Goal: Task Accomplishment & Management: Use online tool/utility

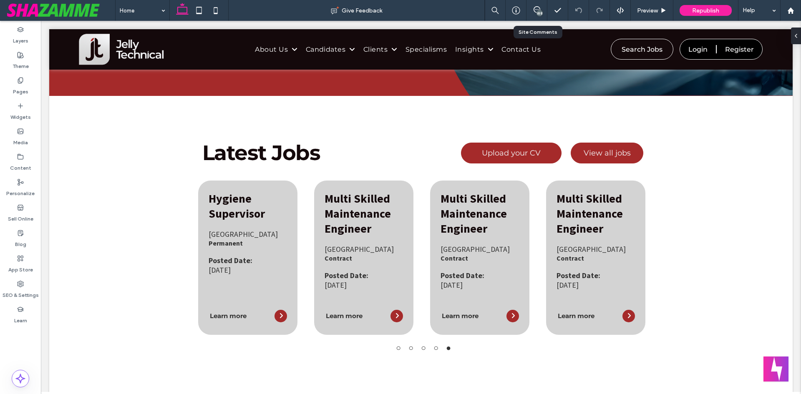
click at [538, 5] on div "188" at bounding box center [537, 10] width 21 height 21
click at [537, 8] on icon at bounding box center [537, 9] width 7 height 7
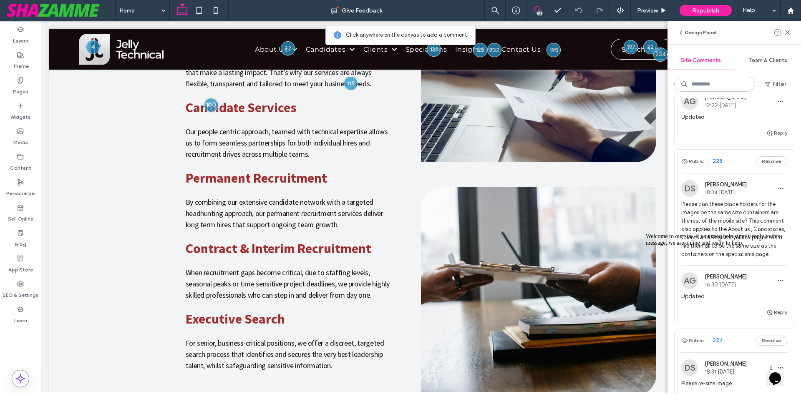
scroll to position [1335, 0]
click at [646, 233] on icon "Chat attention grabber" at bounding box center [646, 233] width 0 height 0
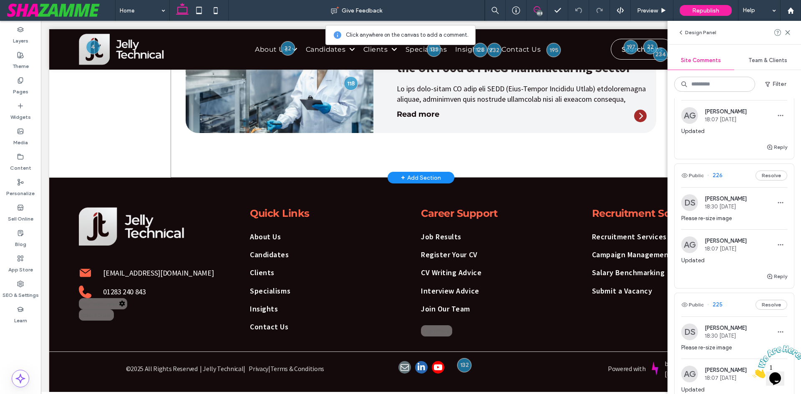
scroll to position [1687, 0]
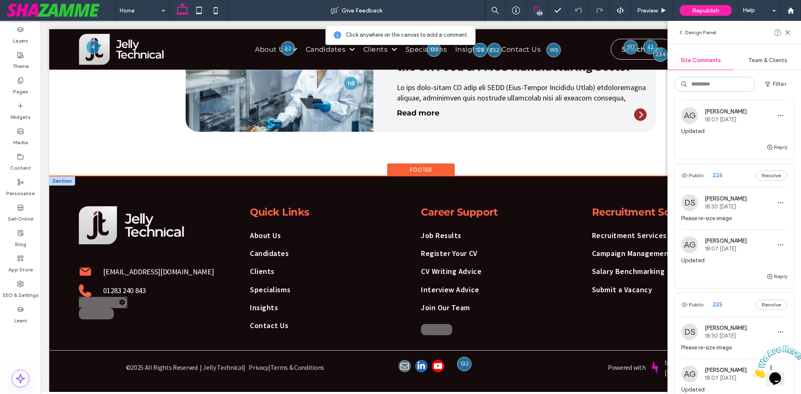
type input "**********"
click at [106, 301] on div "Site Configuration" at bounding box center [103, 302] width 48 height 11
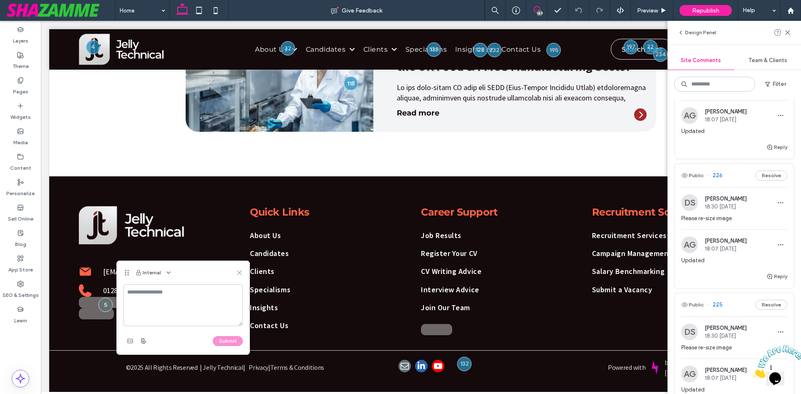
click at [239, 273] on use at bounding box center [239, 273] width 4 height 4
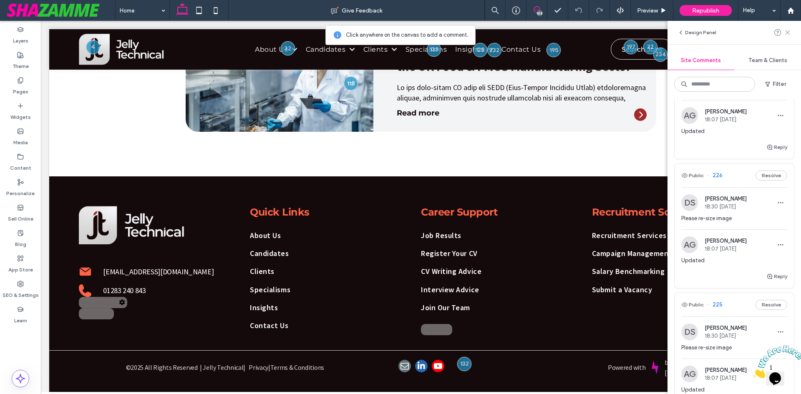
click at [789, 34] on icon at bounding box center [787, 32] width 7 height 7
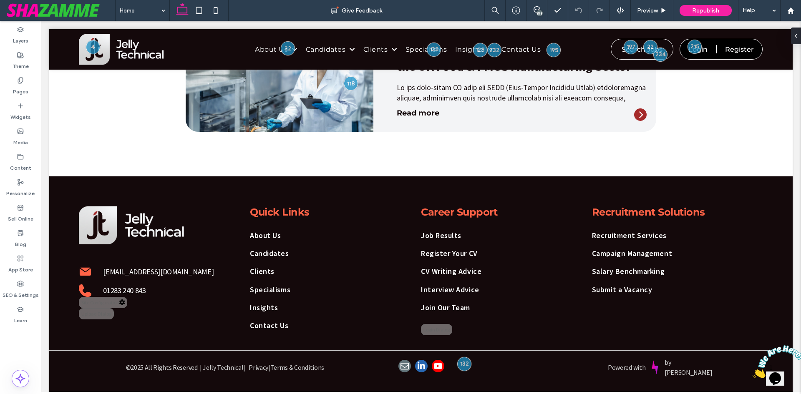
scroll to position [0, 0]
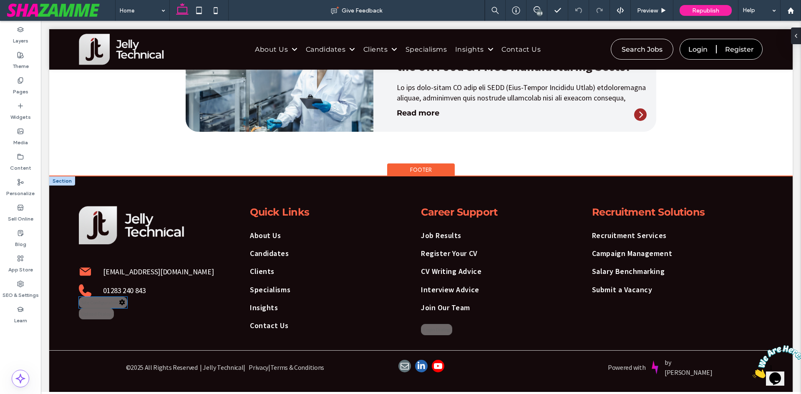
click at [109, 297] on div "Site Configuration" at bounding box center [103, 302] width 48 height 11
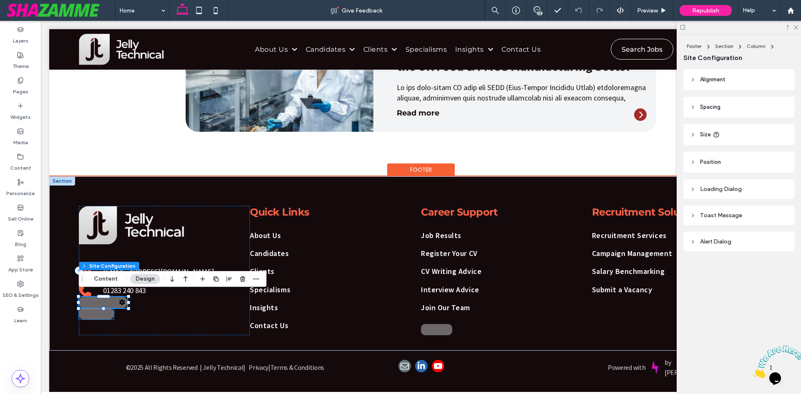
click at [101, 311] on div "Upload Dialog" at bounding box center [96, 313] width 35 height 11
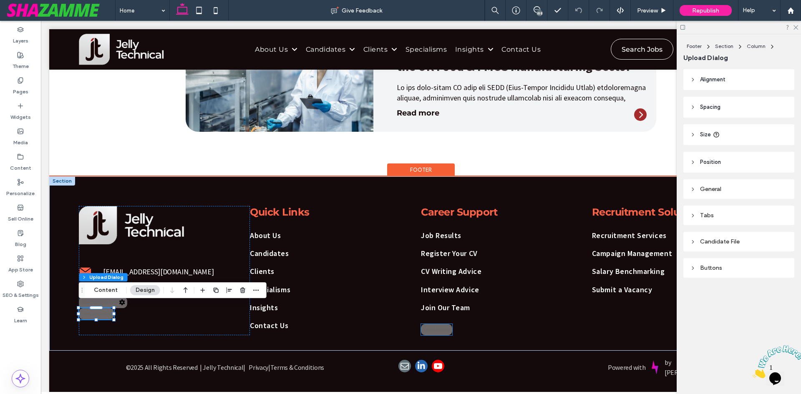
click at [433, 324] on div "Login Dialog" at bounding box center [436, 329] width 31 height 11
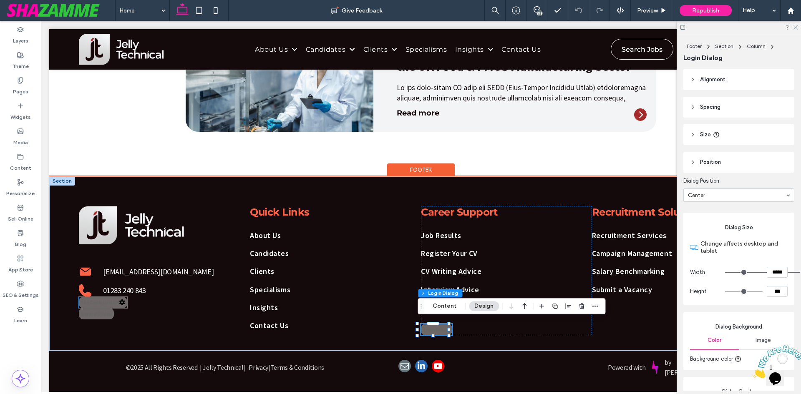
click at [111, 301] on div "Site Configuration" at bounding box center [103, 302] width 48 height 11
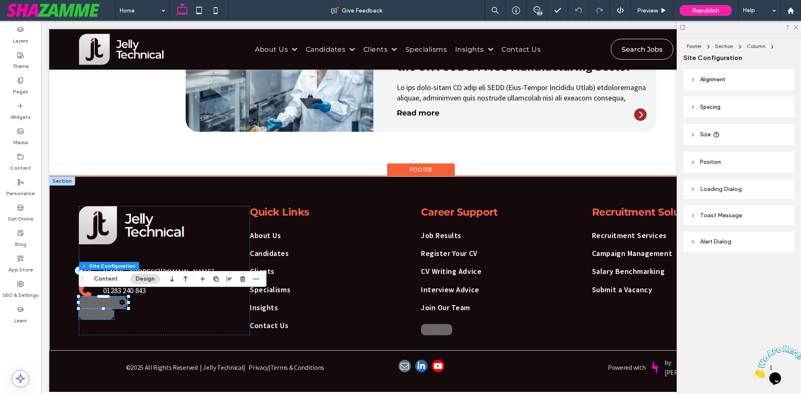
click at [92, 314] on div "Upload Dialog" at bounding box center [96, 313] width 35 height 11
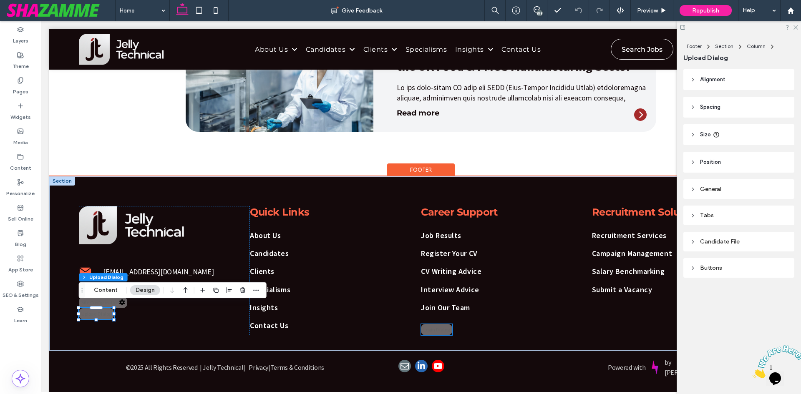
click at [431, 324] on div "Login Dialog" at bounding box center [436, 329] width 31 height 11
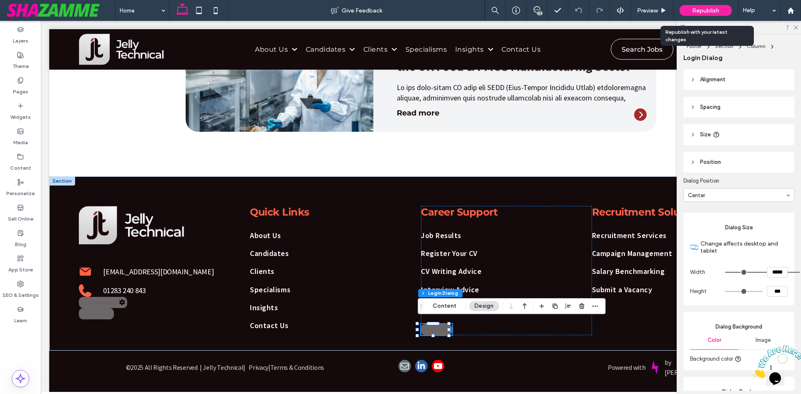
click at [720, 6] on div "Republish" at bounding box center [706, 10] width 52 height 11
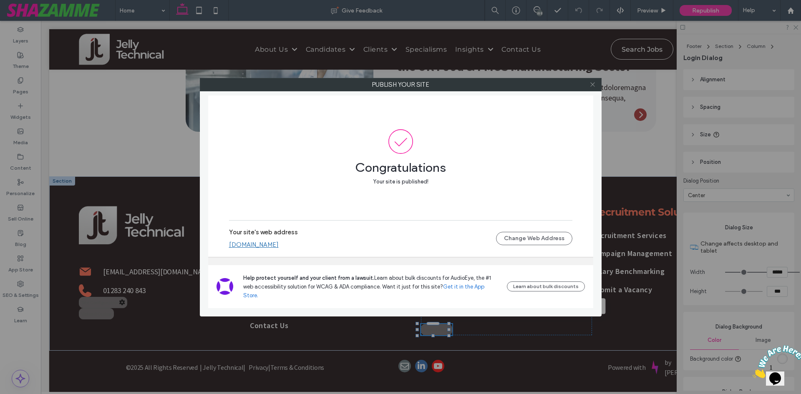
click at [593, 85] on use at bounding box center [592, 85] width 4 height 4
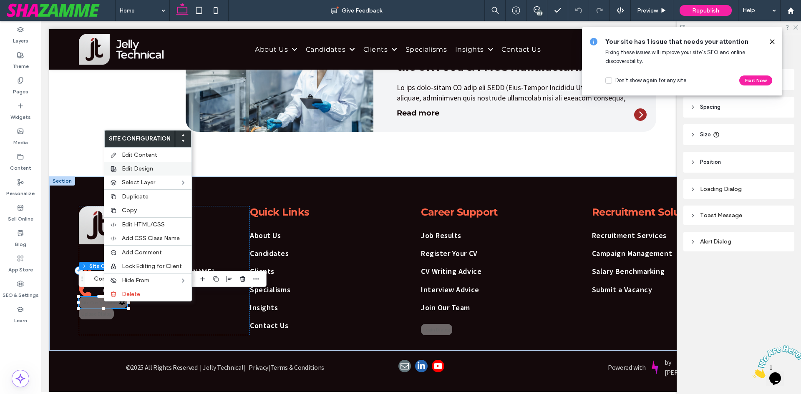
click at [143, 170] on span "Edit Design" at bounding box center [137, 168] width 31 height 7
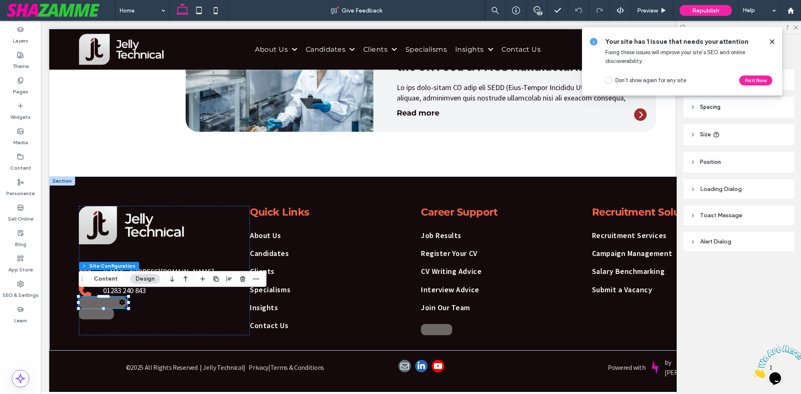
click at [769, 43] on icon at bounding box center [772, 41] width 7 height 7
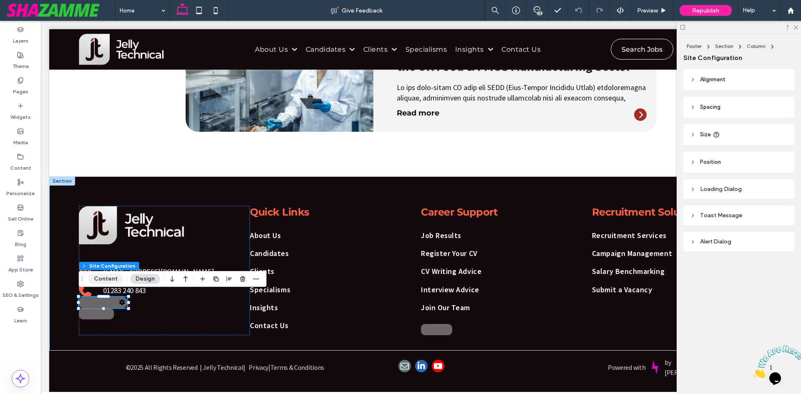
click at [100, 278] on button "Content" at bounding box center [105, 279] width 35 height 10
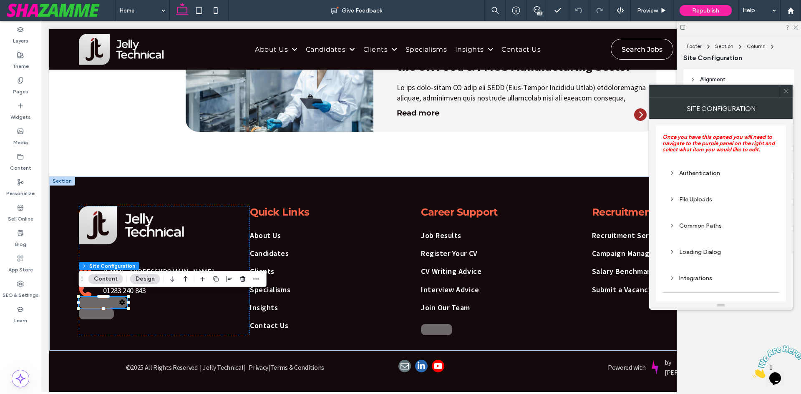
click at [685, 195] on div "File Uploads" at bounding box center [720, 199] width 103 height 11
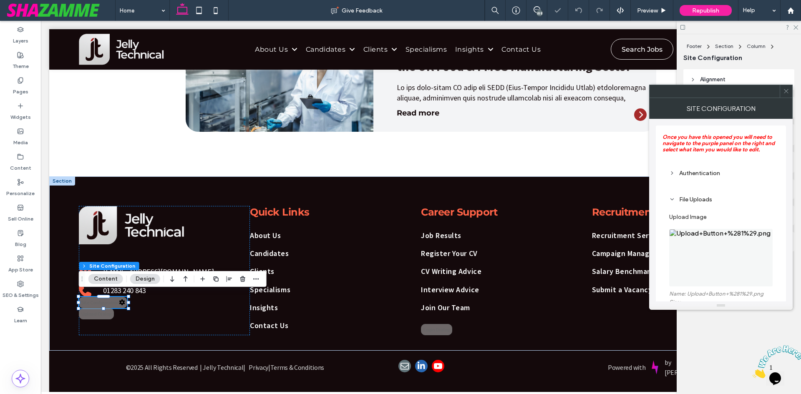
click at [688, 170] on div "Authentication" at bounding box center [720, 173] width 103 height 7
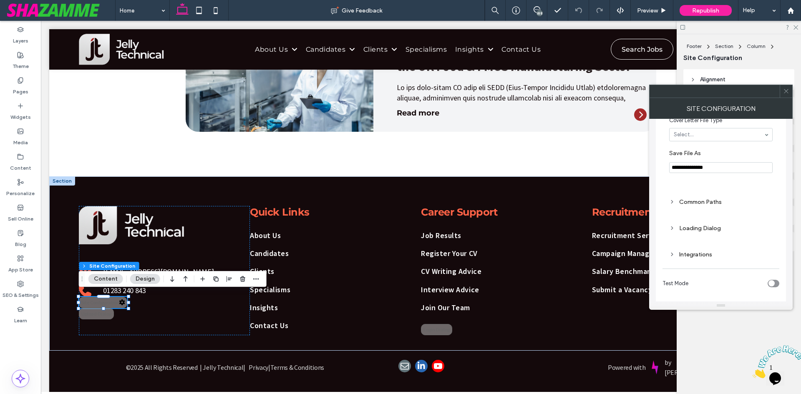
scroll to position [564, 0]
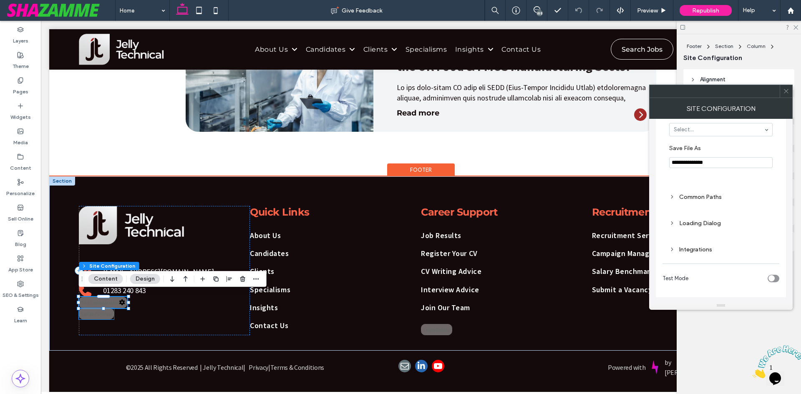
click at [97, 311] on div "Upload Dialog" at bounding box center [96, 313] width 35 height 11
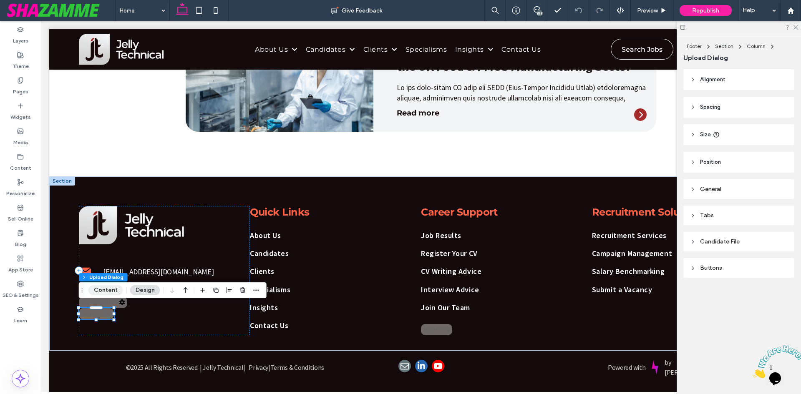
click at [108, 291] on button "Content" at bounding box center [105, 290] width 35 height 10
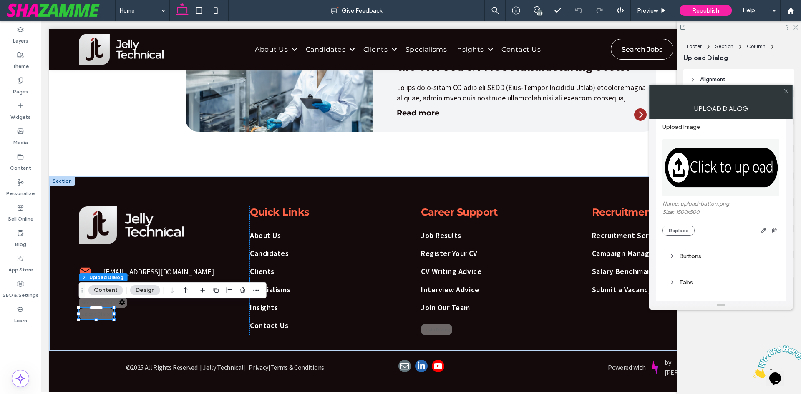
scroll to position [125, 0]
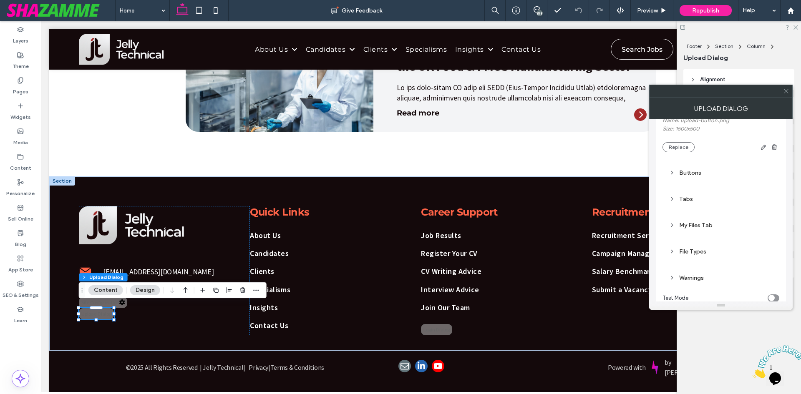
click at [680, 163] on div "Buttons" at bounding box center [721, 173] width 117 height 20
click at [680, 171] on div "Buttons" at bounding box center [720, 172] width 103 height 7
click at [683, 174] on div "Buttons" at bounding box center [720, 172] width 103 height 7
click at [681, 204] on div "Tabs" at bounding box center [720, 199] width 103 height 11
click at [682, 201] on div "Tabs" at bounding box center [720, 199] width 103 height 7
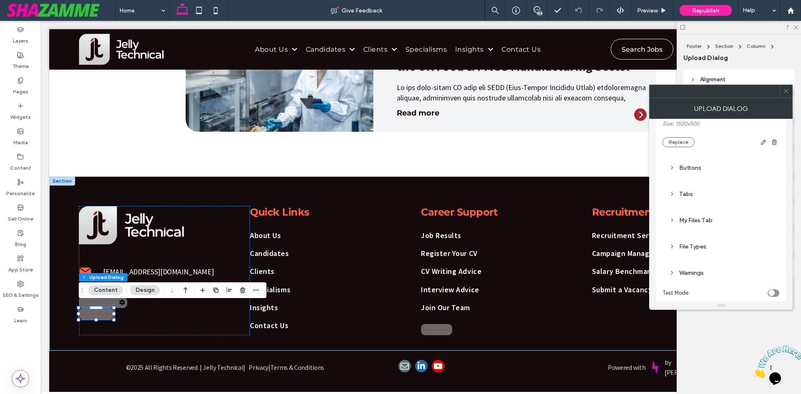
scroll to position [145, 0]
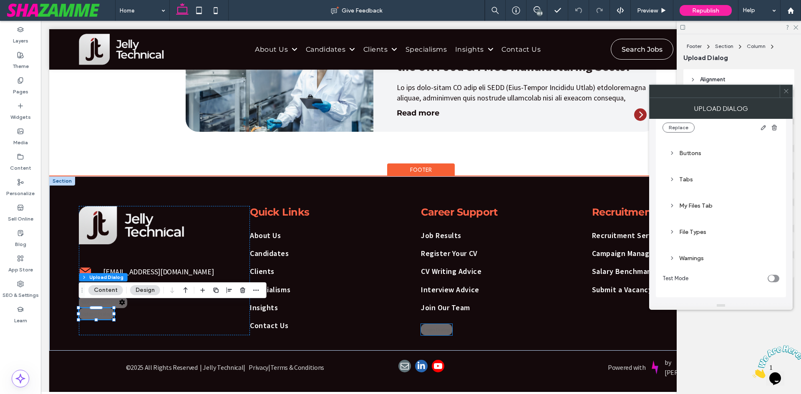
click at [429, 329] on div "Login Dialog" at bounding box center [436, 329] width 31 height 11
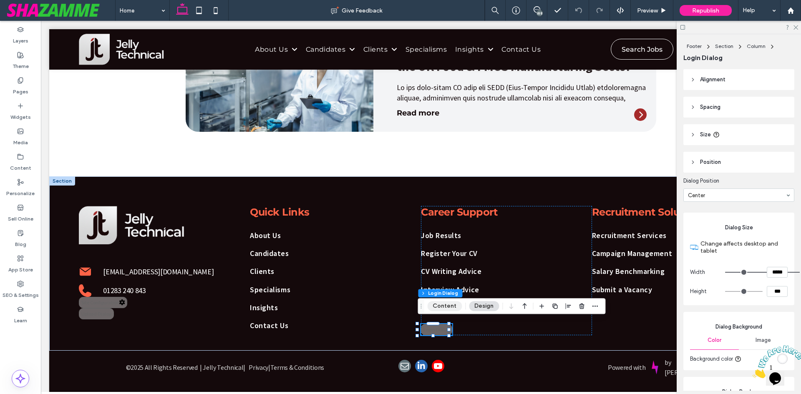
click at [439, 308] on button "Content" at bounding box center [444, 306] width 35 height 10
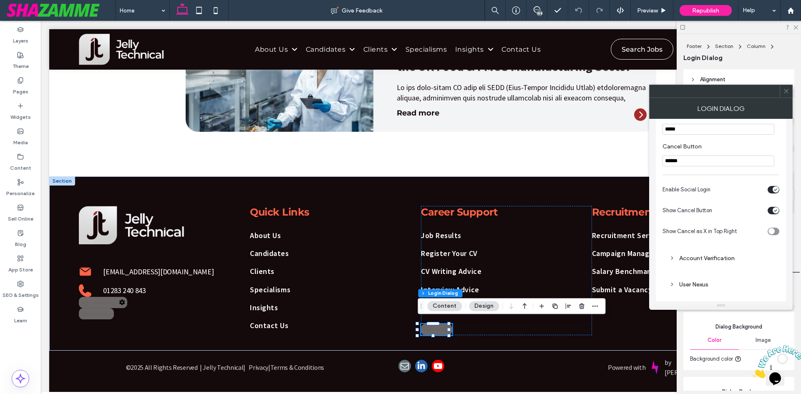
scroll to position [103, 0]
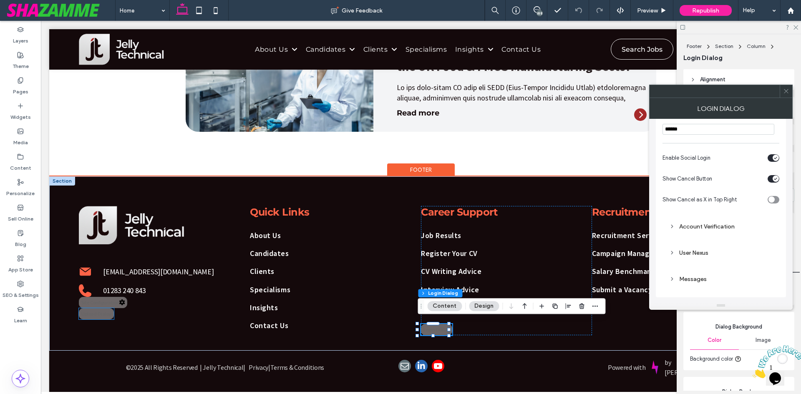
click at [103, 309] on div "Upload Dialog" at bounding box center [96, 313] width 35 height 11
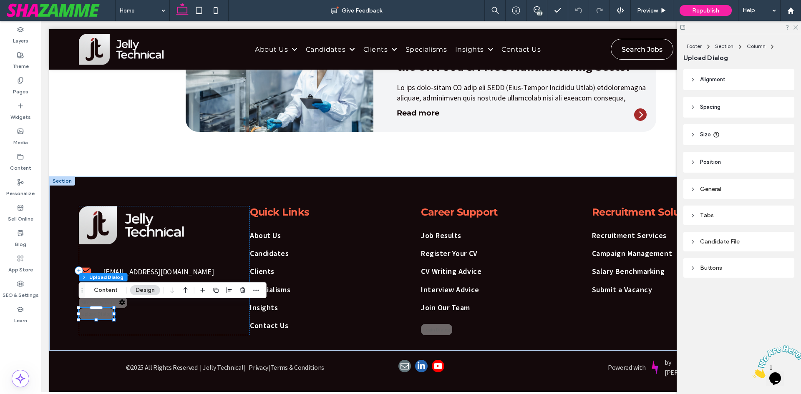
click at [109, 296] on div "Footer Section Column Upload Dialog Content Design" at bounding box center [173, 290] width 188 height 16
click at [109, 295] on div "Footer Section Column Upload Dialog Content Design" at bounding box center [173, 290] width 188 height 16
click at [111, 293] on button "Content" at bounding box center [105, 290] width 35 height 10
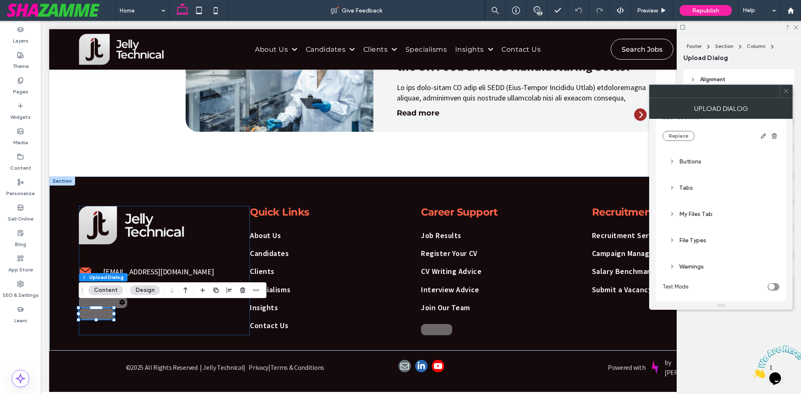
scroll to position [145, 0]
click at [690, 172] on div "Tabs" at bounding box center [721, 180] width 117 height 20
click at [683, 183] on div "Tabs" at bounding box center [720, 179] width 103 height 11
click at [687, 204] on div "My Files Tab" at bounding box center [720, 205] width 103 height 7
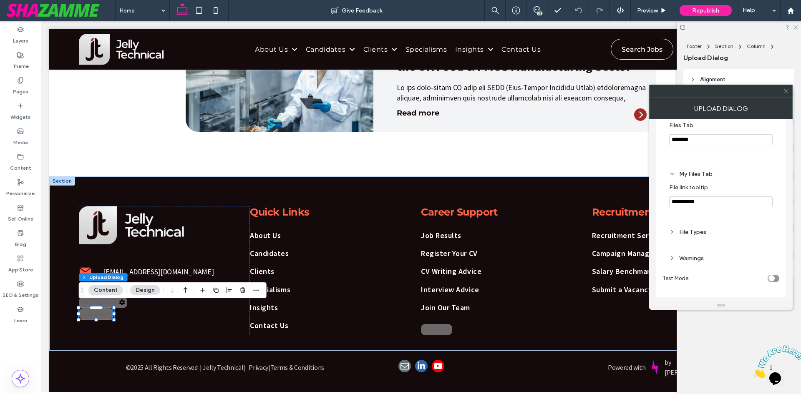
click at [688, 229] on div "File Types" at bounding box center [720, 232] width 103 height 7
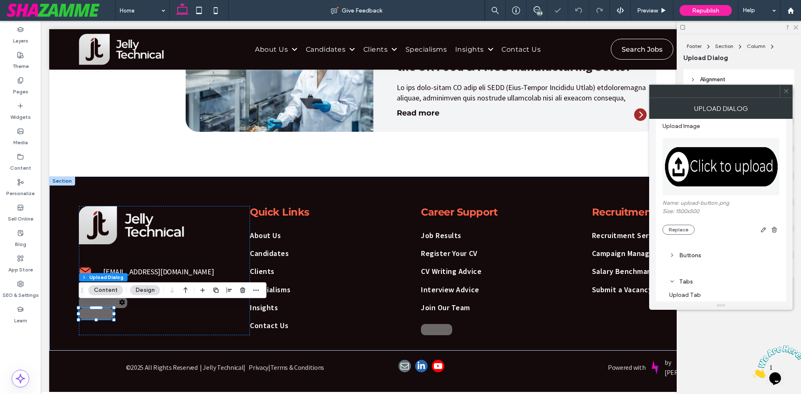
scroll to position [125, 0]
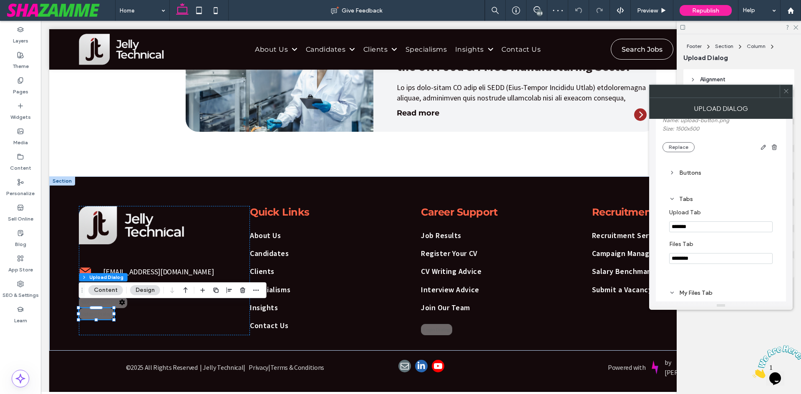
click at [683, 177] on div "Buttons" at bounding box center [720, 172] width 103 height 11
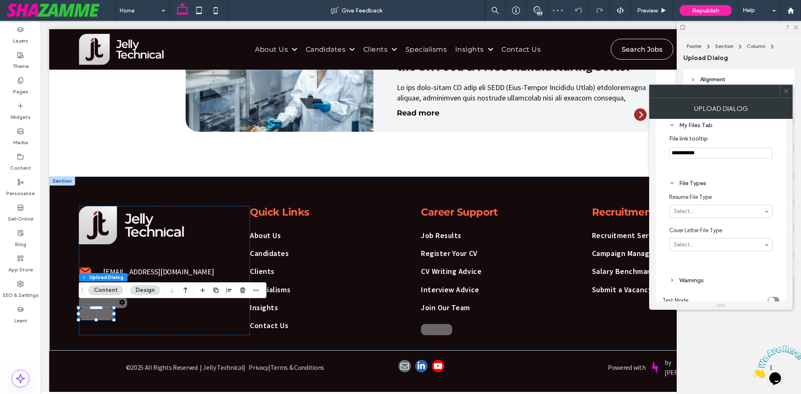
scroll to position [385, 0]
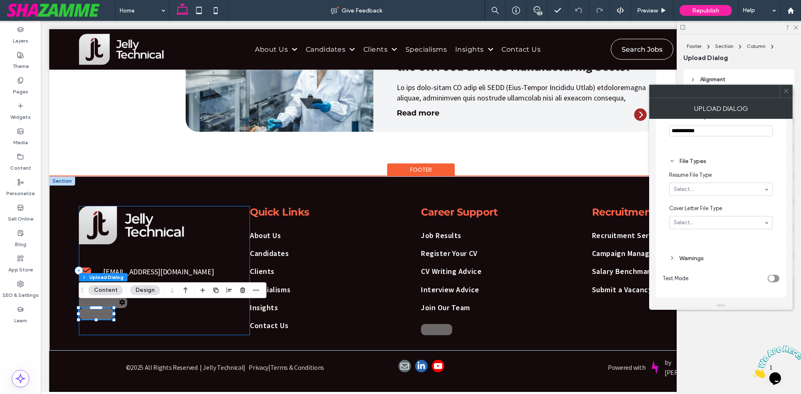
drag, startPoint x: 139, startPoint y: 318, endPoint x: 134, endPoint y: 317, distance: 4.2
click at [139, 318] on div "Black envelope icon. contact@jellytechnical.com Black telephone receiver. 01283…" at bounding box center [164, 270] width 171 height 129
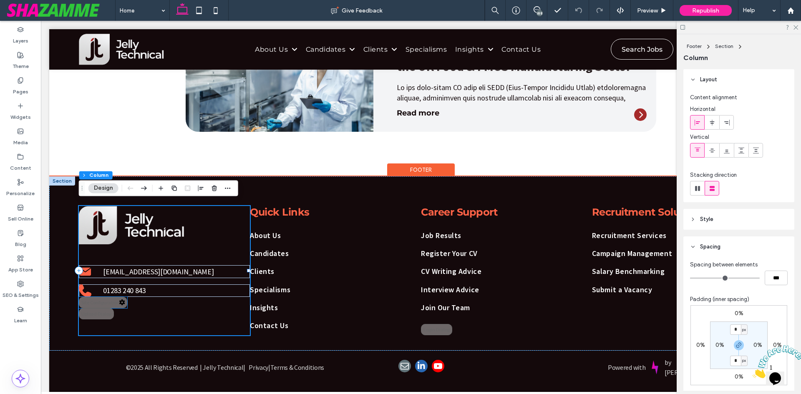
click at [110, 299] on div "Site Configuration" at bounding box center [103, 302] width 48 height 11
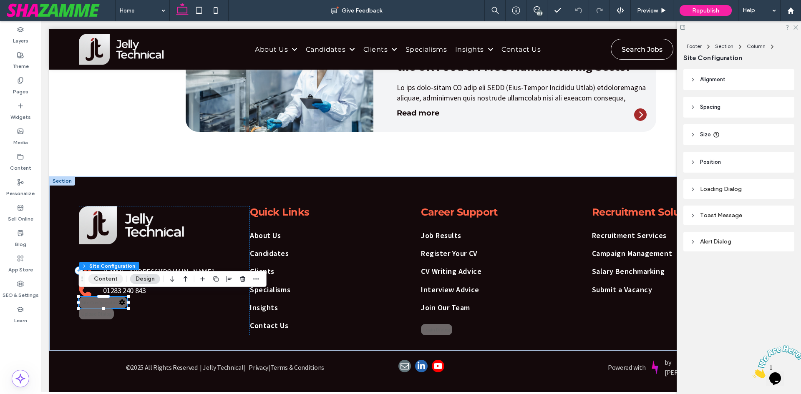
click at [110, 278] on button "Content" at bounding box center [105, 279] width 35 height 10
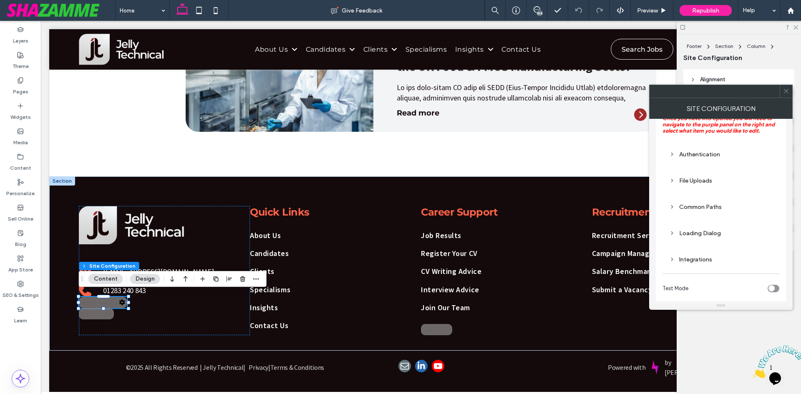
scroll to position [29, 0]
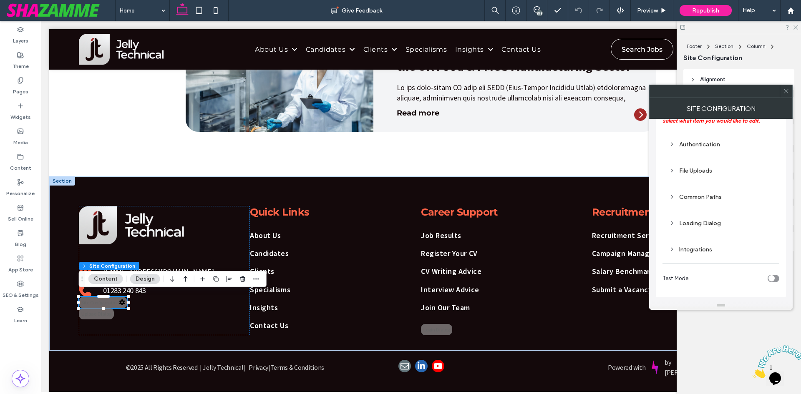
click at [703, 195] on div "Common Paths" at bounding box center [720, 197] width 103 height 7
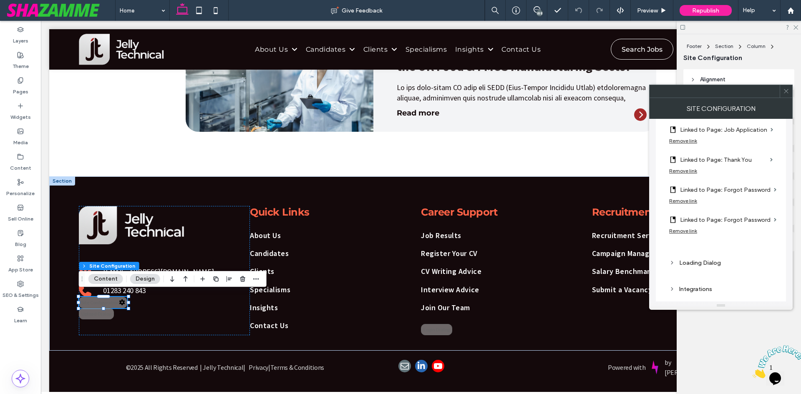
scroll to position [321, 0]
click at [691, 227] on div "Remove link" at bounding box center [683, 227] width 28 height 6
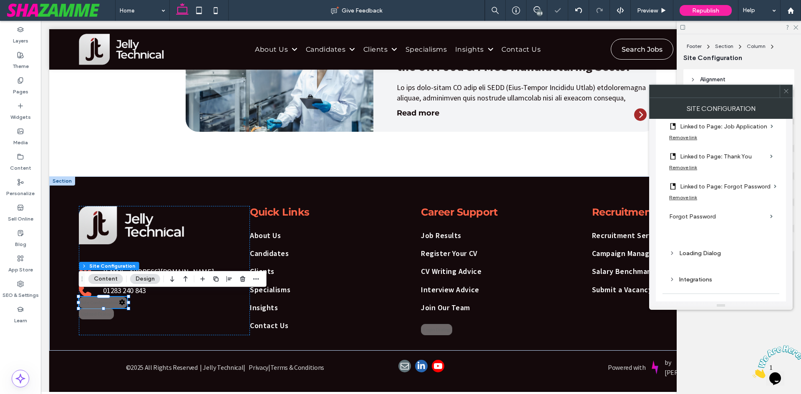
click at [683, 195] on div "Remove link" at bounding box center [683, 197] width 28 height 6
click at [769, 211] on section "Forgot Password" at bounding box center [720, 211] width 103 height 24
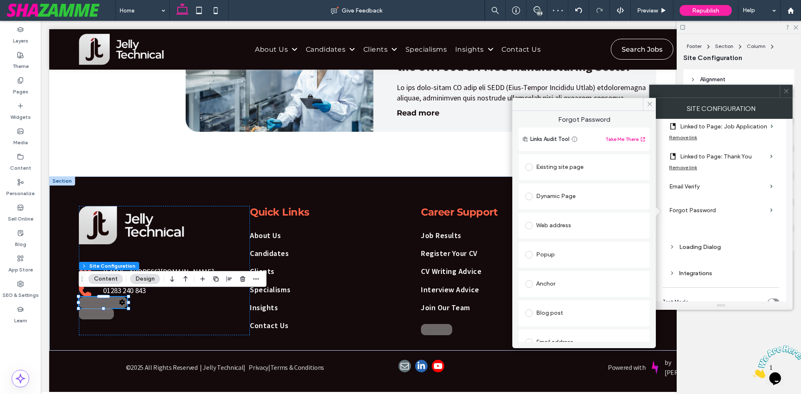
click at [579, 165] on div "Existing site page" at bounding box center [584, 167] width 118 height 13
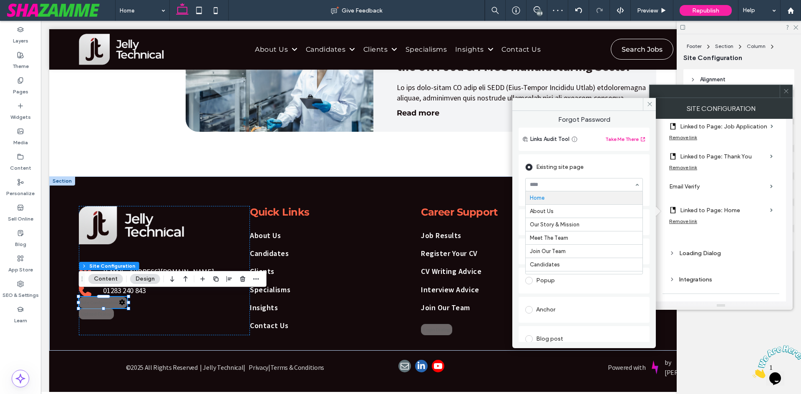
type input "*"
click at [651, 108] on span at bounding box center [649, 104] width 13 height 13
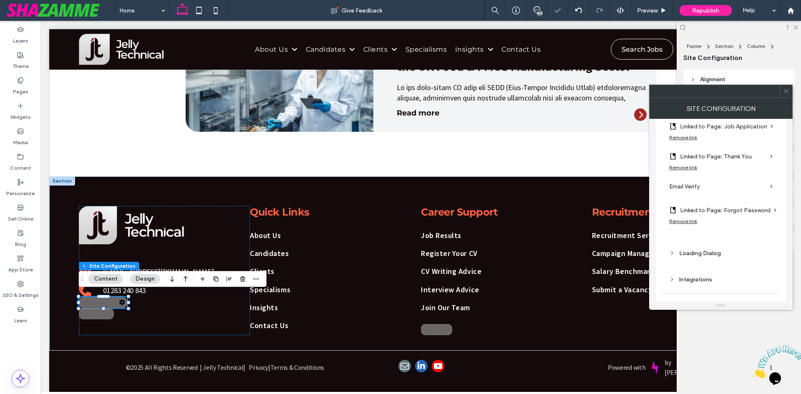
click at [680, 192] on label "Email Verify" at bounding box center [718, 186] width 98 height 15
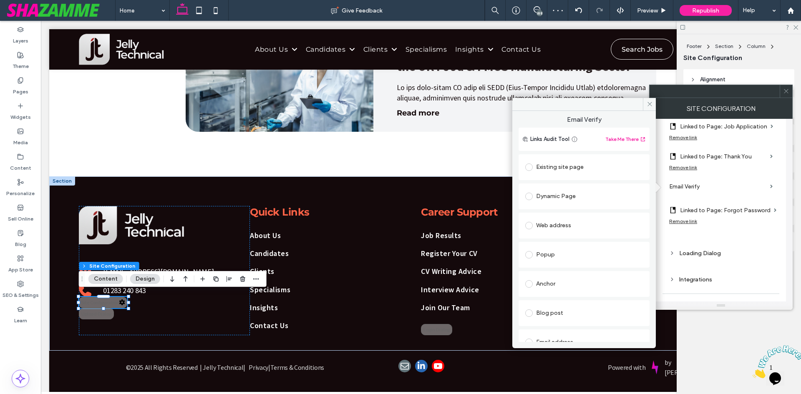
click at [569, 164] on div "Existing site page" at bounding box center [584, 167] width 118 height 13
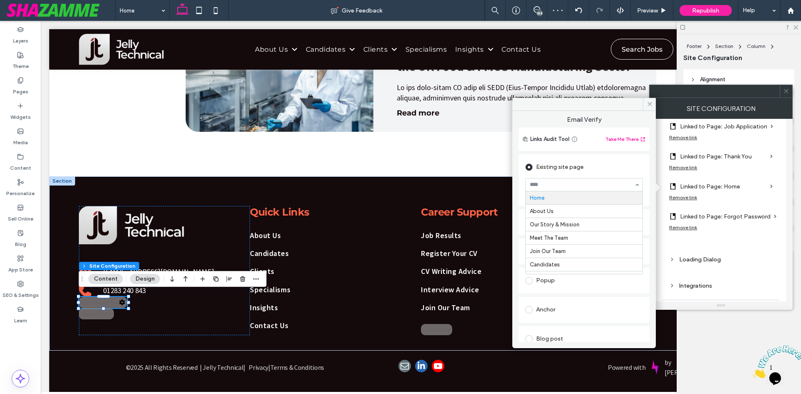
type input "*"
click at [648, 108] on span at bounding box center [649, 104] width 13 height 13
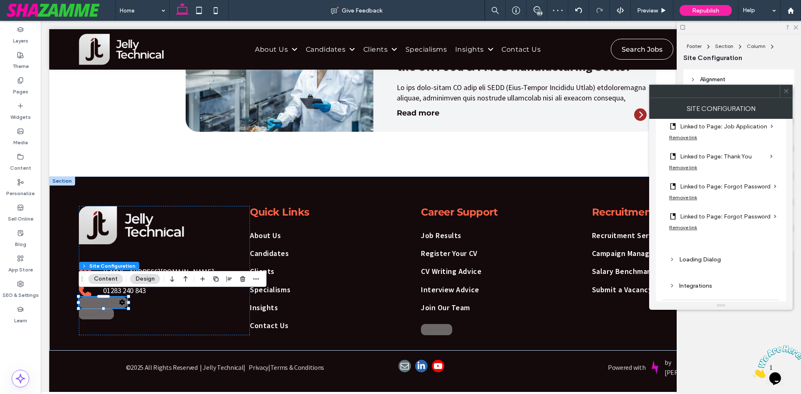
click at [703, 256] on div "Loading Dialog" at bounding box center [720, 259] width 103 height 7
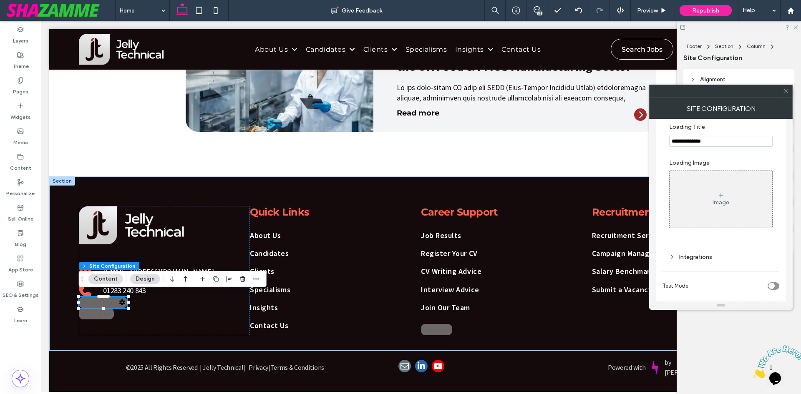
scroll to position [475, 0]
click at [784, 88] on icon at bounding box center [786, 91] width 6 height 6
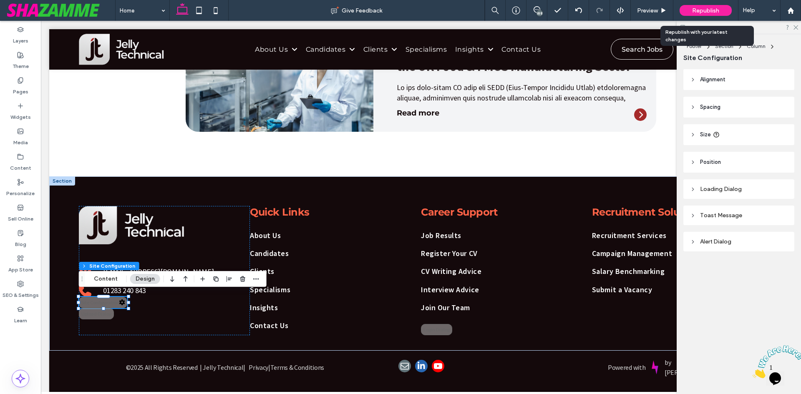
click at [706, 12] on span "Republish" at bounding box center [705, 10] width 27 height 7
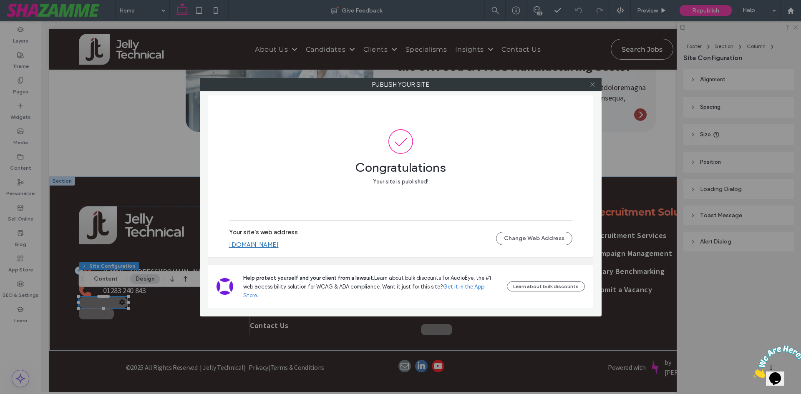
click at [592, 86] on icon at bounding box center [593, 84] width 6 height 6
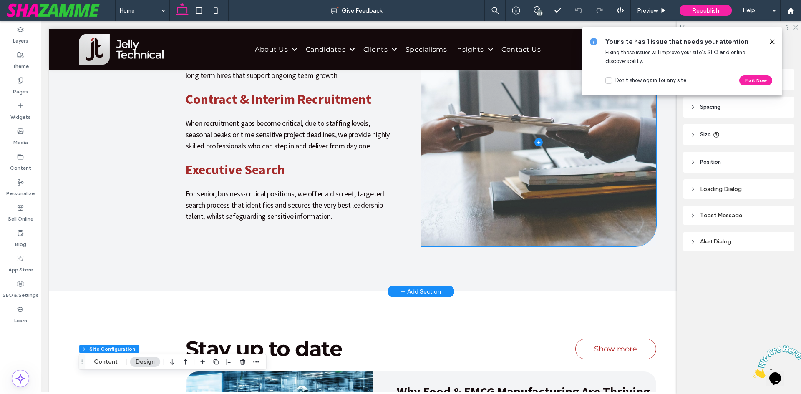
scroll to position [1061, 0]
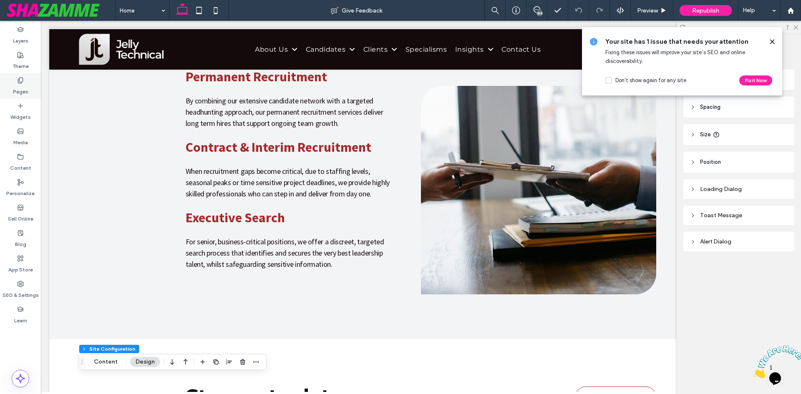
click at [7, 101] on div "Widgets" at bounding box center [20, 111] width 41 height 25
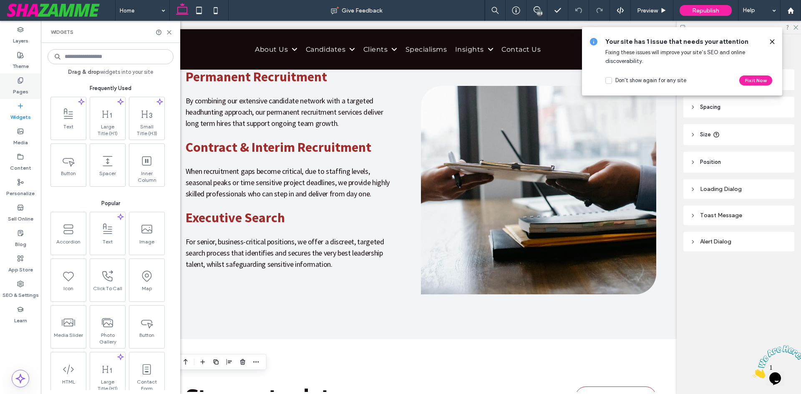
click at [15, 92] on label "Pages" at bounding box center [20, 90] width 15 height 12
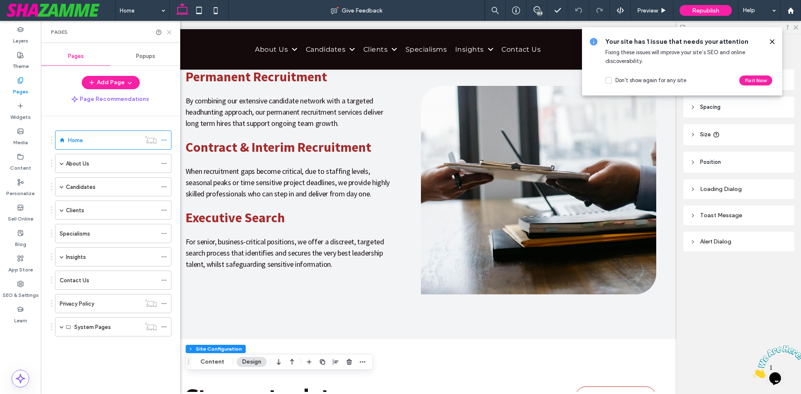
click at [168, 30] on icon at bounding box center [169, 32] width 6 height 6
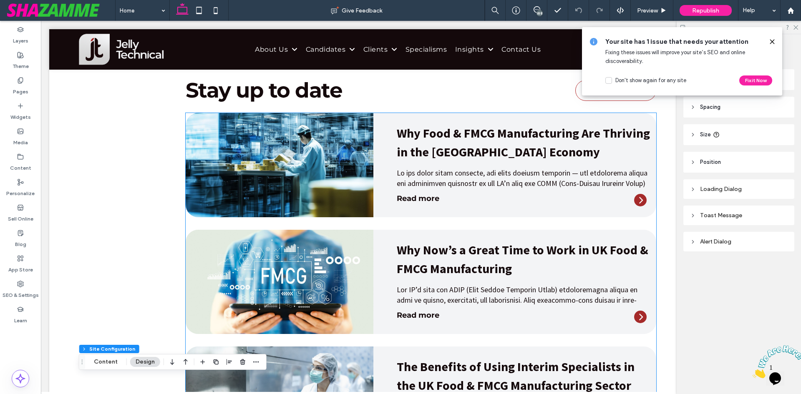
scroll to position [1353, 0]
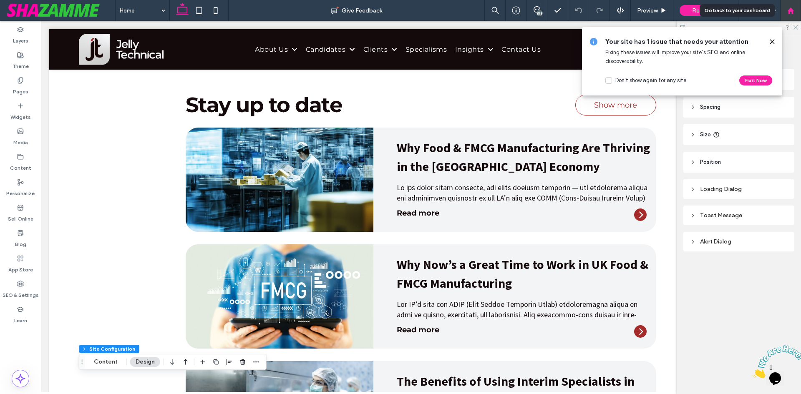
click at [791, 9] on use at bounding box center [790, 10] width 6 height 6
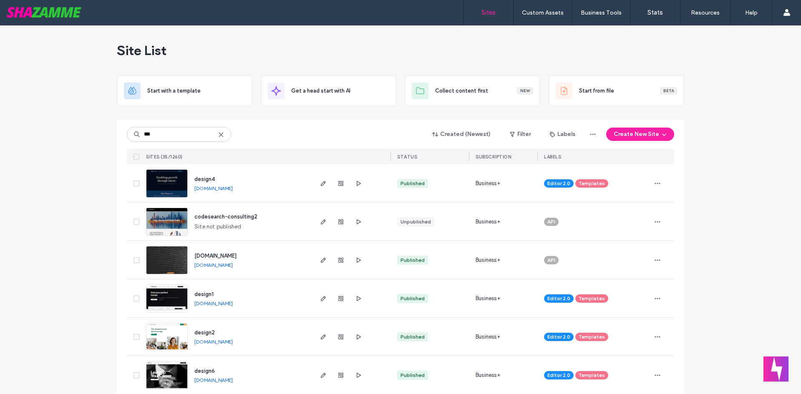
scroll to position [292, 0]
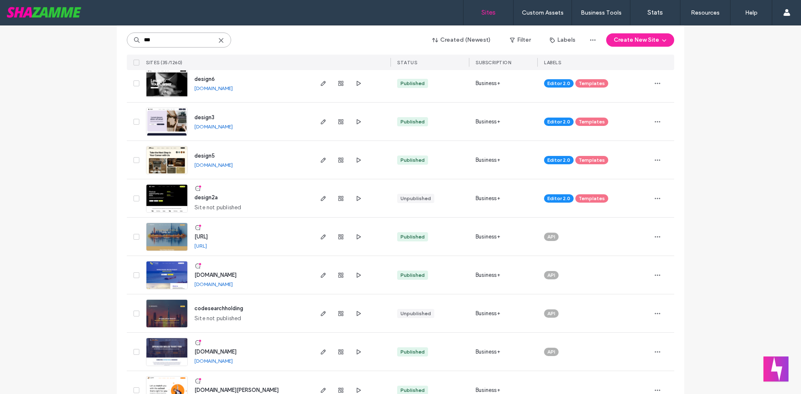
click at [160, 39] on input "***" at bounding box center [179, 40] width 104 height 15
drag, startPoint x: 147, startPoint y: 40, endPoint x: 131, endPoint y: 40, distance: 15.9
click at [130, 41] on input "***" at bounding box center [179, 40] width 104 height 15
click at [171, 35] on input "***" at bounding box center [179, 40] width 104 height 15
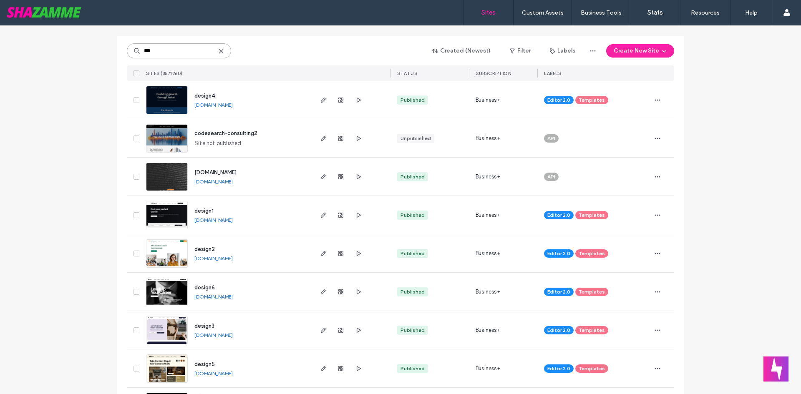
scroll to position [42, 0]
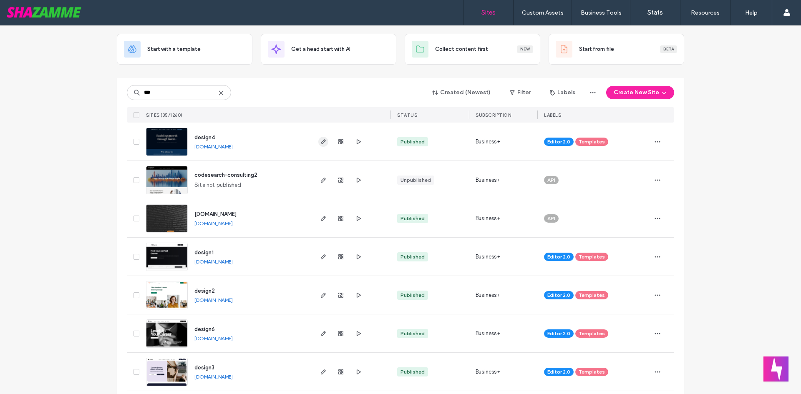
click at [318, 139] on span "button" at bounding box center [323, 142] width 10 height 10
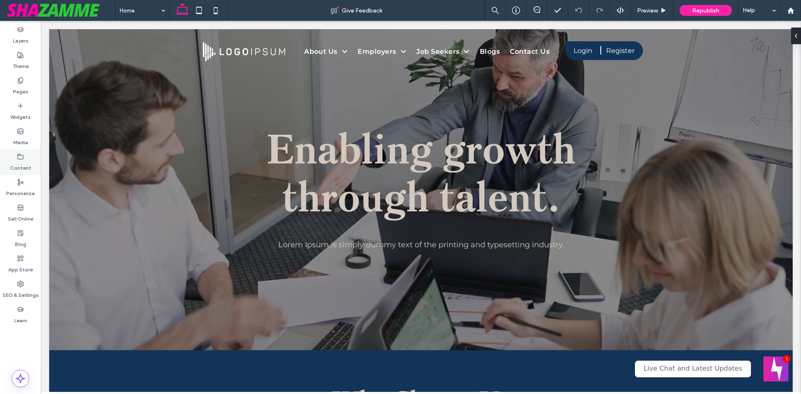
click at [22, 168] on label "Content" at bounding box center [20, 166] width 21 height 12
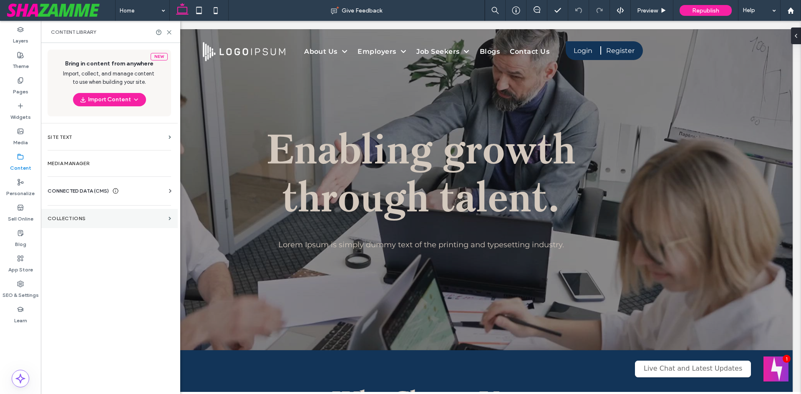
click at [84, 221] on label "Collections" at bounding box center [107, 219] width 118 height 6
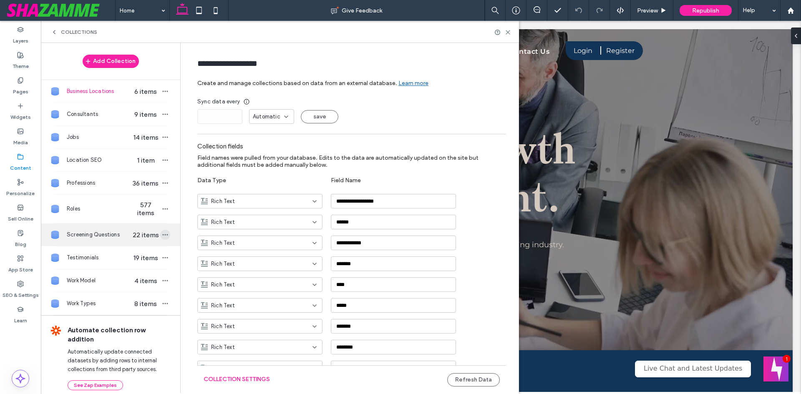
click at [162, 238] on icon "button" at bounding box center [165, 235] width 7 height 7
type input "**********"
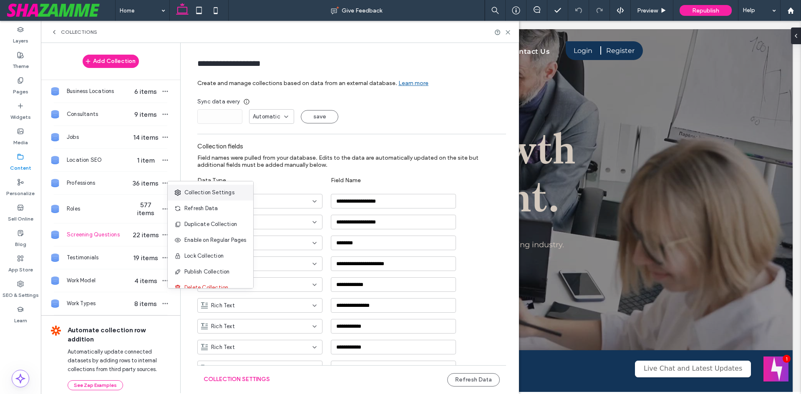
click at [196, 194] on span "Collection Settings" at bounding box center [209, 193] width 50 height 8
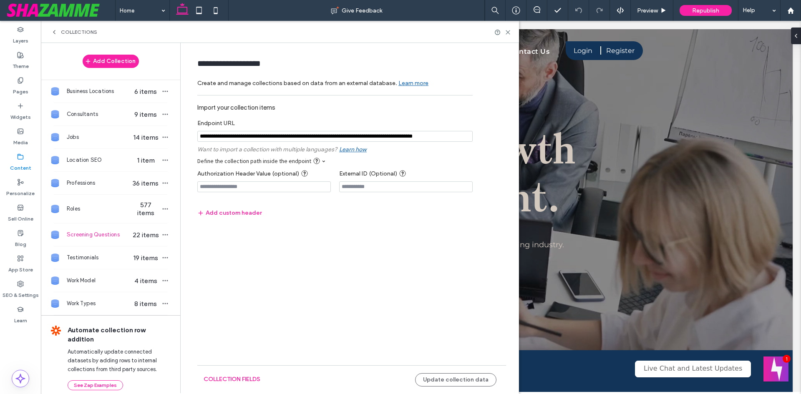
drag, startPoint x: 362, startPoint y: 138, endPoint x: 384, endPoint y: 137, distance: 21.7
click at [384, 137] on input "notEmpty" at bounding box center [334, 136] width 275 height 11
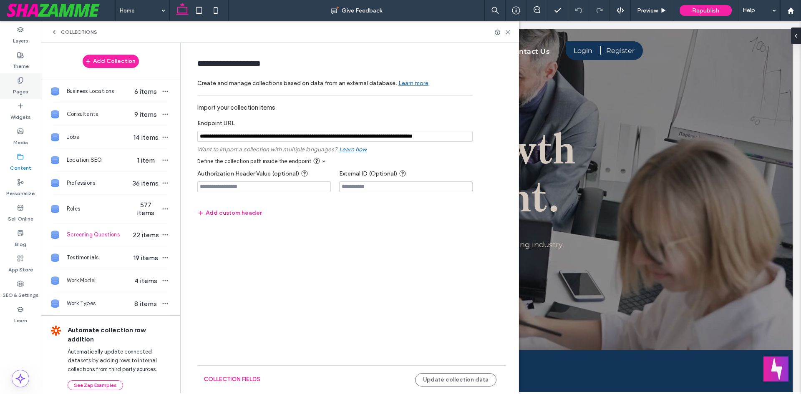
click at [15, 92] on label "Pages" at bounding box center [20, 90] width 15 height 12
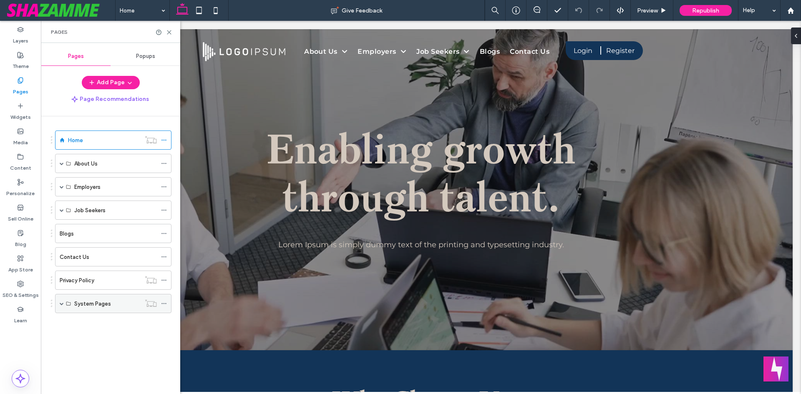
click at [63, 303] on div "System Pages" at bounding box center [113, 303] width 116 height 19
click at [60, 304] on span at bounding box center [62, 304] width 4 height 4
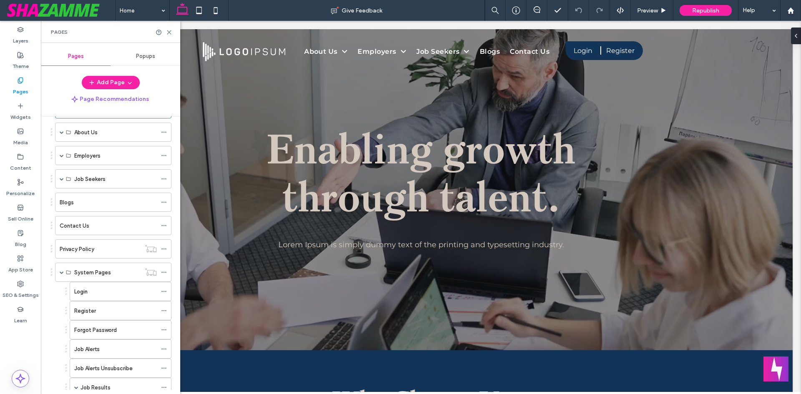
scroll to position [83, 0]
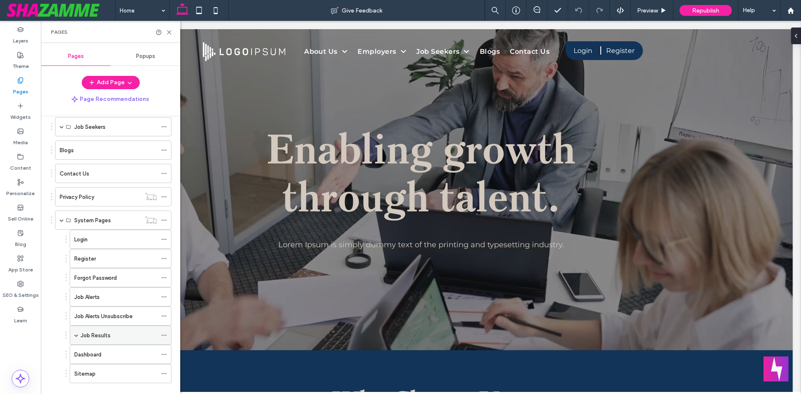
click at [73, 335] on div "Job Results" at bounding box center [121, 335] width 102 height 19
click at [74, 337] on div "Job Results" at bounding box center [121, 335] width 102 height 19
click at [79, 337] on div "Job Results" at bounding box center [121, 335] width 102 height 19
click at [77, 336] on span at bounding box center [76, 335] width 4 height 4
click at [110, 377] on label "Job Application" at bounding box center [109, 374] width 40 height 15
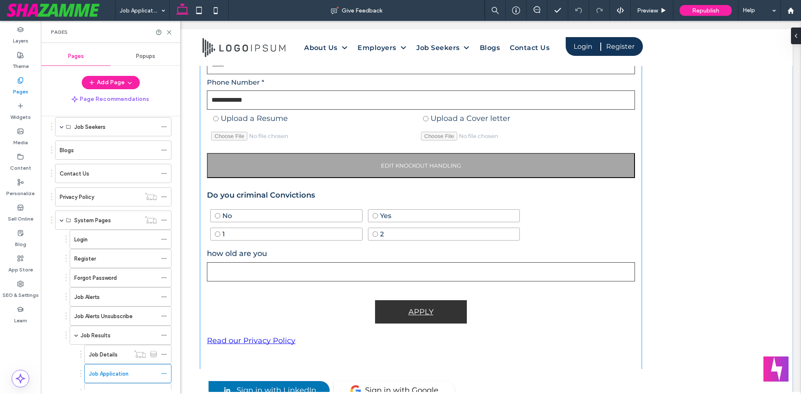
scroll to position [497, 0]
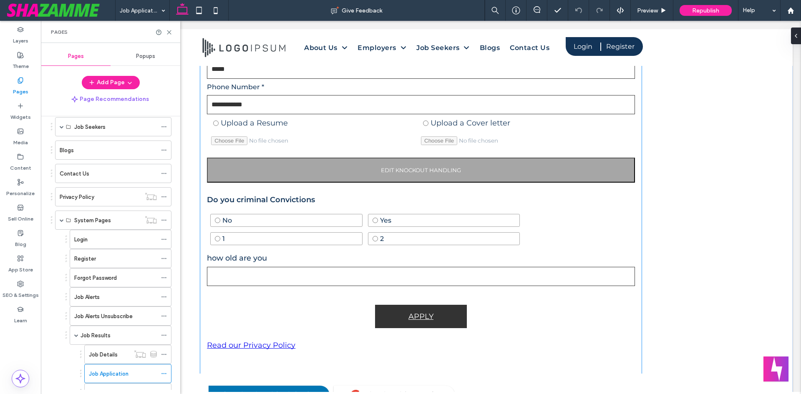
type input "**********"
click at [348, 202] on p "Do you criminal Convictions" at bounding box center [421, 199] width 428 height 9
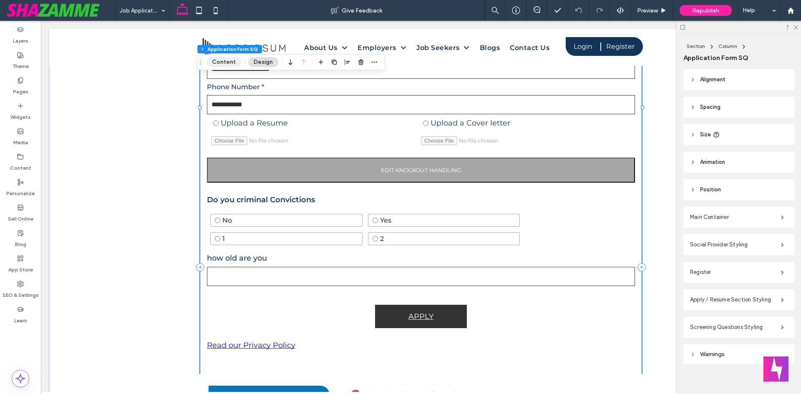
click at [228, 59] on button "Content" at bounding box center [224, 62] width 35 height 10
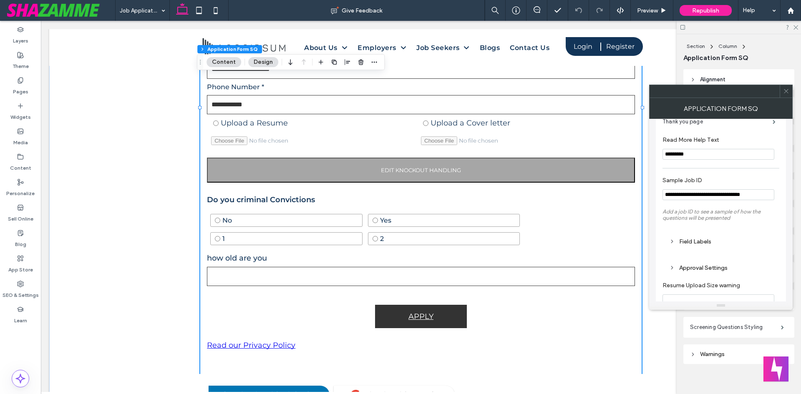
scroll to position [292, 0]
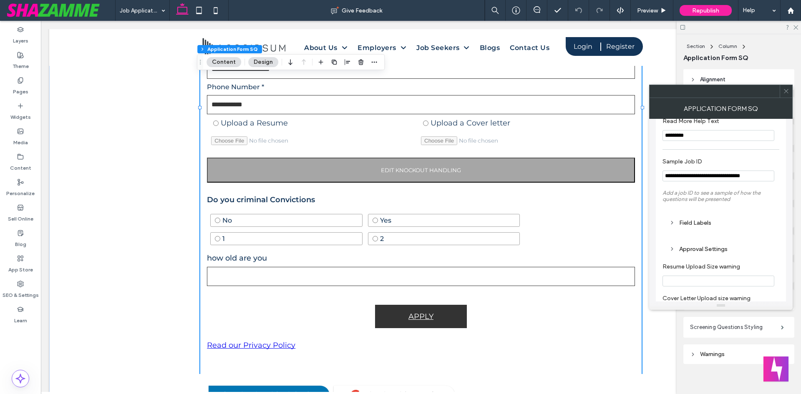
click at [669, 178] on input "**********" at bounding box center [719, 176] width 112 height 11
click at [700, 180] on input "**********" at bounding box center [719, 176] width 112 height 11
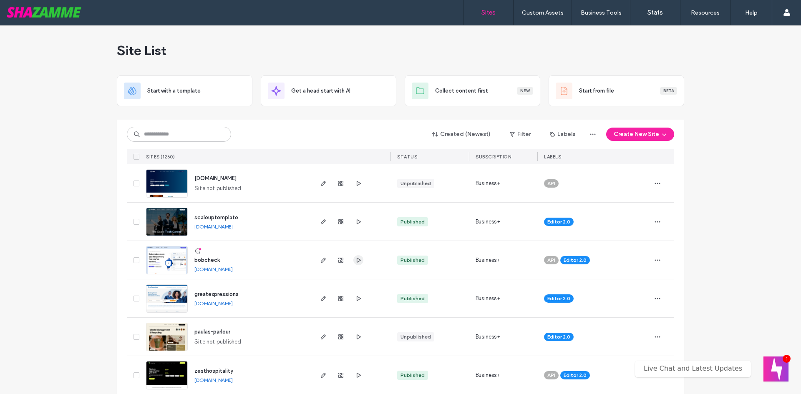
click at [357, 261] on use "button" at bounding box center [359, 259] width 4 height 5
click at [355, 302] on span "button" at bounding box center [358, 299] width 10 height 10
click at [219, 140] on input at bounding box center [179, 134] width 104 height 15
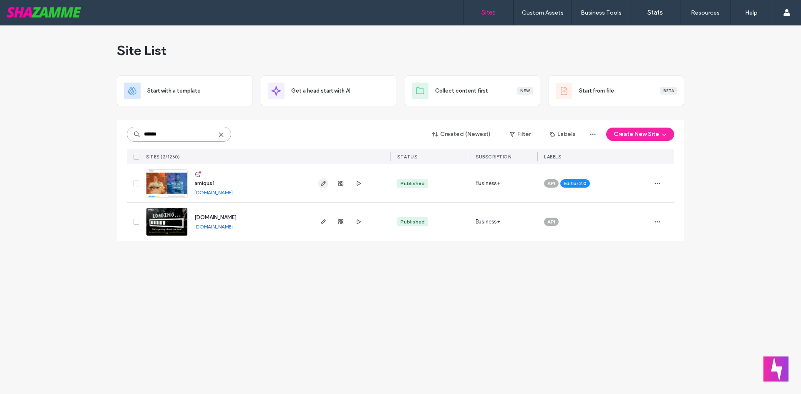
type input "******"
click at [325, 182] on icon "button" at bounding box center [323, 183] width 7 height 7
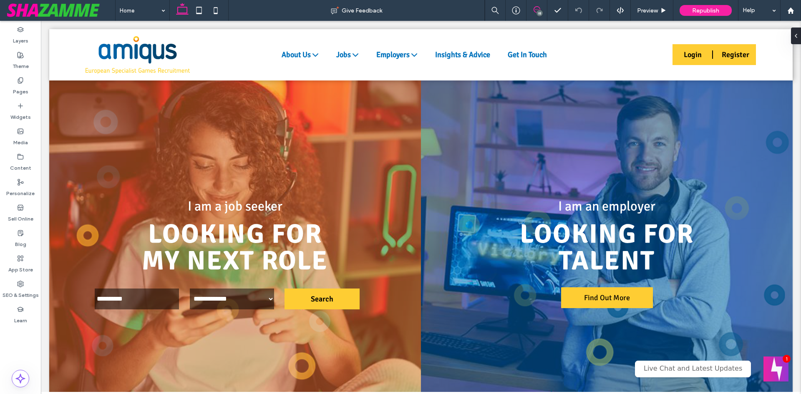
click at [534, 9] on icon at bounding box center [537, 9] width 7 height 7
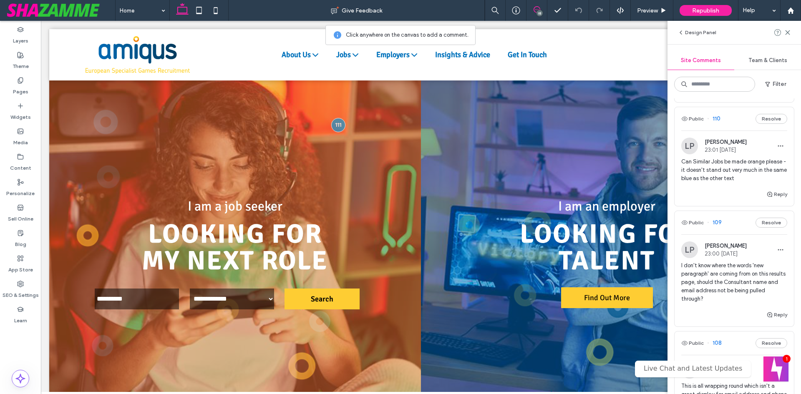
scroll to position [884, 0]
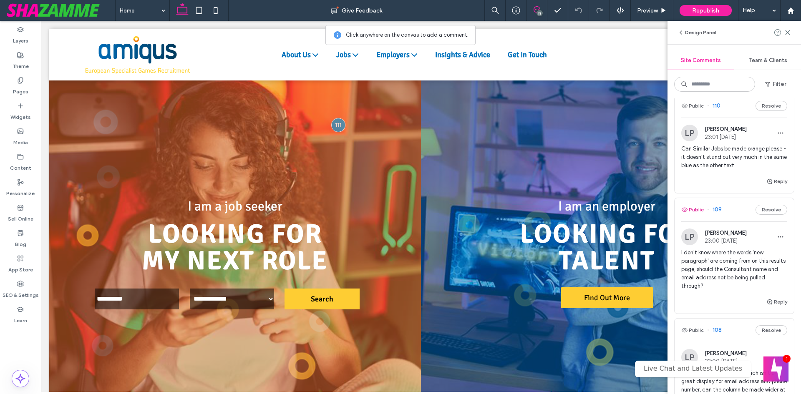
click at [694, 205] on button "Public" at bounding box center [692, 210] width 23 height 10
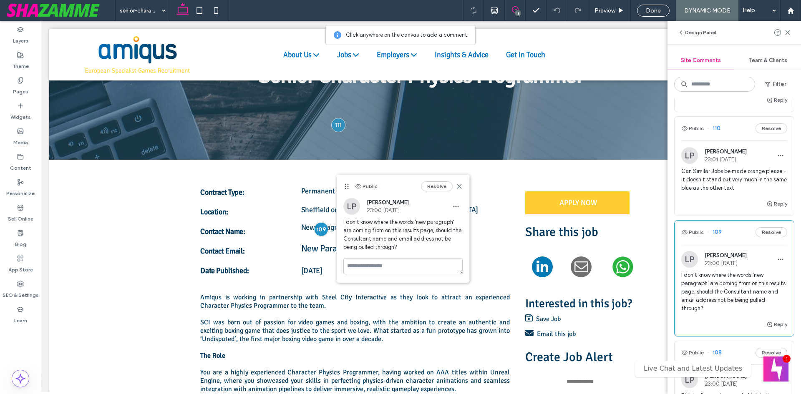
scroll to position [842, 0]
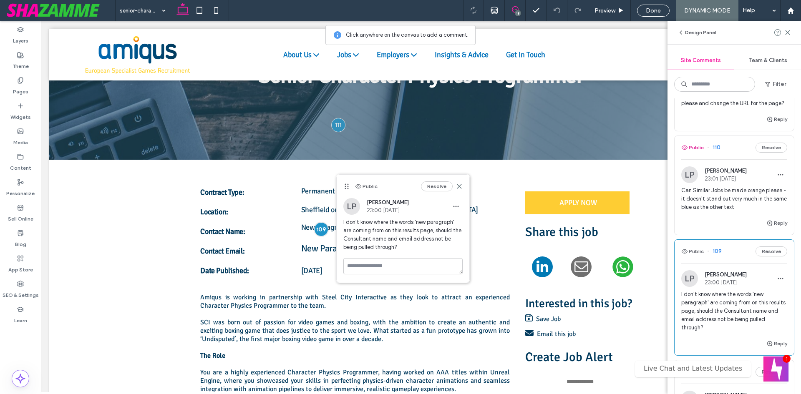
click at [696, 143] on button "Public" at bounding box center [692, 148] width 23 height 10
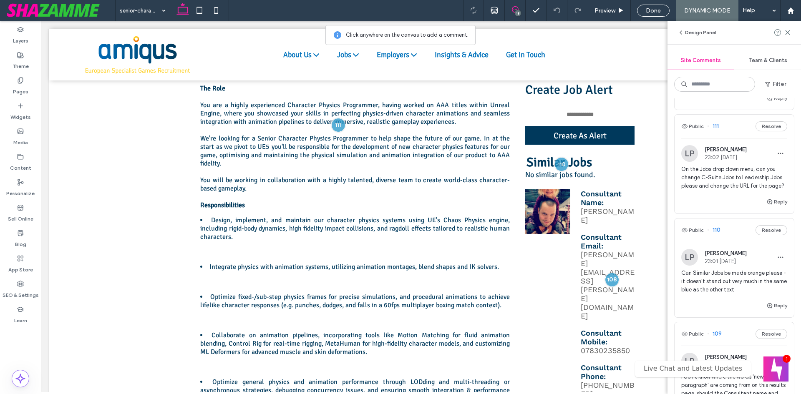
scroll to position [801, 0]
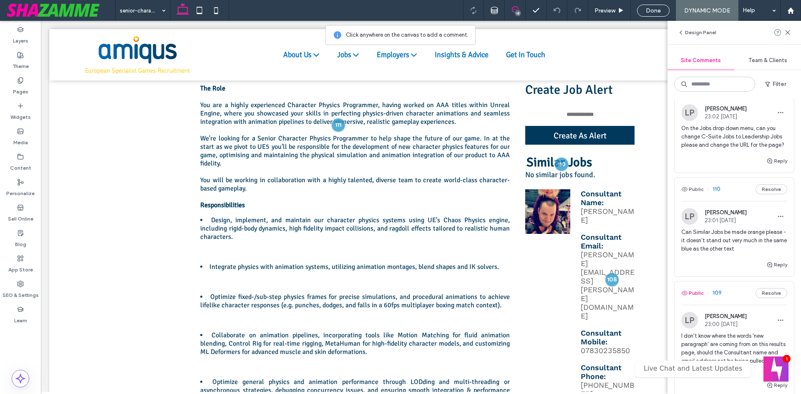
click at [696, 288] on button "Public" at bounding box center [692, 293] width 23 height 10
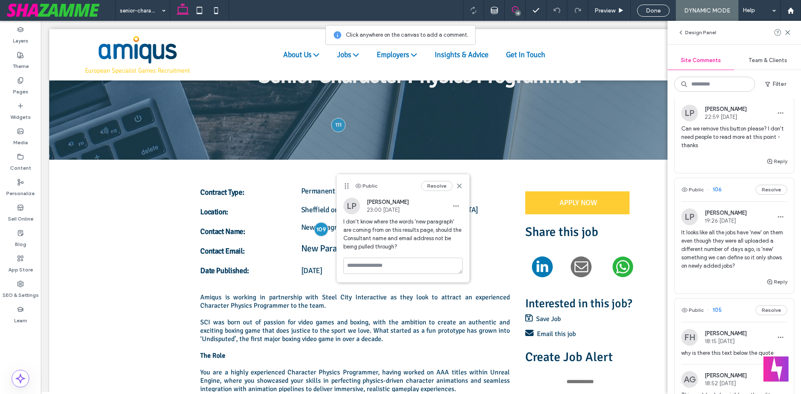
scroll to position [1260, 0]
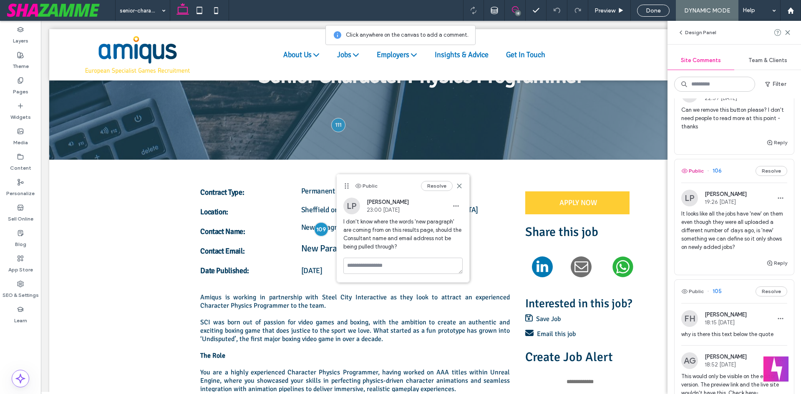
click at [694, 166] on button "Public" at bounding box center [692, 171] width 23 height 10
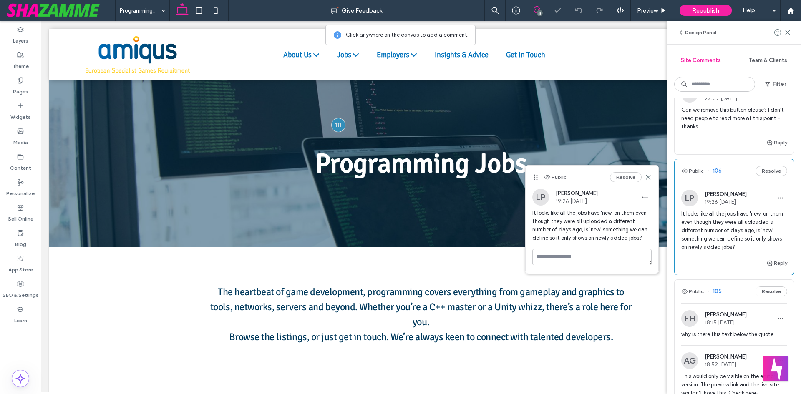
scroll to position [192, 0]
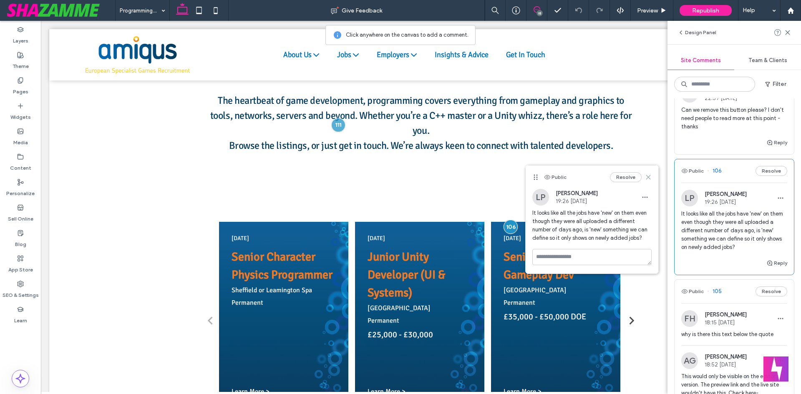
click at [648, 176] on icon at bounding box center [648, 177] width 7 height 7
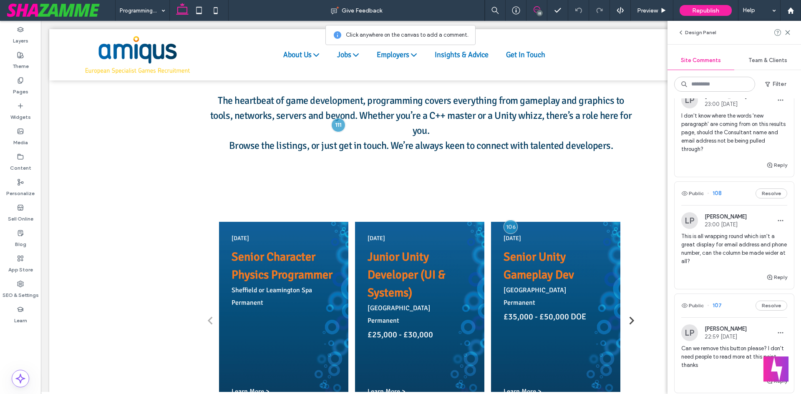
scroll to position [926, 0]
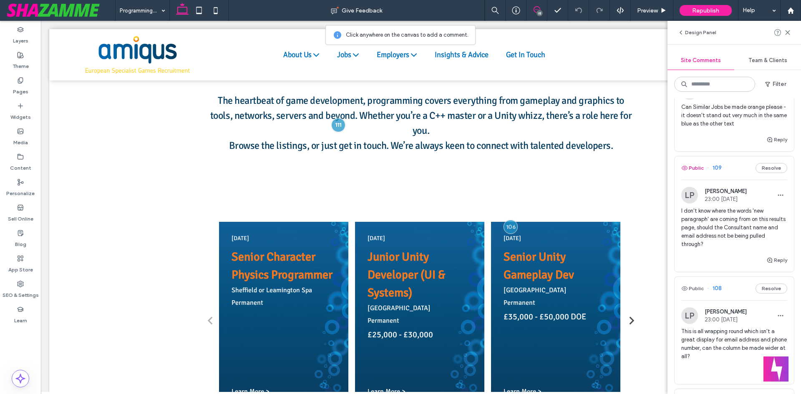
click at [700, 163] on button "Public" at bounding box center [692, 168] width 23 height 10
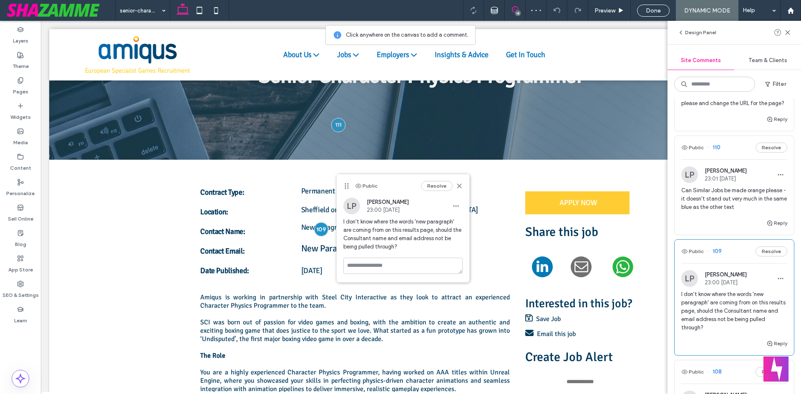
scroll to position [801, 0]
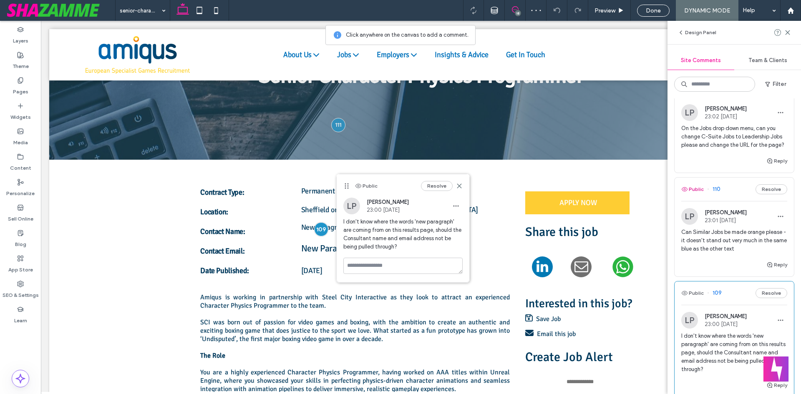
click at [696, 184] on button "Public" at bounding box center [692, 189] width 23 height 10
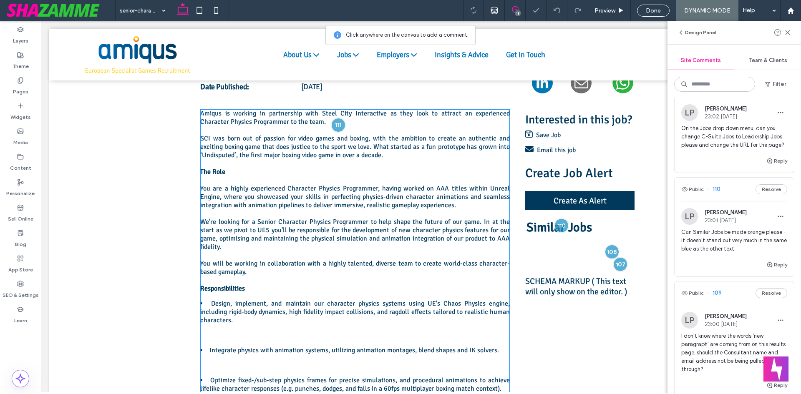
scroll to position [292, 0]
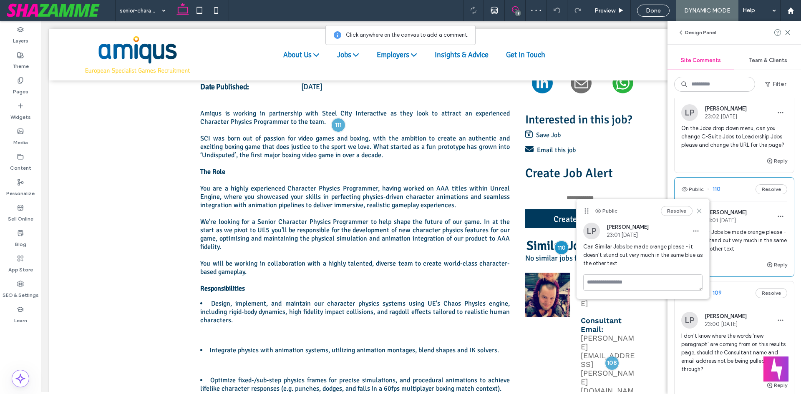
click at [697, 213] on icon at bounding box center [699, 211] width 7 height 7
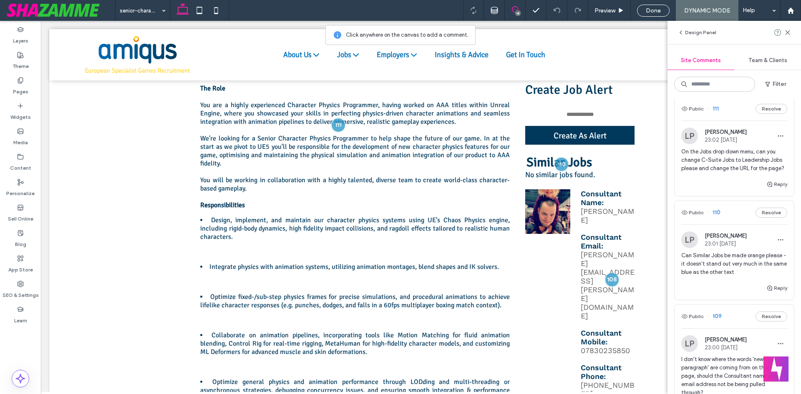
scroll to position [717, 0]
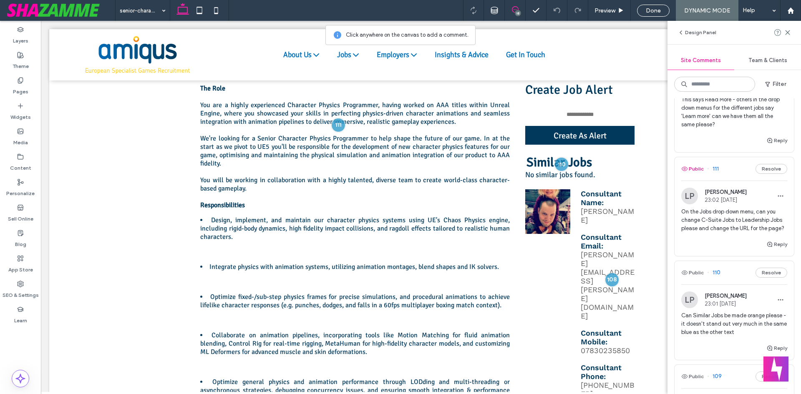
click at [698, 164] on button "Public" at bounding box center [692, 169] width 23 height 10
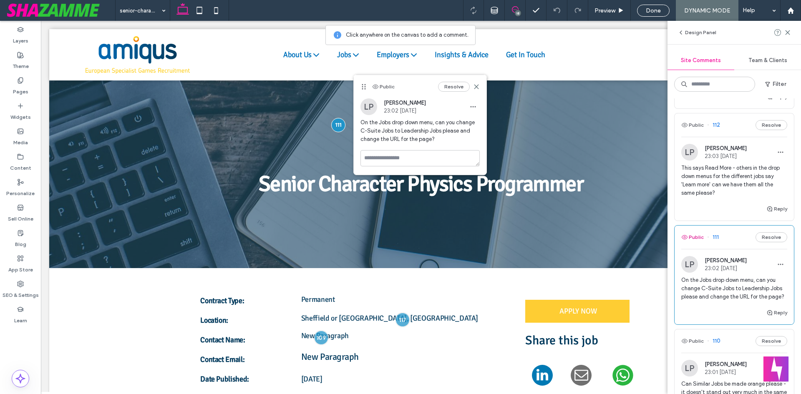
scroll to position [634, 0]
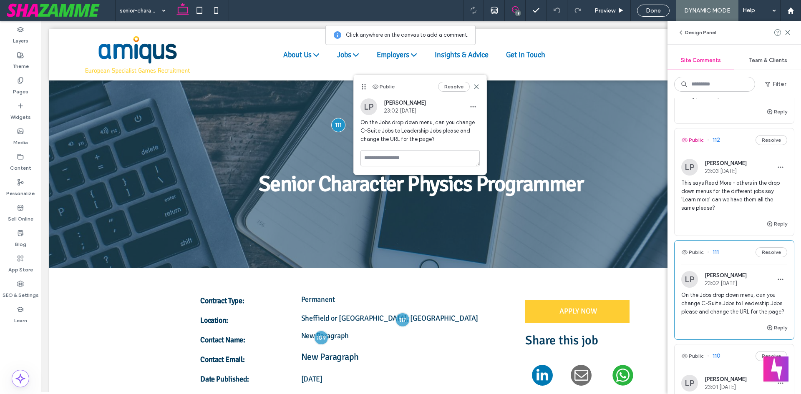
click at [695, 135] on button "Public" at bounding box center [692, 140] width 23 height 10
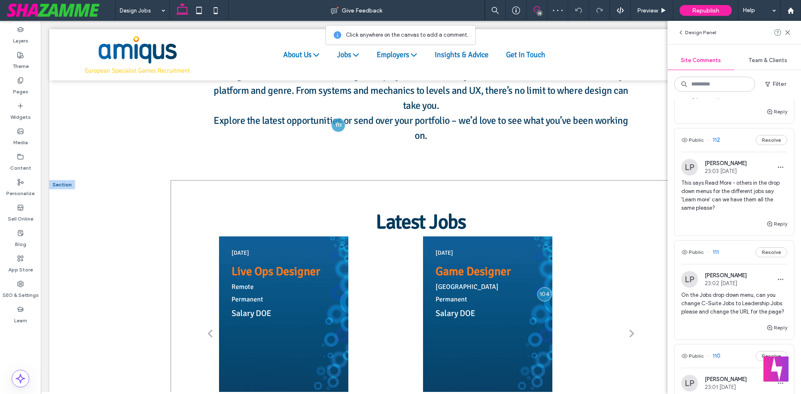
scroll to position [231, 0]
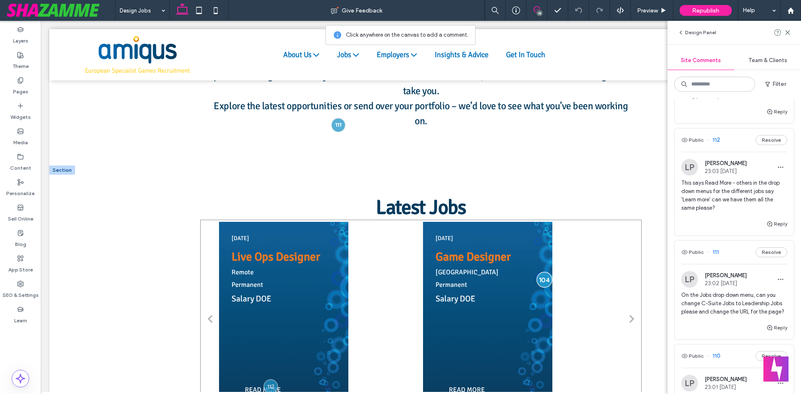
click at [539, 279] on div at bounding box center [544, 279] width 15 height 15
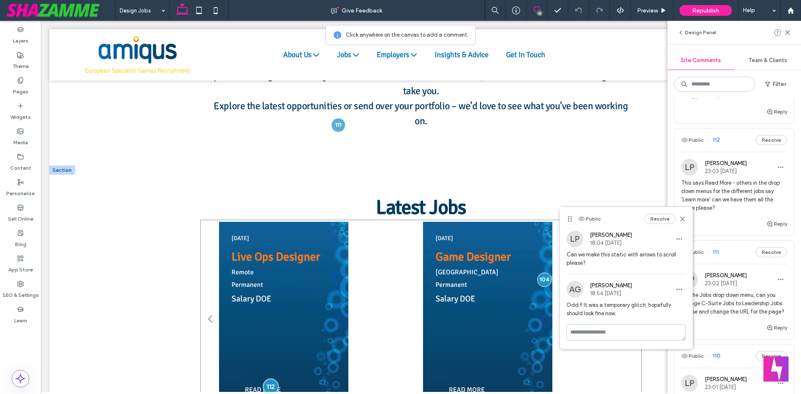
click at [266, 383] on div at bounding box center [270, 386] width 15 height 15
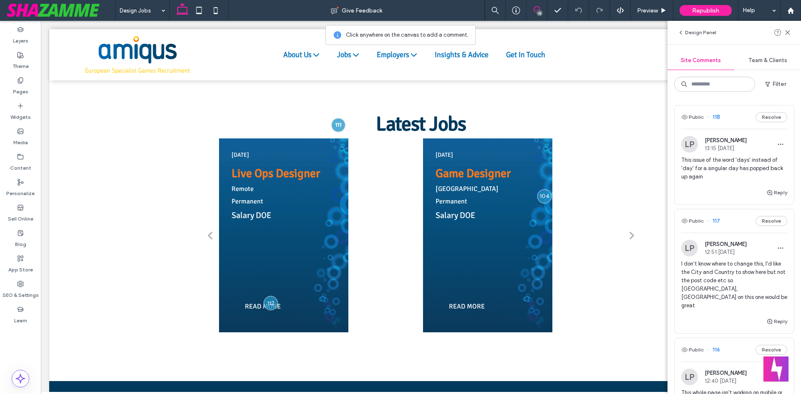
scroll to position [0, 0]
click at [699, 118] on button "Public" at bounding box center [692, 117] width 23 height 10
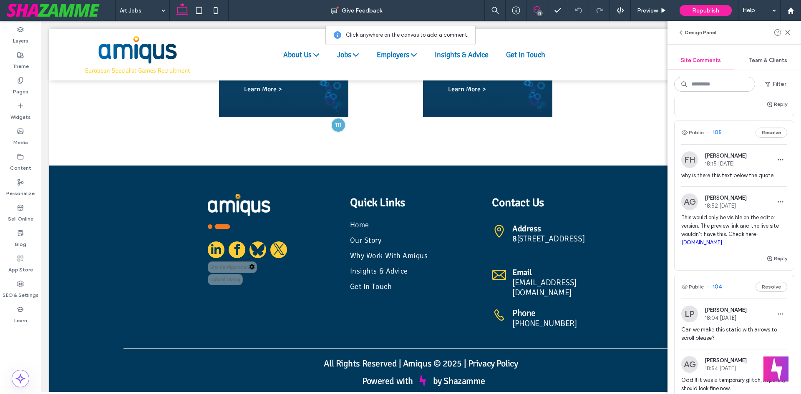
scroll to position [1293, 0]
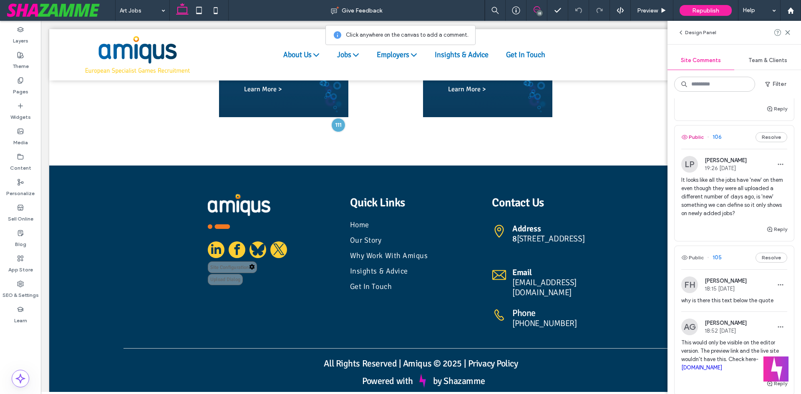
click at [701, 132] on button "Public" at bounding box center [692, 137] width 23 height 10
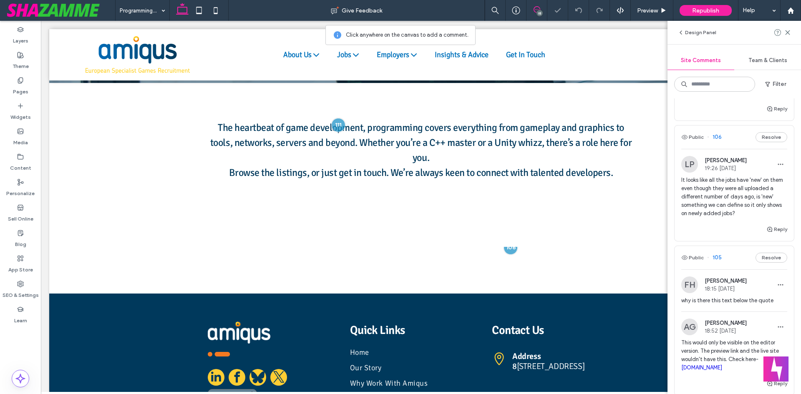
scroll to position [192, 0]
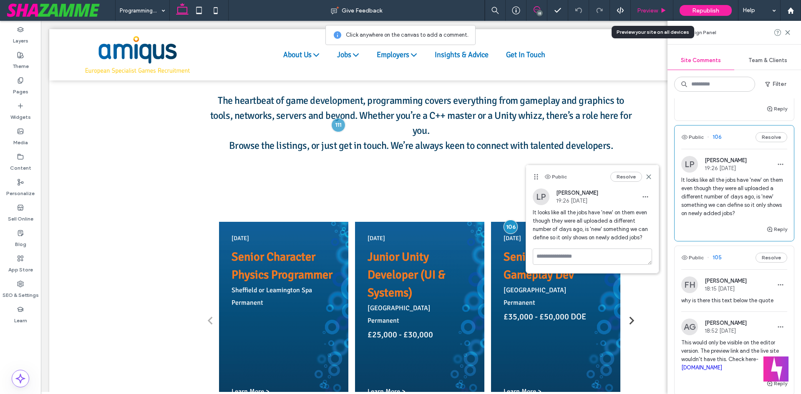
click at [650, 15] on div "Preview" at bounding box center [652, 10] width 43 height 21
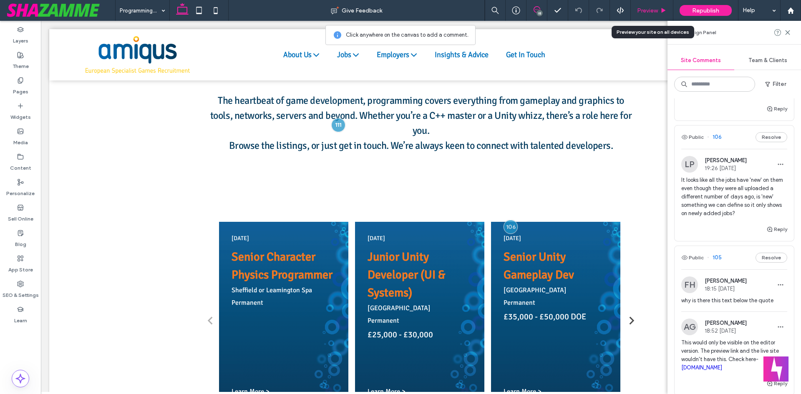
click at [645, 8] on span "Preview" at bounding box center [647, 10] width 21 height 7
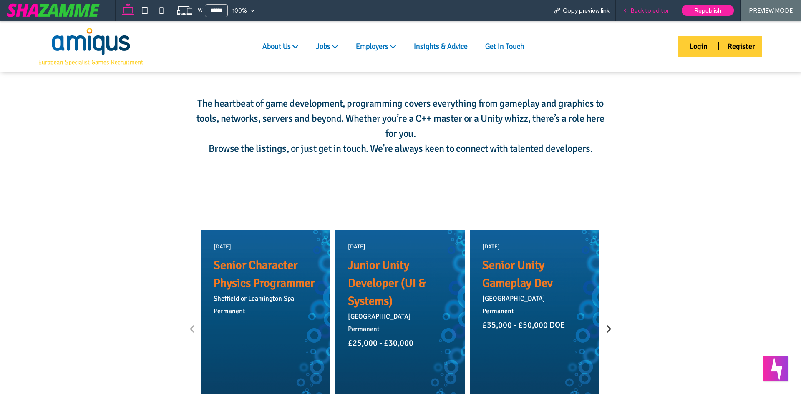
click at [648, 7] on div "Back to editor" at bounding box center [646, 10] width 60 height 21
click at [642, 7] on span "Back to editor" at bounding box center [649, 10] width 38 height 7
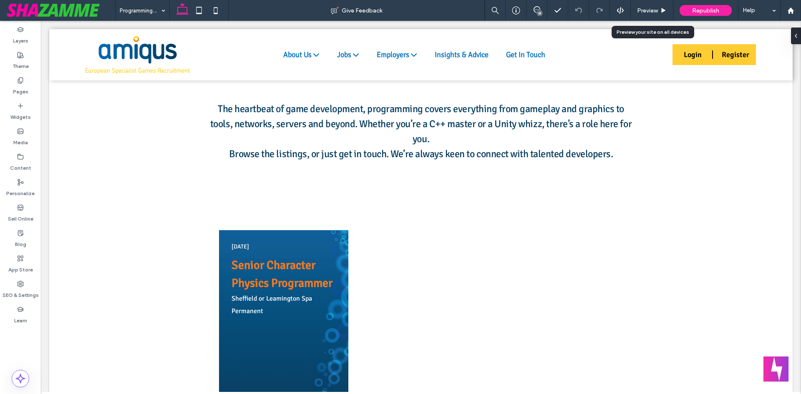
scroll to position [192, 0]
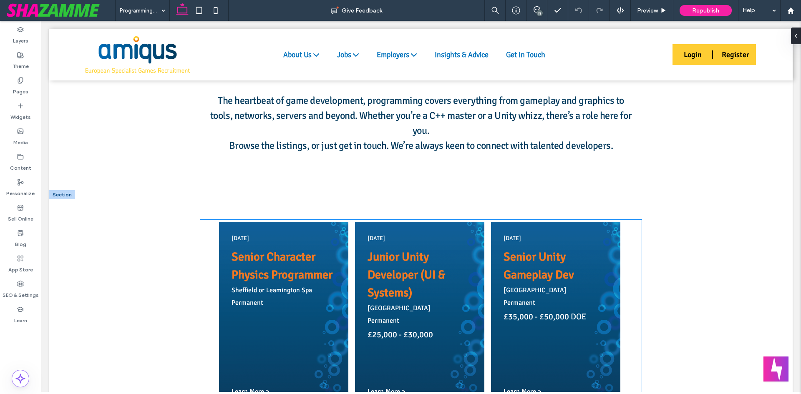
click at [317, 242] on ion-col "2 days ago" at bounding box center [284, 240] width 104 height 11
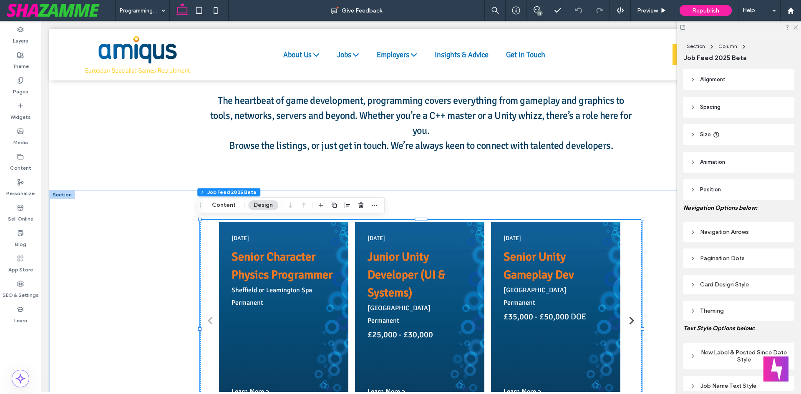
click at [221, 199] on div "Section Column Job Feed 2025 Beta Content Design" at bounding box center [291, 205] width 188 height 16
click at [221, 201] on button "Content" at bounding box center [224, 205] width 35 height 10
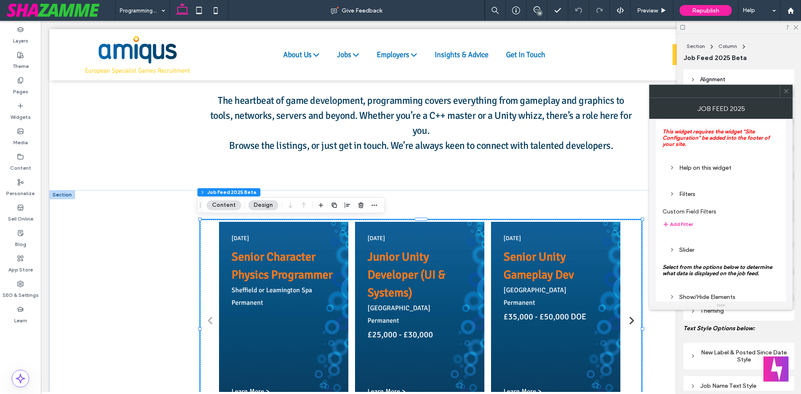
scroll to position [0, 0]
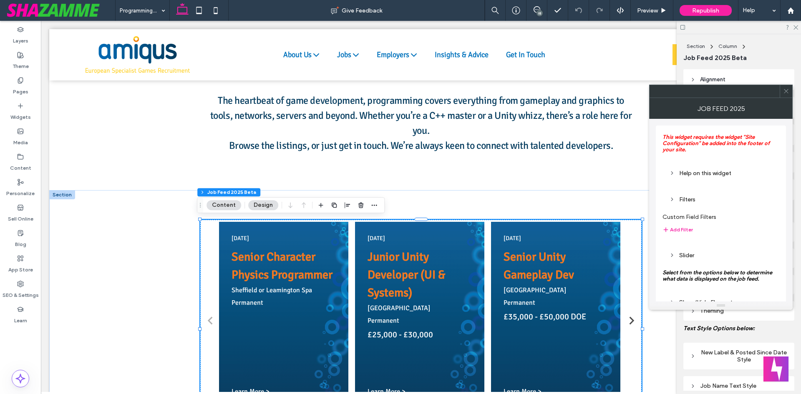
click at [782, 88] on div at bounding box center [786, 91] width 13 height 13
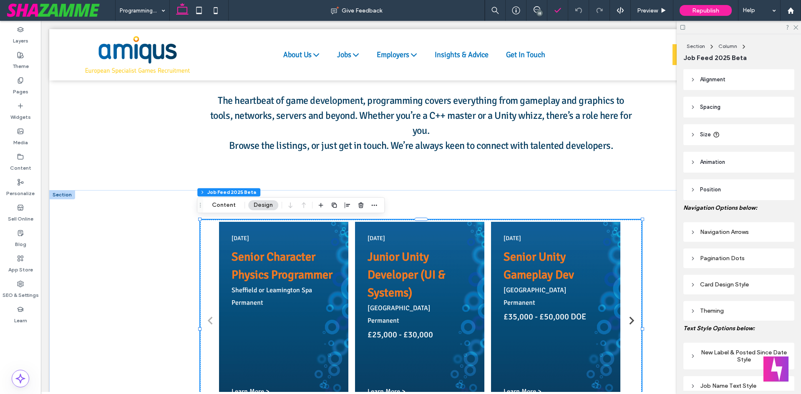
drag, startPoint x: 539, startPoint y: 8, endPoint x: 553, endPoint y: 20, distance: 18.6
click at [538, 8] on icon at bounding box center [537, 9] width 7 height 7
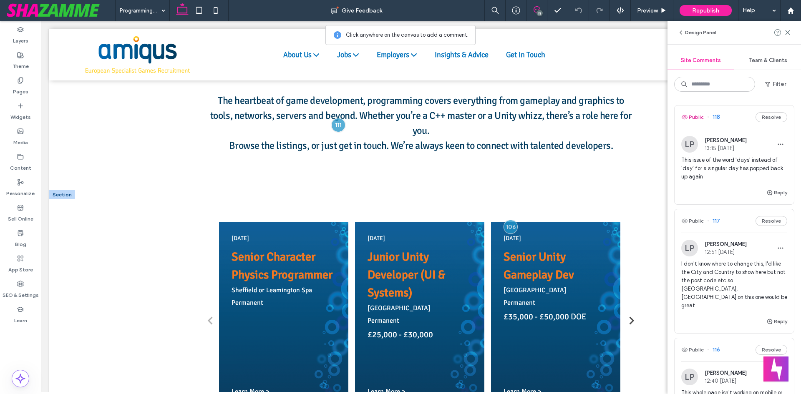
click at [699, 121] on button "Public" at bounding box center [692, 117] width 23 height 10
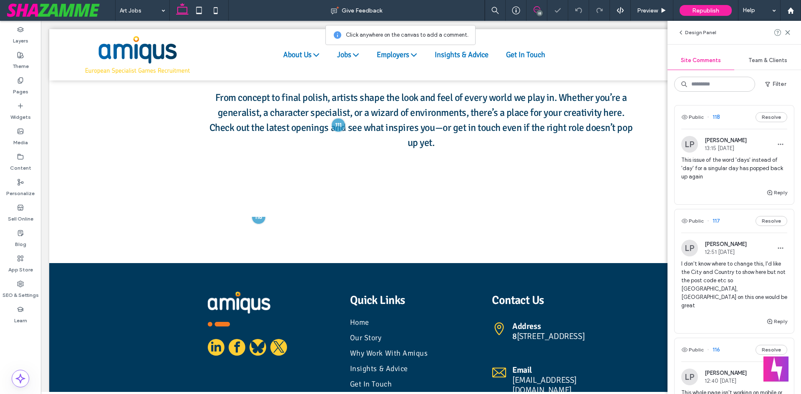
scroll to position [195, 0]
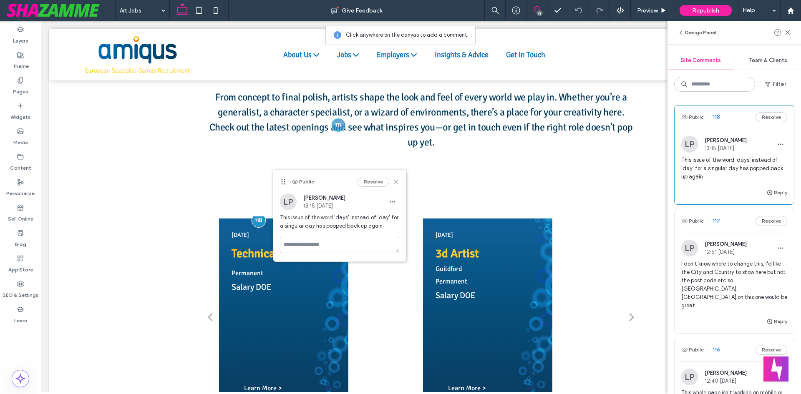
click at [397, 180] on icon at bounding box center [396, 182] width 7 height 7
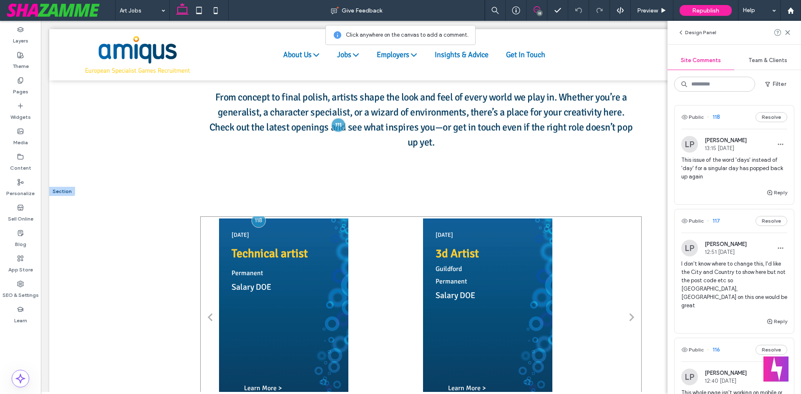
click at [378, 217] on ion-grid "1 days ago Technical artist" at bounding box center [319, 318] width 204 height 202
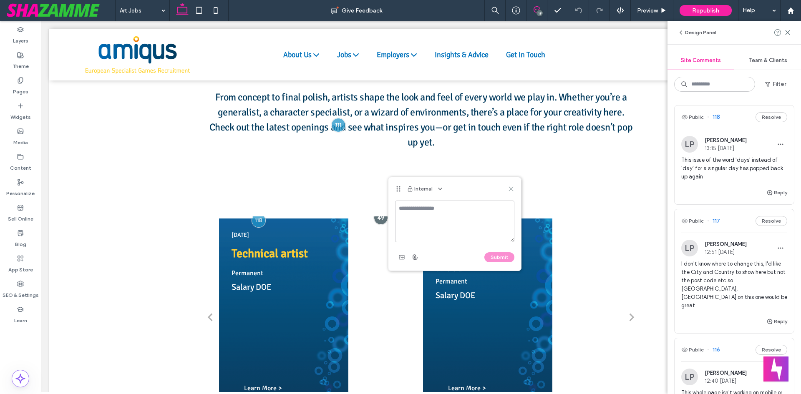
drag, startPoint x: 509, startPoint y: 188, endPoint x: 541, endPoint y: 129, distance: 66.5
click at [509, 188] on icon at bounding box center [511, 189] width 7 height 7
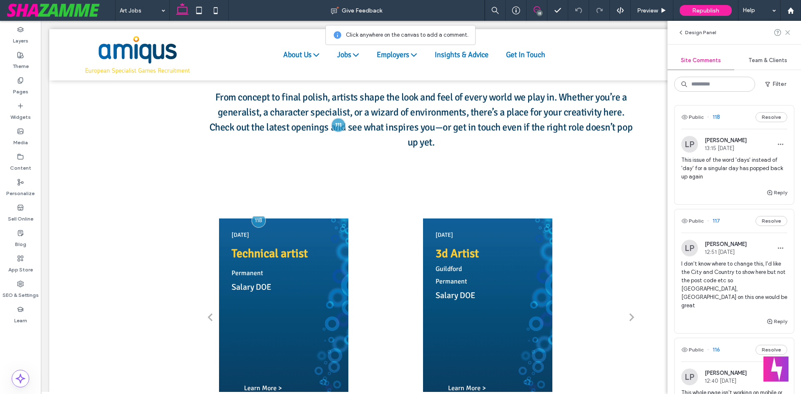
click at [787, 32] on use at bounding box center [788, 32] width 4 height 4
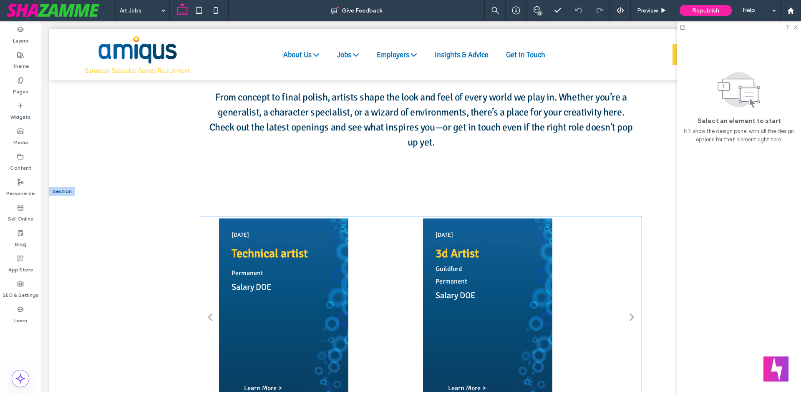
click at [353, 232] on ion-grid "1 days ago Technical artist" at bounding box center [319, 318] width 204 height 202
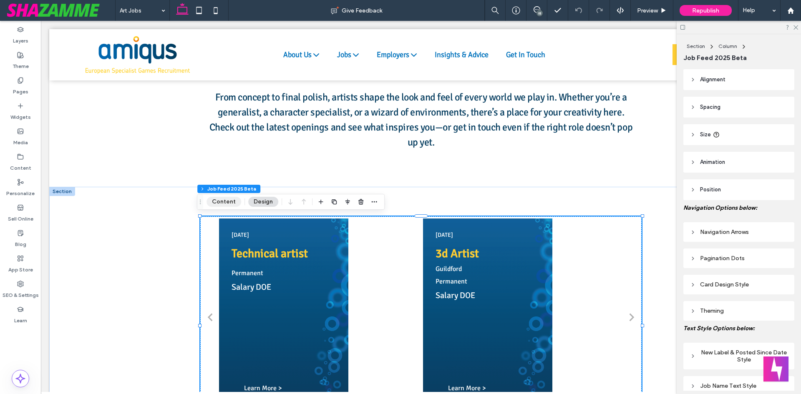
click at [217, 198] on button "Content" at bounding box center [224, 202] width 35 height 10
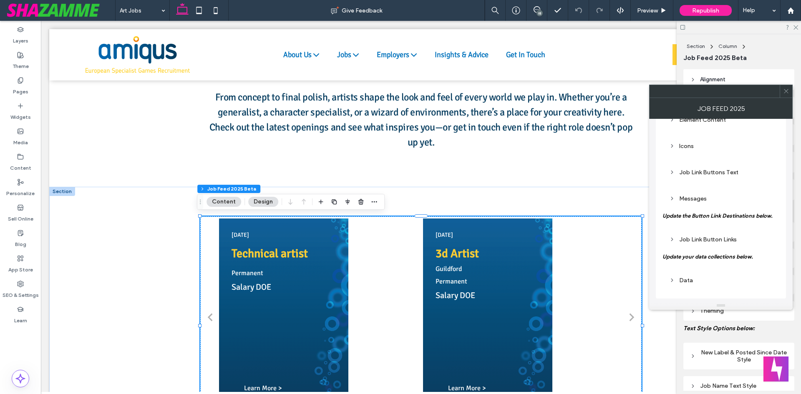
scroll to position [258, 0]
click at [683, 283] on div "Data" at bounding box center [720, 279] width 103 height 11
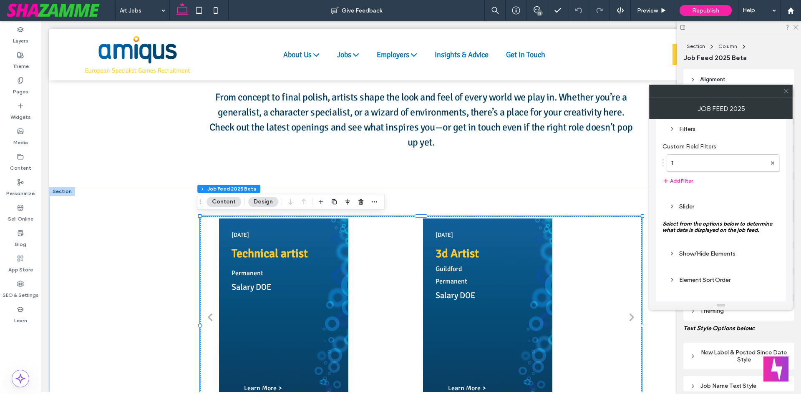
scroll to position [0, 0]
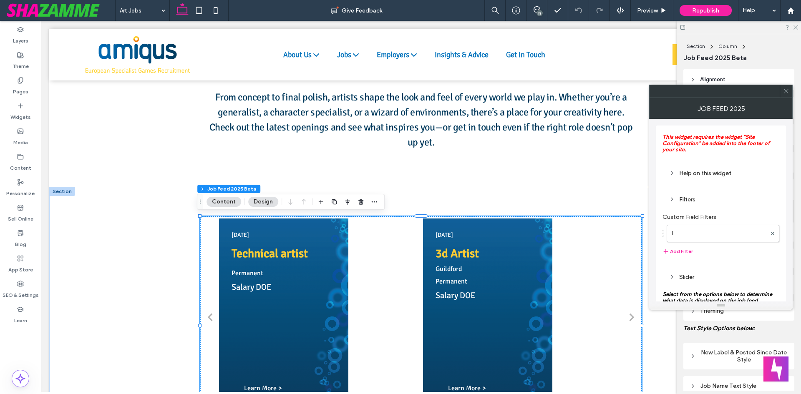
click at [680, 171] on div "Help on this widget" at bounding box center [720, 173] width 103 height 7
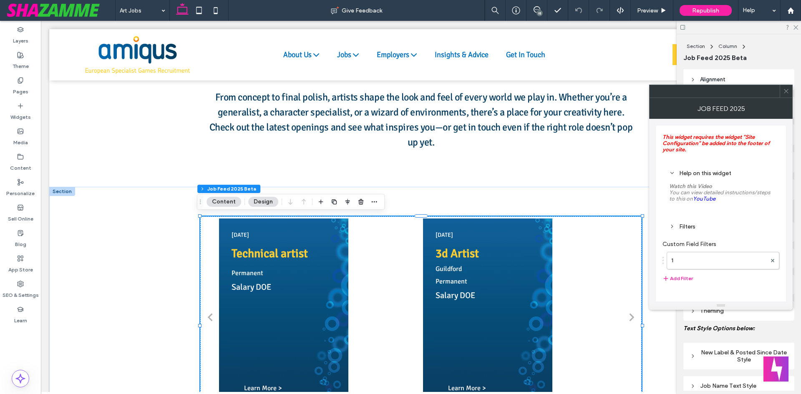
click at [680, 171] on div "Help on this widget" at bounding box center [720, 173] width 103 height 7
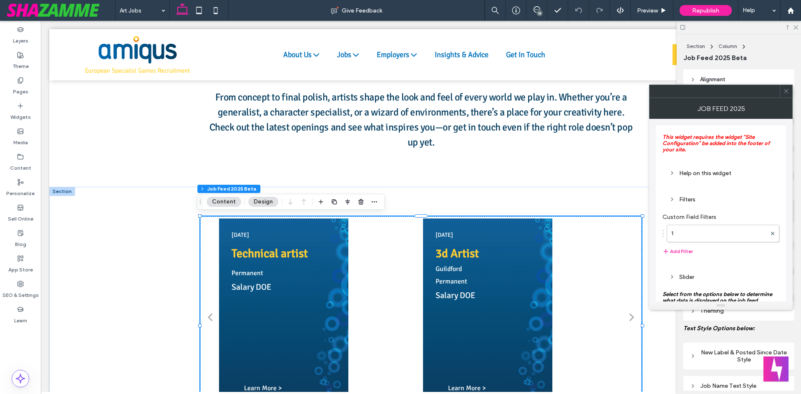
click at [682, 199] on div "Filters" at bounding box center [720, 199] width 103 height 7
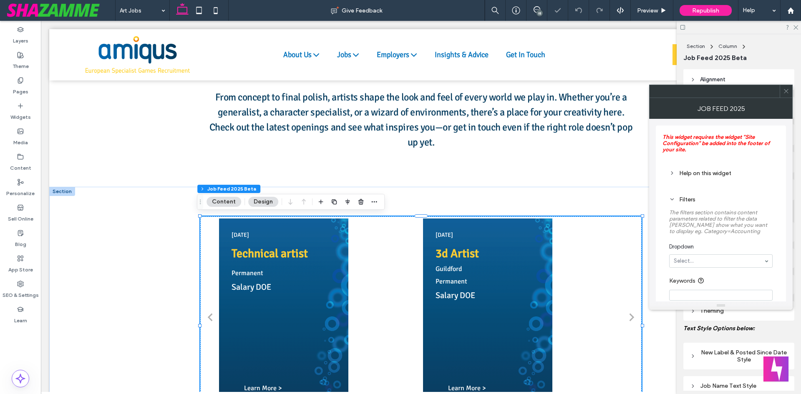
click at [682, 199] on div "Filters" at bounding box center [720, 199] width 103 height 7
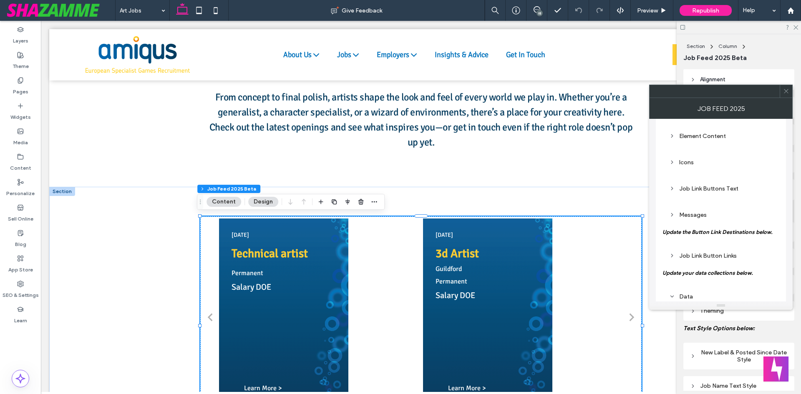
scroll to position [250, 0]
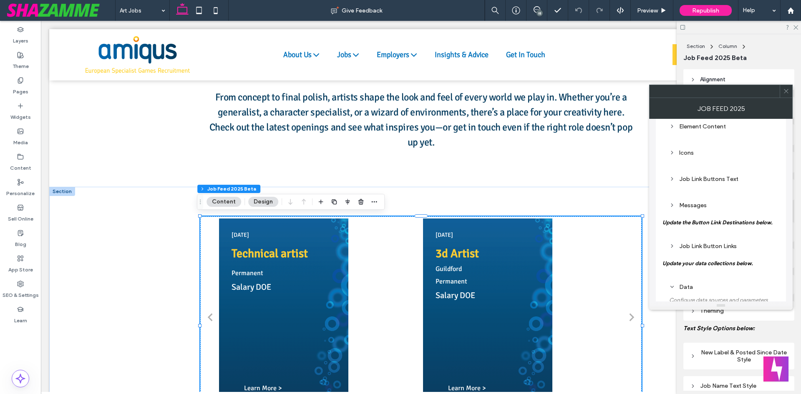
click at [784, 87] on span at bounding box center [786, 91] width 6 height 13
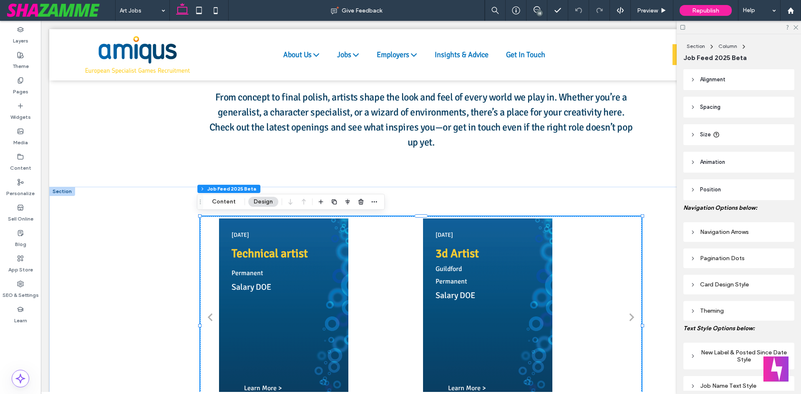
click at [541, 10] on div "18" at bounding box center [540, 13] width 6 height 6
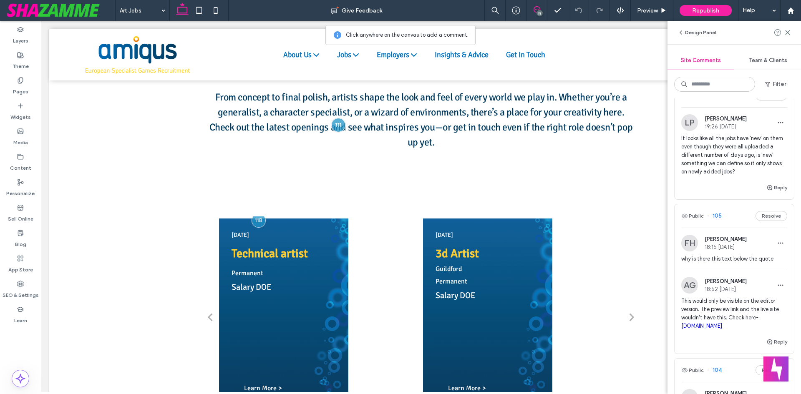
scroll to position [1293, 0]
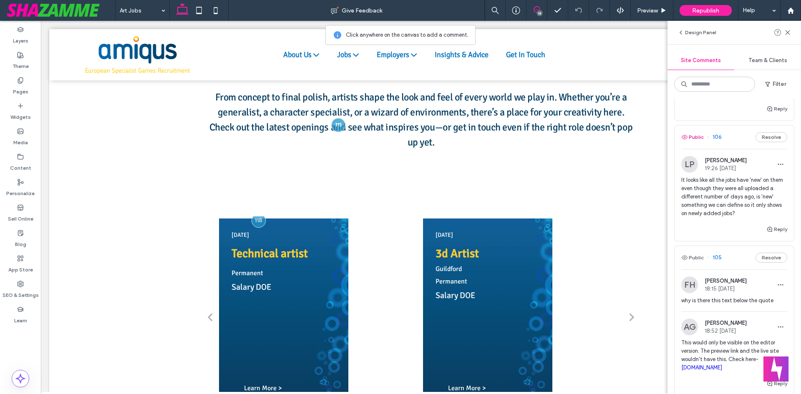
click at [695, 132] on button "Public" at bounding box center [692, 137] width 23 height 10
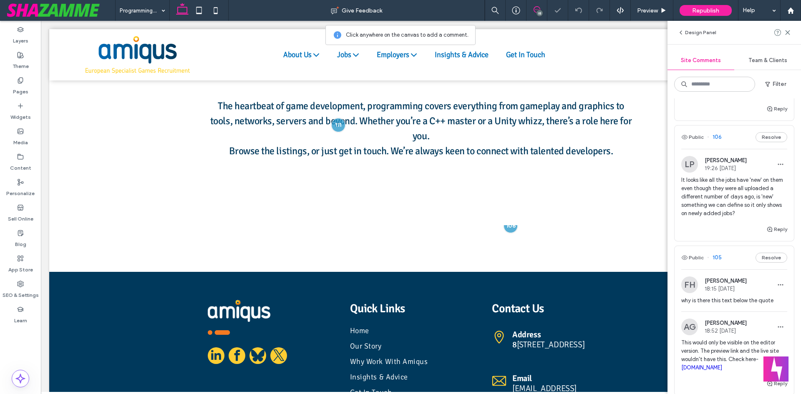
scroll to position [195, 0]
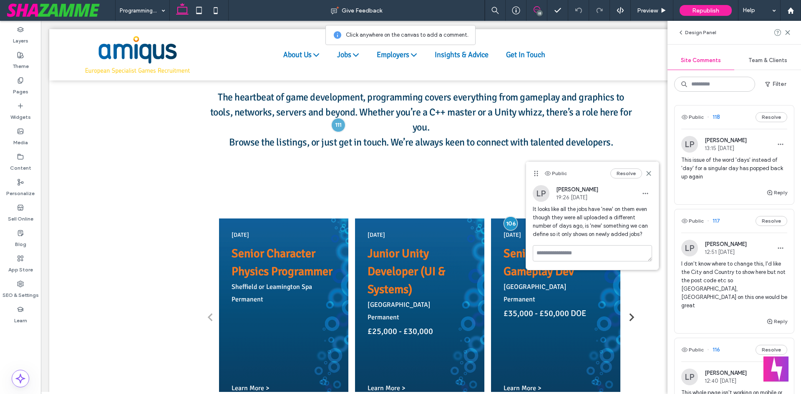
scroll to position [1293, 0]
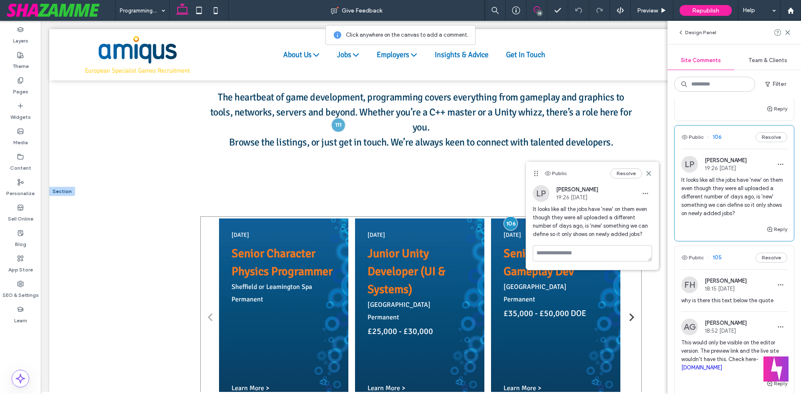
click at [451, 262] on div "Junior Unity Developer (UI & Systems)" at bounding box center [420, 272] width 104 height 58
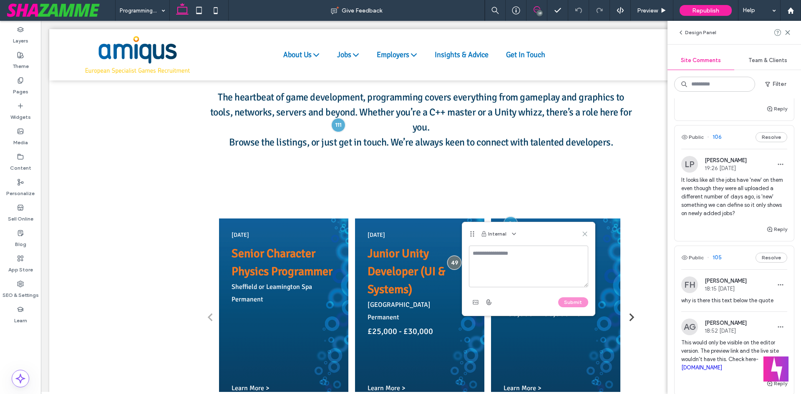
click at [585, 232] on icon at bounding box center [585, 234] width 7 height 7
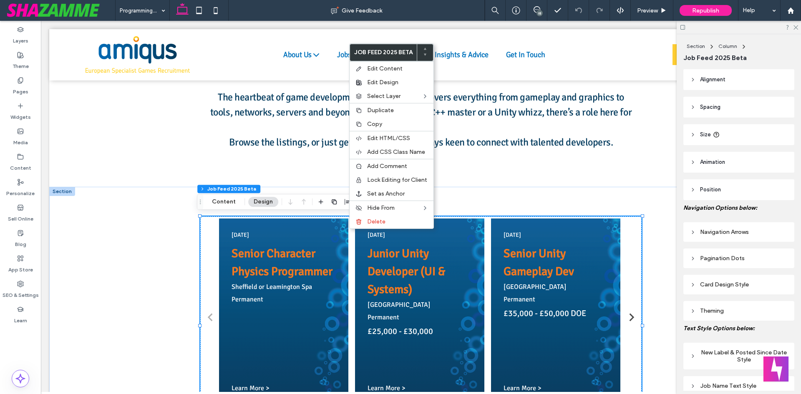
scroll to position [0, 0]
click at [383, 66] on span "Edit Content" at bounding box center [384, 68] width 35 height 7
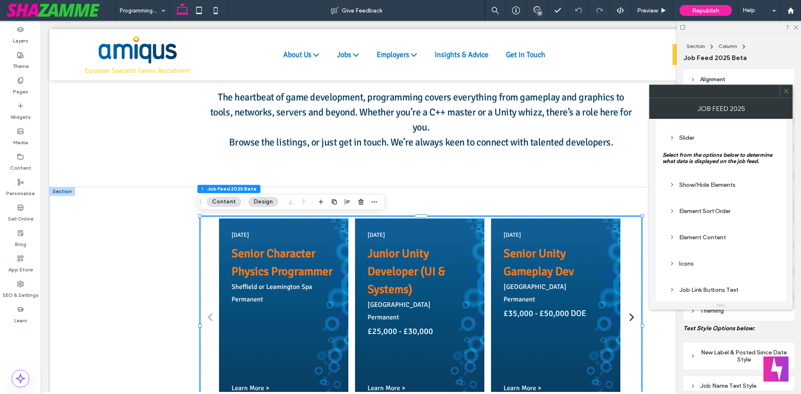
scroll to position [125, 0]
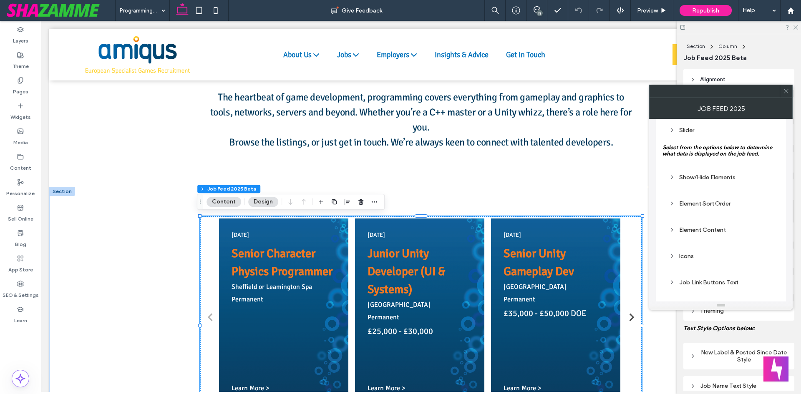
click at [698, 233] on div "Element Content" at bounding box center [720, 230] width 103 height 7
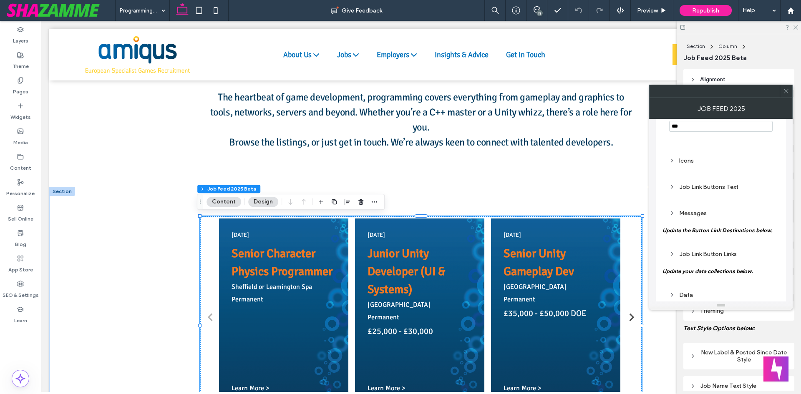
scroll to position [688, 0]
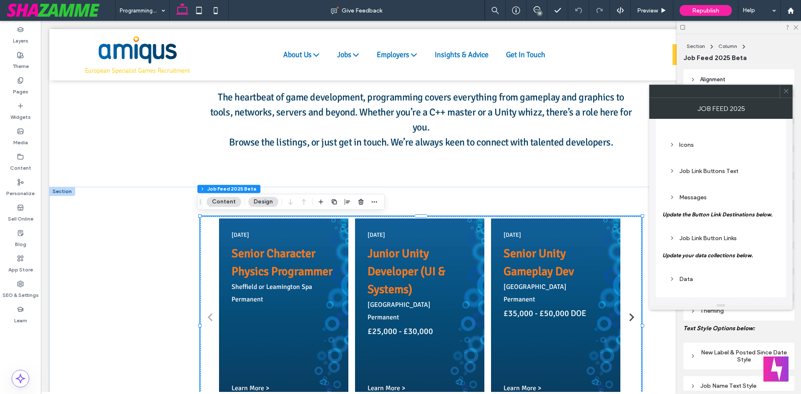
click at [681, 144] on div "Icons" at bounding box center [720, 144] width 103 height 7
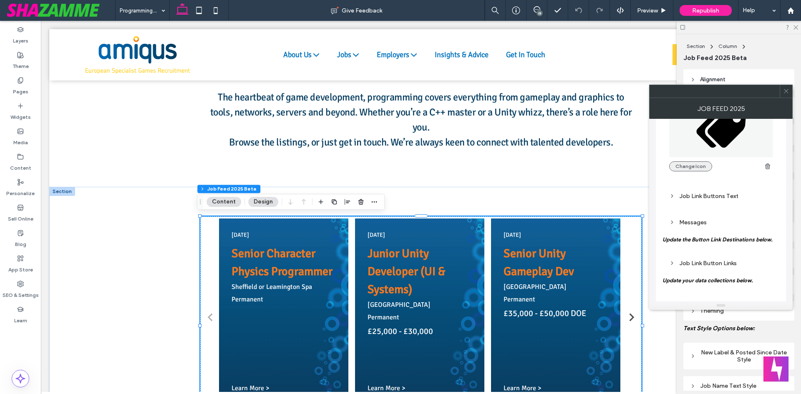
scroll to position [1424, 0]
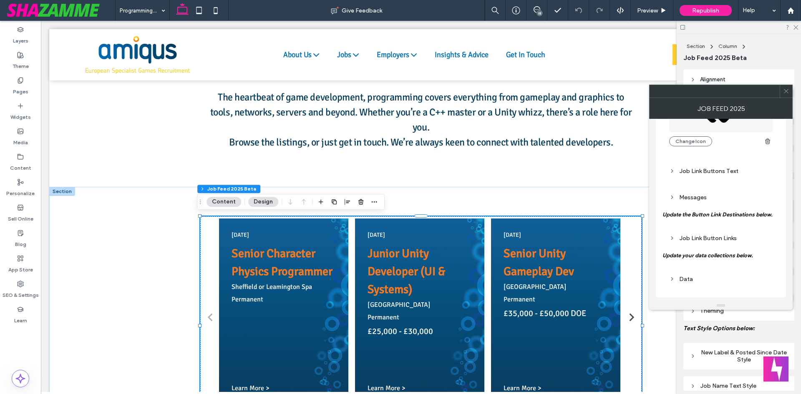
click at [700, 173] on div "Job Link Buttons Text" at bounding box center [720, 171] width 103 height 7
click at [695, 203] on div "Messages" at bounding box center [720, 197] width 103 height 11
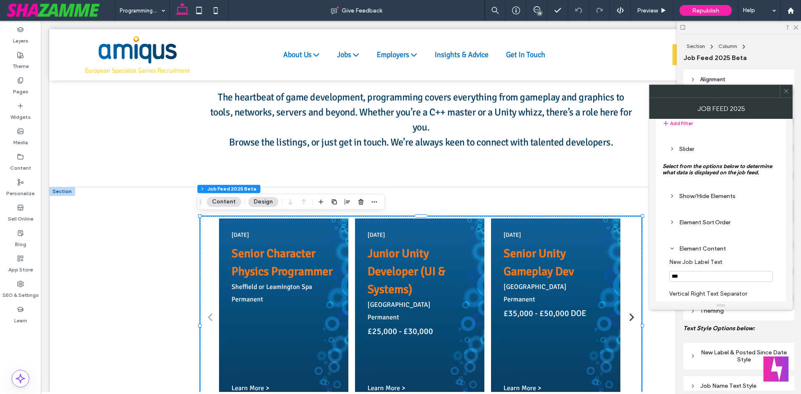
scroll to position [148, 0]
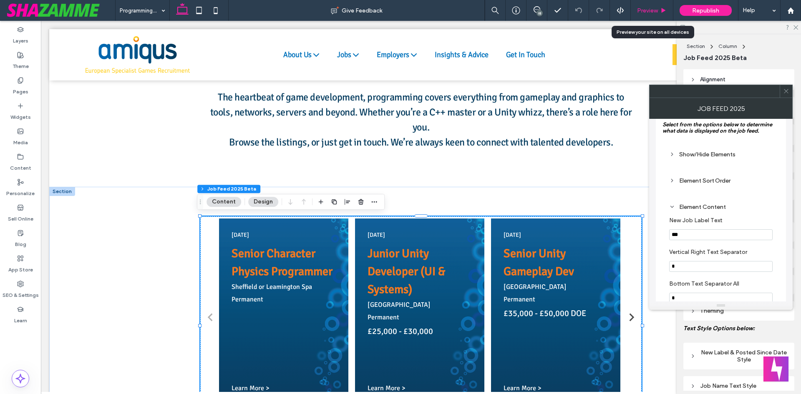
click at [646, 8] on span "Preview" at bounding box center [647, 10] width 21 height 7
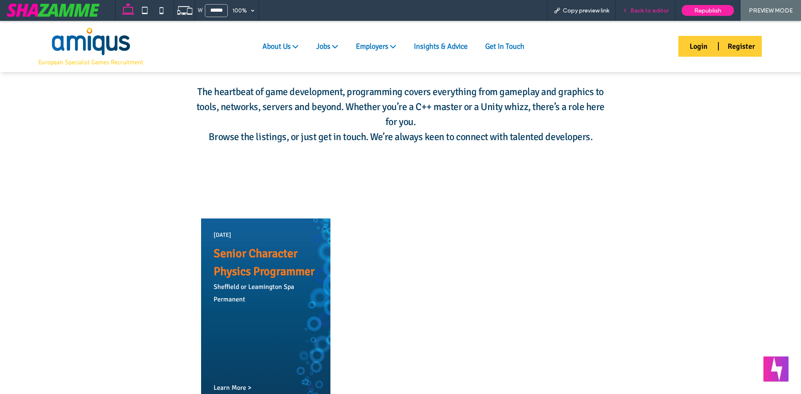
scroll to position [186, 0]
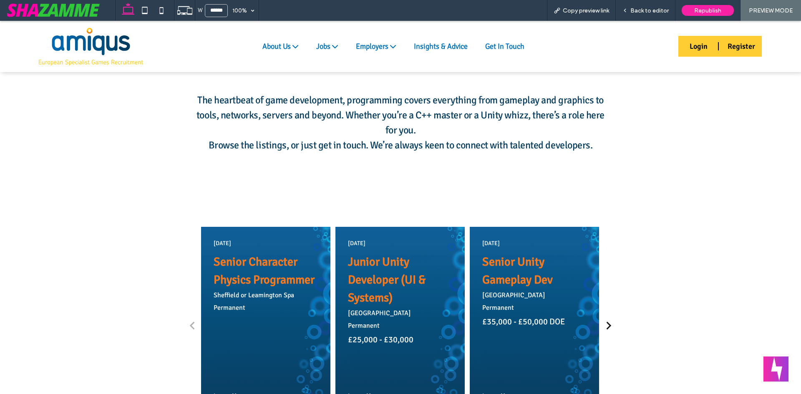
click at [607, 328] on icon "Next slide" at bounding box center [608, 326] width 8 height 8
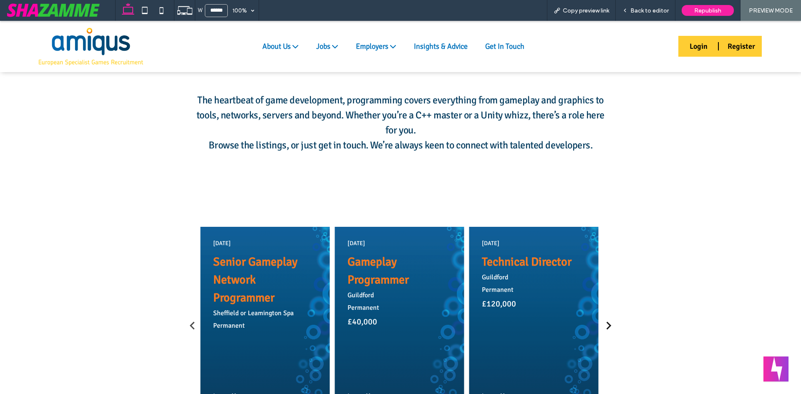
click at [607, 328] on icon "Next slide" at bounding box center [608, 326] width 8 height 8
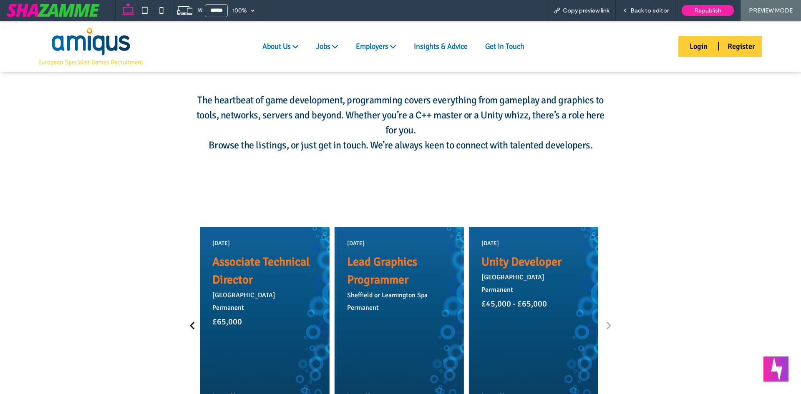
click at [189, 325] on icon "Previous slide" at bounding box center [193, 326] width 8 height 8
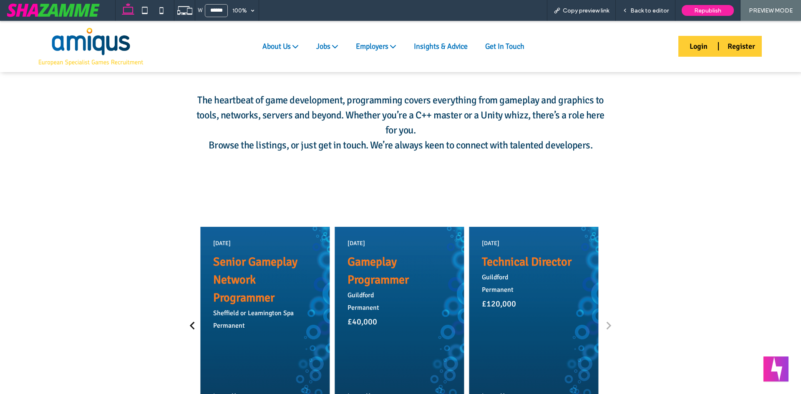
click at [190, 325] on icon "Previous slide" at bounding box center [192, 326] width 5 height 8
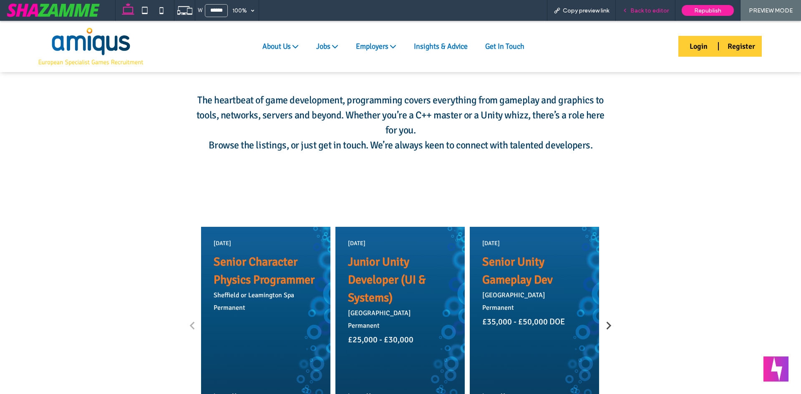
click at [632, 8] on span "Back to editor" at bounding box center [649, 10] width 38 height 7
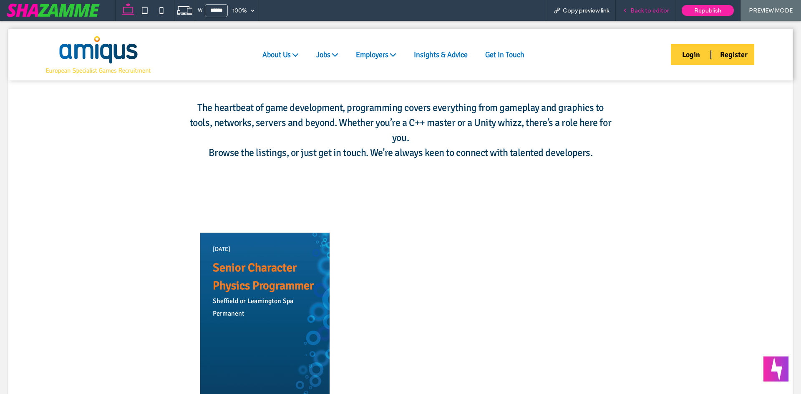
scroll to position [195, 0]
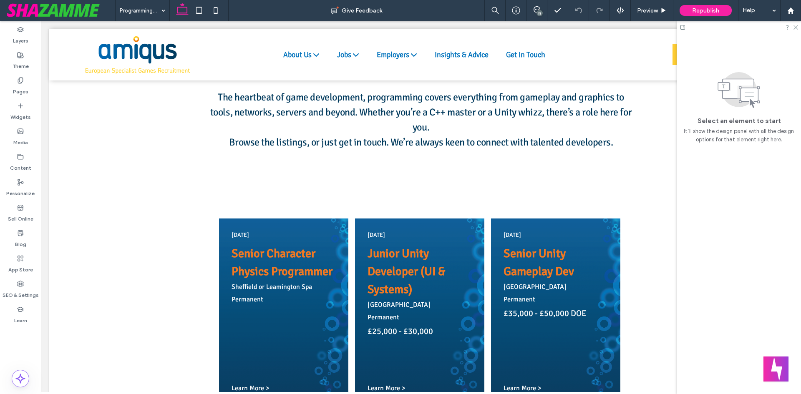
click at [540, 13] on div "18" at bounding box center [540, 13] width 6 height 6
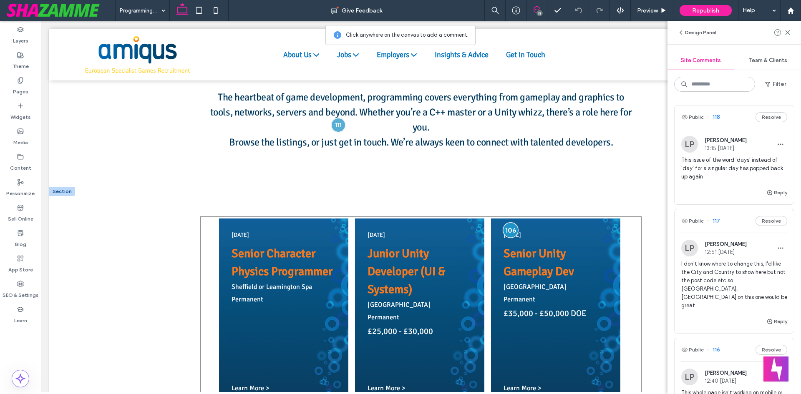
click at [510, 226] on div at bounding box center [510, 230] width 15 height 15
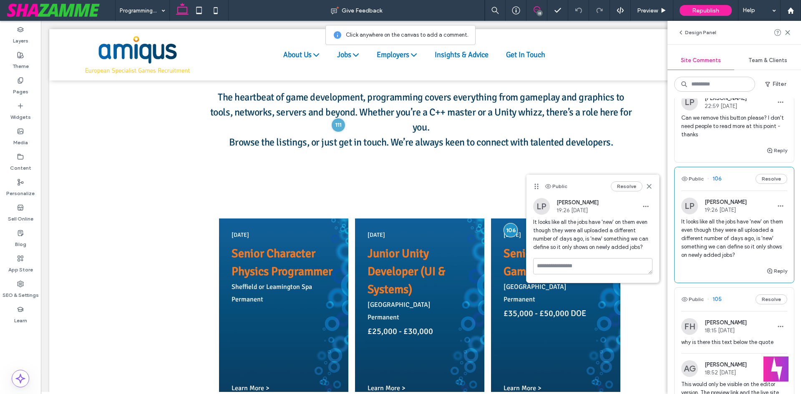
scroll to position [1210, 0]
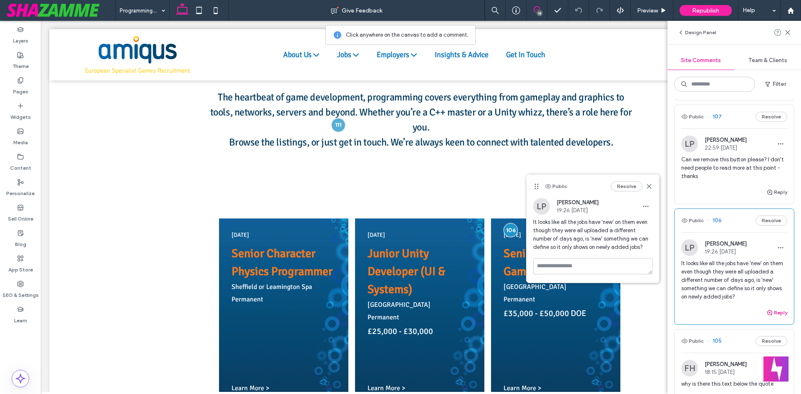
click at [769, 308] on button "Reply" at bounding box center [776, 313] width 21 height 10
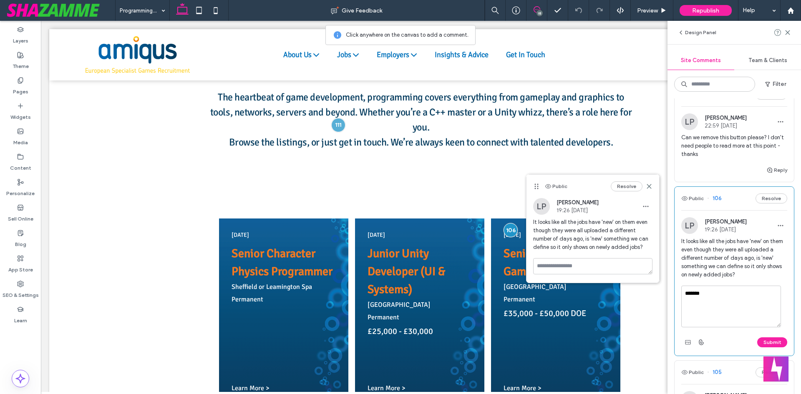
scroll to position [1252, 0]
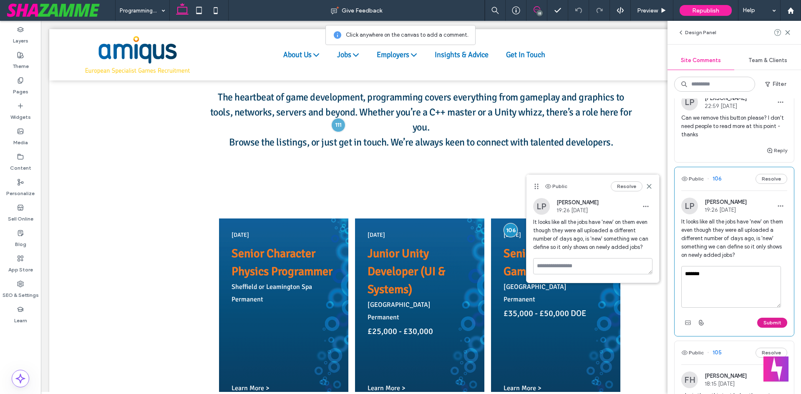
type textarea "*******"
click at [764, 318] on button "Submit" at bounding box center [772, 323] width 30 height 10
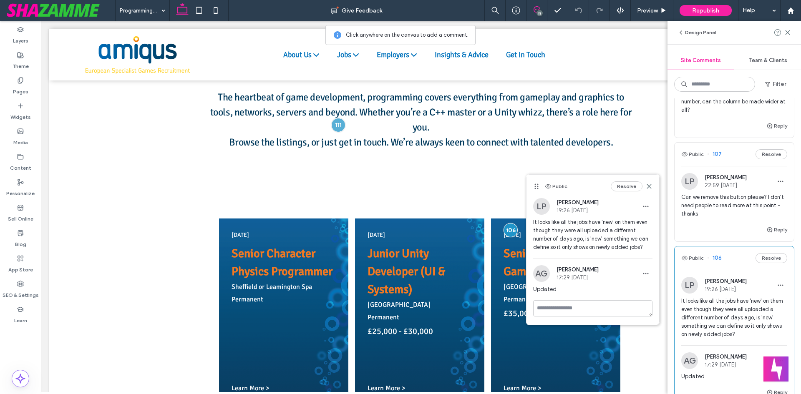
scroll to position [1168, 0]
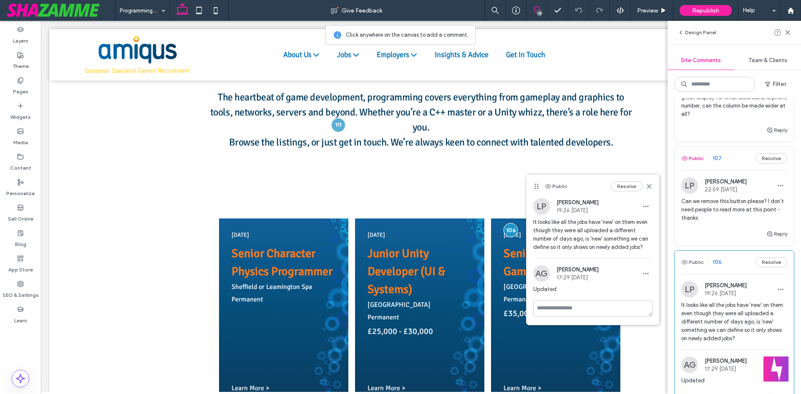
click at [696, 154] on button "Public" at bounding box center [692, 159] width 23 height 10
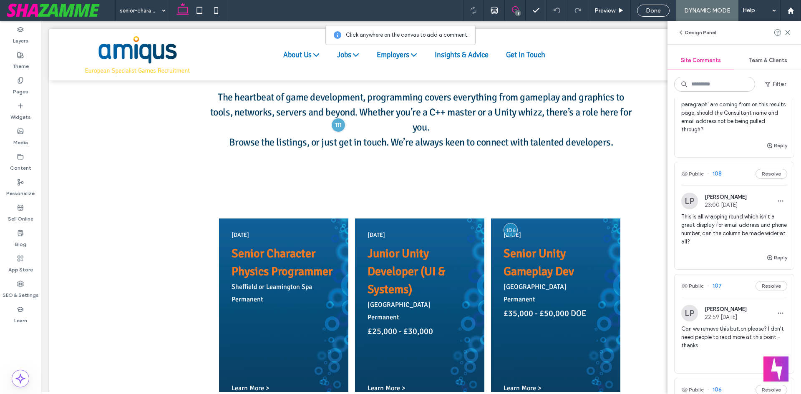
scroll to position [1085, 0]
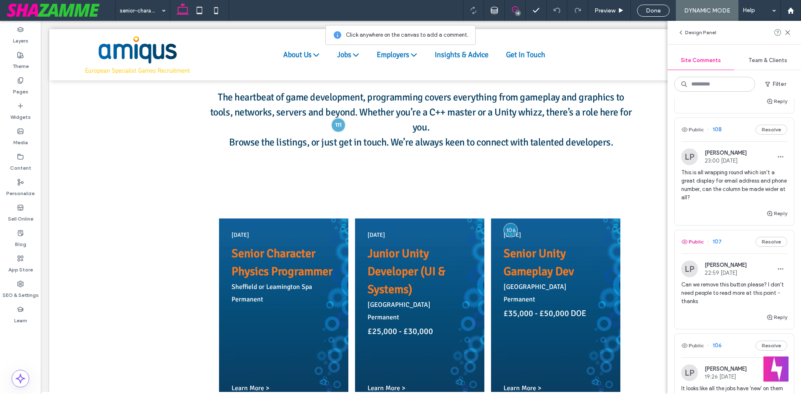
click at [693, 237] on button "Public" at bounding box center [692, 242] width 23 height 10
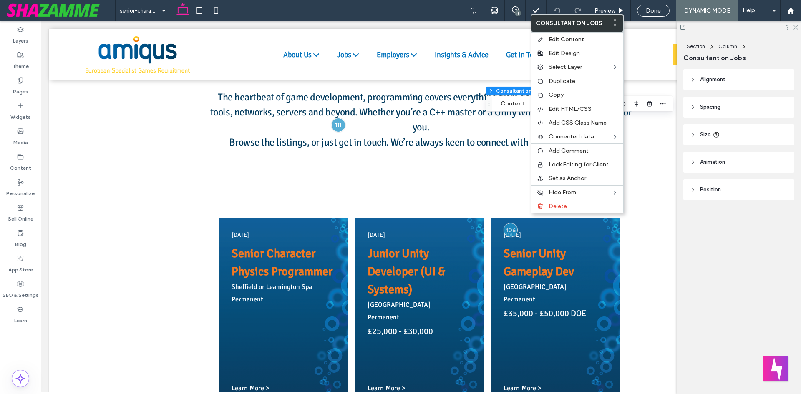
scroll to position [0, 0]
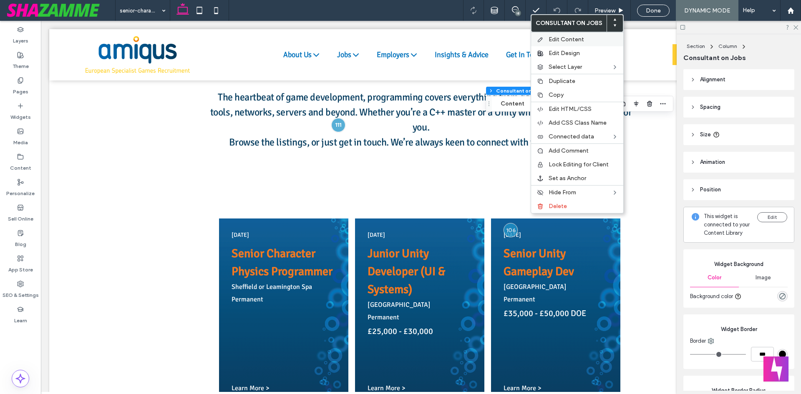
click at [562, 34] on div "Edit Content" at bounding box center [577, 39] width 92 height 14
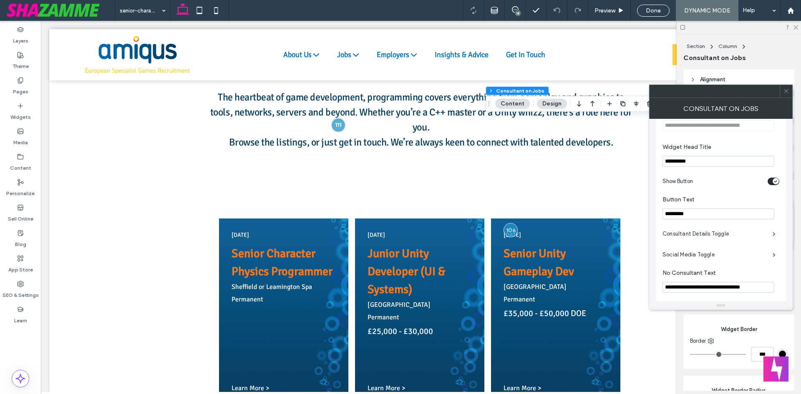
scroll to position [167, 0]
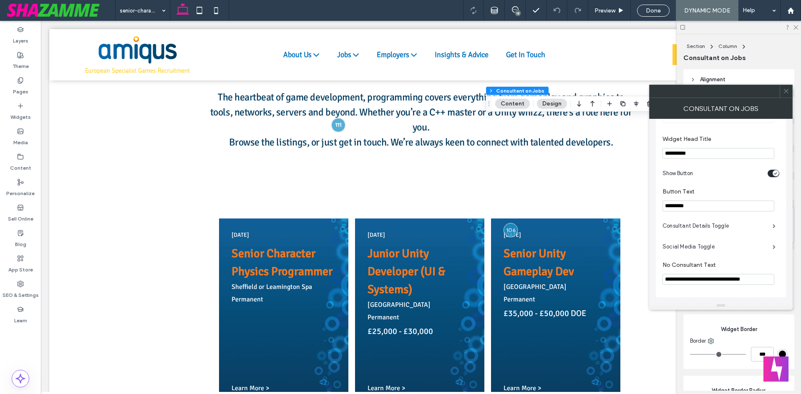
click at [774, 172] on icon "toggle" at bounding box center [775, 173] width 3 height 3
click at [776, 203] on div "toggle" at bounding box center [774, 206] width 12 height 8
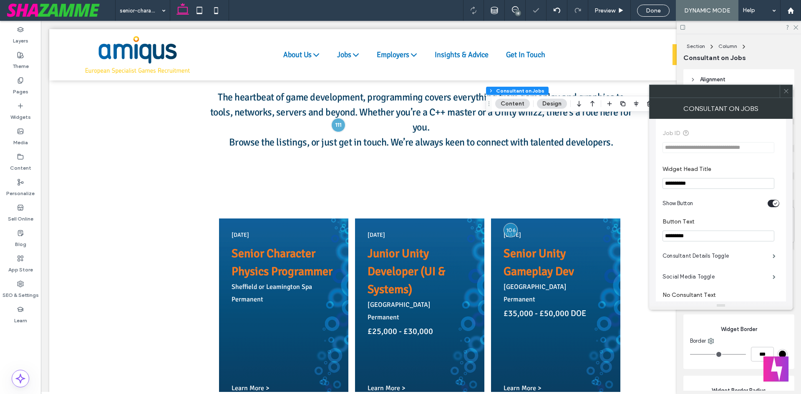
scroll to position [167, 0]
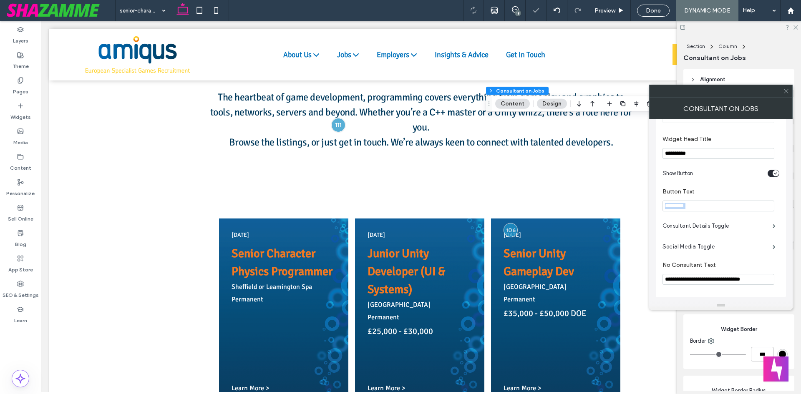
click at [776, 203] on div "*********" at bounding box center [721, 206] width 117 height 11
click at [774, 174] on div "toggle" at bounding box center [776, 173] width 6 height 6
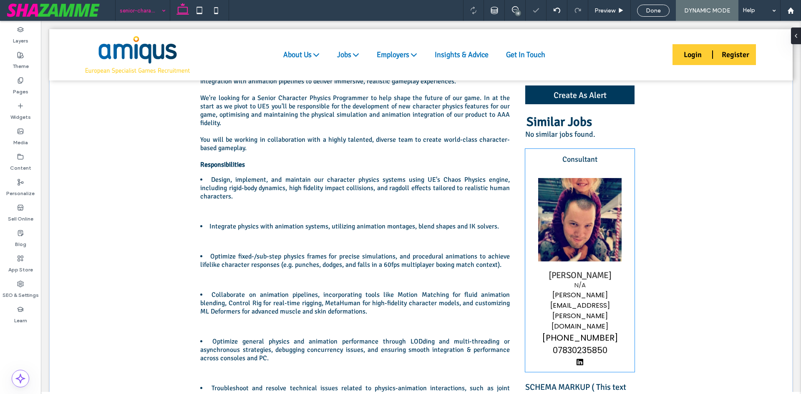
scroll to position [417, 0]
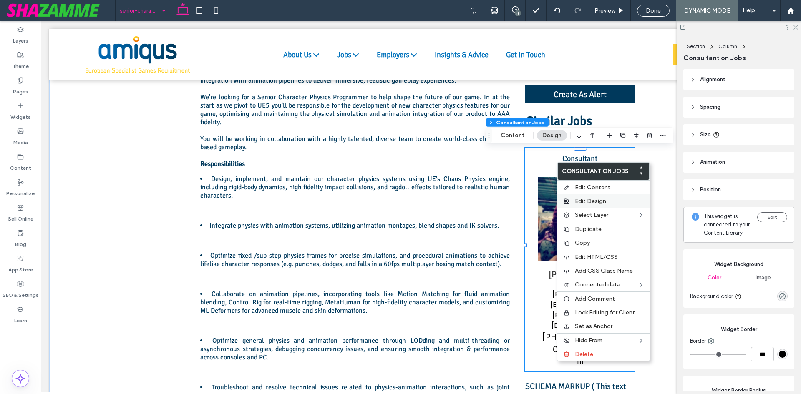
click at [589, 199] on span "Edit Design" at bounding box center [590, 201] width 31 height 7
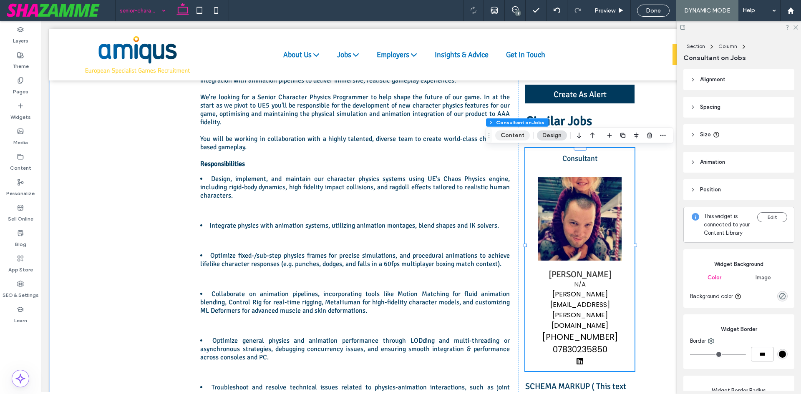
click at [519, 136] on button "Content" at bounding box center [512, 136] width 35 height 10
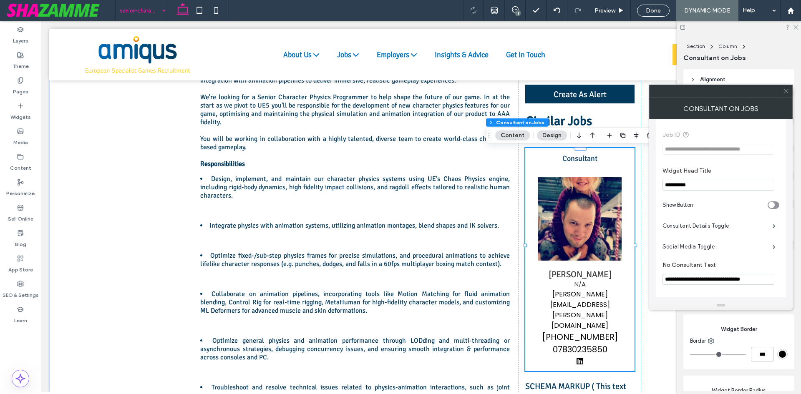
scroll to position [135, 0]
click at [557, 140] on button "Design" at bounding box center [552, 136] width 30 height 10
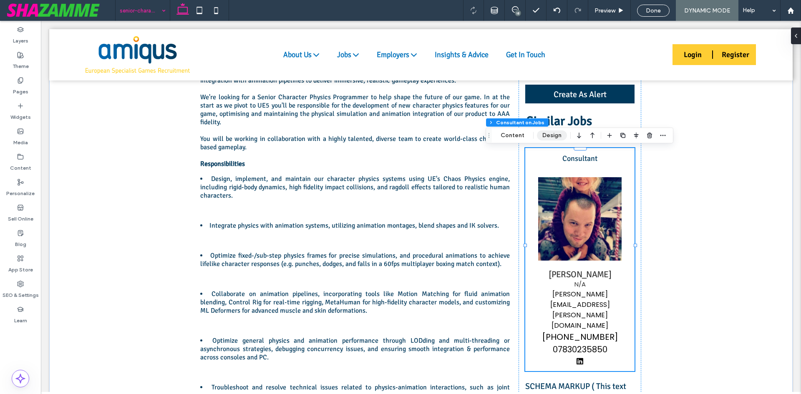
click at [556, 134] on button "Design" at bounding box center [552, 136] width 30 height 10
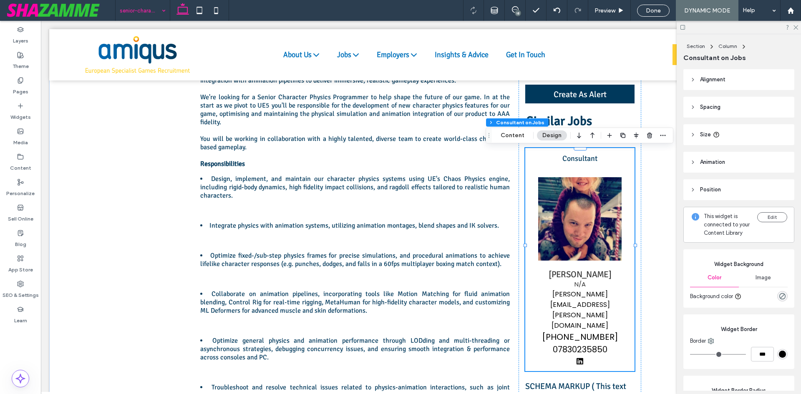
click at [738, 82] on header "Alignment" at bounding box center [738, 79] width 111 height 21
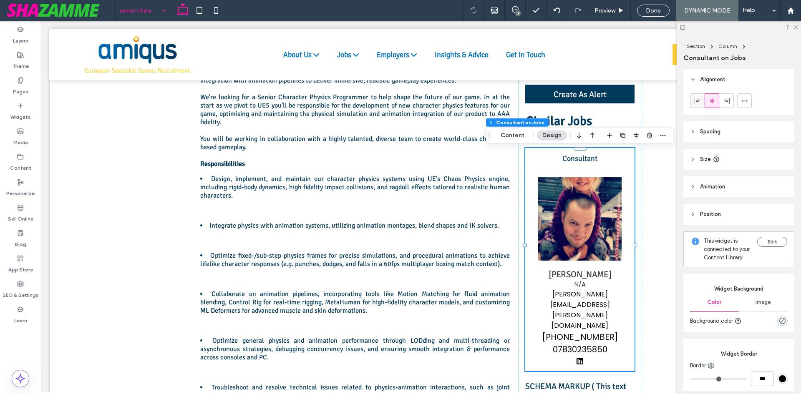
click at [697, 101] on icon at bounding box center [697, 101] width 7 height 7
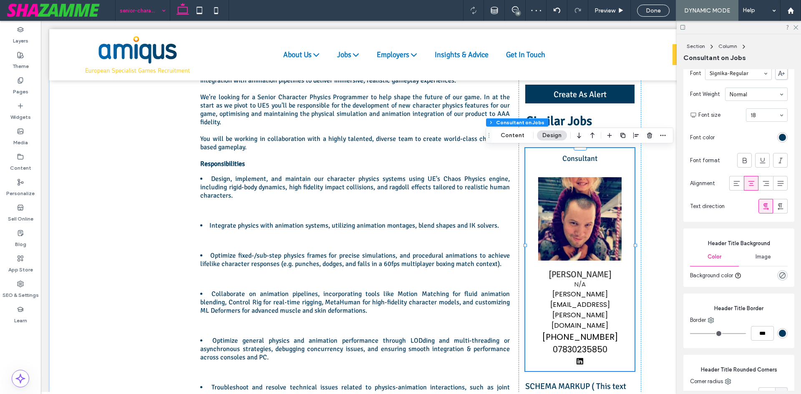
scroll to position [459, 0]
click at [734, 187] on icon at bounding box center [737, 183] width 8 height 8
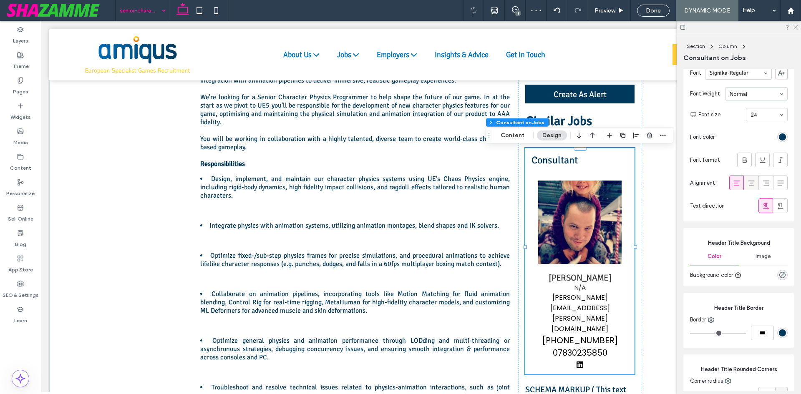
click at [747, 187] on icon at bounding box center [751, 183] width 8 height 8
click at [733, 187] on icon at bounding box center [737, 183] width 8 height 8
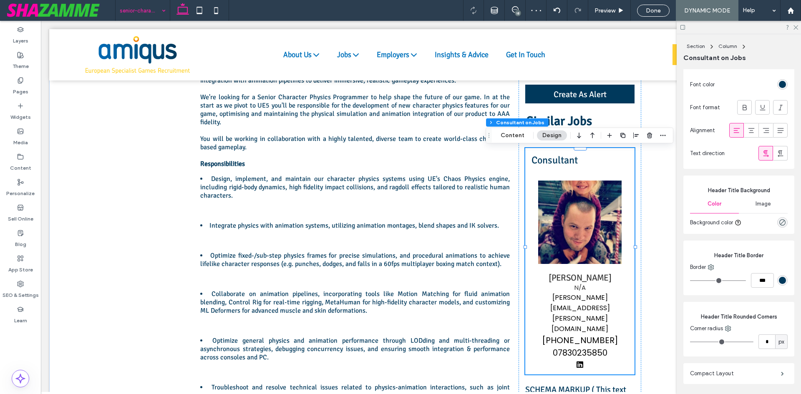
scroll to position [467, 0]
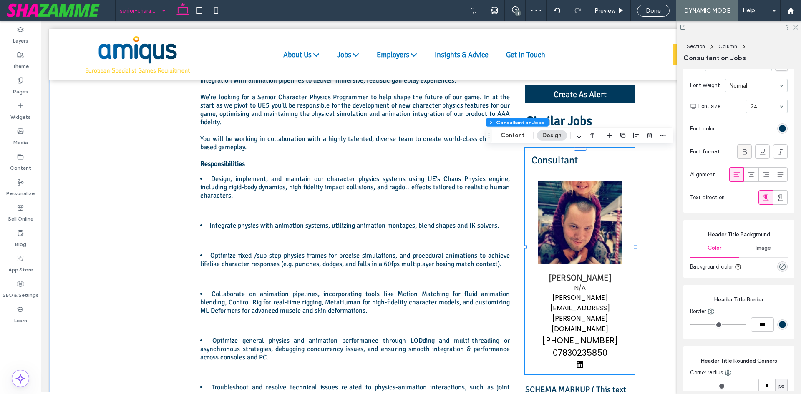
click at [741, 156] on icon at bounding box center [745, 152] width 8 height 8
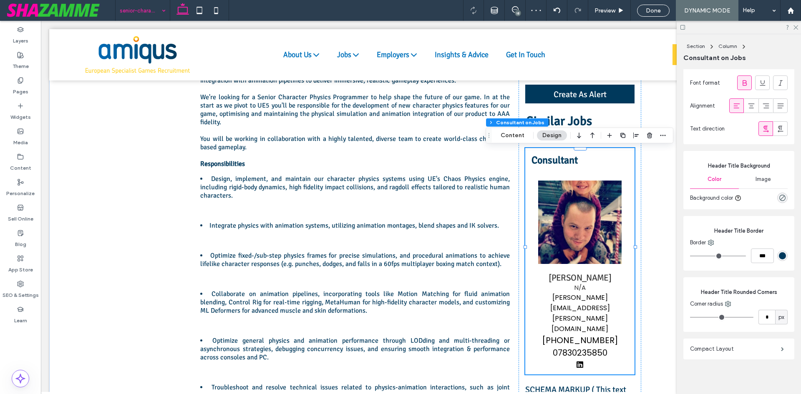
scroll to position [551, 0]
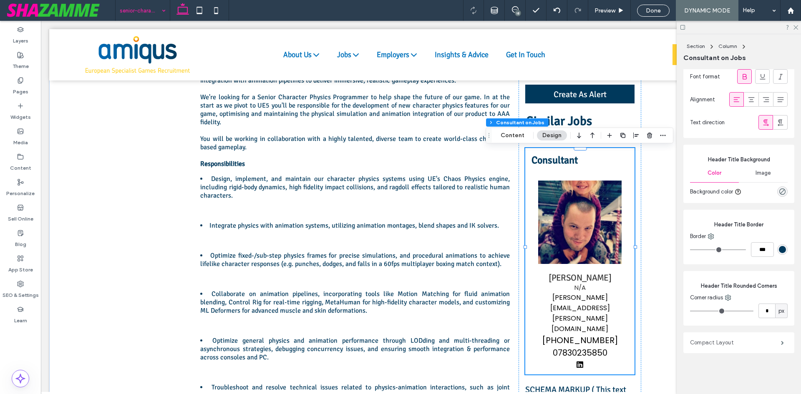
click at [715, 347] on label "Compact Layout" at bounding box center [735, 343] width 91 height 17
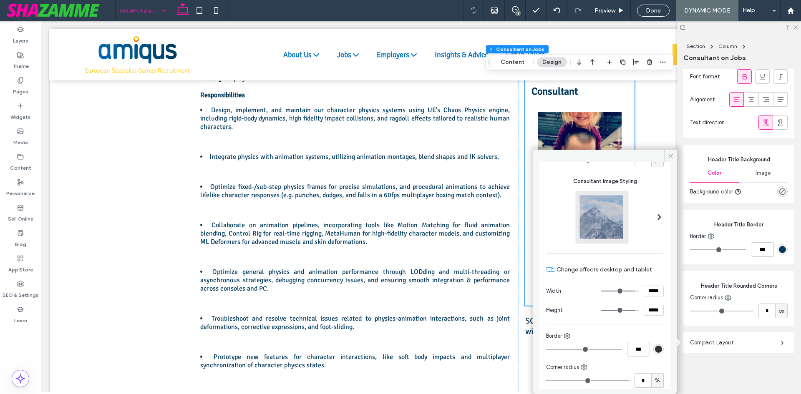
scroll to position [501, 0]
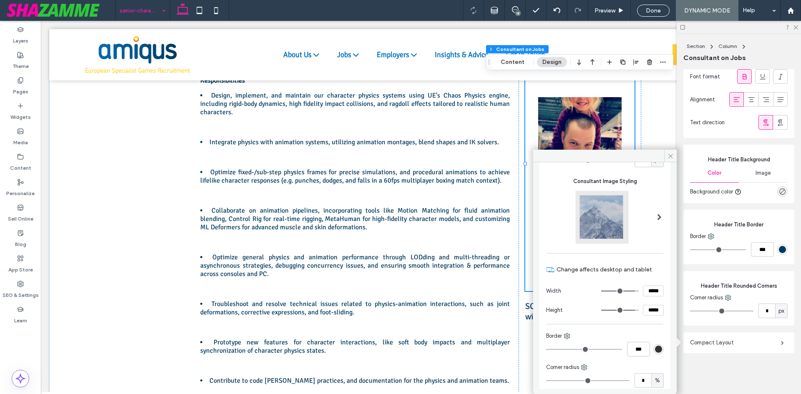
type input "***"
type input "*****"
type input "***"
type input "*****"
drag, startPoint x: 630, startPoint y: 292, endPoint x: 663, endPoint y: 298, distance: 33.4
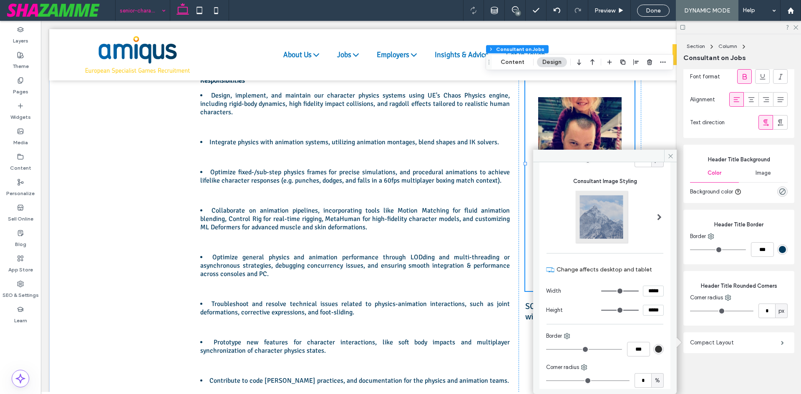
type input "***"
click at [639, 292] on input "range" at bounding box center [620, 291] width 38 height 1
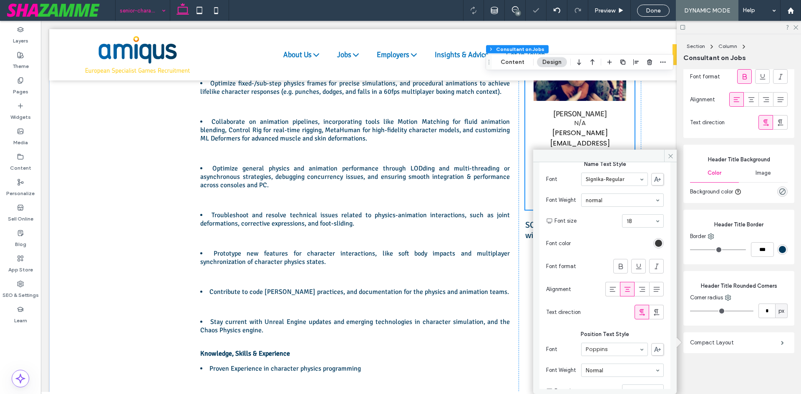
scroll to position [584, 0]
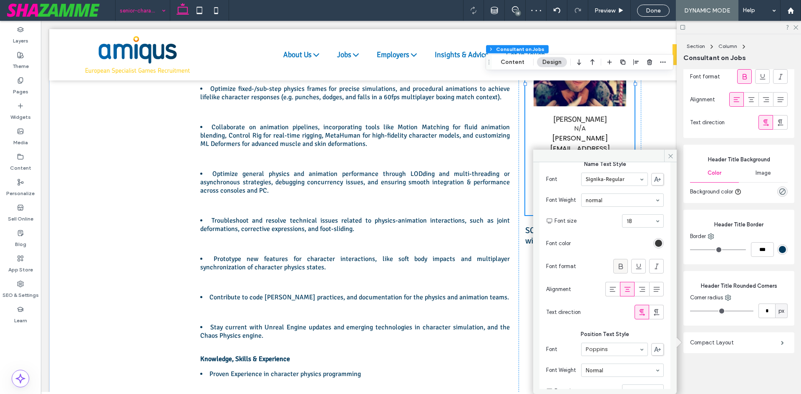
click at [622, 269] on div at bounding box center [621, 267] width 14 height 14
click at [610, 289] on icon at bounding box center [613, 289] width 8 height 8
click at [654, 248] on div "rgb(58, 58, 58)" at bounding box center [658, 243] width 10 height 10
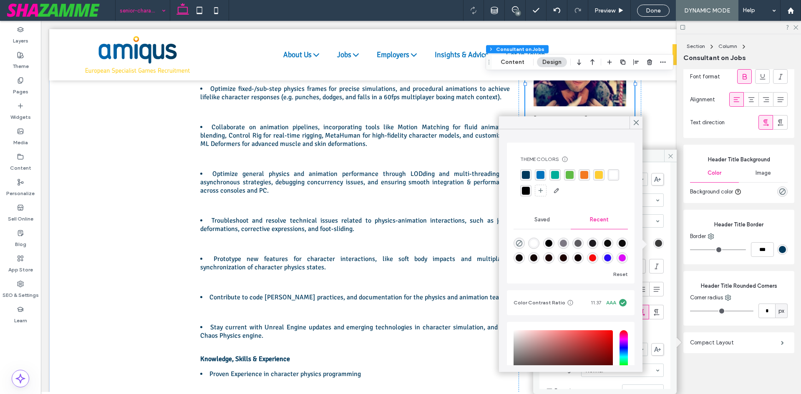
click at [541, 178] on div "rgba(0, 114, 188, 1)" at bounding box center [541, 175] width 8 height 8
click at [643, 122] on div "Contract Type: Permanent Location: Sheffield or Leamington Spa, United Kingdom …" at bounding box center [421, 266] width 501 height 1165
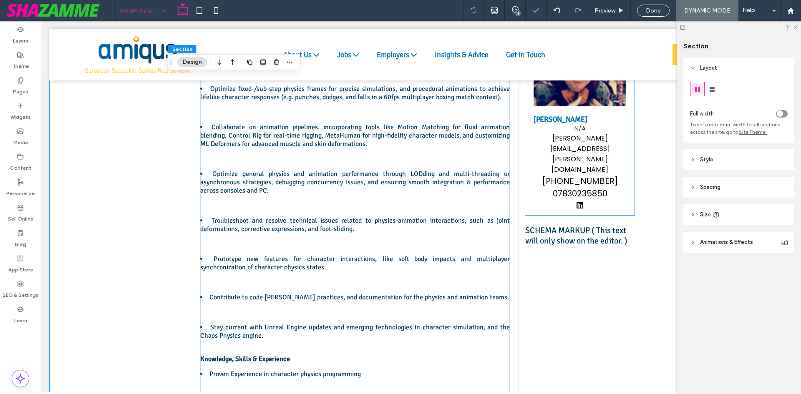
click at [565, 123] on h2 "[PERSON_NAME]" at bounding box center [580, 119] width 93 height 9
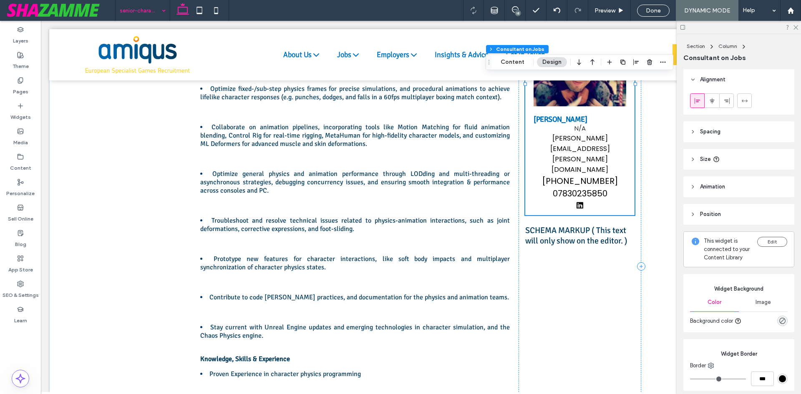
click at [541, 63] on button "Design" at bounding box center [552, 62] width 30 height 10
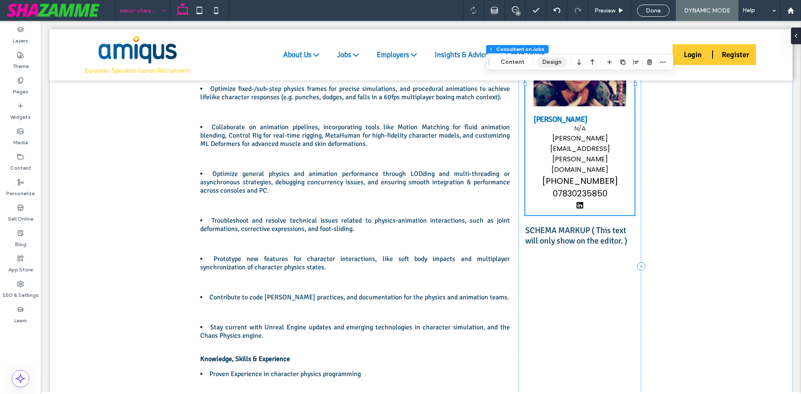
click at [541, 63] on button "Design" at bounding box center [552, 62] width 30 height 10
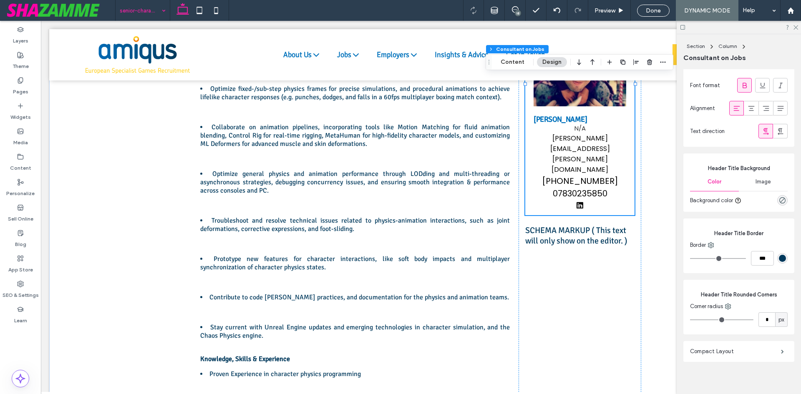
scroll to position [551, 0]
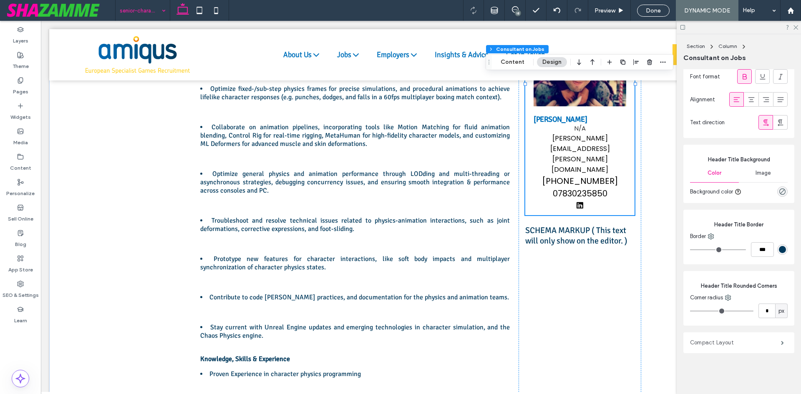
click at [707, 339] on label "Compact Layout" at bounding box center [735, 343] width 91 height 17
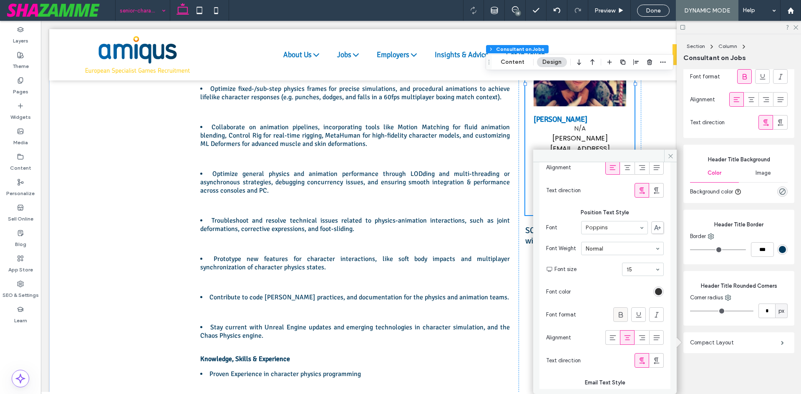
scroll to position [542, 0]
click at [610, 333] on use at bounding box center [613, 334] width 6 height 5
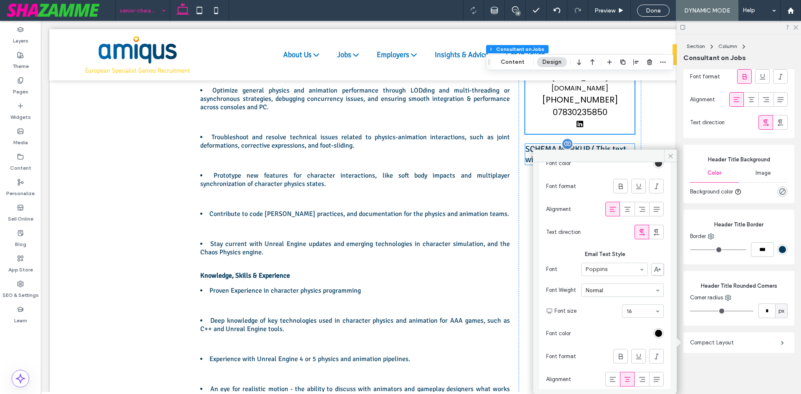
scroll to position [626, 0]
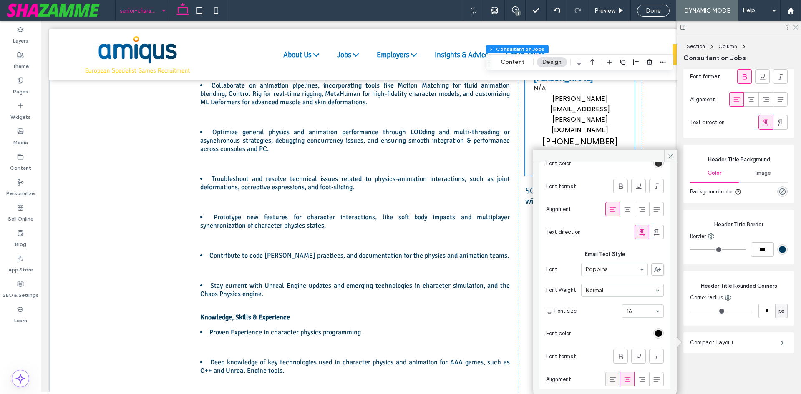
click at [613, 376] on icon at bounding box center [613, 380] width 8 height 8
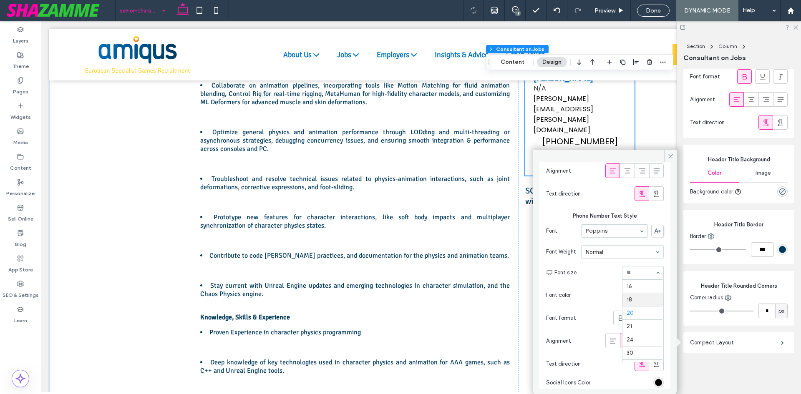
scroll to position [78, 0]
click at [634, 308] on hr at bounding box center [642, 307] width 40 height 0
click at [609, 338] on icon at bounding box center [613, 341] width 8 height 8
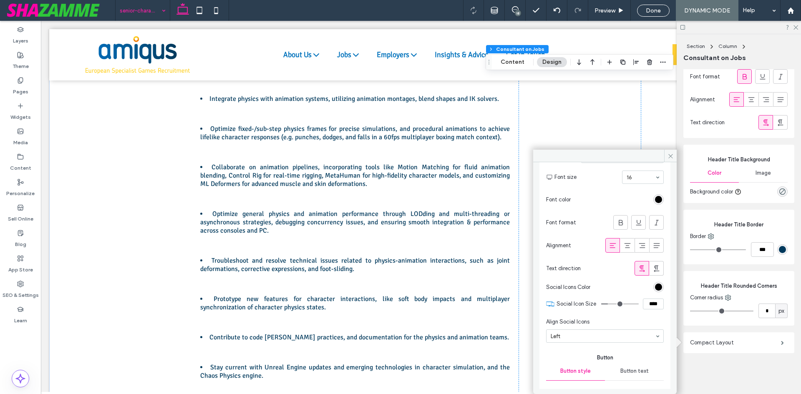
scroll to position [542, 0]
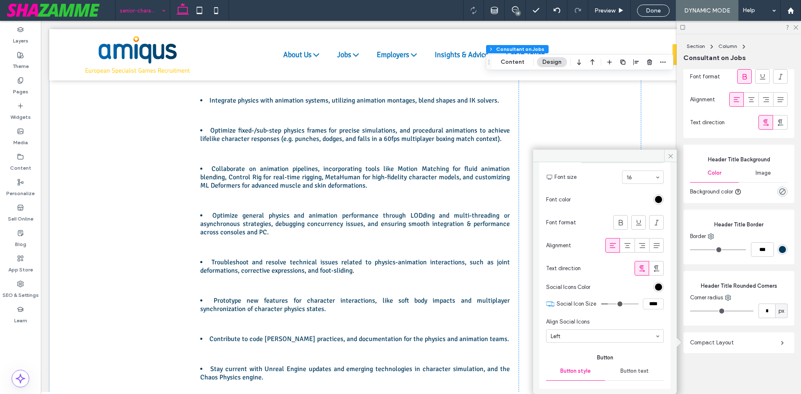
click at [654, 305] on input "****" at bounding box center [653, 304] width 21 height 11
drag, startPoint x: 647, startPoint y: 307, endPoint x: 633, endPoint y: 305, distance: 14.0
click at [637, 308] on div "****" at bounding box center [632, 304] width 63 height 11
type input "****"
type input "**"
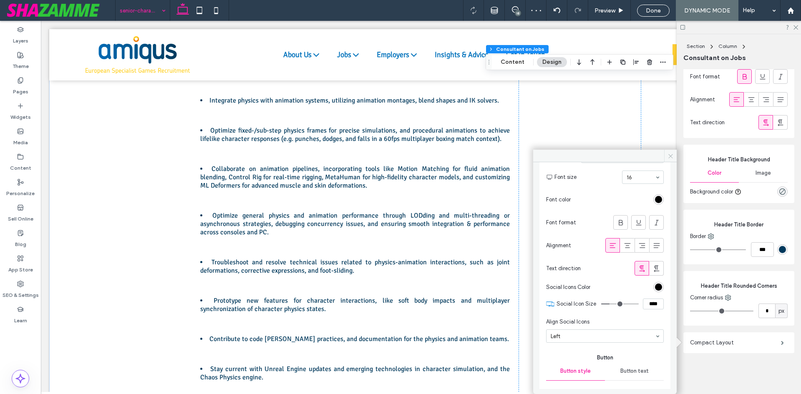
drag, startPoint x: 671, startPoint y: 152, endPoint x: 413, endPoint y: 56, distance: 275.1
click at [671, 152] on span at bounding box center [670, 156] width 13 height 13
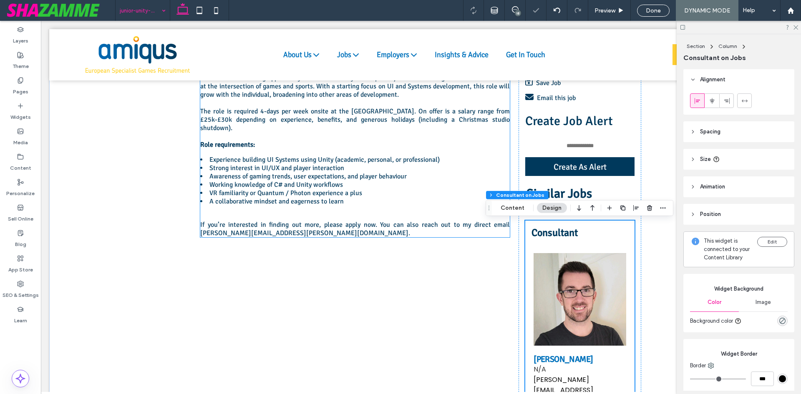
scroll to position [470, 0]
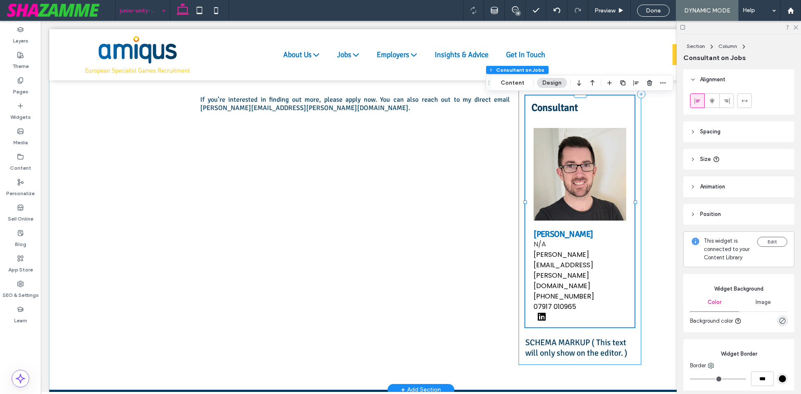
click at [519, 190] on div "APPLY NOW Share this job Interested in this job? Save Job Email this job Create…" at bounding box center [580, 95] width 123 height 542
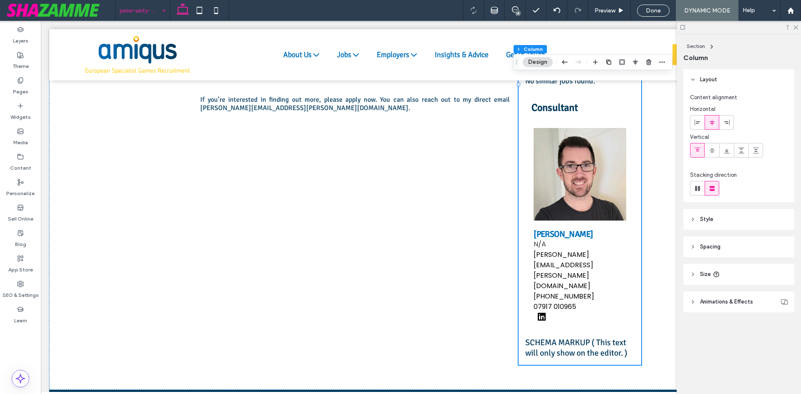
click at [711, 245] on span "Spacing" at bounding box center [710, 247] width 20 height 8
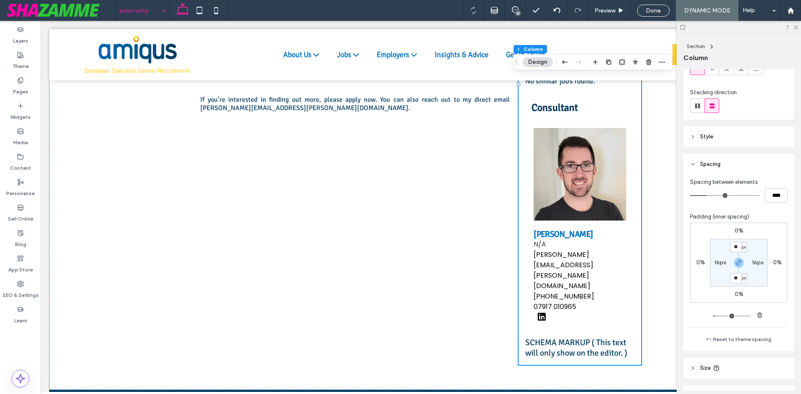
scroll to position [83, 0]
click at [718, 263] on label "16px" at bounding box center [720, 261] width 12 height 7
type input "*"
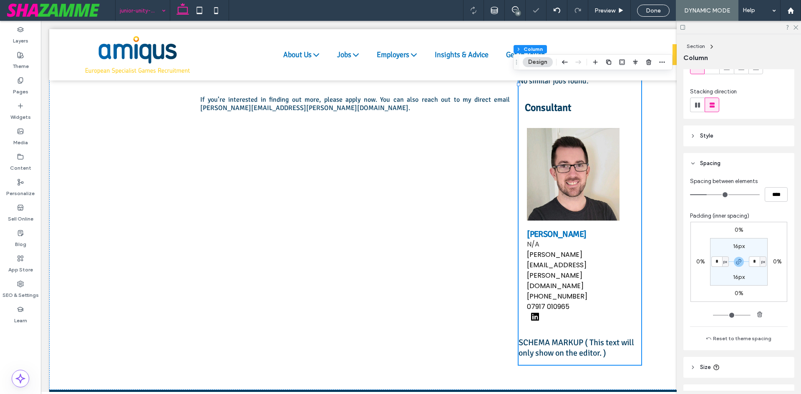
click at [735, 244] on label "16px" at bounding box center [739, 246] width 12 height 7
type input "**"
click at [611, 255] on link "Chris.Molleson@amiqus.com" at bounding box center [573, 271] width 93 height 42
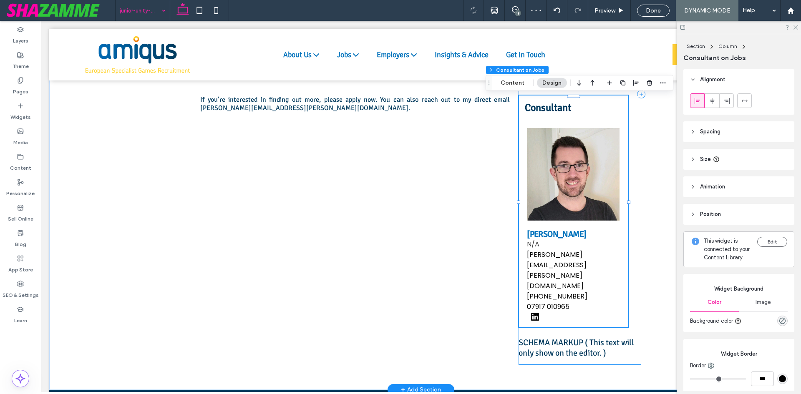
click at [627, 205] on div "APPLY NOW Share this job Interested in this job? Save Job Email this job Create…" at bounding box center [580, 95] width 123 height 542
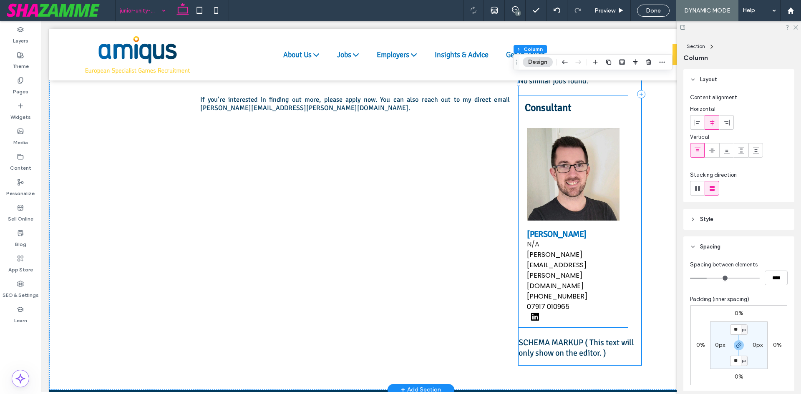
click at [619, 203] on div "Chris Molleson N/A Chris.Molleson@amiqus.com +44 (0) 1925 696872 07917 010965" at bounding box center [573, 224] width 109 height 208
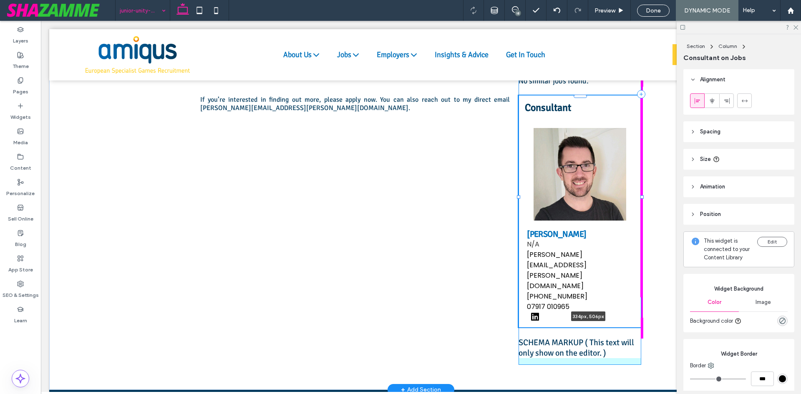
drag, startPoint x: 626, startPoint y: 202, endPoint x: 641, endPoint y: 200, distance: 15.5
click at [641, 200] on div "Contract Type: Permanent Location: Manchester, United Kingdom Industry: Program…" at bounding box center [421, 94] width 501 height 592
type input "***"
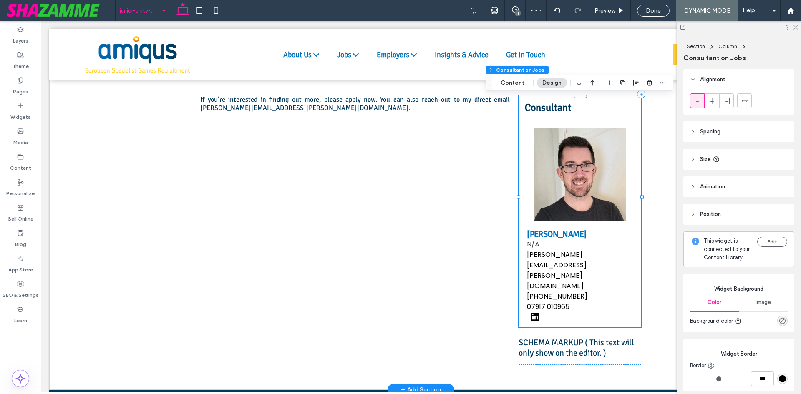
click at [528, 197] on figure at bounding box center [580, 174] width 106 height 93
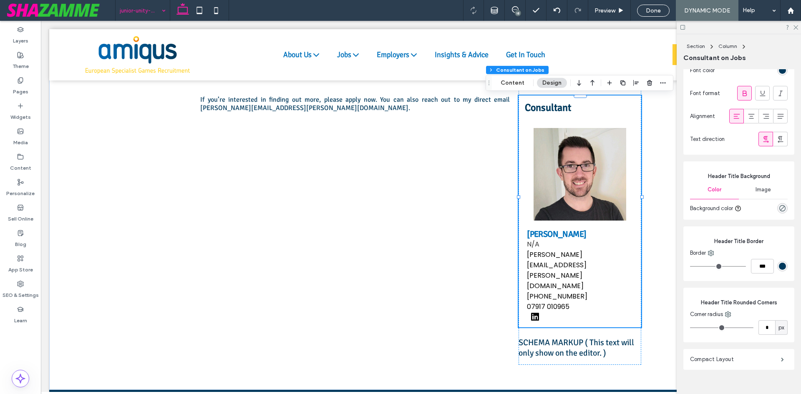
scroll to position [551, 0]
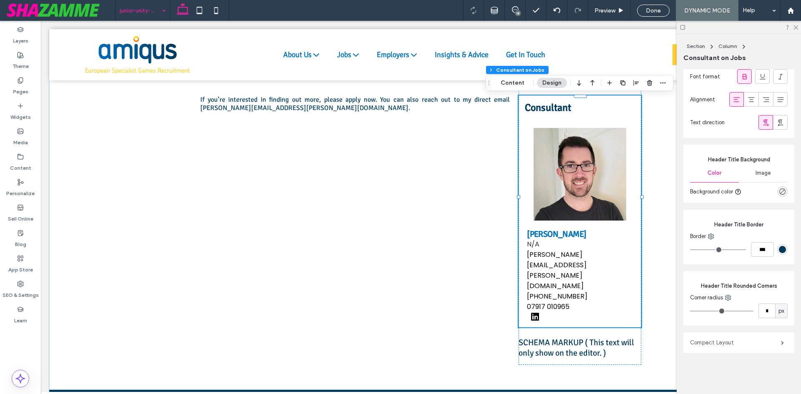
click at [712, 340] on label "Compact Layout" at bounding box center [735, 343] width 91 height 17
click at [726, 338] on label "Compact Layout" at bounding box center [735, 343] width 91 height 17
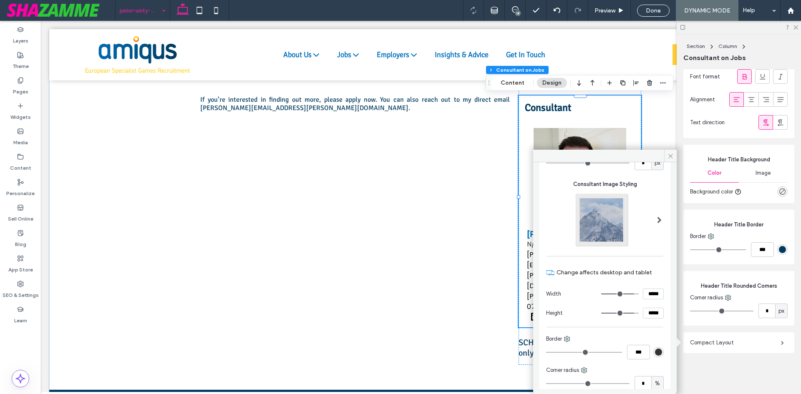
scroll to position [167, 0]
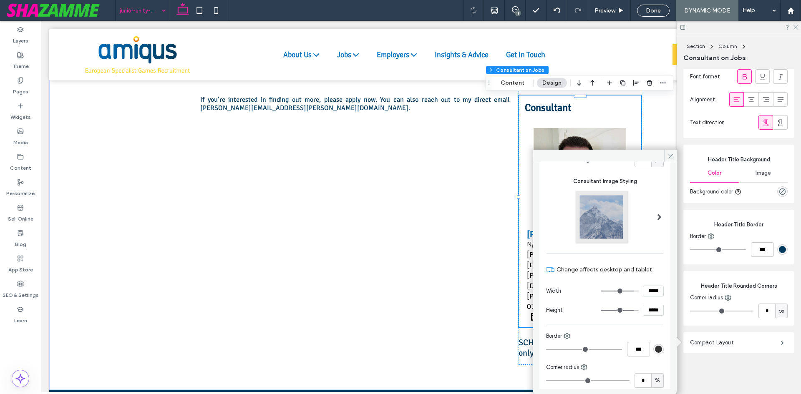
type input "***"
type input "*****"
type input "***"
type input "*****"
drag, startPoint x: 630, startPoint y: 290, endPoint x: 663, endPoint y: 289, distance: 33.0
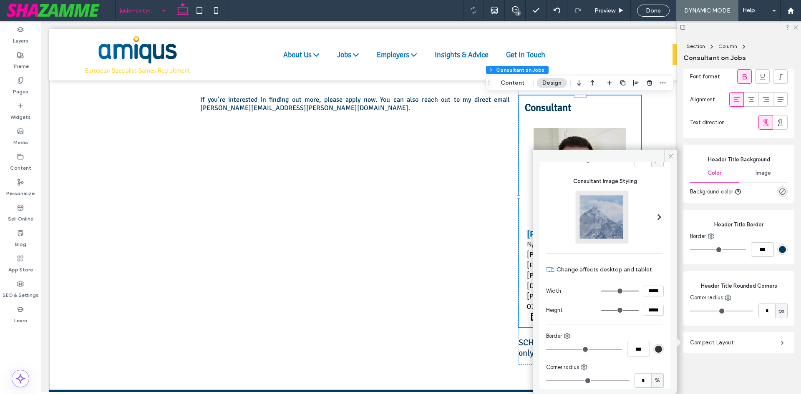
type input "***"
click at [639, 291] on input "range" at bounding box center [620, 291] width 38 height 1
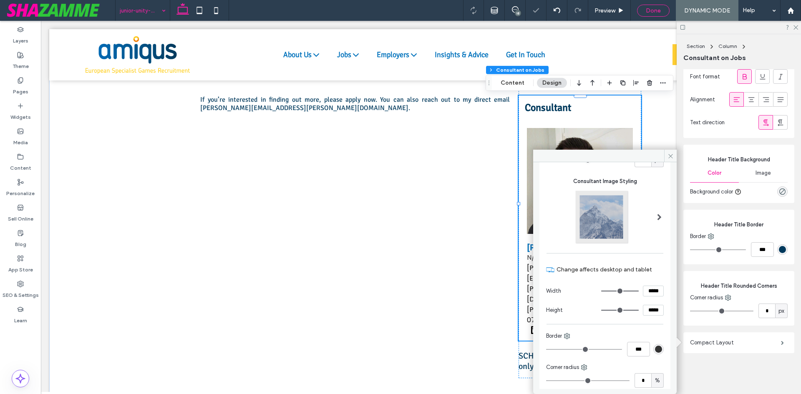
click at [652, 9] on span "Done" at bounding box center [653, 10] width 15 height 7
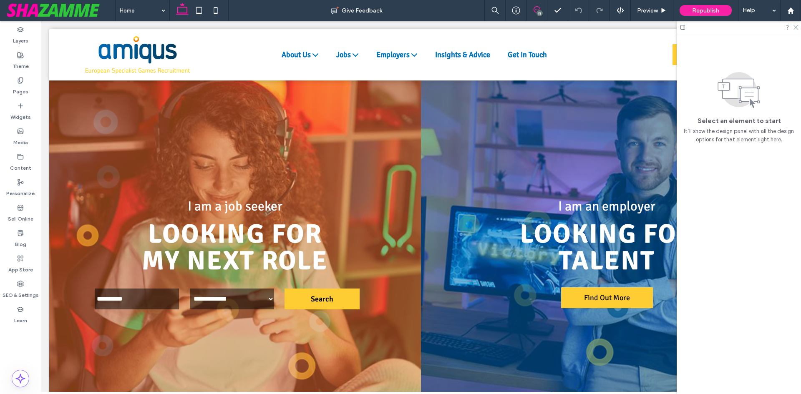
click at [542, 9] on span at bounding box center [537, 9] width 20 height 7
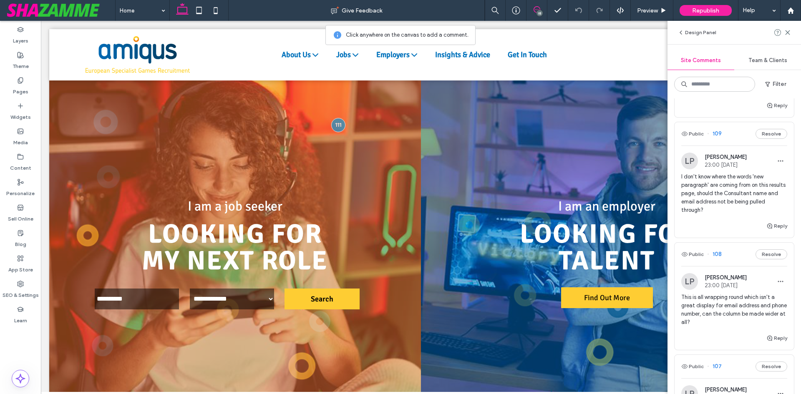
scroll to position [960, 0]
click at [693, 129] on button "Public" at bounding box center [692, 134] width 23 height 10
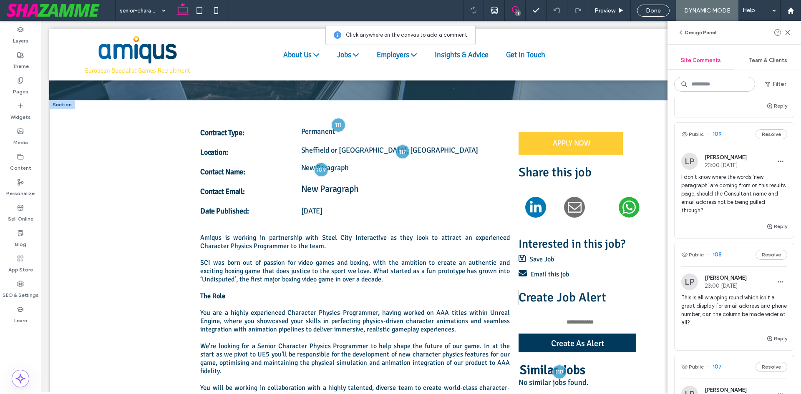
scroll to position [154, 0]
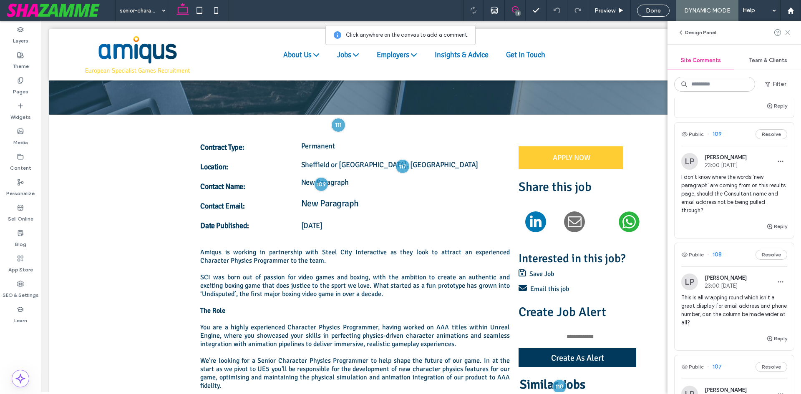
click at [786, 34] on use at bounding box center [788, 32] width 4 height 4
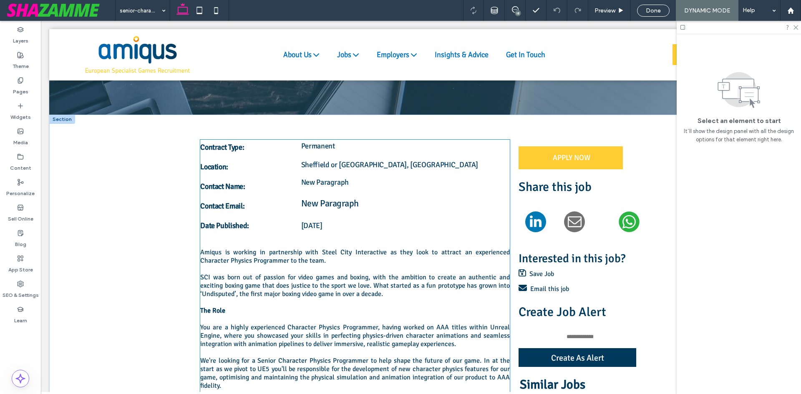
click at [313, 207] on p "New Paragraph" at bounding box center [405, 204] width 209 height 14
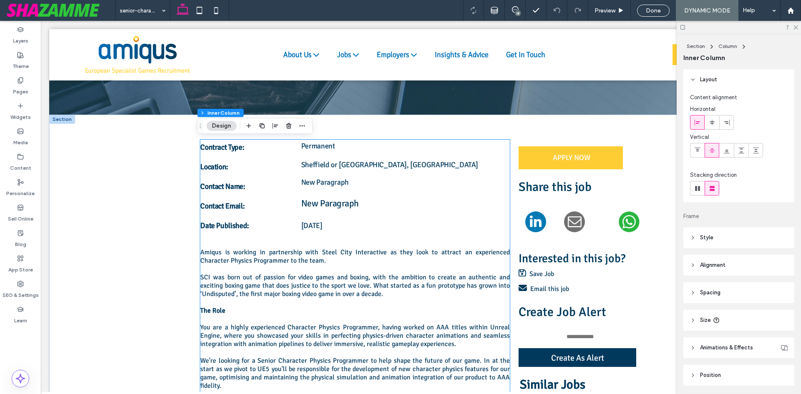
click at [313, 207] on p "New Paragraph" at bounding box center [405, 204] width 209 height 14
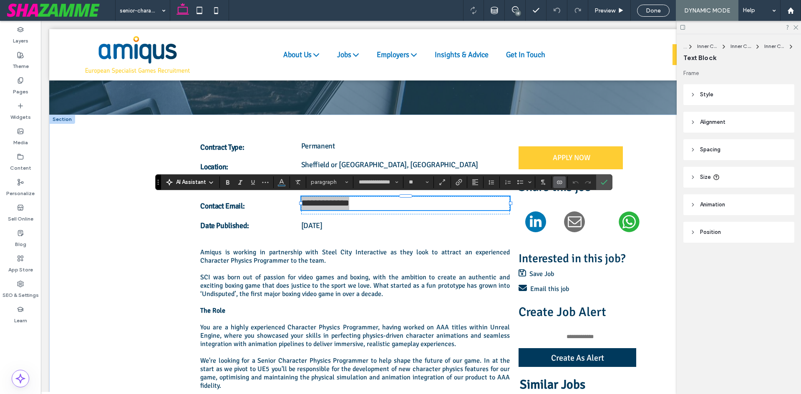
click at [556, 181] on icon "Connect To Data" at bounding box center [559, 182] width 7 height 7
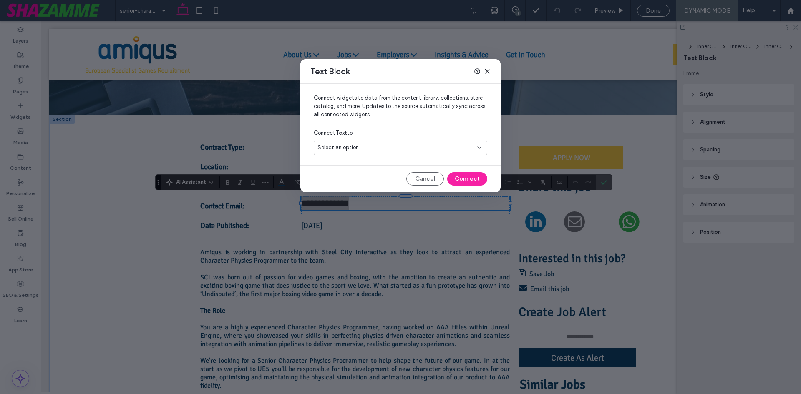
click at [392, 146] on div "Select an option" at bounding box center [396, 148] width 156 height 8
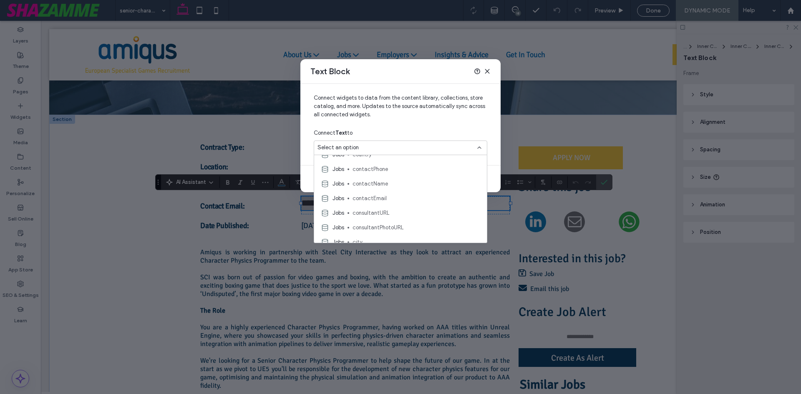
scroll to position [1210, 0]
click at [381, 192] on span "contactEmail" at bounding box center [417, 194] width 128 height 8
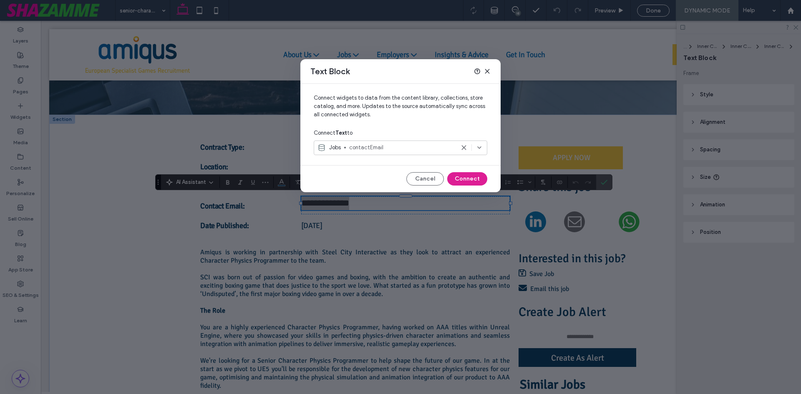
click at [465, 179] on button "Connect" at bounding box center [467, 178] width 40 height 13
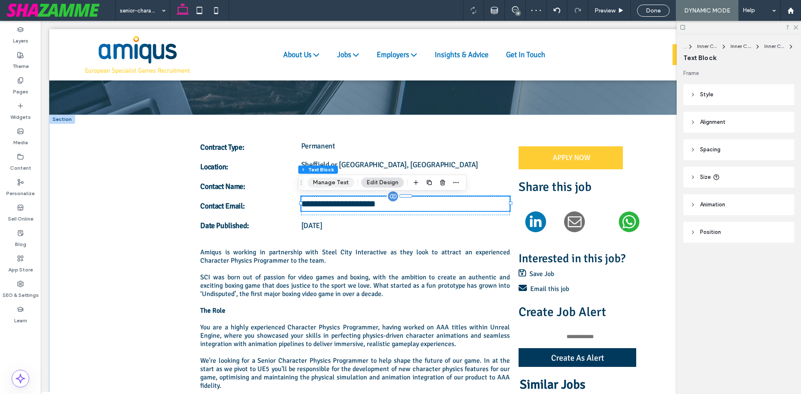
click at [340, 185] on button "Manage Text" at bounding box center [330, 183] width 47 height 10
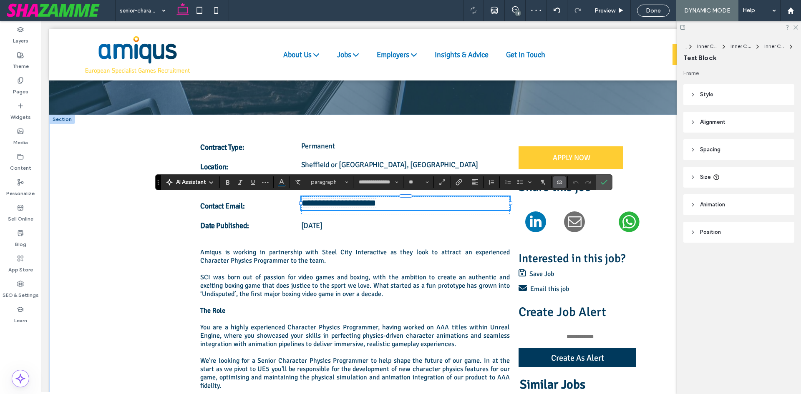
click at [371, 203] on span "**********" at bounding box center [339, 203] width 74 height 9
click at [426, 181] on icon "Size" at bounding box center [427, 182] width 3 height 3
click at [420, 250] on label "18" at bounding box center [418, 248] width 27 height 12
type input "**"
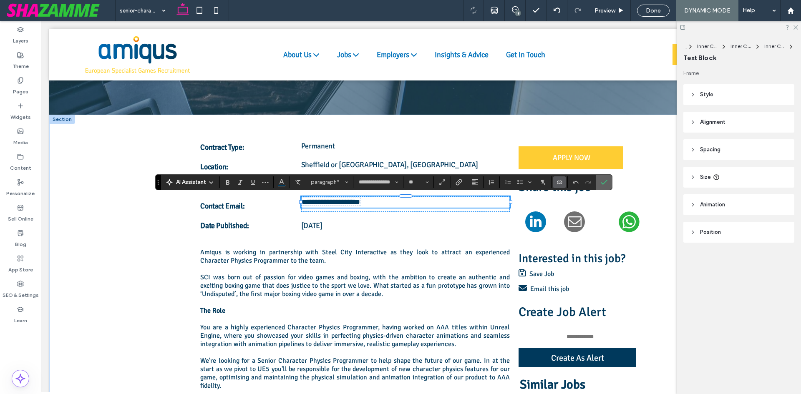
click at [602, 184] on icon "Confirm" at bounding box center [604, 182] width 7 height 7
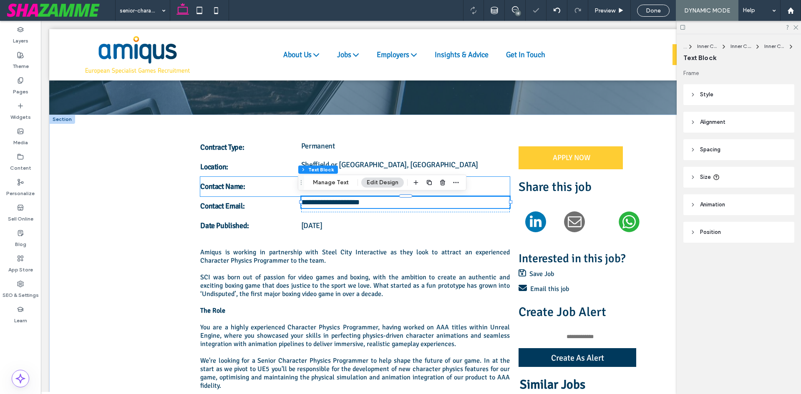
click at [249, 191] on p "Contact Name:" at bounding box center [250, 186] width 101 height 11
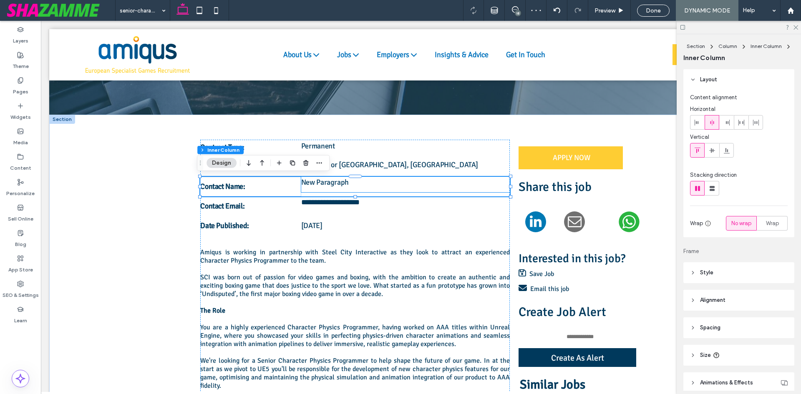
click at [318, 183] on span "New Paragraph" at bounding box center [325, 182] width 48 height 9
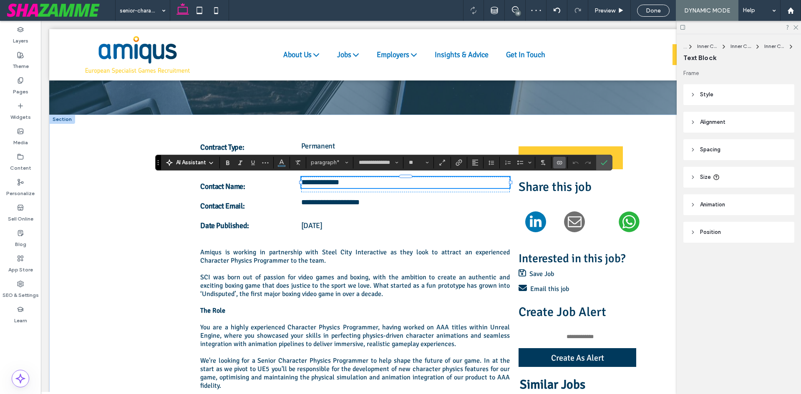
click at [557, 162] on use "Connect To Data" at bounding box center [559, 162] width 5 height 3
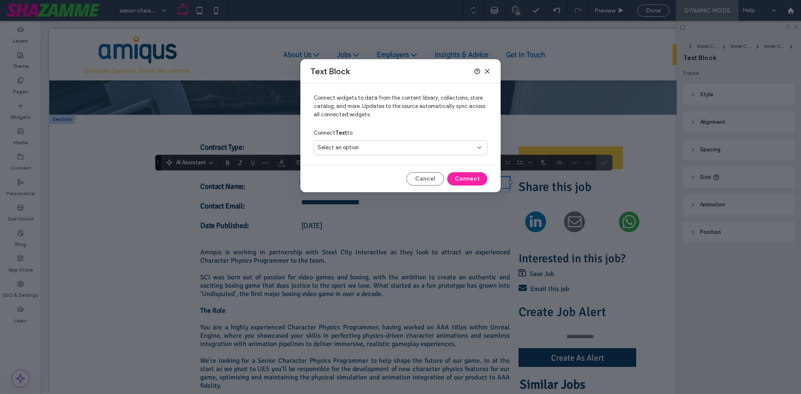
click at [413, 146] on div "Select an option" at bounding box center [396, 148] width 156 height 8
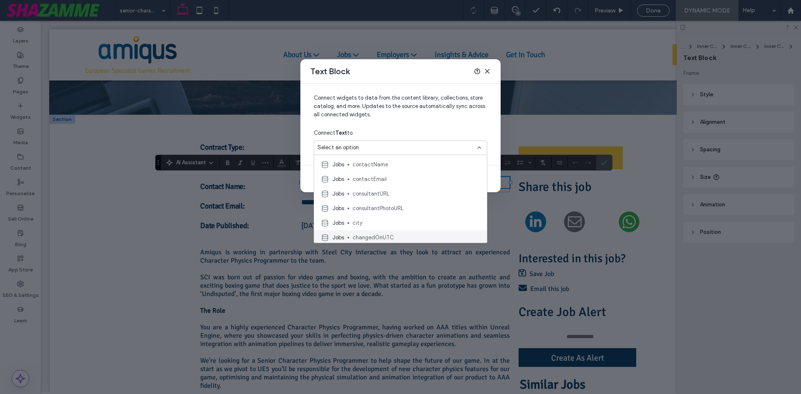
scroll to position [1210, 0]
click at [383, 180] on span "contactName" at bounding box center [417, 179] width 128 height 8
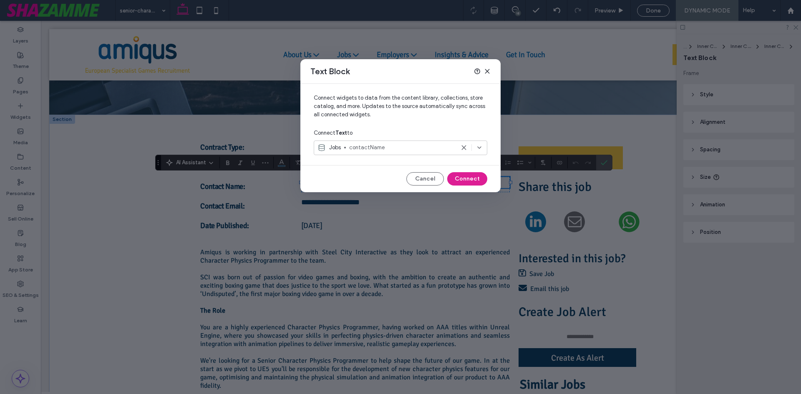
click at [462, 175] on button "Connect" at bounding box center [467, 178] width 40 height 13
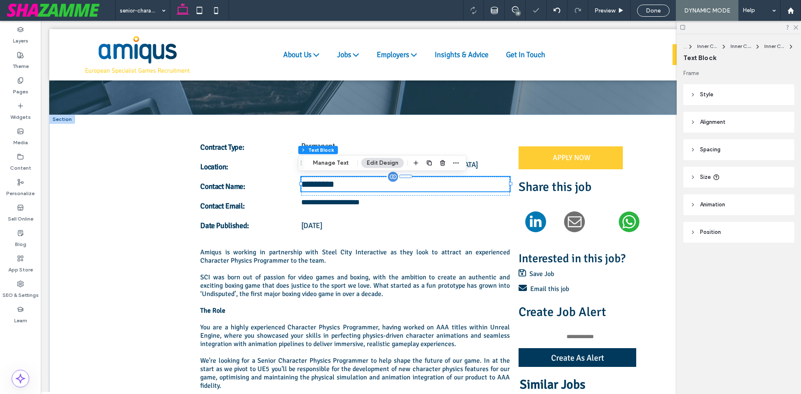
click at [331, 181] on span "*********" at bounding box center [317, 184] width 33 height 9
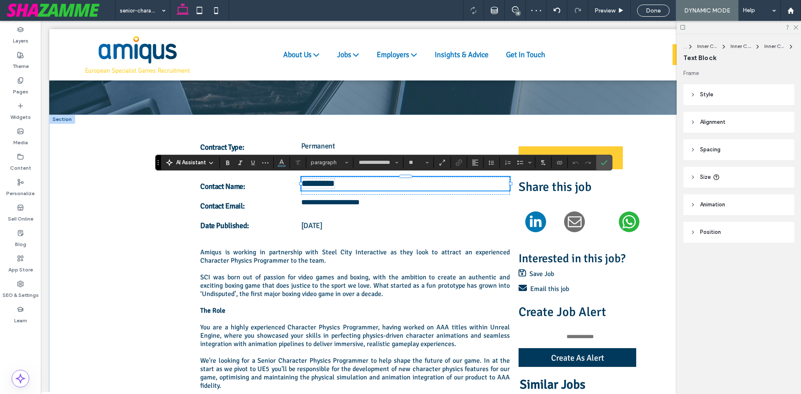
click at [331, 181] on span "*********" at bounding box center [318, 183] width 33 height 9
click at [428, 163] on icon "Size" at bounding box center [427, 162] width 3 height 3
click at [419, 231] on label "18" at bounding box center [418, 228] width 27 height 12
type input "**"
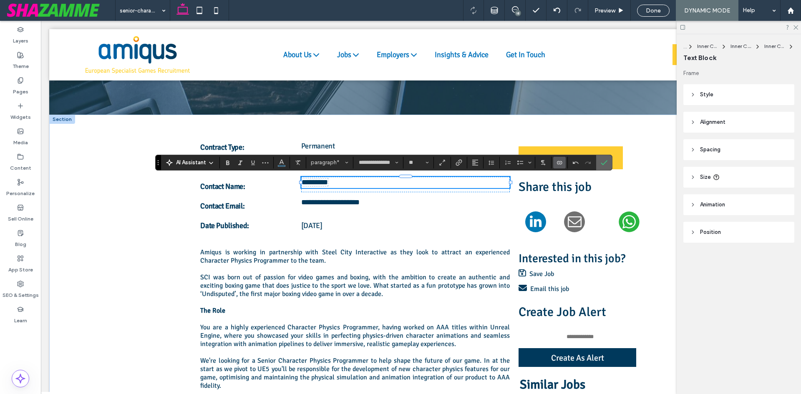
click at [606, 159] on icon "Confirm" at bounding box center [604, 162] width 7 height 7
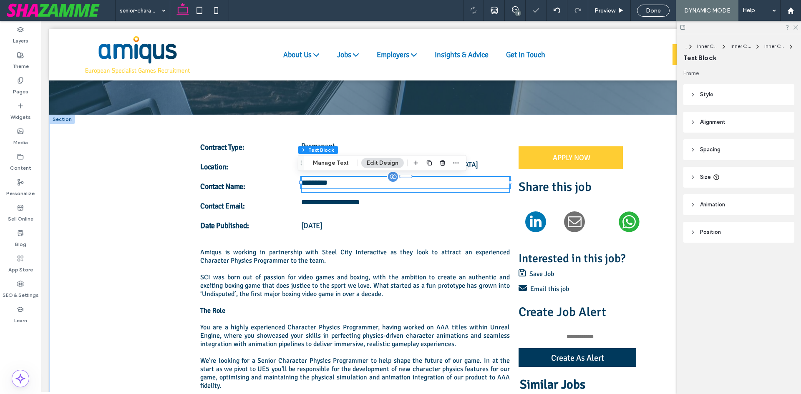
click at [358, 192] on div "﻿ ********* ﻿" at bounding box center [405, 185] width 209 height 16
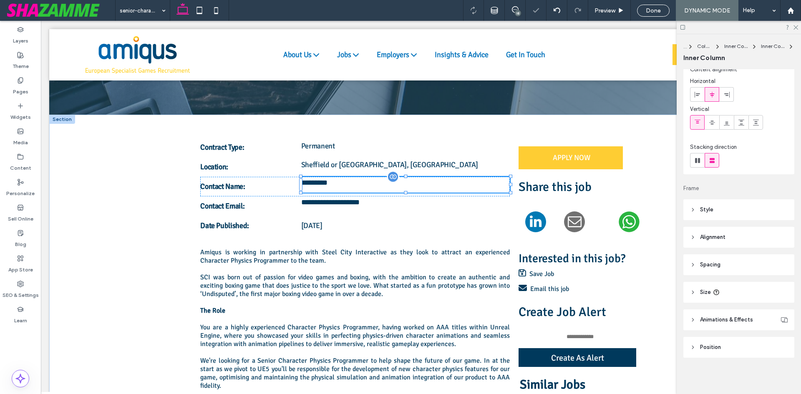
scroll to position [28, 0]
drag, startPoint x: 404, startPoint y: 192, endPoint x: 402, endPoint y: 176, distance: 15.9
click at [302, 177] on div at bounding box center [301, 177] width 0 height 0
type input "**"
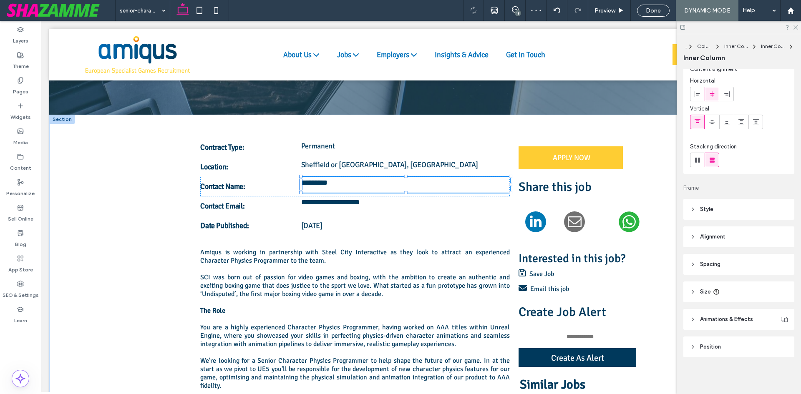
type input "**"
click at [374, 189] on div "﻿ ********* ﻿" at bounding box center [405, 185] width 209 height 16
click at [715, 119] on icon at bounding box center [712, 122] width 7 height 7
type input "**"
click at [403, 186] on p "﻿ ********* ﻿" at bounding box center [405, 183] width 209 height 12
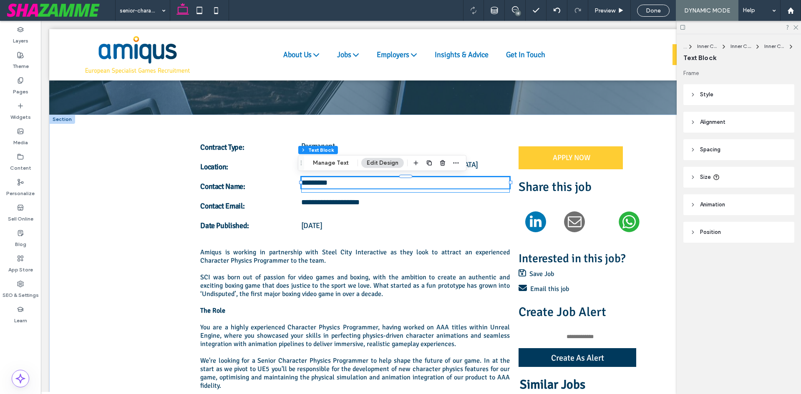
click at [356, 190] on div "﻿ ********* ﻿" at bounding box center [405, 185] width 209 height 16
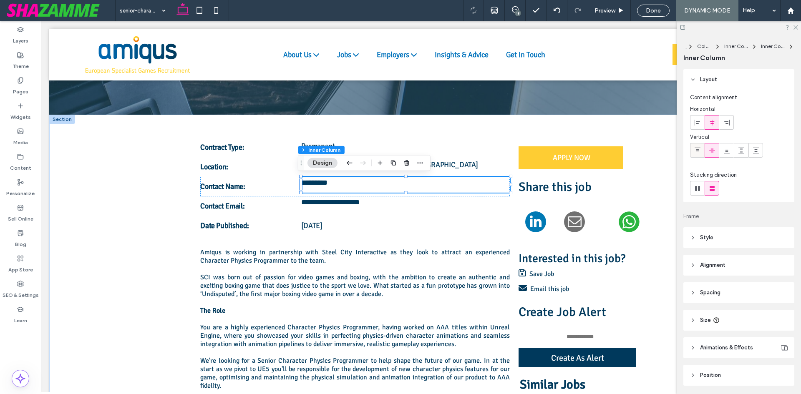
click at [701, 150] on icon at bounding box center [697, 150] width 7 height 7
click at [711, 149] on use at bounding box center [712, 151] width 6 height 4
type input "**"
click at [365, 185] on p "﻿ ********* ﻿" at bounding box center [405, 183] width 209 height 12
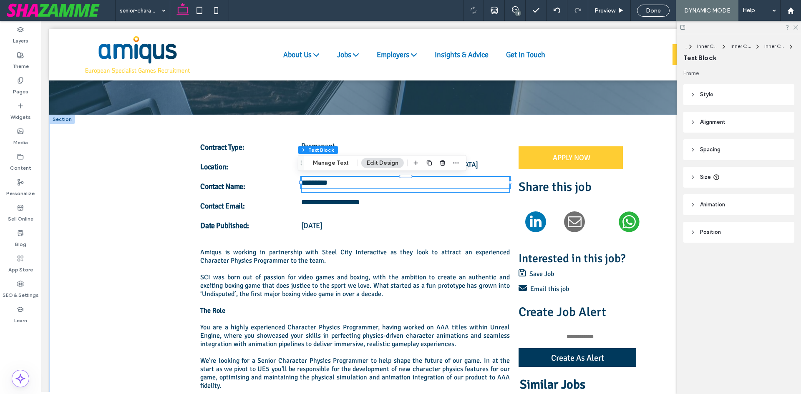
click at [332, 192] on div "﻿ ********* ﻿" at bounding box center [405, 185] width 209 height 16
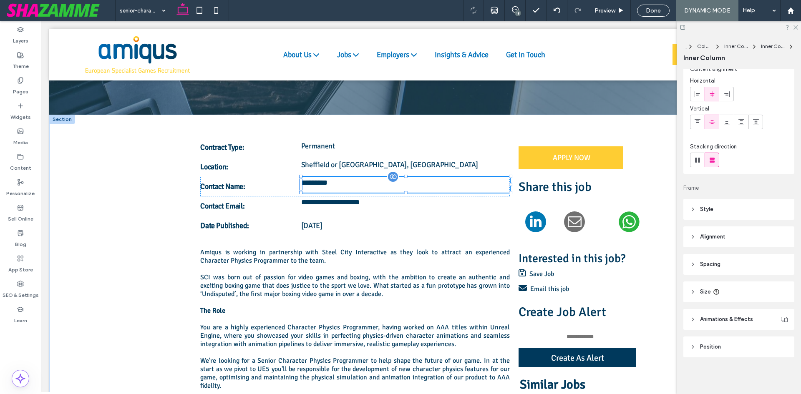
drag, startPoint x: 403, startPoint y: 192, endPoint x: 402, endPoint y: 181, distance: 10.9
type input "**"
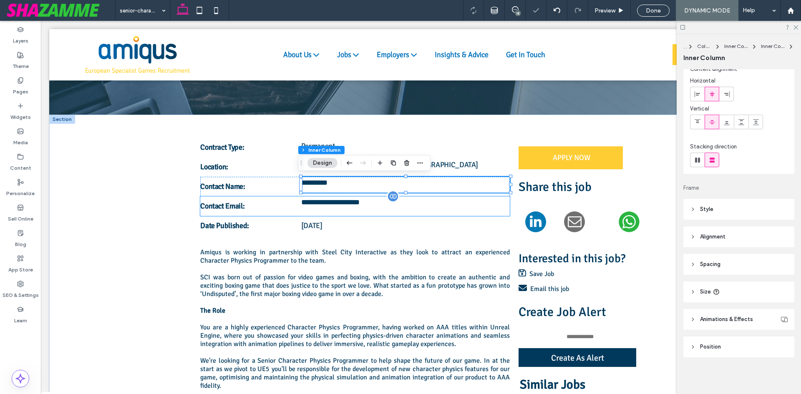
click at [325, 204] on span "**********" at bounding box center [330, 203] width 58 height 8
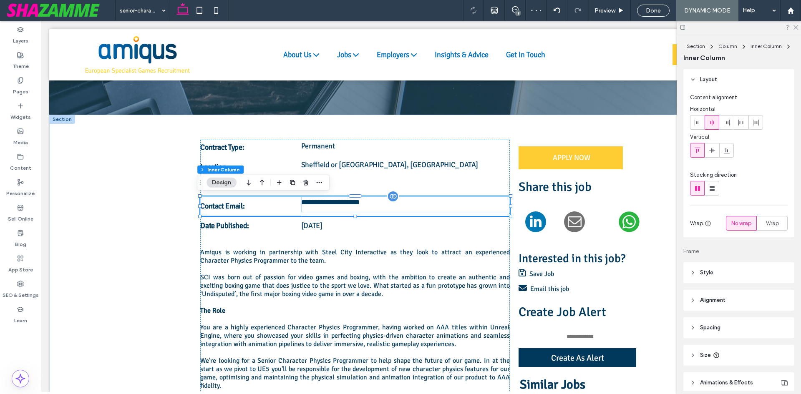
click at [325, 204] on span "**********" at bounding box center [330, 203] width 58 height 8
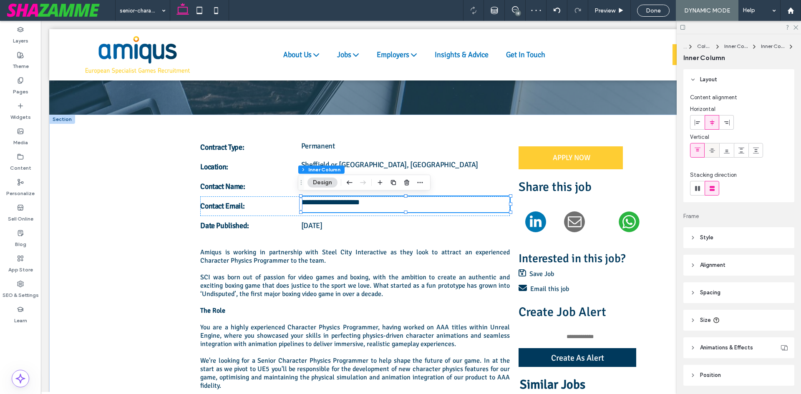
click at [712, 152] on use at bounding box center [712, 151] width 6 height 4
type input "**"
click at [484, 204] on p "**********" at bounding box center [405, 203] width 209 height 12
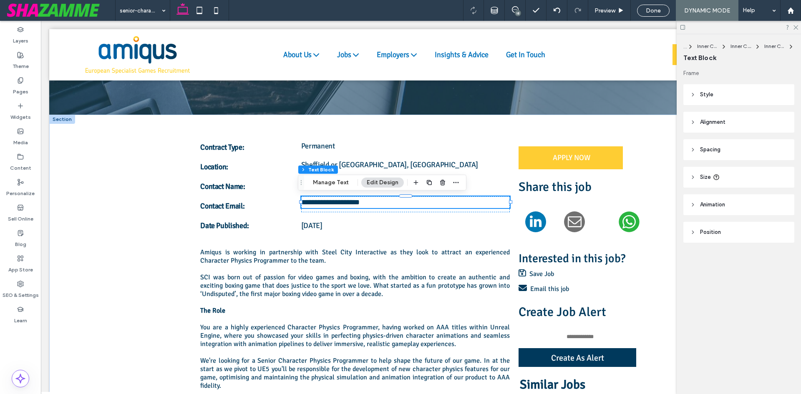
click at [708, 100] on header "Style" at bounding box center [738, 94] width 111 height 21
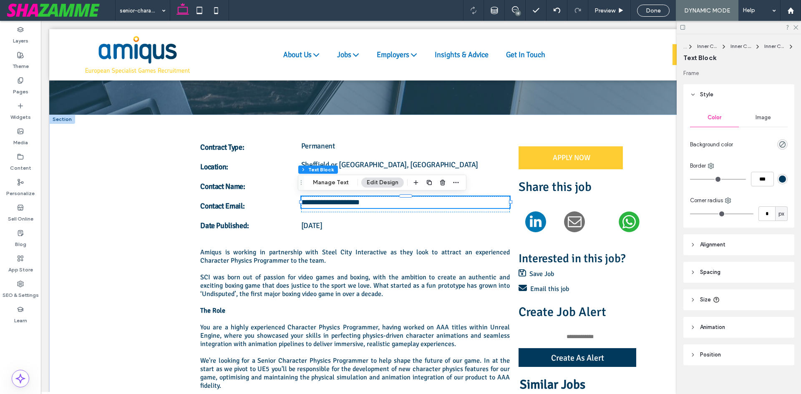
click at [704, 90] on header "Style" at bounding box center [738, 94] width 111 height 21
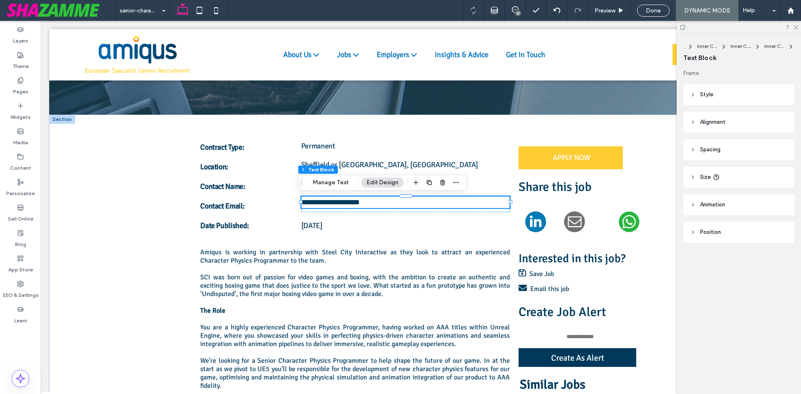
click at [705, 126] on span "Alignment" at bounding box center [712, 122] width 25 height 8
click at [697, 143] on use at bounding box center [697, 143] width 5 height 6
click at [707, 143] on div at bounding box center [712, 143] width 14 height 14
click at [698, 144] on use at bounding box center [697, 143] width 5 height 6
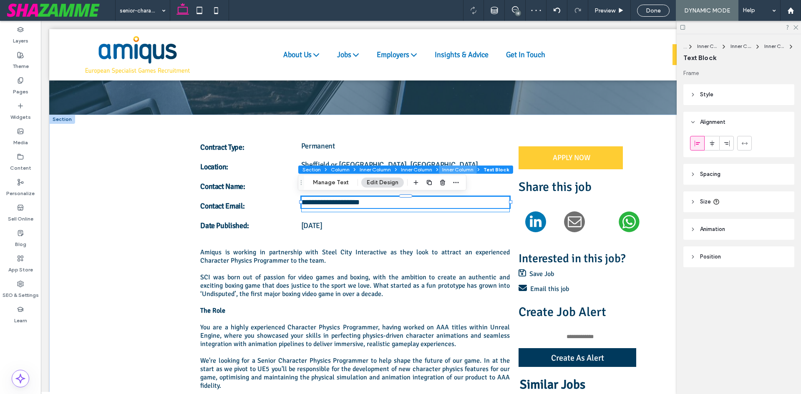
click at [459, 167] on button "Inner Column" at bounding box center [458, 170] width 38 height 8
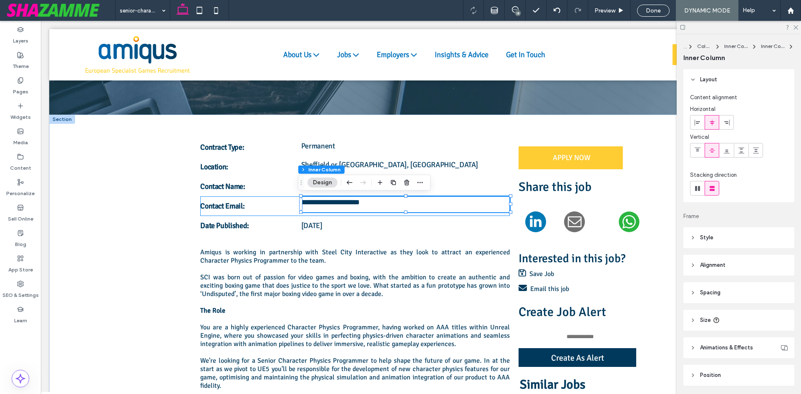
click at [330, 215] on div "**********" at bounding box center [355, 207] width 310 height 20
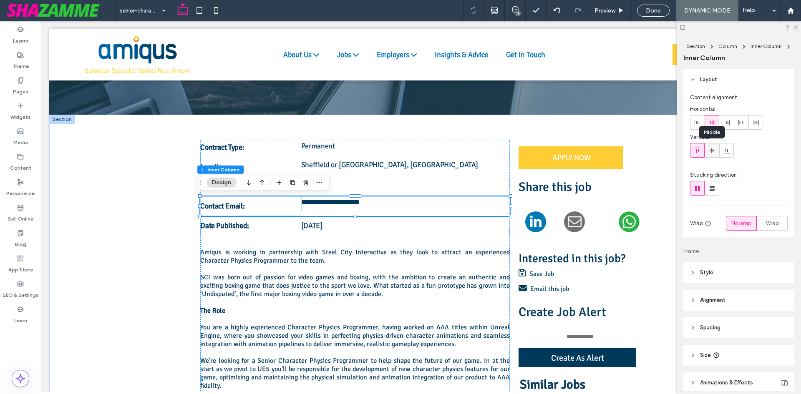
click at [709, 151] on icon at bounding box center [712, 150] width 7 height 7
type input "**"
click at [419, 180] on p "﻿ ********* ﻿" at bounding box center [405, 183] width 209 height 12
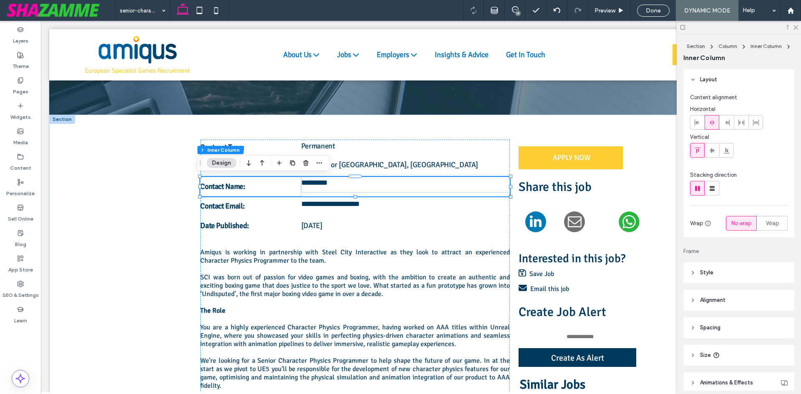
click at [421, 195] on div "Contact Name: ﻿ ********* ﻿" at bounding box center [355, 187] width 310 height 20
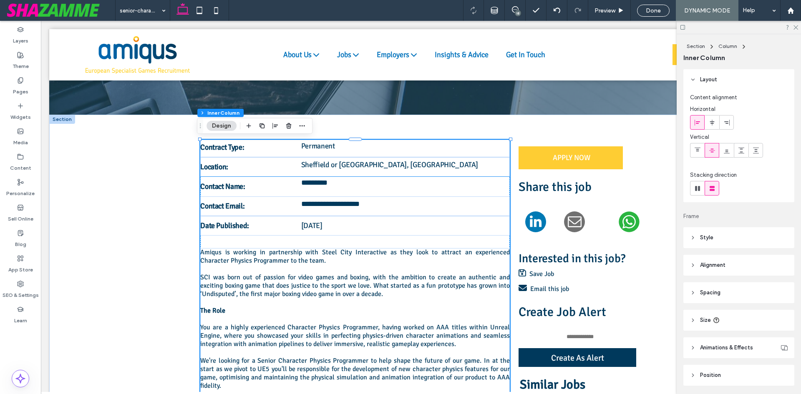
click at [303, 191] on div "﻿ ********* ﻿" at bounding box center [405, 185] width 209 height 16
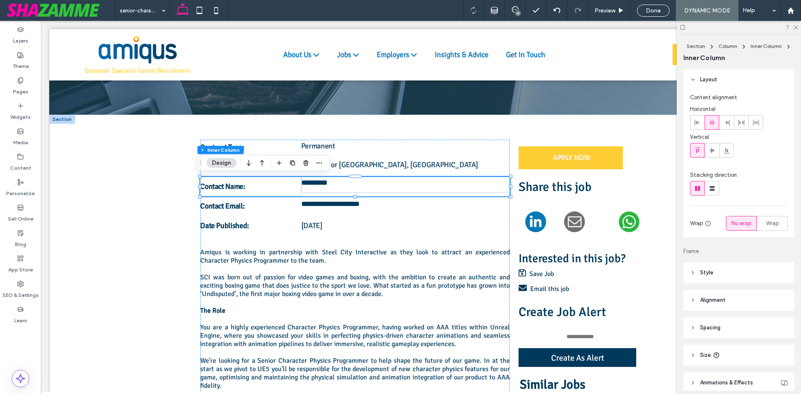
click at [302, 194] on div "Contact Name: ﻿ ********* ﻿" at bounding box center [355, 187] width 310 height 20
click at [305, 194] on div "Contact Name: ﻿ ********* ﻿" at bounding box center [355, 187] width 310 height 20
click at [304, 195] on div "Contact Name: ﻿ ********* ﻿" at bounding box center [355, 187] width 310 height 20
click at [308, 194] on div "Contact Name: ﻿ ********* ﻿" at bounding box center [355, 187] width 310 height 20
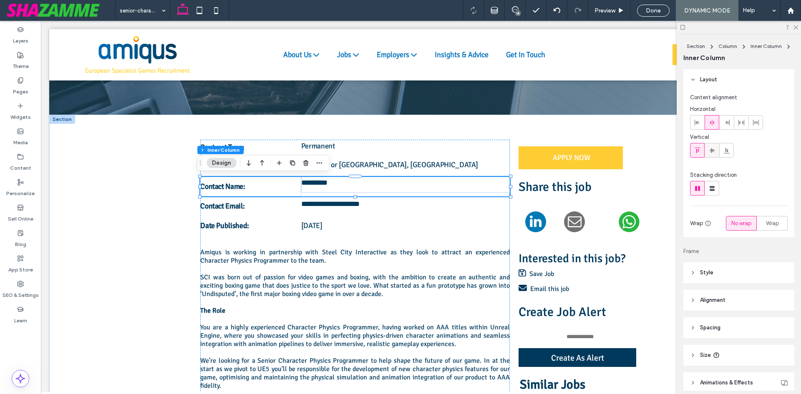
click at [711, 150] on use at bounding box center [712, 150] width 6 height 5
type input "**"
click at [616, 13] on div "Preview" at bounding box center [609, 10] width 42 height 7
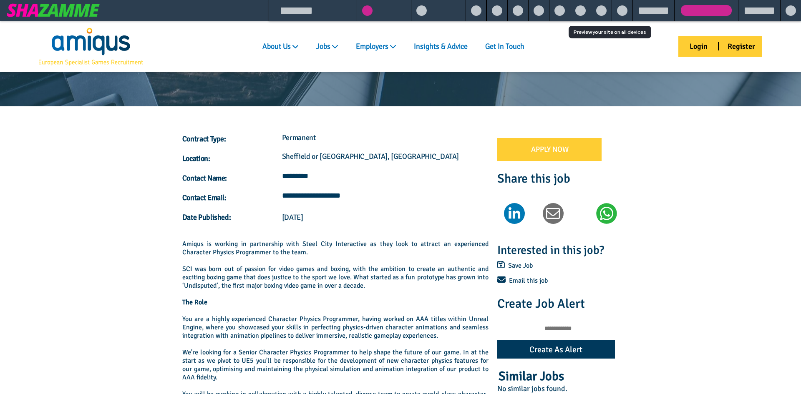
scroll to position [145, 0]
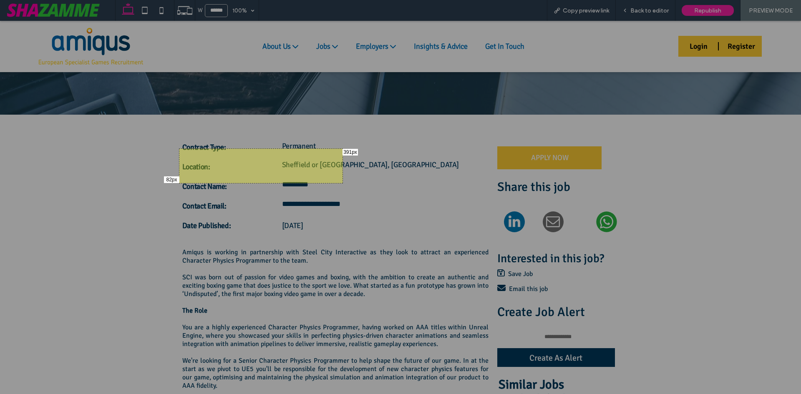
drag, startPoint x: 179, startPoint y: 183, endPoint x: 342, endPoint y: 149, distance: 166.7
click at [342, 149] on div "82px 391px" at bounding box center [400, 197] width 801 height 394
click at [342, 149] on div "82px 391px" at bounding box center [261, 166] width 164 height 35
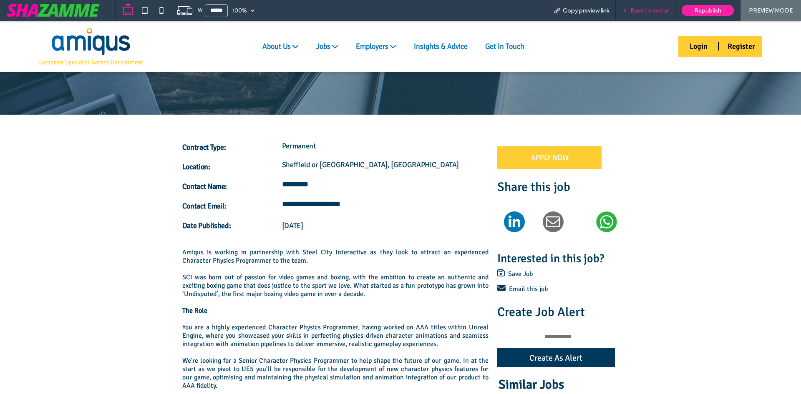
click at [650, 7] on span "Back to editor" at bounding box center [649, 10] width 38 height 7
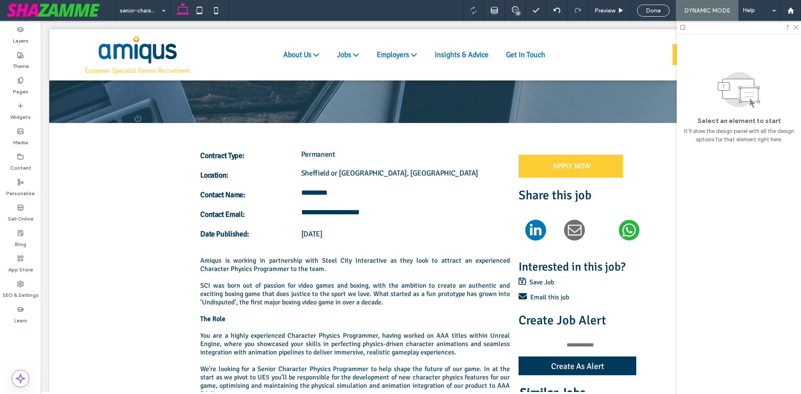
scroll to position [154, 0]
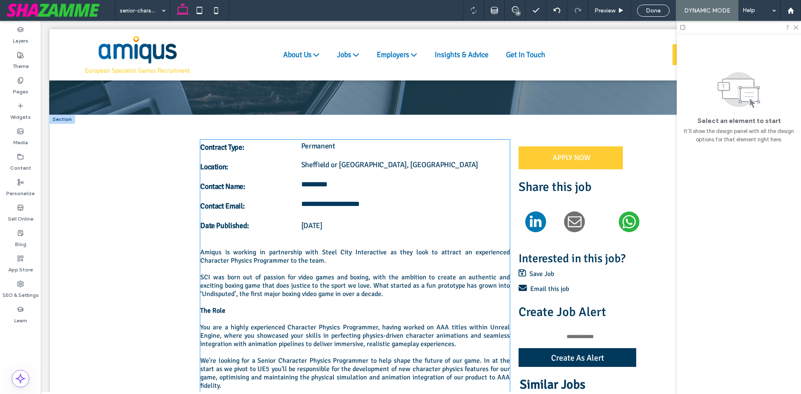
click at [238, 205] on strong "Contact Email:" at bounding box center [222, 206] width 44 height 9
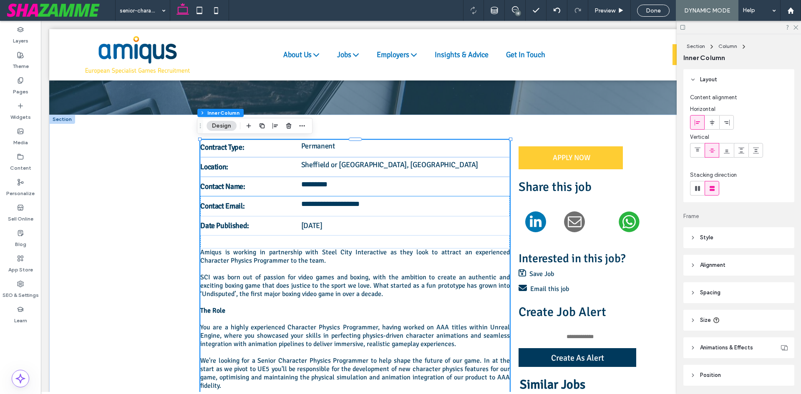
click at [255, 201] on p "Contact Email:" at bounding box center [250, 206] width 101 height 11
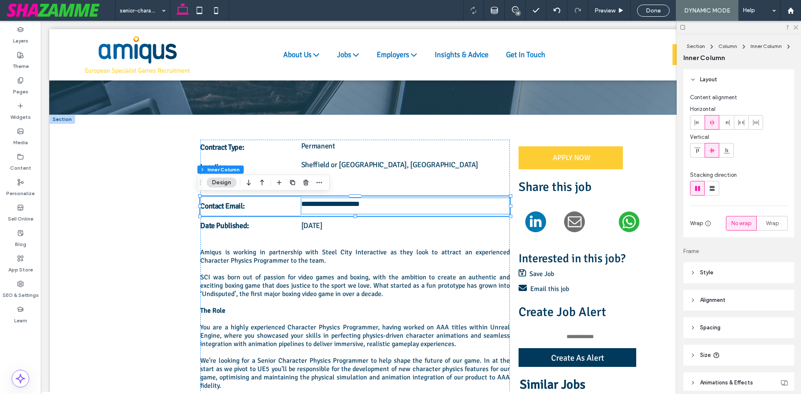
click at [353, 212] on div "**********" at bounding box center [405, 206] width 209 height 16
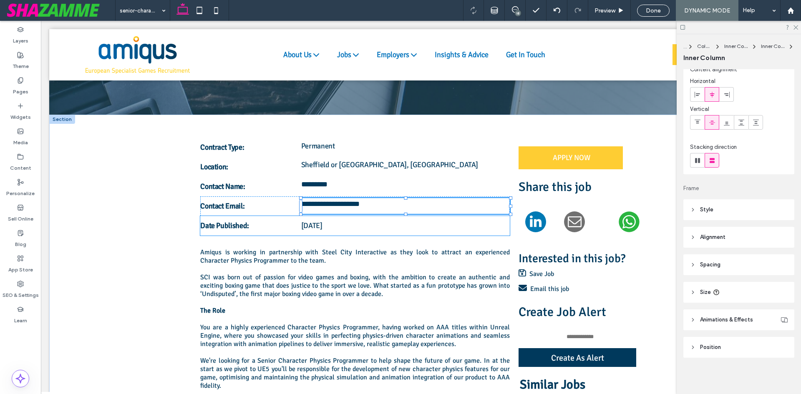
scroll to position [28, 0]
click at [404, 217] on div at bounding box center [405, 216] width 3 height 3
type input "**"
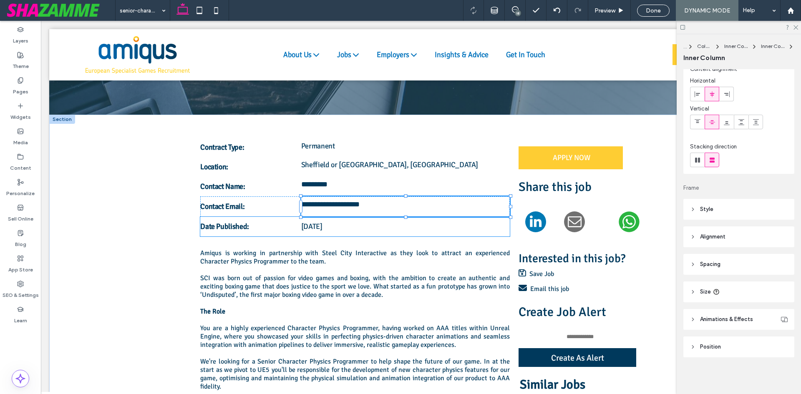
type input "**"
click at [267, 185] on p "Contact Name:" at bounding box center [250, 186] width 101 height 11
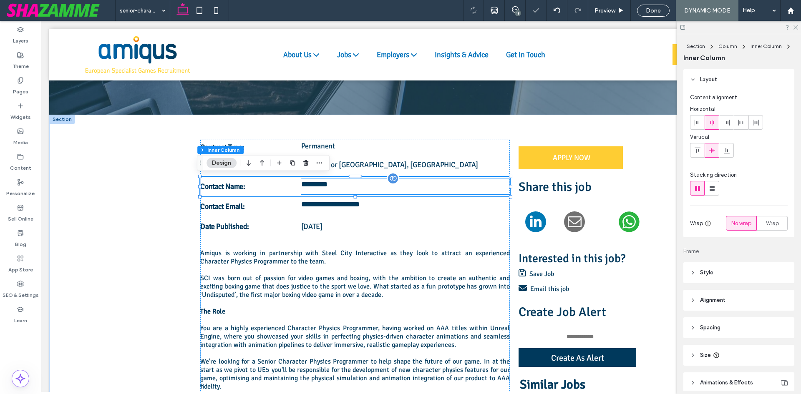
click at [354, 187] on p "﻿ ********* ﻿" at bounding box center [405, 185] width 209 height 12
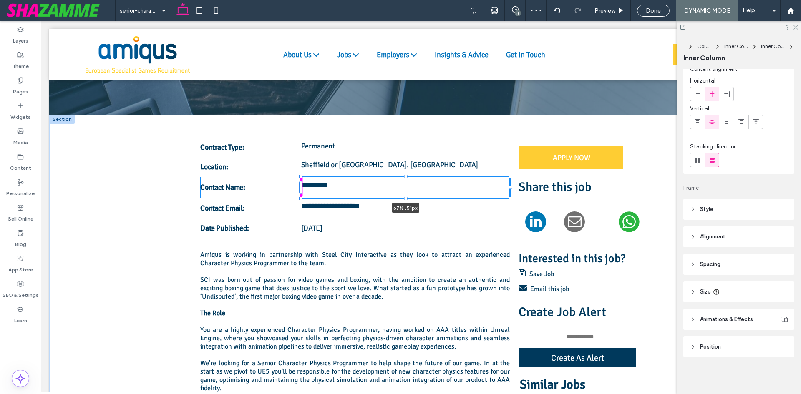
click at [404, 197] on div at bounding box center [405, 198] width 3 height 3
type input "**"
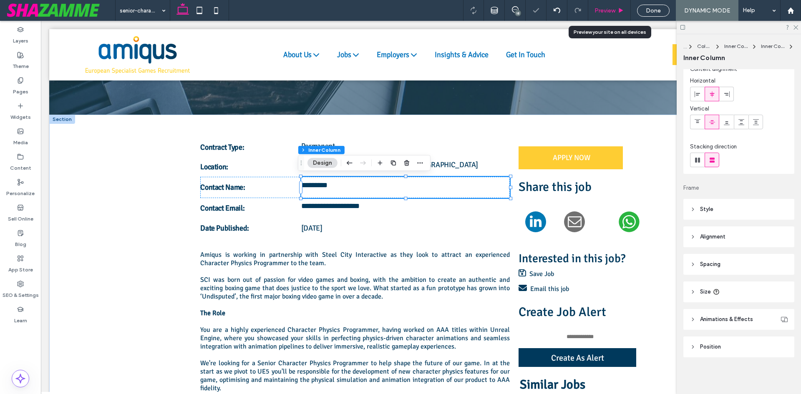
click at [610, 9] on span "Preview" at bounding box center [605, 10] width 21 height 7
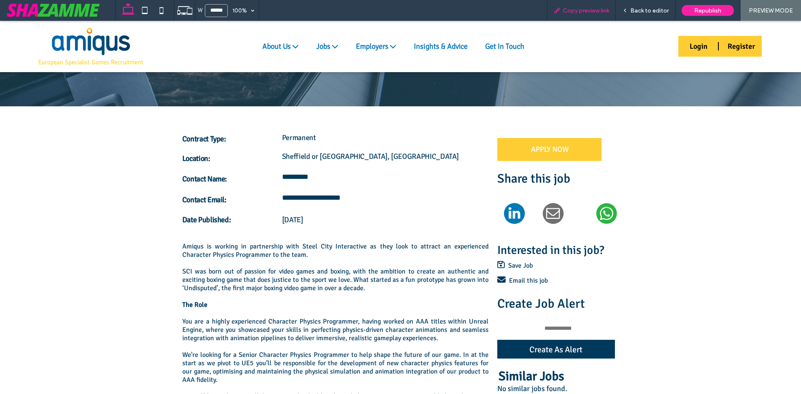
scroll to position [145, 0]
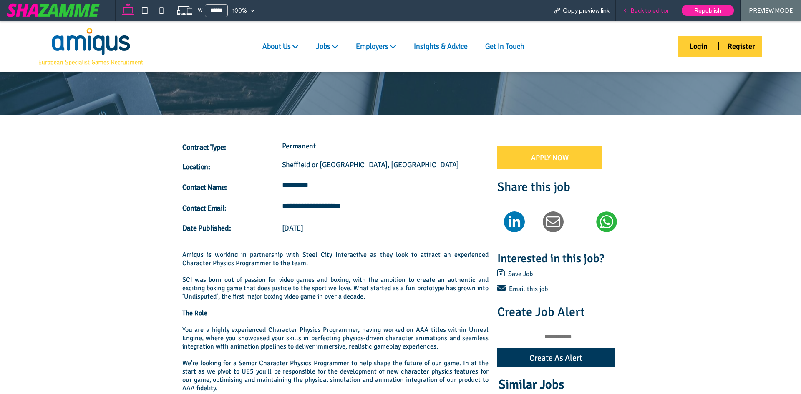
click at [650, 13] on span "Back to editor" at bounding box center [649, 10] width 38 height 7
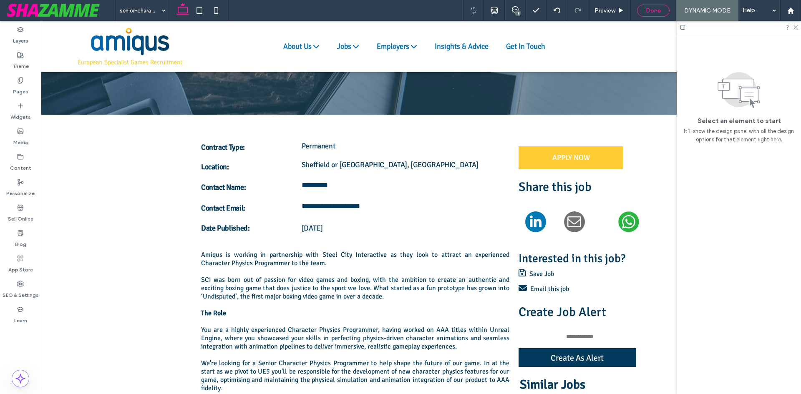
scroll to position [154, 0]
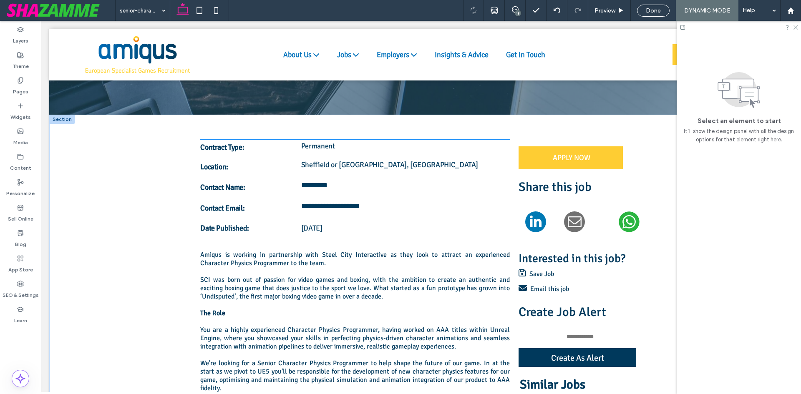
click at [279, 233] on p "Date Published:" at bounding box center [250, 228] width 101 height 11
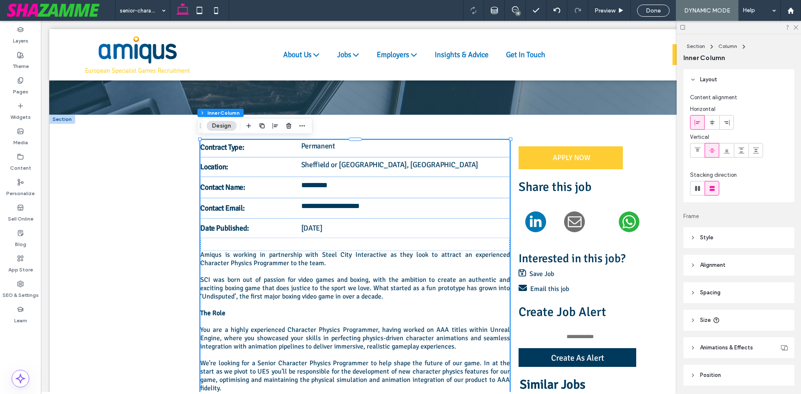
click at [279, 233] on p "Date Published:" at bounding box center [250, 228] width 101 height 11
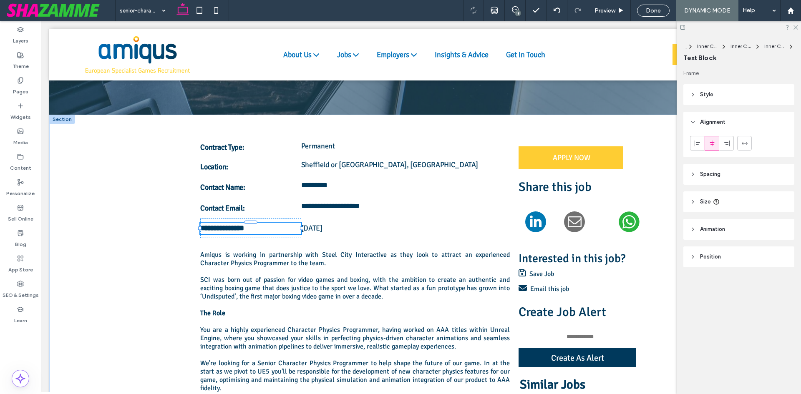
type input "**********"
type input "**"
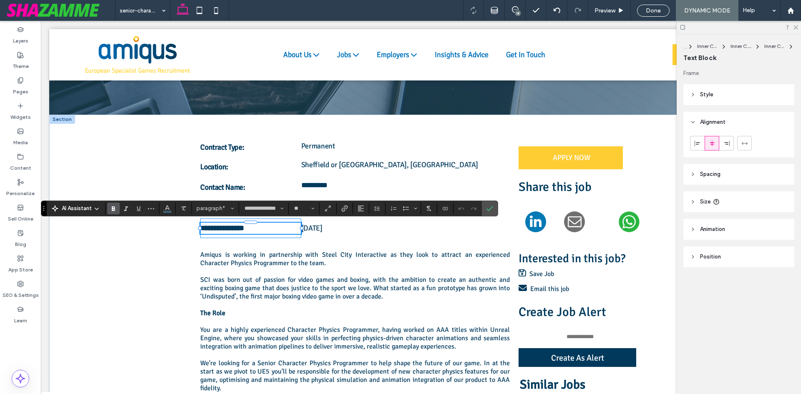
click at [287, 220] on div "**********" at bounding box center [250, 229] width 101 height 20
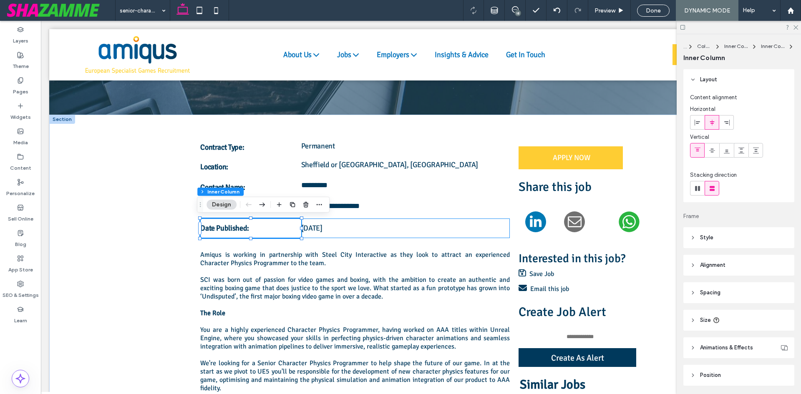
click at [326, 221] on div "Date Published: 13-Oct-2025" at bounding box center [355, 229] width 310 height 20
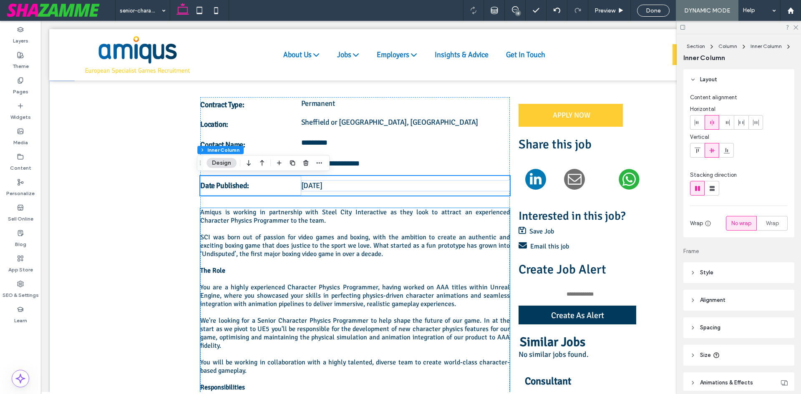
scroll to position [195, 0]
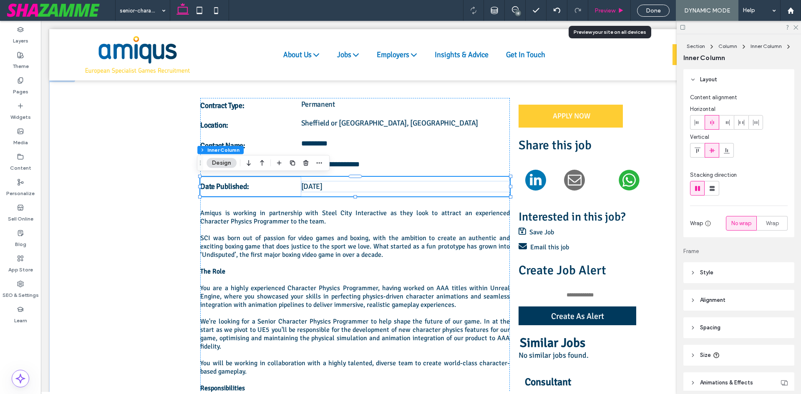
click at [618, 8] on icon at bounding box center [621, 11] width 6 height 6
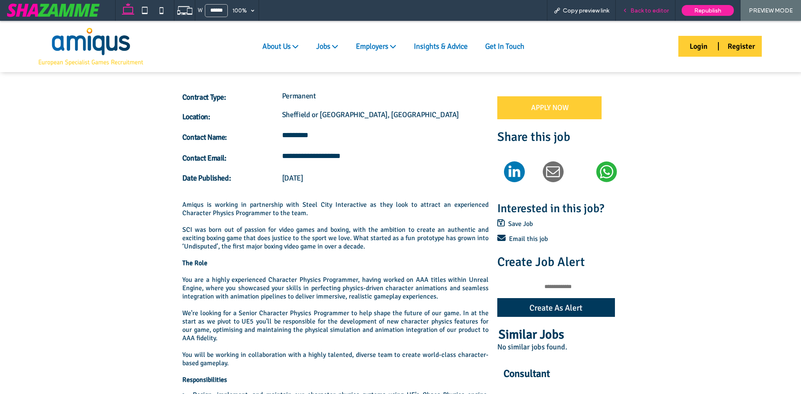
scroll to position [187, 0]
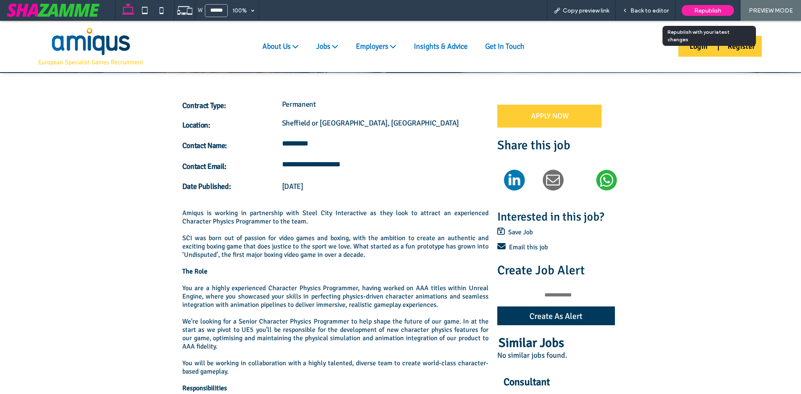
click at [703, 7] on span "Republish" at bounding box center [707, 10] width 27 height 7
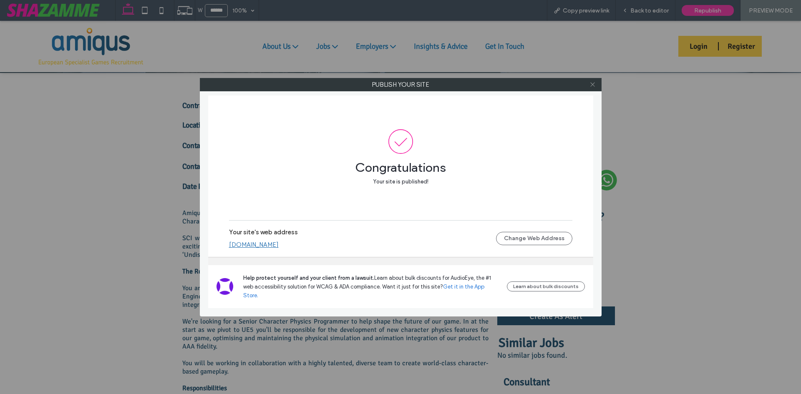
click at [593, 83] on icon at bounding box center [593, 84] width 6 height 6
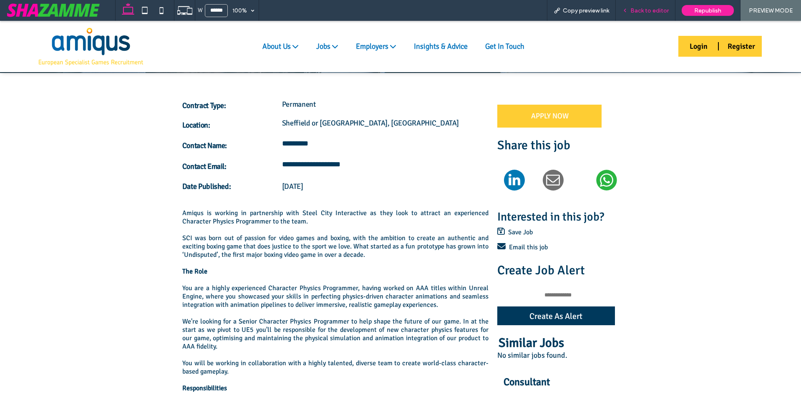
click at [657, 9] on span "Back to editor" at bounding box center [649, 10] width 38 height 7
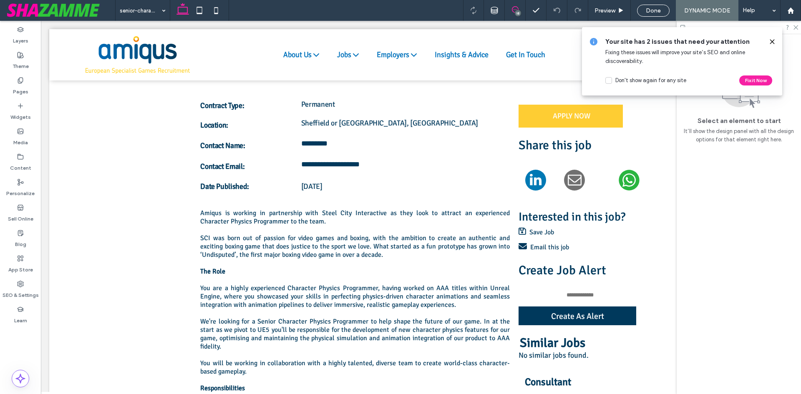
click at [520, 9] on span at bounding box center [515, 9] width 20 height 7
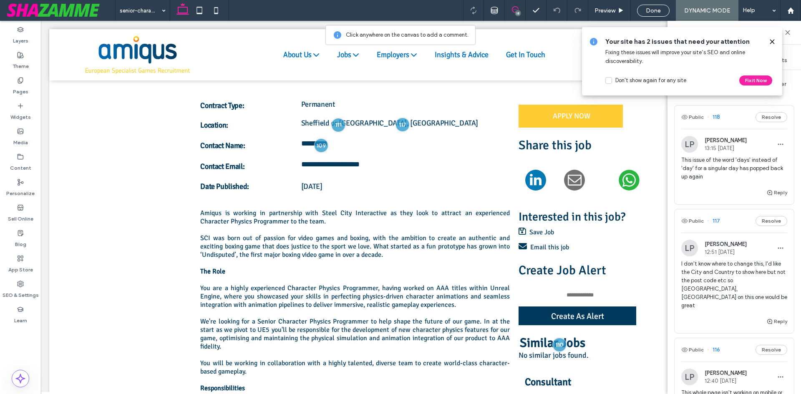
click at [771, 40] on use at bounding box center [772, 42] width 4 height 4
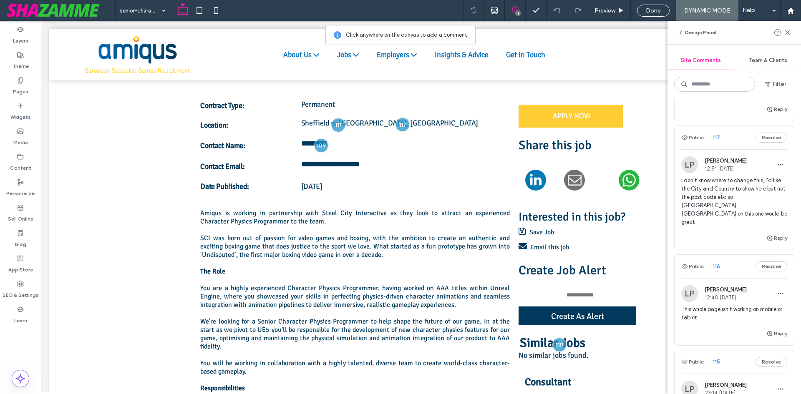
scroll to position [125, 0]
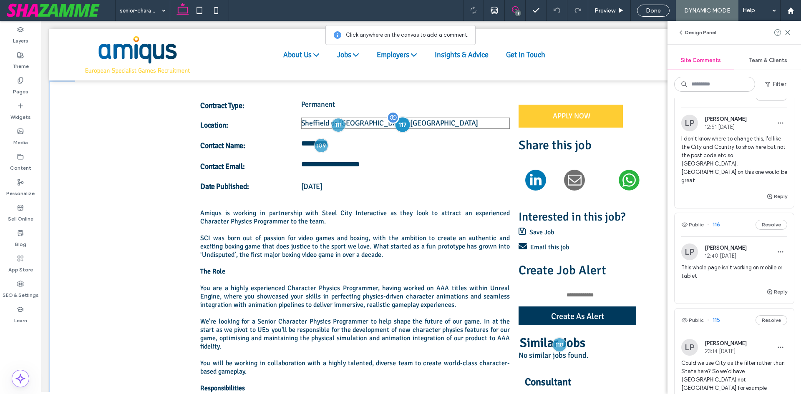
click at [399, 126] on div at bounding box center [402, 124] width 15 height 15
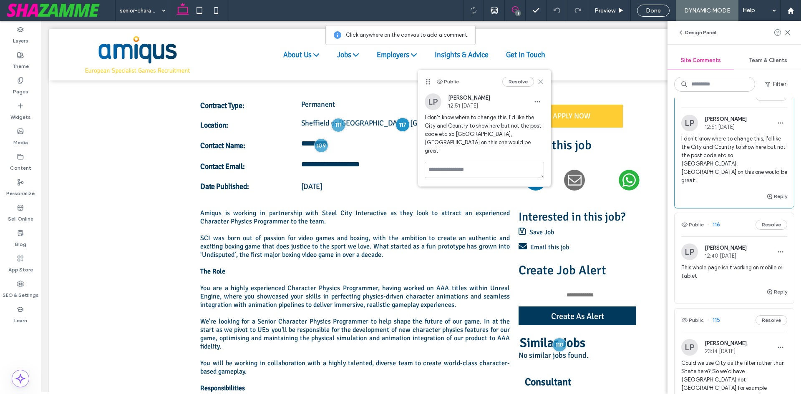
click at [541, 80] on icon at bounding box center [540, 81] width 7 height 7
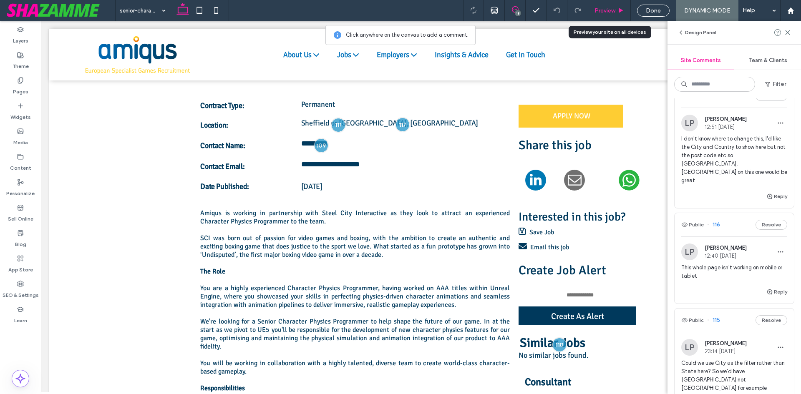
click at [612, 12] on span "Preview" at bounding box center [605, 10] width 21 height 7
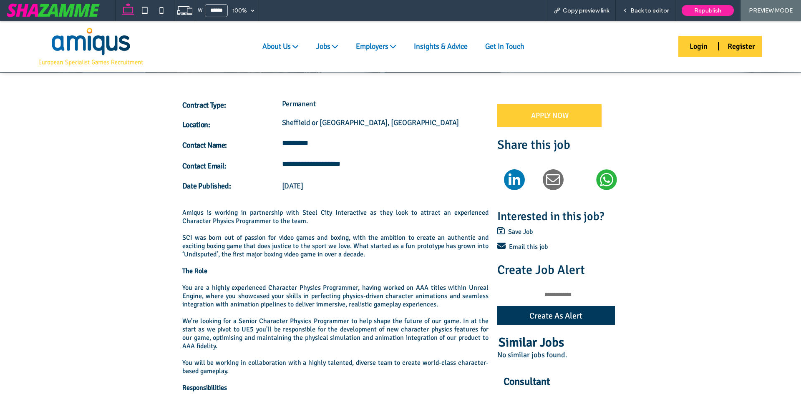
scroll to position [187, 0]
click at [644, 12] on span "Back to editor" at bounding box center [649, 10] width 38 height 7
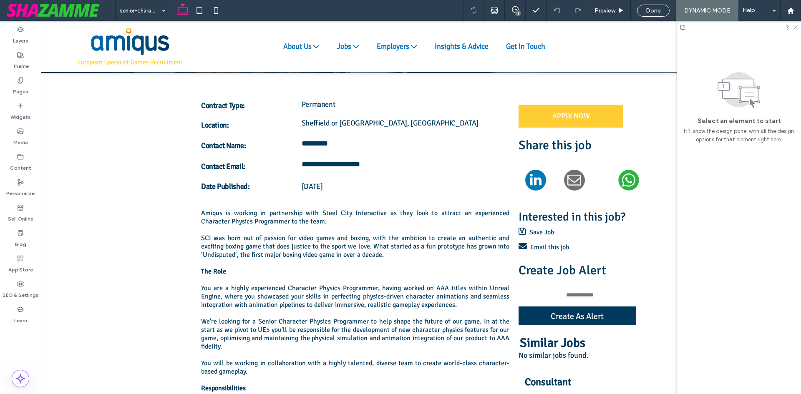
scroll to position [195, 0]
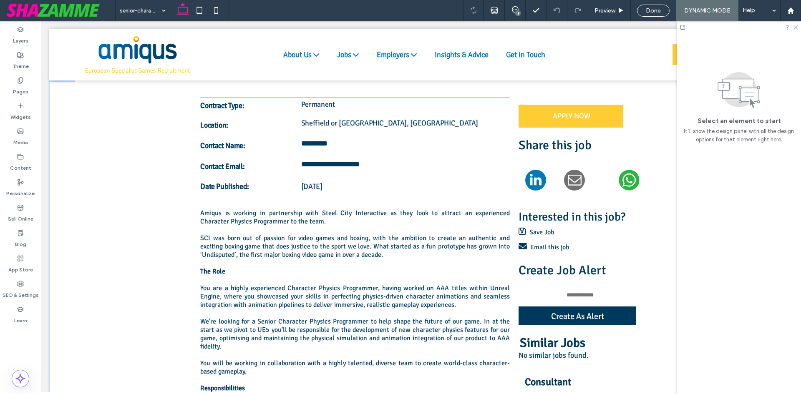
click at [211, 113] on div "Contract Type:" at bounding box center [250, 107] width 101 height 18
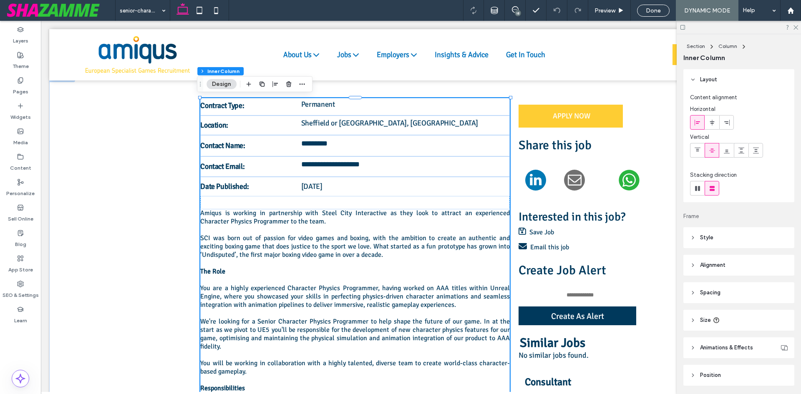
click at [211, 113] on div "Contract Type:" at bounding box center [250, 107] width 101 height 18
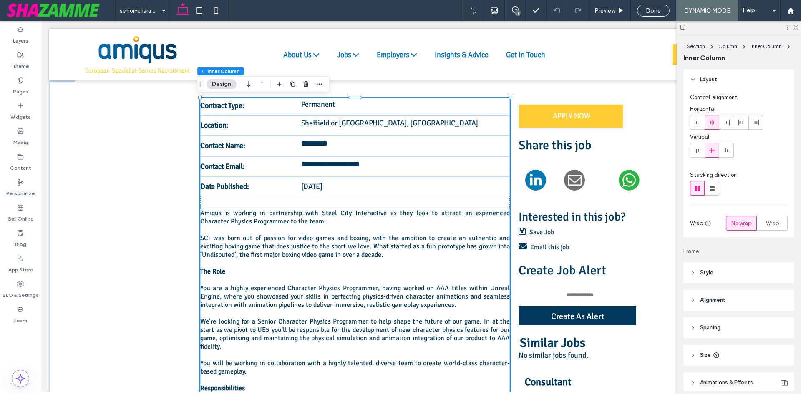
type input "**"
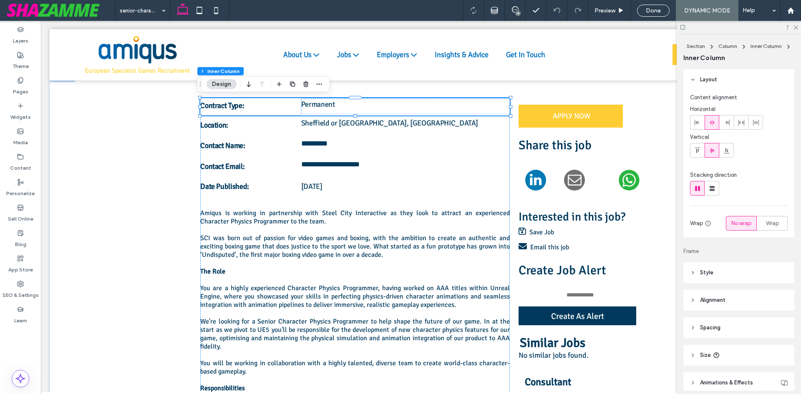
click at [367, 115] on div at bounding box center [355, 115] width 310 height 0
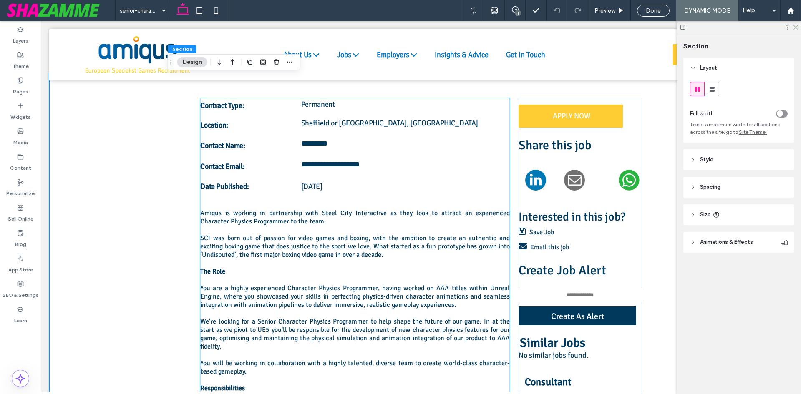
click at [369, 111] on div "Permanent" at bounding box center [405, 106] width 209 height 15
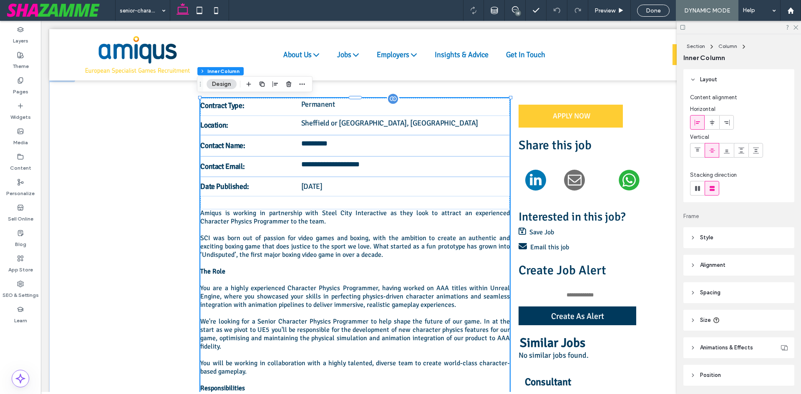
click at [366, 108] on p "Permanent" at bounding box center [405, 104] width 209 height 11
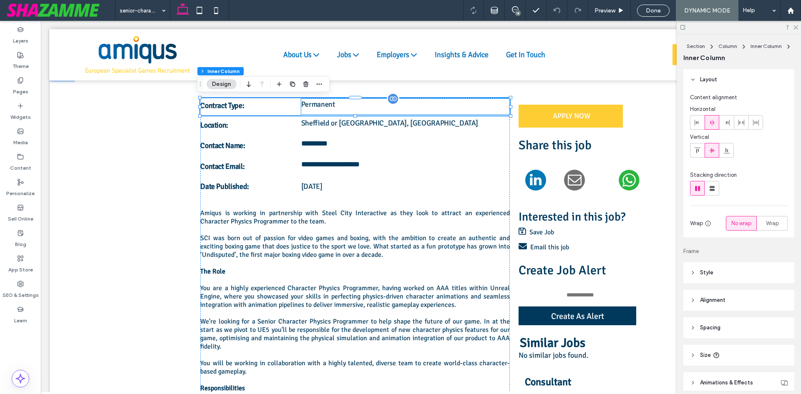
click at [357, 108] on p "Permanent" at bounding box center [405, 104] width 209 height 11
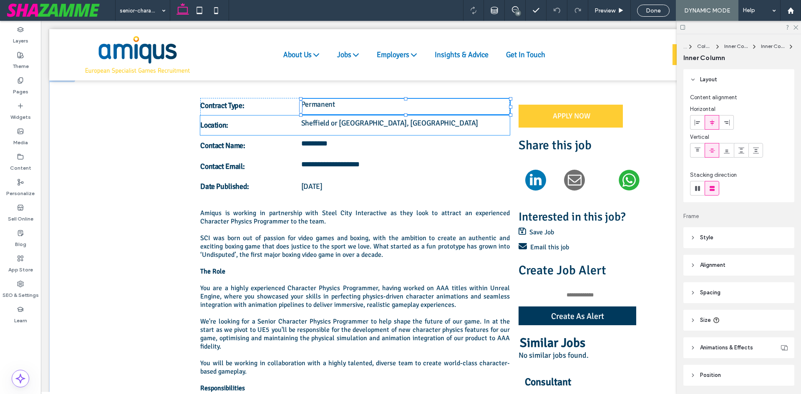
scroll to position [28, 0]
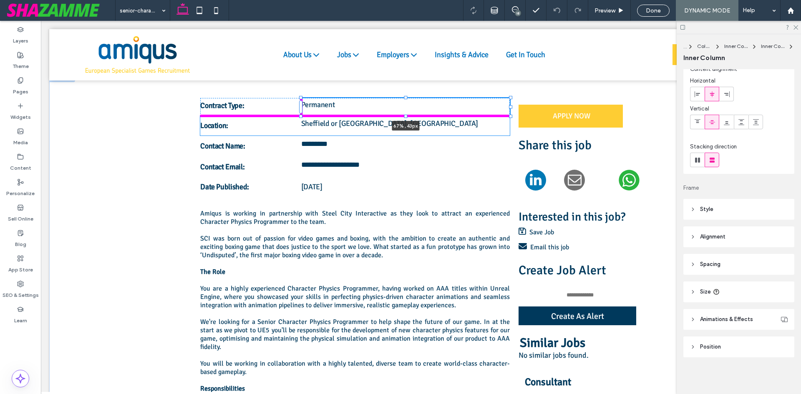
click at [404, 117] on div at bounding box center [405, 115] width 3 height 3
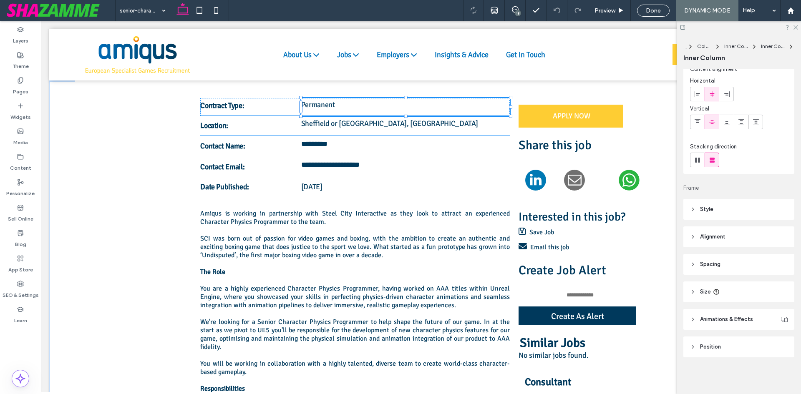
type input "**"
click at [286, 111] on p "Contract Type:" at bounding box center [250, 105] width 101 height 11
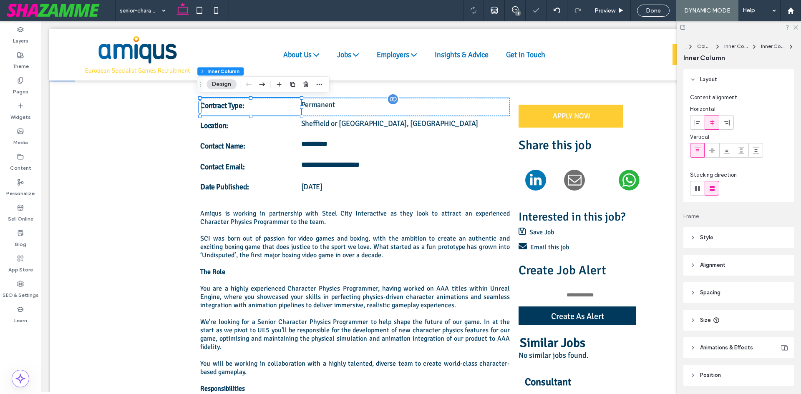
click at [346, 105] on p "Permanent" at bounding box center [405, 104] width 209 height 11
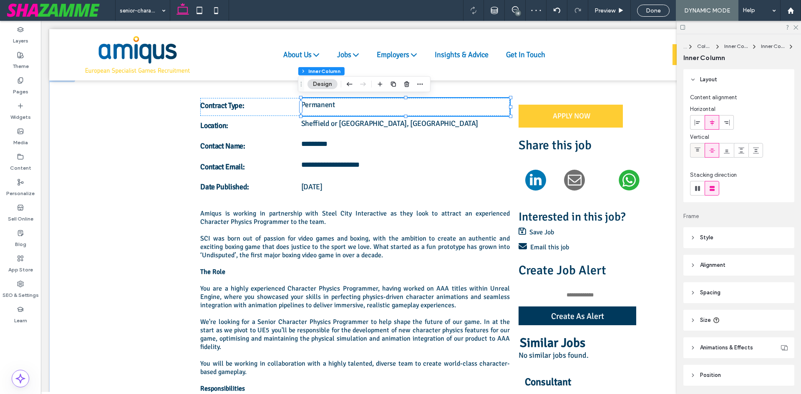
click at [700, 147] on icon at bounding box center [697, 150] width 7 height 7
click at [713, 149] on use at bounding box center [712, 151] width 6 height 4
type input "**"
click at [348, 105] on p "Permanent" at bounding box center [405, 104] width 209 height 11
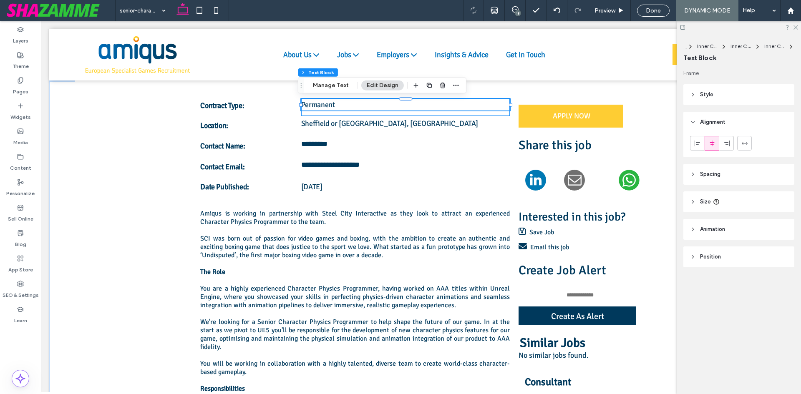
click at [401, 113] on div "Permanent" at bounding box center [405, 107] width 209 height 18
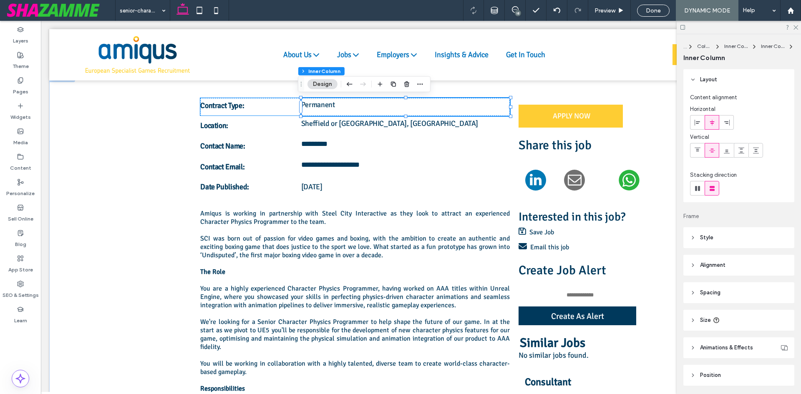
click at [241, 107] on p "Contract Type:" at bounding box center [250, 105] width 101 height 11
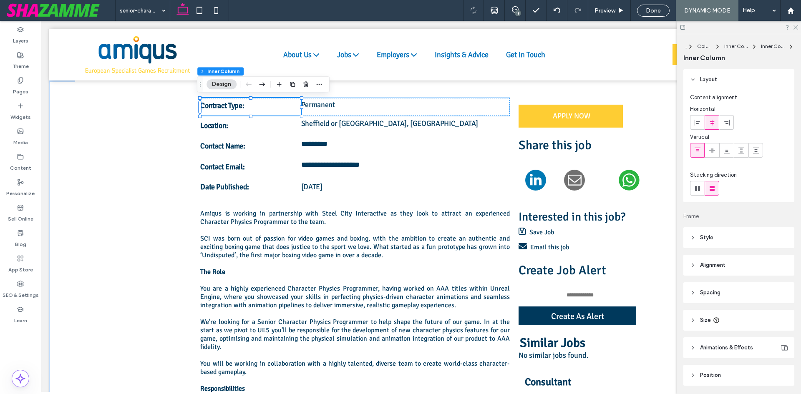
click at [334, 111] on div "Permanent" at bounding box center [405, 107] width 209 height 18
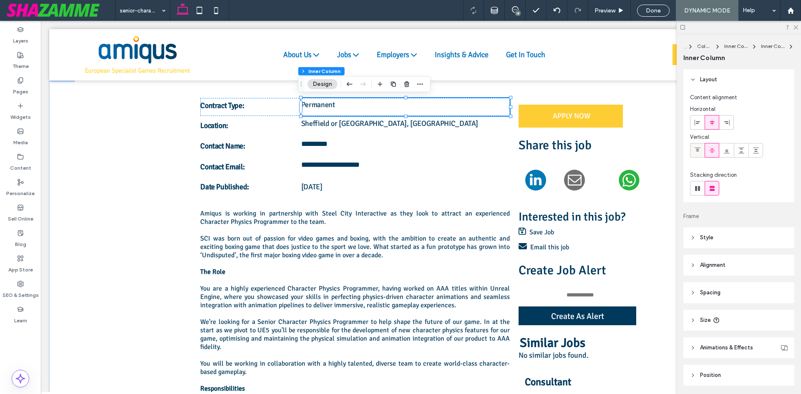
click at [693, 149] on div at bounding box center [698, 151] width 14 height 14
click at [713, 151] on icon at bounding box center [712, 150] width 7 height 7
type input "**"
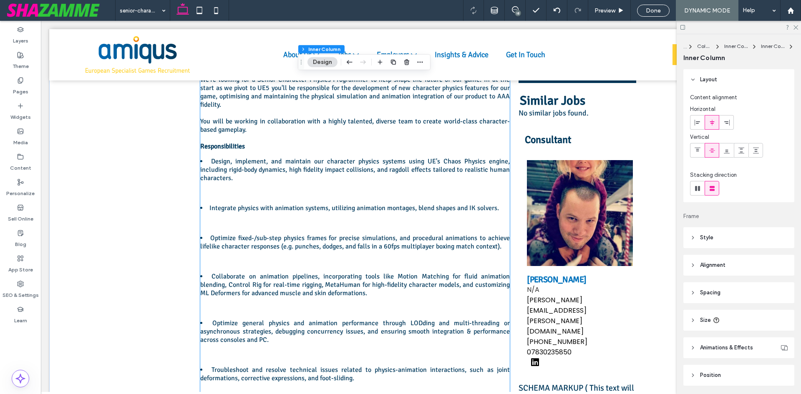
scroll to position [446, 0]
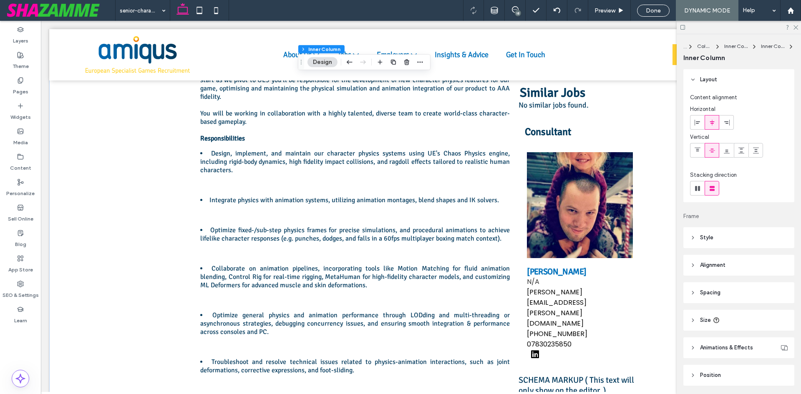
click at [517, 11] on div "18" at bounding box center [518, 13] width 6 height 6
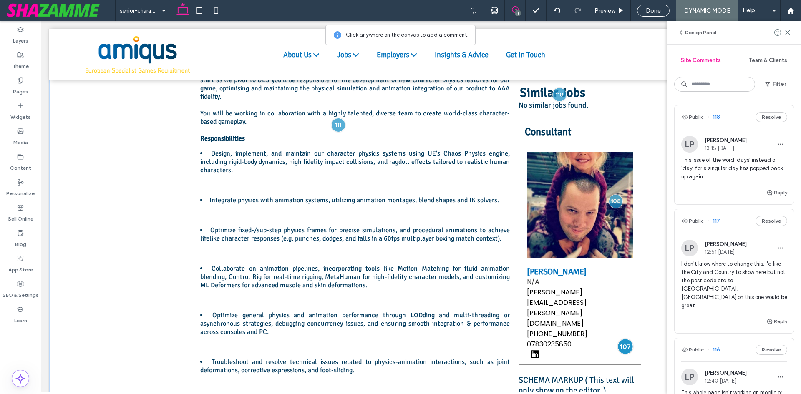
click at [625, 339] on div at bounding box center [624, 346] width 15 height 15
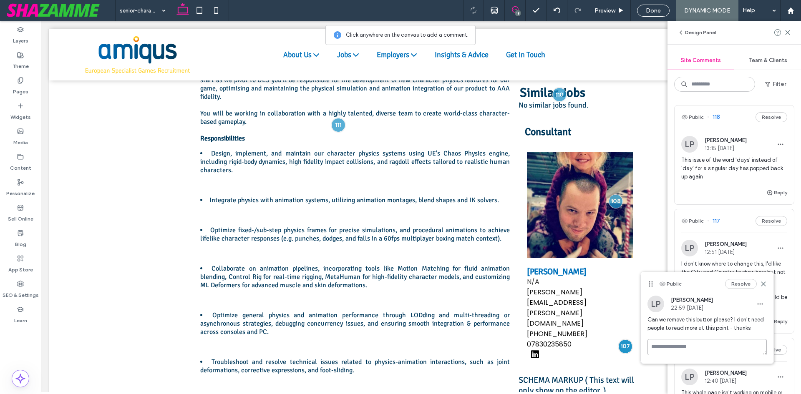
click at [662, 346] on textarea at bounding box center [707, 347] width 119 height 16
type textarea "*******"
click at [749, 393] on button "Submit" at bounding box center [752, 396] width 30 height 10
click at [613, 194] on div at bounding box center [615, 201] width 15 height 15
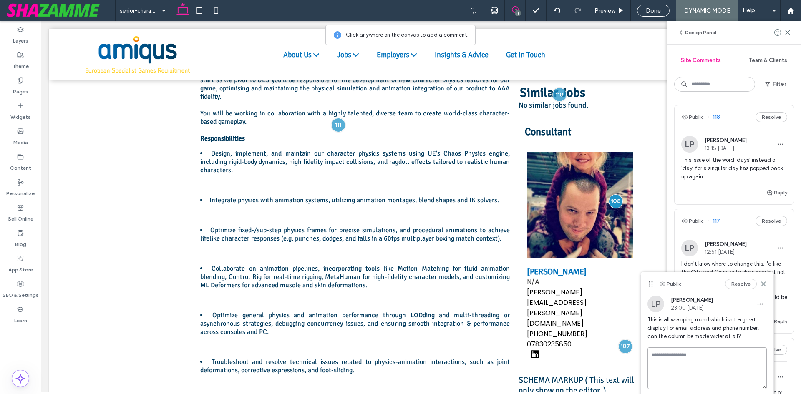
click at [690, 362] on textarea at bounding box center [707, 369] width 119 height 42
type textarea "**********"
click at [672, 381] on textarea at bounding box center [707, 369] width 119 height 42
paste textarea "**********"
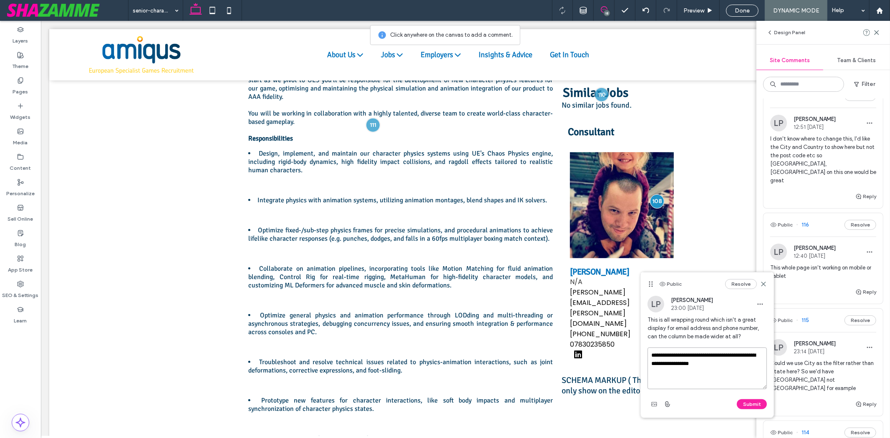
scroll to position [401, 0]
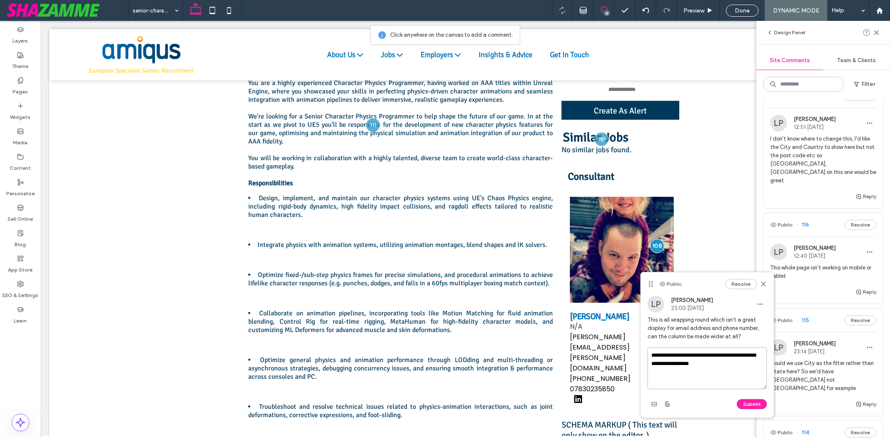
type textarea "**********"
click at [758, 394] on div "Submit" at bounding box center [707, 404] width 119 height 13
click at [757, 394] on button "Submit" at bounding box center [752, 404] width 30 height 10
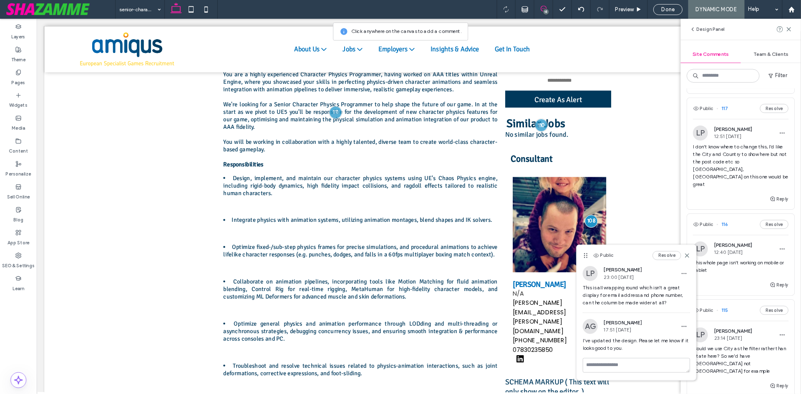
scroll to position [78, 0]
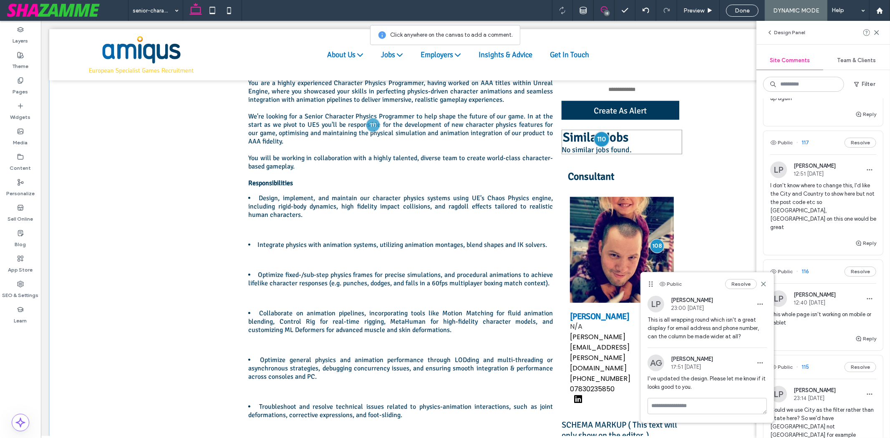
click at [602, 137] on div at bounding box center [600, 138] width 15 height 15
click at [612, 140] on h3 "Similar Jobs" at bounding box center [621, 136] width 121 height 15
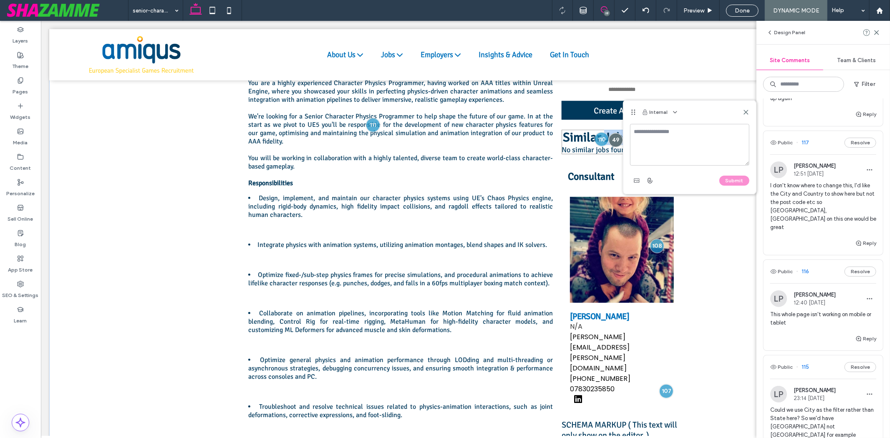
click at [612, 140] on div "Similar Jobs No similar jobs found." at bounding box center [621, 141] width 121 height 25
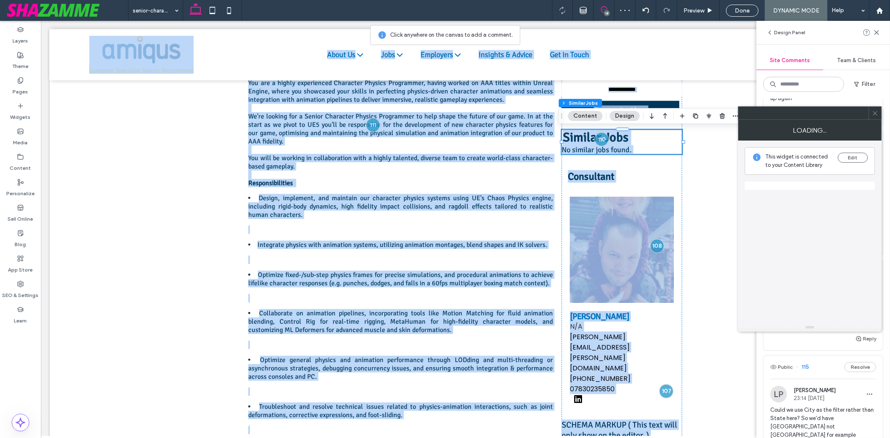
click at [656, 150] on div "No similar jobs found." at bounding box center [621, 149] width 121 height 9
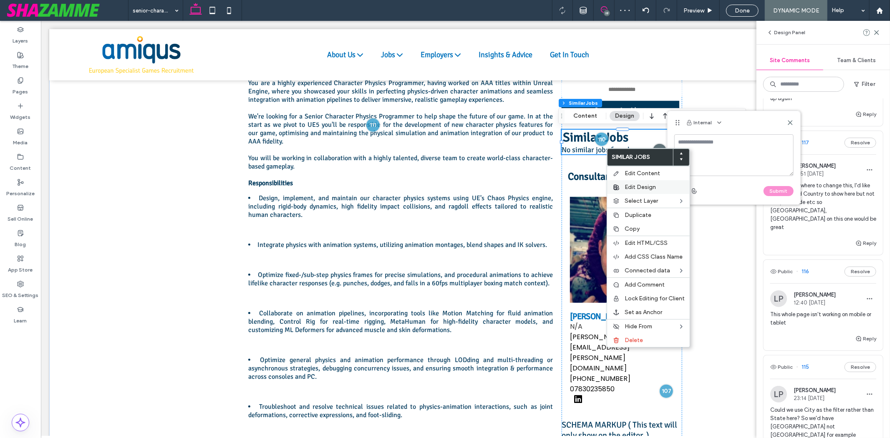
click at [648, 188] on span "Edit Design" at bounding box center [640, 187] width 31 height 7
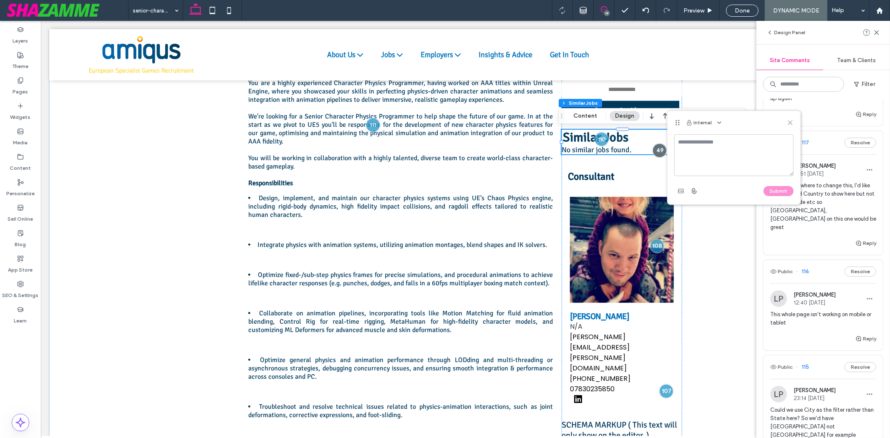
click at [791, 121] on icon at bounding box center [790, 122] width 7 height 7
click at [620, 114] on button "Design" at bounding box center [625, 116] width 30 height 10
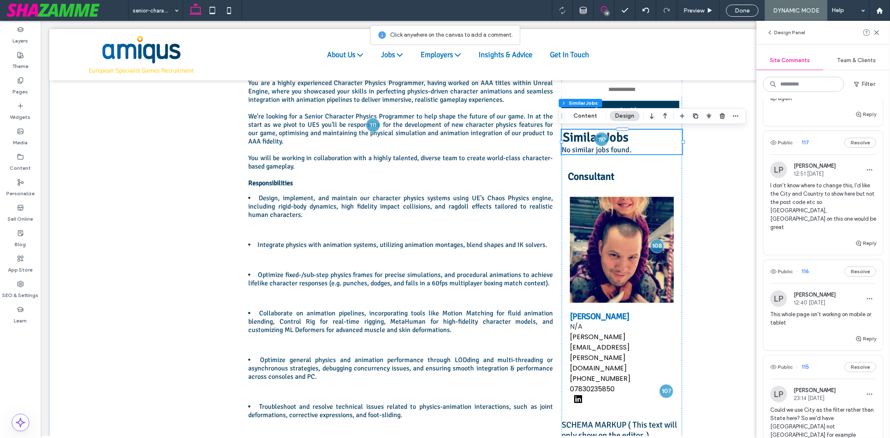
click at [620, 114] on button "Design" at bounding box center [625, 116] width 30 height 10
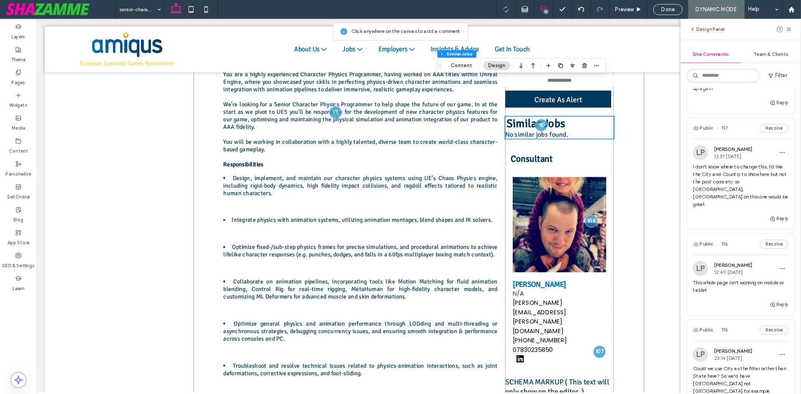
scroll to position [445, 0]
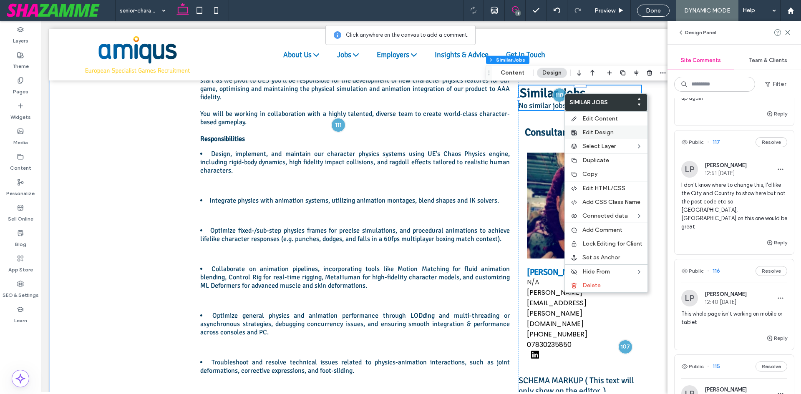
click at [593, 132] on span "Edit Design" at bounding box center [597, 132] width 31 height 7
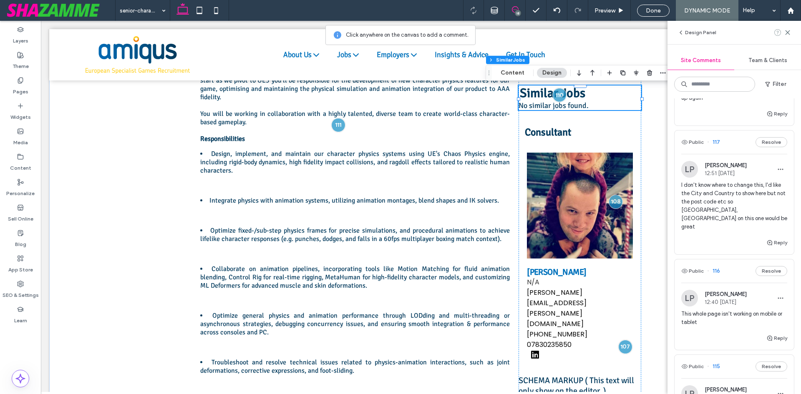
click at [790, 32] on icon at bounding box center [787, 32] width 7 height 7
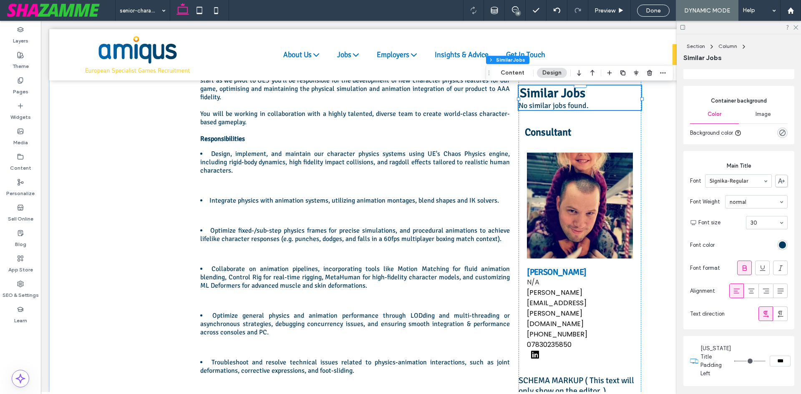
scroll to position [334, 0]
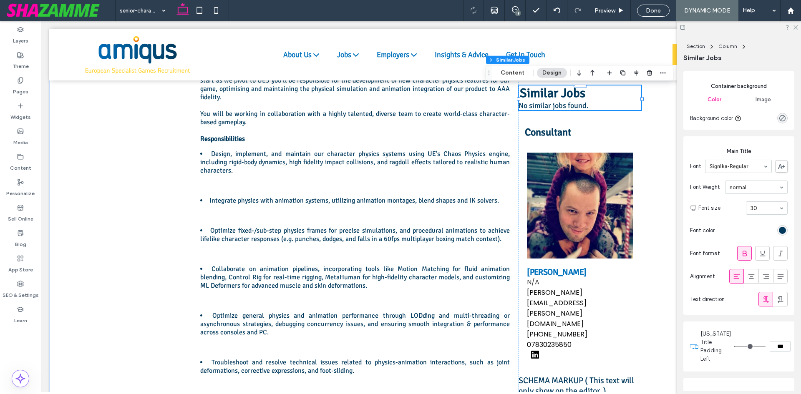
click at [779, 234] on div "rgb(0, 57, 92)" at bounding box center [782, 230] width 7 height 7
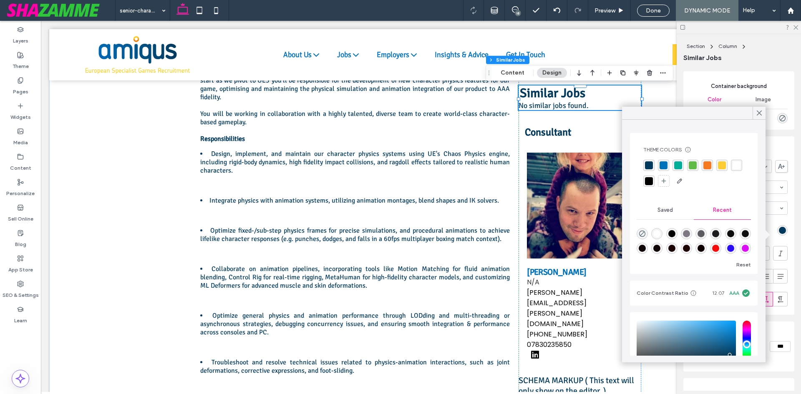
click at [707, 166] on div "rgba(244, 121, 33, 1)" at bounding box center [707, 165] width 8 height 8
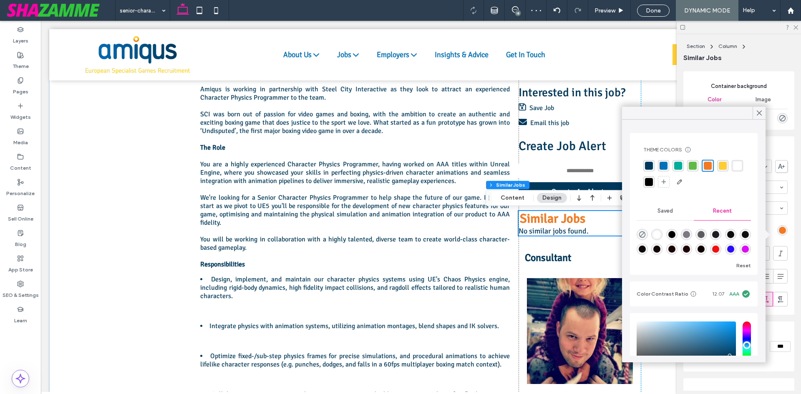
scroll to position [320, 0]
click at [757, 115] on use at bounding box center [759, 113] width 4 height 5
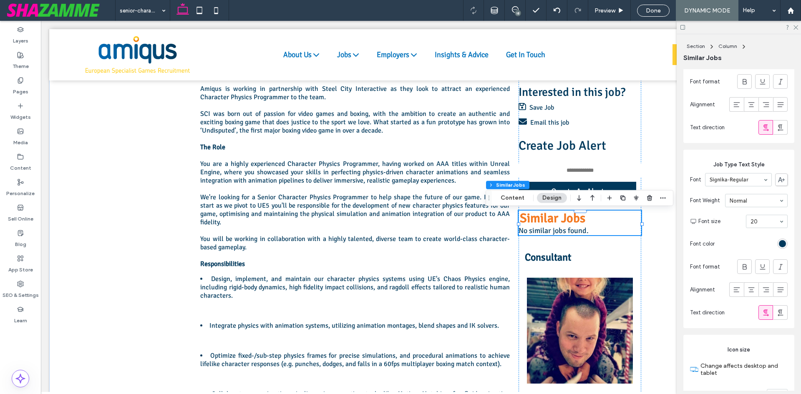
scroll to position [751, 0]
click at [779, 244] on div "rgb(0, 57, 92)" at bounding box center [782, 240] width 7 height 7
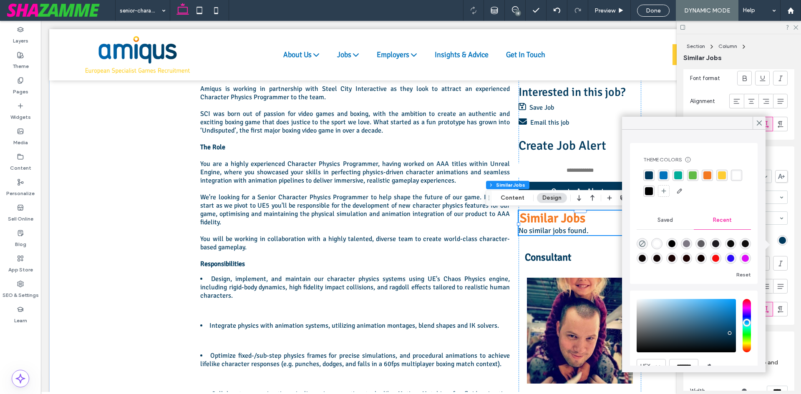
click at [665, 176] on div "rgba(0, 114, 188, 1)" at bounding box center [664, 175] width 8 height 8
click at [761, 124] on use at bounding box center [759, 123] width 4 height 5
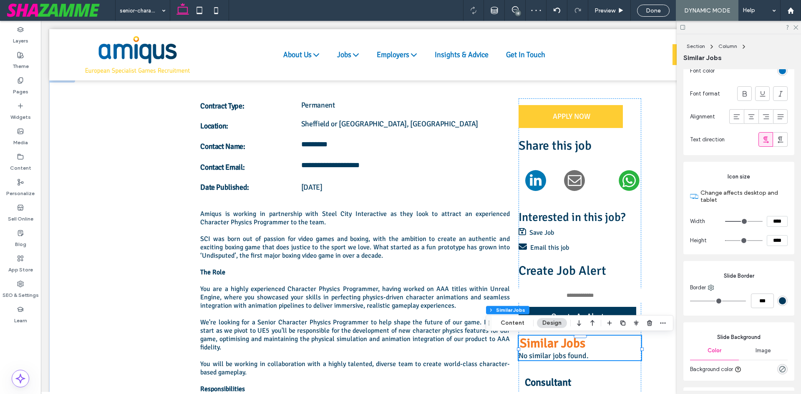
scroll to position [876, 0]
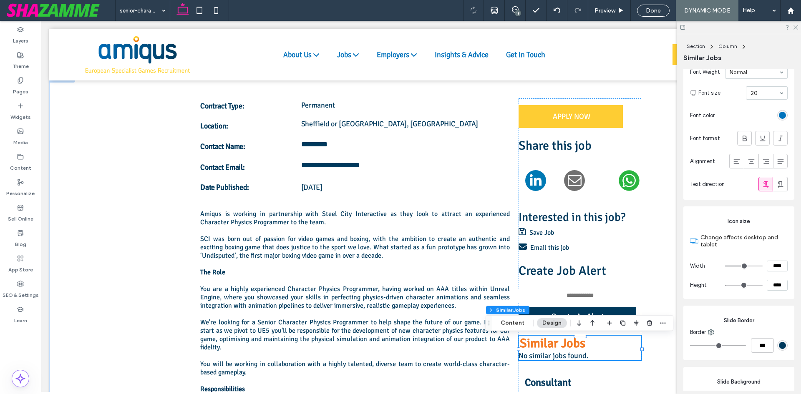
click at [779, 119] on div "rgba(0, 114, 188, 1)" at bounding box center [782, 115] width 7 height 7
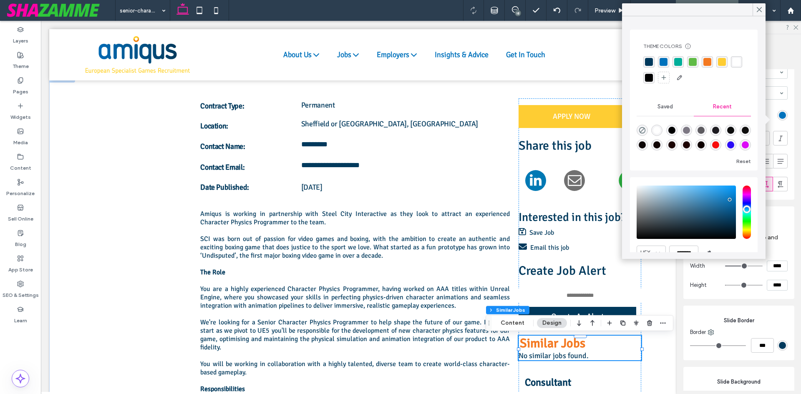
click at [653, 81] on div "rgba(0, 0, 0, 1)" at bounding box center [649, 78] width 8 height 8
click at [759, 10] on icon at bounding box center [760, 10] width 8 height 8
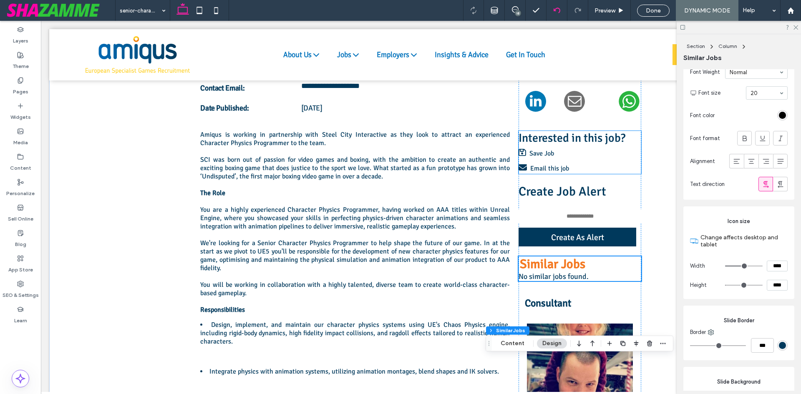
scroll to position [278, 0]
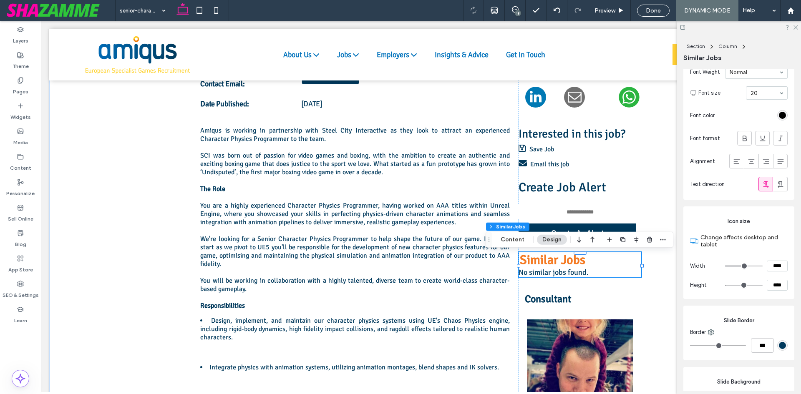
click at [516, 5] on div "18" at bounding box center [515, 10] width 21 height 21
click at [518, 15] on div "18" at bounding box center [518, 13] width 6 height 6
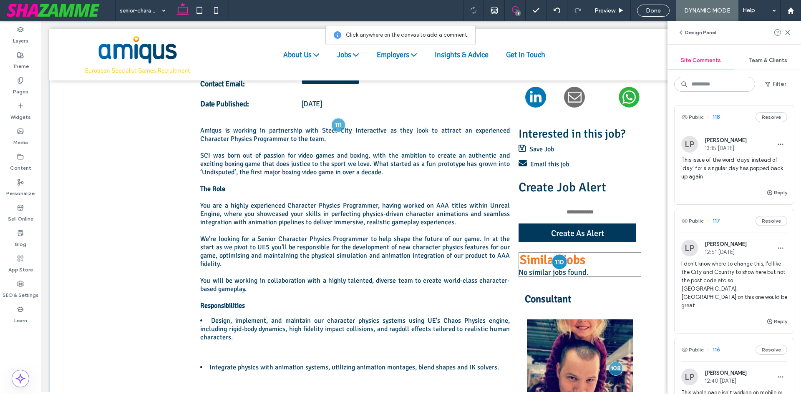
click at [558, 263] on div at bounding box center [559, 261] width 15 height 15
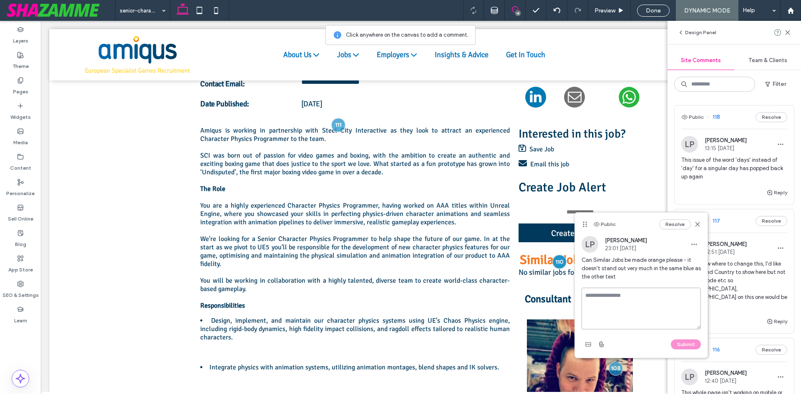
click at [617, 292] on textarea at bounding box center [641, 309] width 119 height 42
type textarea "*******"
click at [691, 346] on button "Submit" at bounding box center [686, 345] width 30 height 10
click at [693, 226] on div "Resolve" at bounding box center [680, 224] width 42 height 10
click at [699, 224] on icon at bounding box center [697, 224] width 7 height 7
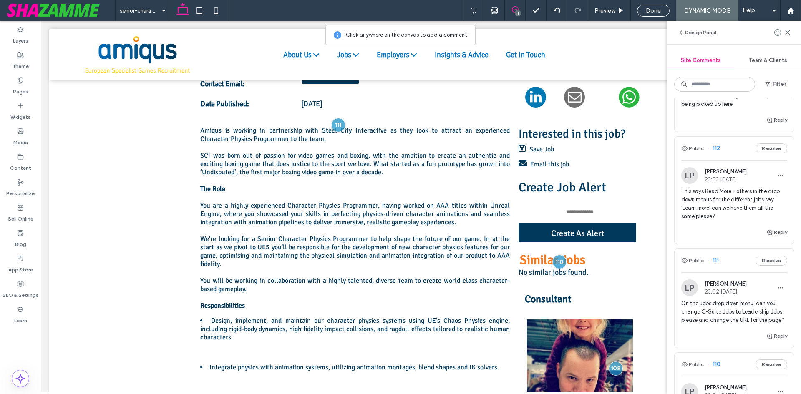
scroll to position [626, 0]
click at [698, 143] on button "Public" at bounding box center [692, 148] width 23 height 10
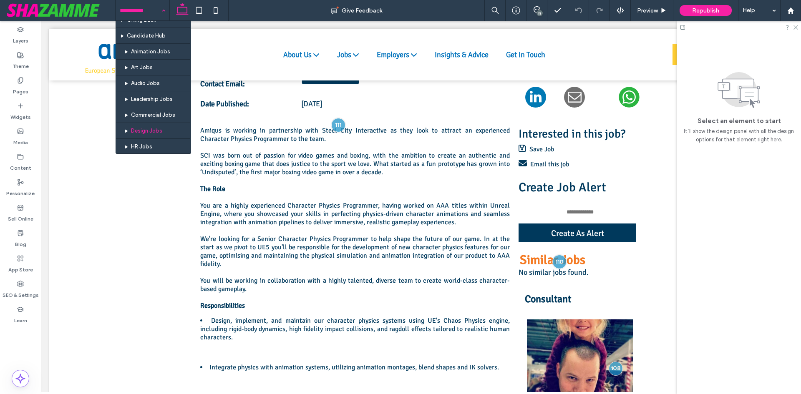
scroll to position [167, 0]
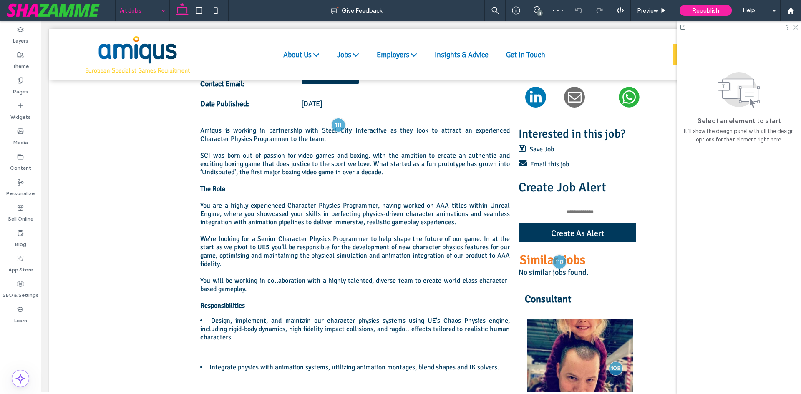
click at [143, 11] on input at bounding box center [140, 10] width 41 height 21
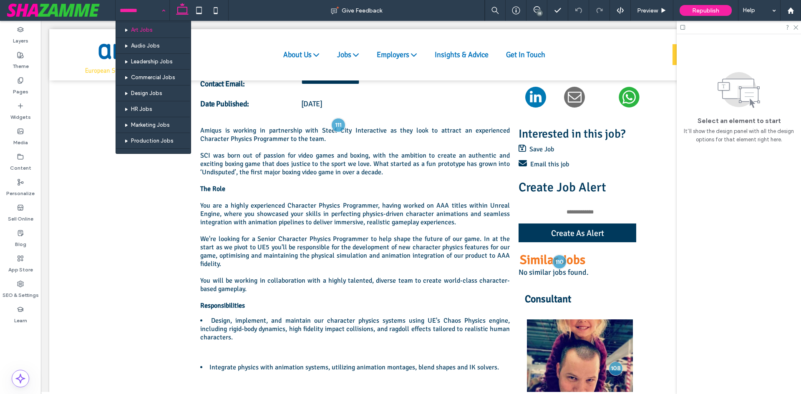
scroll to position [209, 0]
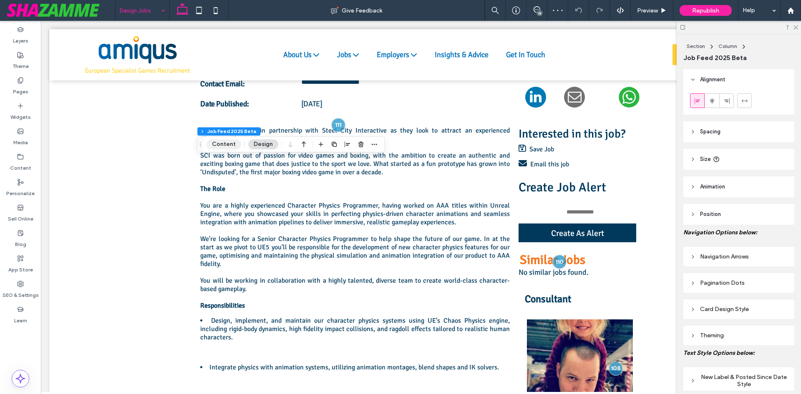
click at [225, 147] on button "Content" at bounding box center [224, 144] width 35 height 10
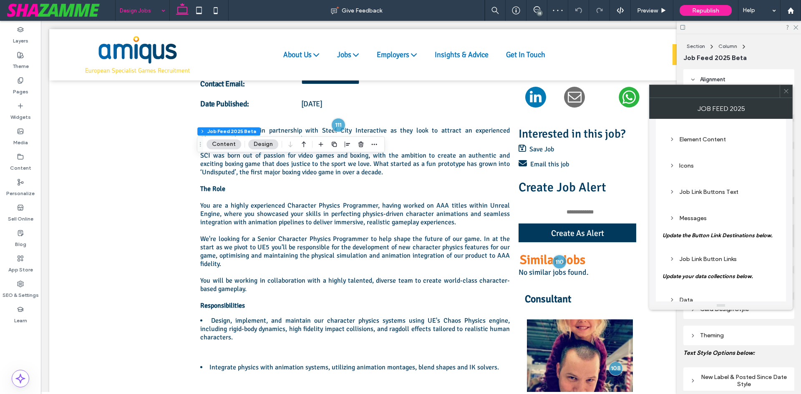
scroll to position [237, 0]
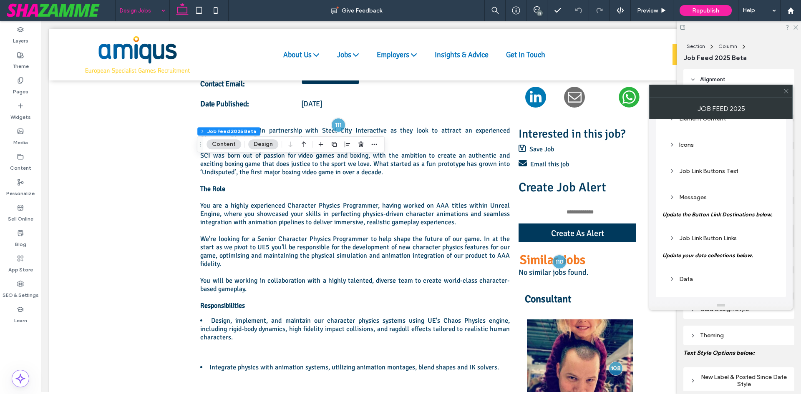
click at [701, 237] on div "Job Link Button Links" at bounding box center [720, 238] width 103 height 7
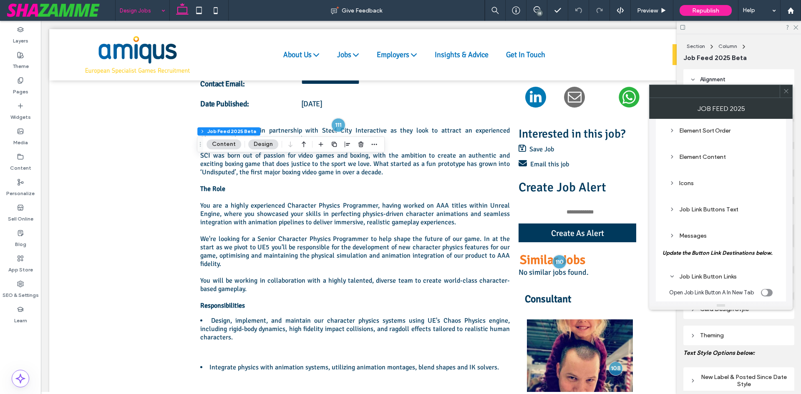
scroll to position [199, 0]
click at [717, 211] on div "Job Link Buttons Text" at bounding box center [720, 208] width 103 height 7
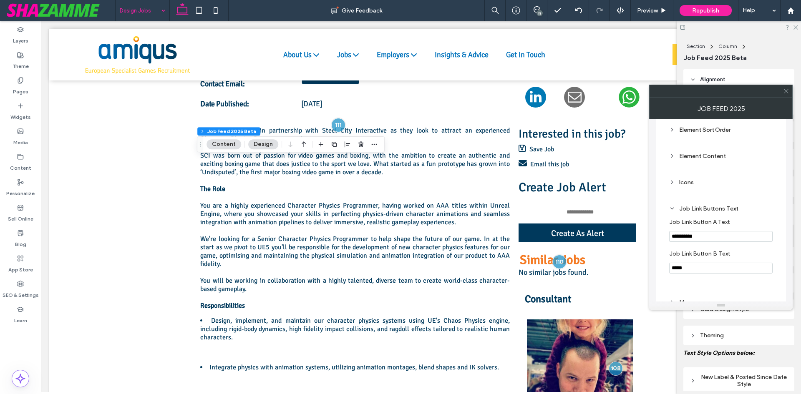
type input "**********"
click at [786, 89] on icon at bounding box center [786, 91] width 6 height 6
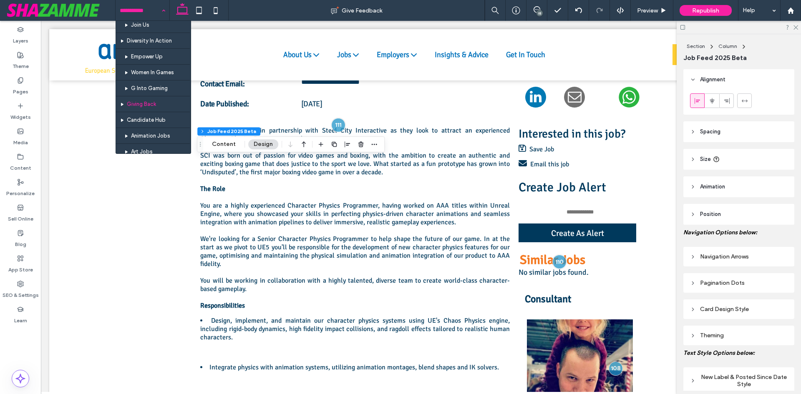
scroll to position [167, 0]
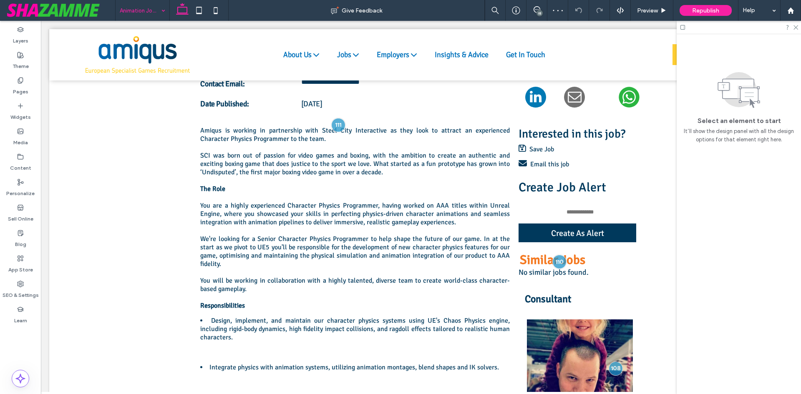
click at [124, 4] on input at bounding box center [140, 10] width 41 height 21
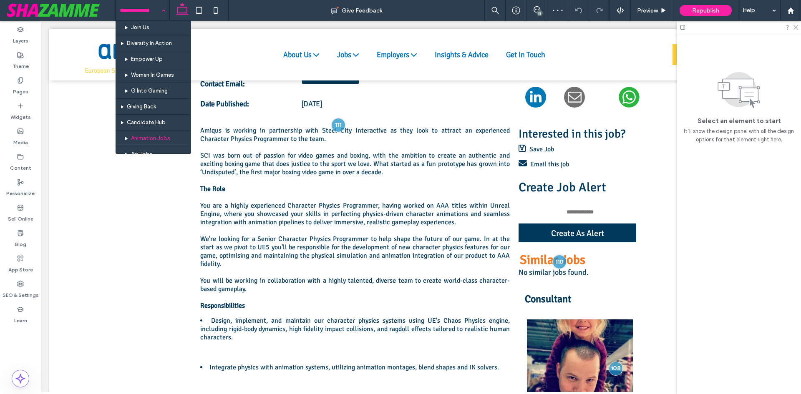
scroll to position [167, 0]
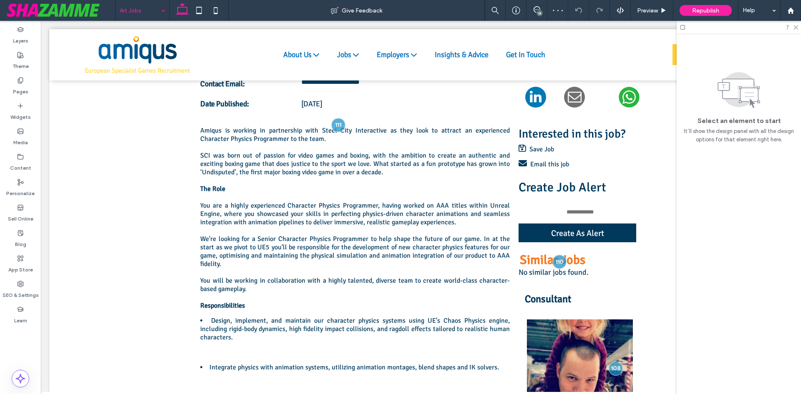
click at [140, 16] on input at bounding box center [140, 10] width 41 height 21
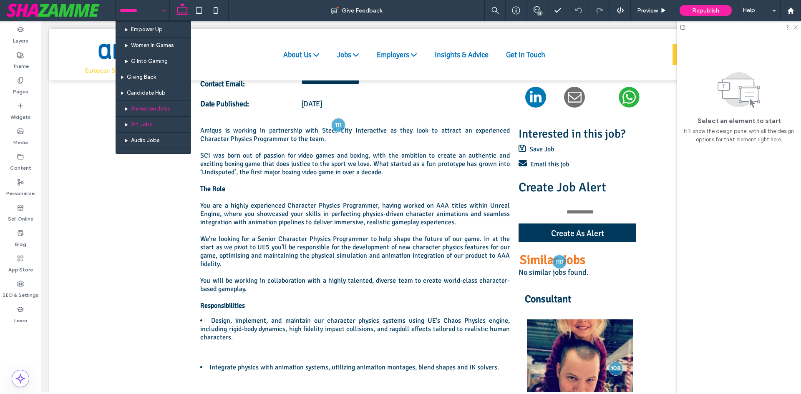
scroll to position [125, 0]
click at [130, 13] on input at bounding box center [140, 10] width 41 height 21
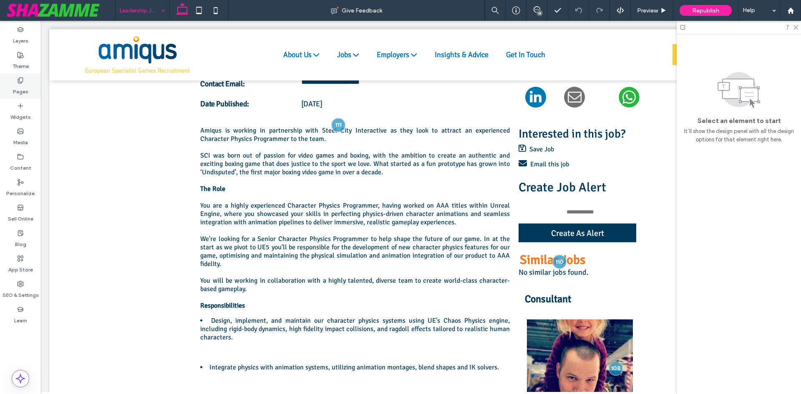
click at [19, 81] on icon at bounding box center [20, 80] width 7 height 7
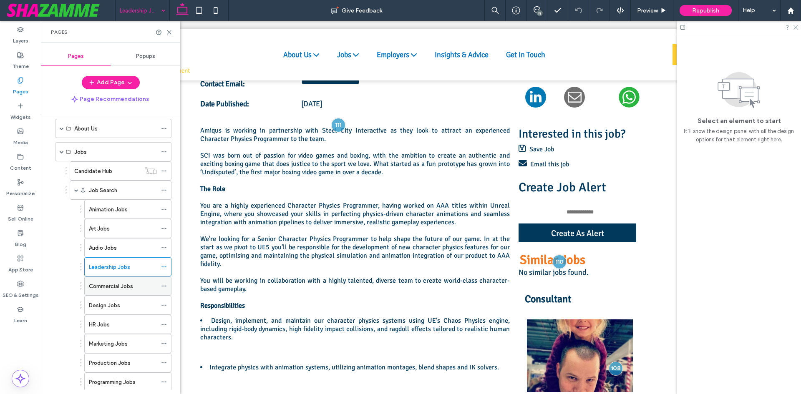
scroll to position [125, 0]
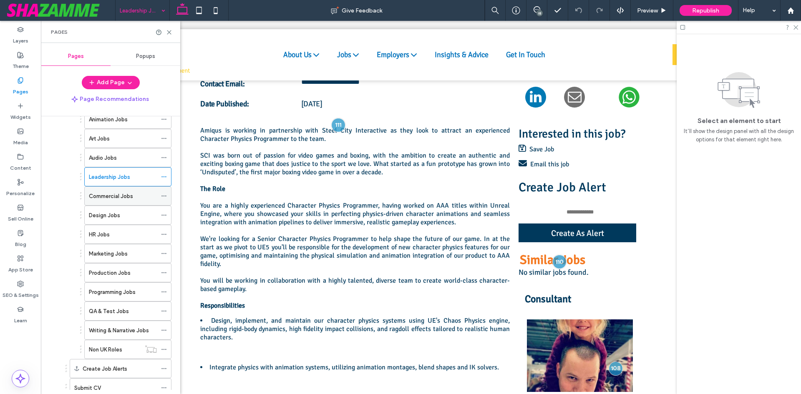
click at [118, 194] on label "Commercial Jobs" at bounding box center [111, 196] width 44 height 15
click at [161, 213] on icon at bounding box center [164, 215] width 6 height 6
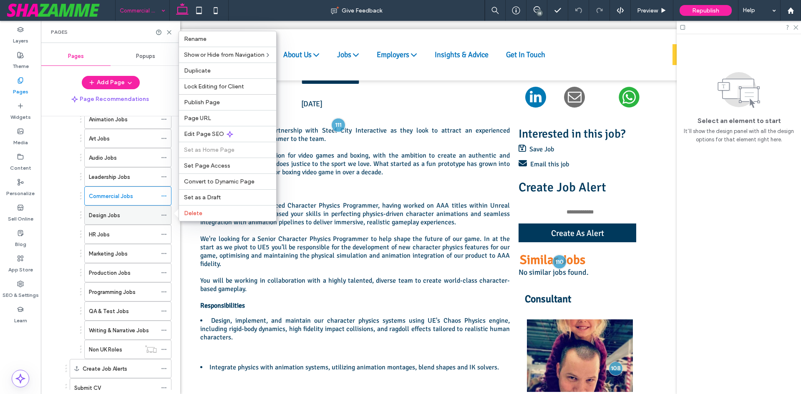
click at [114, 216] on label "Design Jobs" at bounding box center [104, 215] width 31 height 15
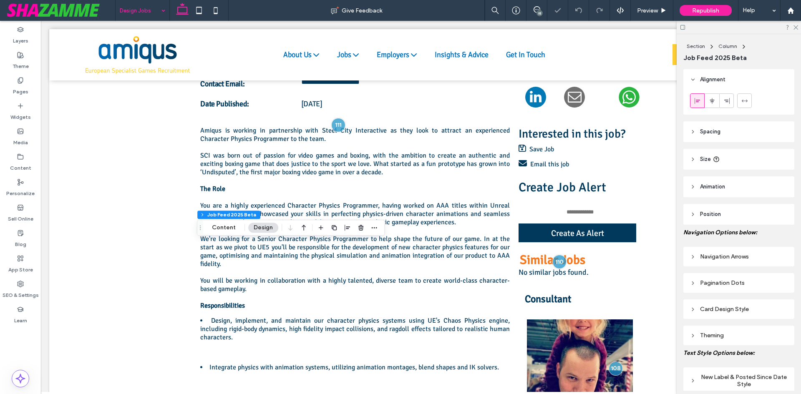
click at [233, 233] on div "Section Column Job Feed 2025 Beta Content Design" at bounding box center [291, 228] width 188 height 16
click at [233, 230] on button "Content" at bounding box center [224, 228] width 35 height 10
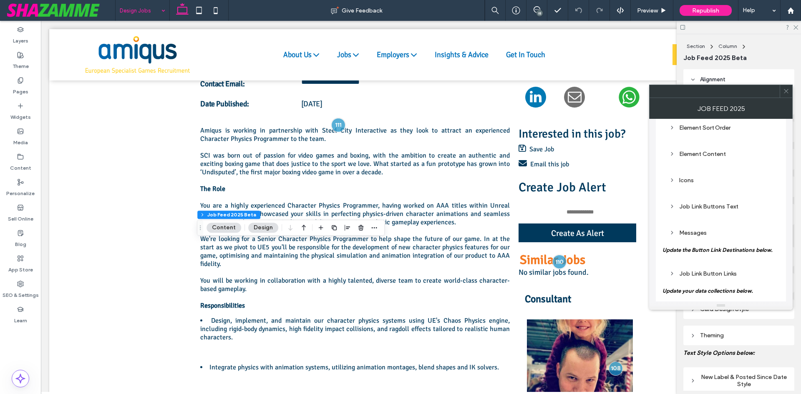
scroll to position [237, 0]
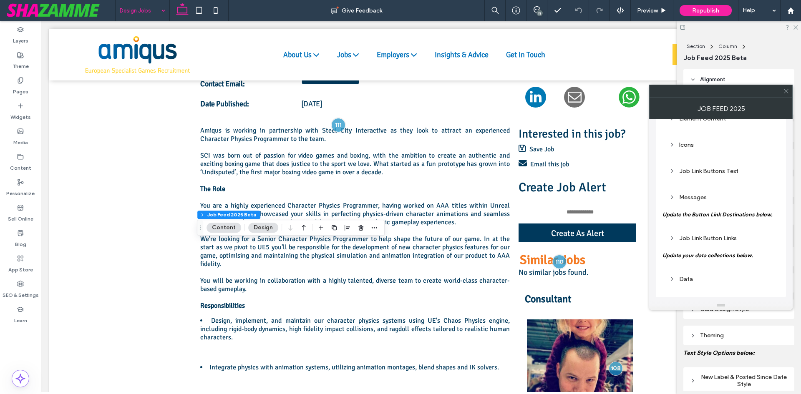
click at [709, 166] on div "Job Link Buttons Text" at bounding box center [720, 171] width 103 height 11
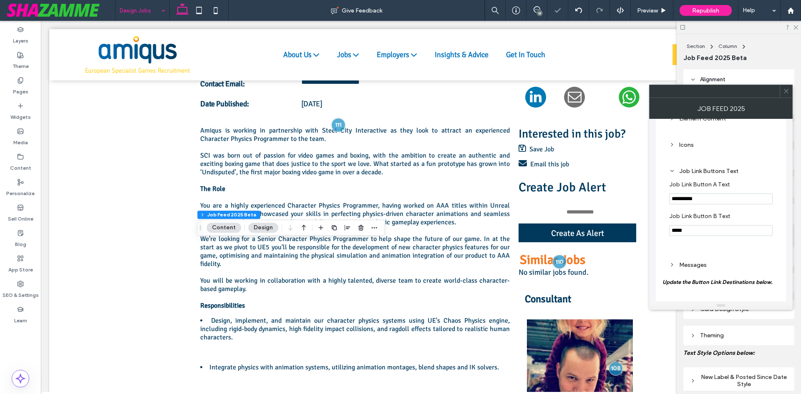
type input "**********"
click at [785, 86] on span at bounding box center [786, 91] width 6 height 13
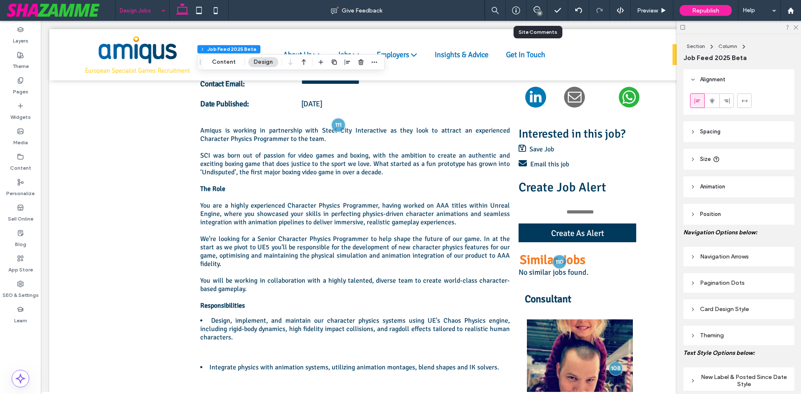
click at [539, 3] on div "18" at bounding box center [537, 10] width 21 height 21
drag, startPoint x: 537, startPoint y: 13, endPoint x: 527, endPoint y: 0, distance: 15.2
click at [529, 0] on html ".wqwq-1{fill:#231f20;} .cls-1q, .cls-2q { fill-rule: evenodd; } .cls-2q { fill:…" at bounding box center [400, 197] width 801 height 394
click at [537, 9] on icon at bounding box center [537, 9] width 7 height 7
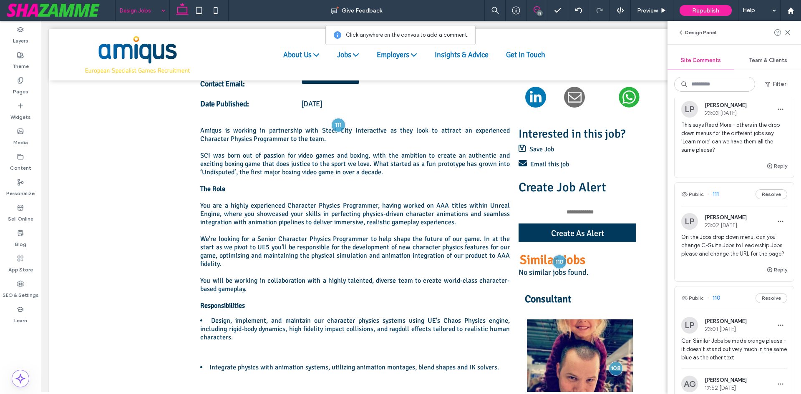
scroll to position [668, 0]
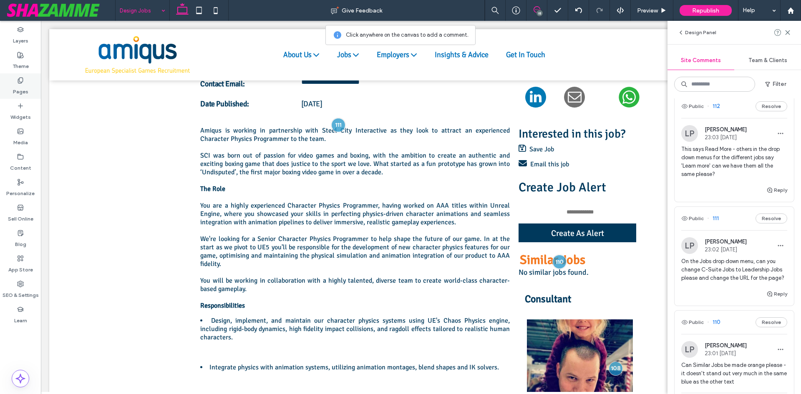
click at [9, 90] on div "Pages" at bounding box center [20, 85] width 41 height 25
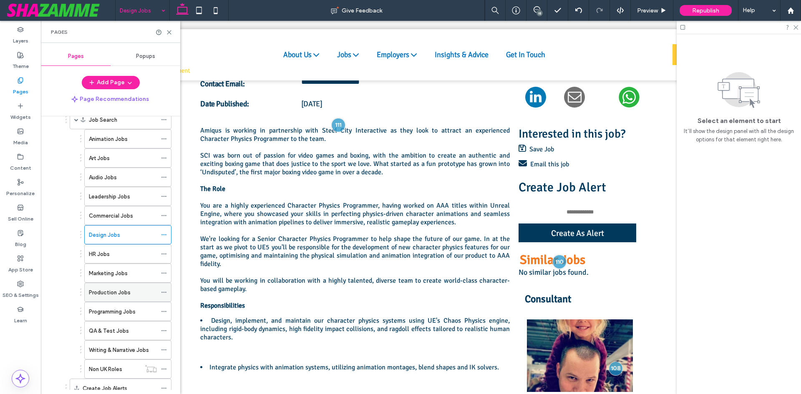
scroll to position [125, 0]
click at [161, 179] on icon at bounding box center [164, 177] width 6 height 6
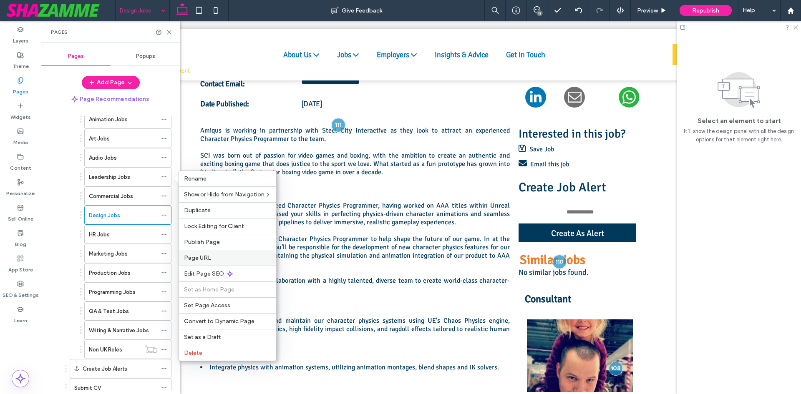
click at [199, 256] on span "Page URL" at bounding box center [197, 258] width 27 height 7
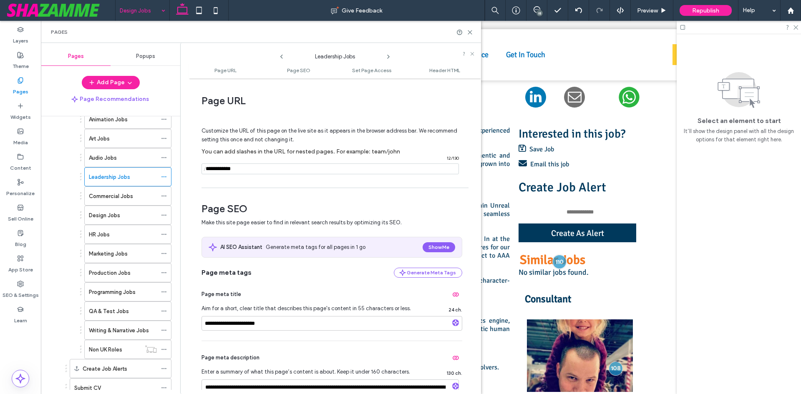
drag, startPoint x: 223, startPoint y: 171, endPoint x: 207, endPoint y: 175, distance: 16.4
click at [207, 175] on div "Customize the URL of this page on the live site as it appears in the browser ad…" at bounding box center [332, 147] width 261 height 73
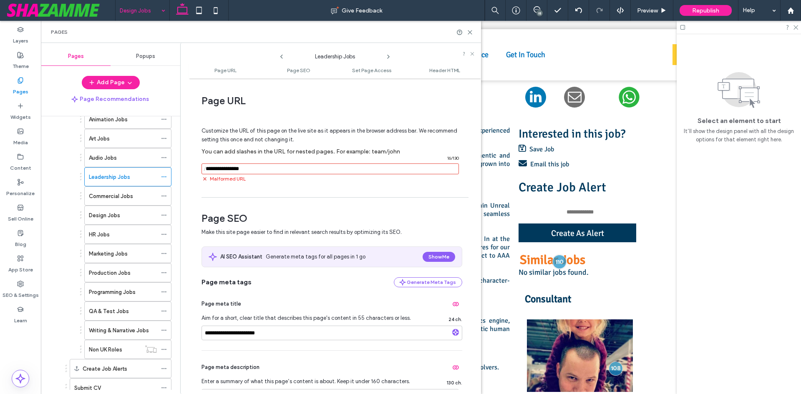
click at [407, 181] on div "Customize the URL of this page on the live site as it appears in the browser ad…" at bounding box center [332, 152] width 261 height 83
click at [209, 171] on input "notEmpty" at bounding box center [330, 169] width 257 height 11
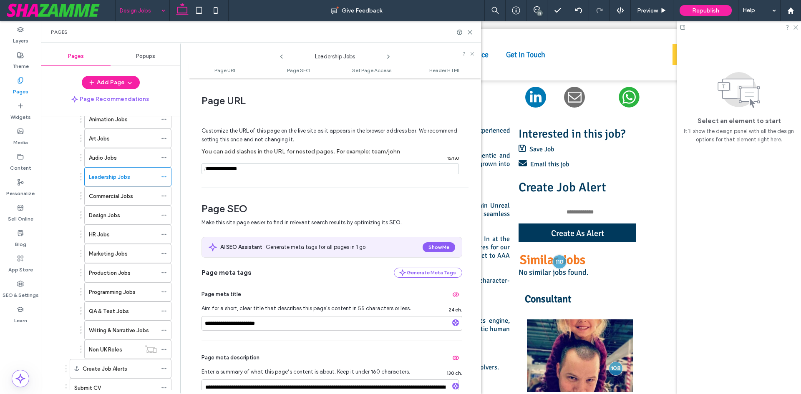
type input "**********"
click at [218, 184] on div "Customize the URL of this page on the live site as it appears in the browser ad…" at bounding box center [332, 147] width 261 height 73
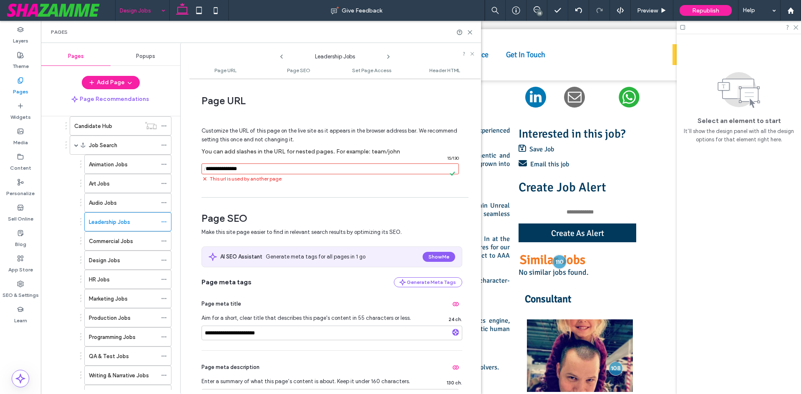
scroll to position [61, 0]
click at [257, 165] on input "notEmpty" at bounding box center [330, 169] width 257 height 11
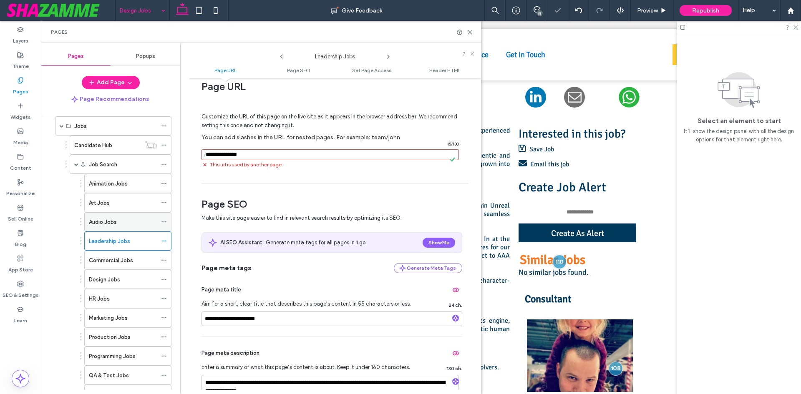
scroll to position [0, 0]
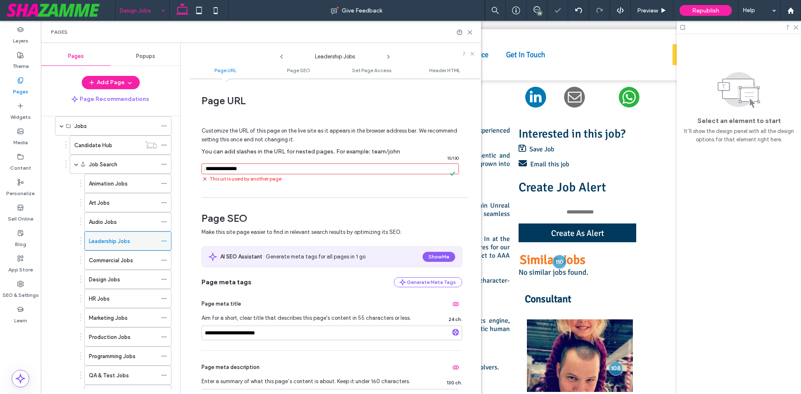
click at [127, 244] on label "Leadership Jobs" at bounding box center [109, 241] width 41 height 15
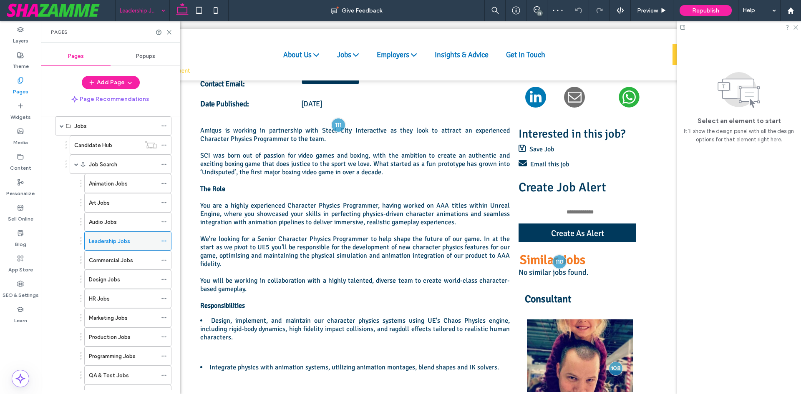
click at [163, 239] on icon at bounding box center [164, 241] width 6 height 6
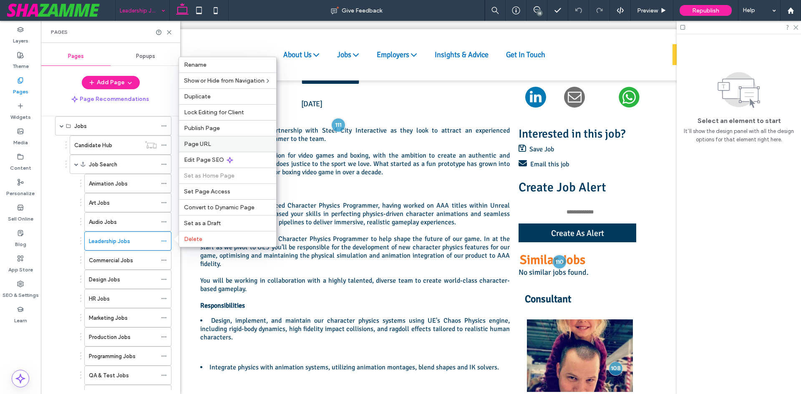
click at [204, 148] on div "Page URL" at bounding box center [227, 144] width 97 height 16
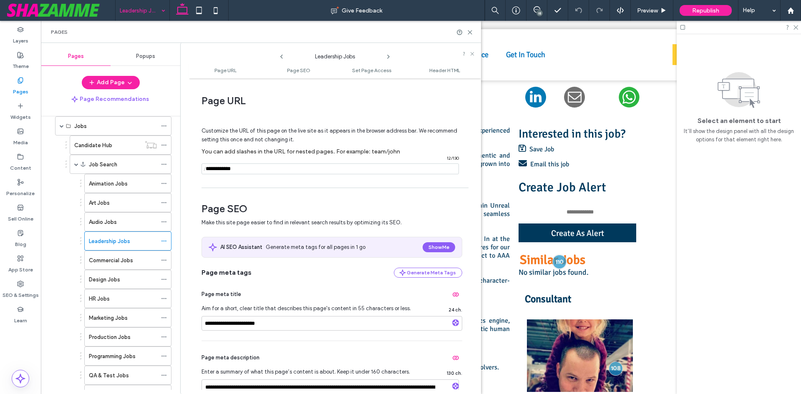
drag, startPoint x: 223, startPoint y: 170, endPoint x: 203, endPoint y: 169, distance: 20.1
click at [203, 169] on div "/ 12 / 130" at bounding box center [330, 169] width 257 height 11
type input "**********"
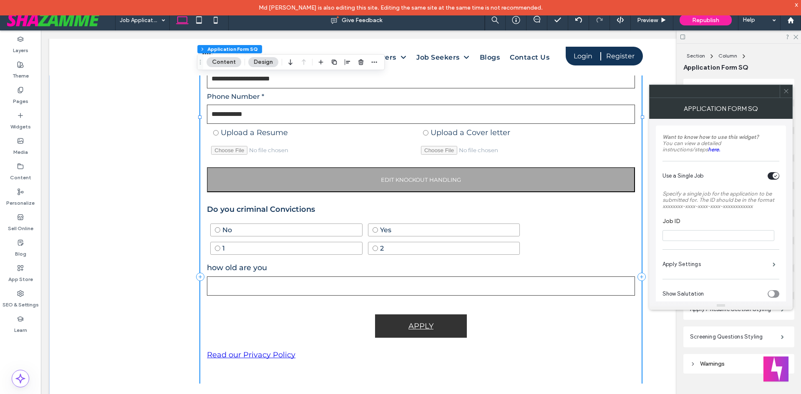
scroll to position [292, 0]
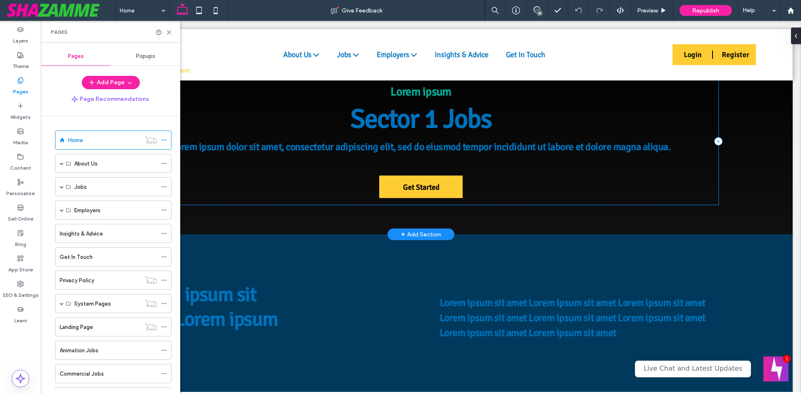
scroll to position [83, 0]
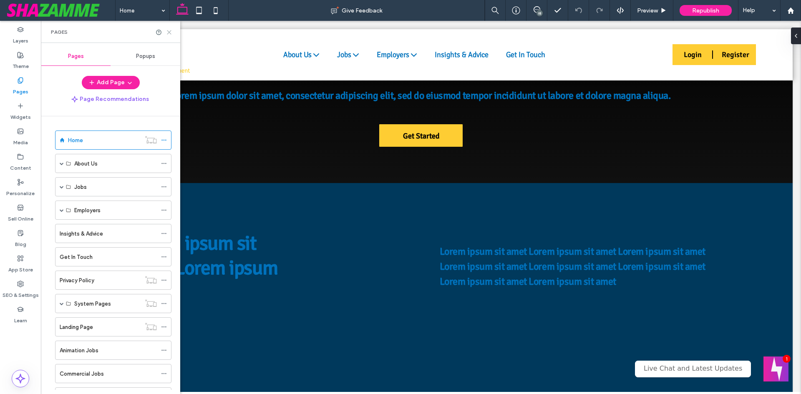
click at [172, 32] on icon at bounding box center [169, 32] width 6 height 6
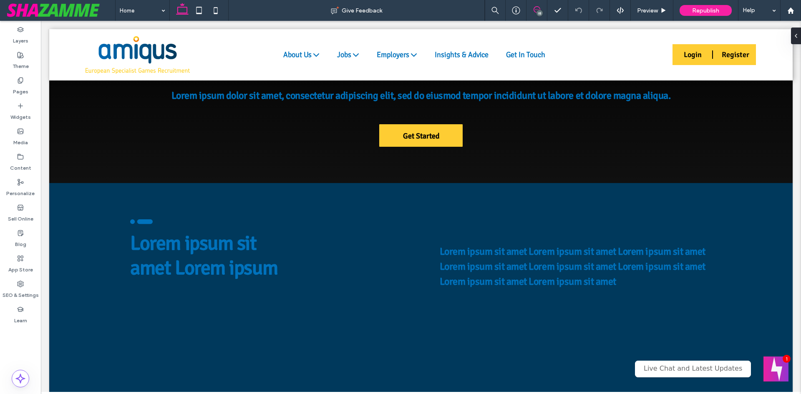
click at [535, 10] on use at bounding box center [537, 9] width 7 height 7
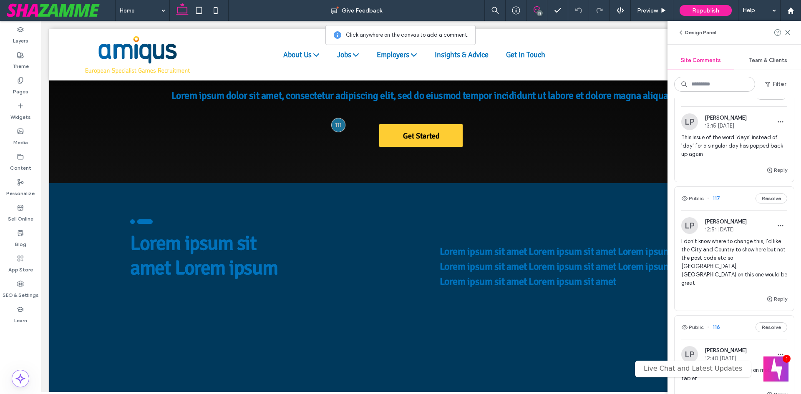
scroll to position [42, 0]
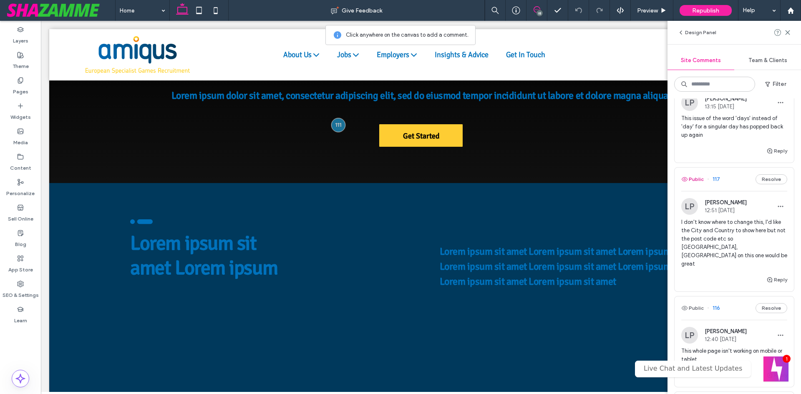
click at [693, 178] on button "Public" at bounding box center [692, 179] width 23 height 10
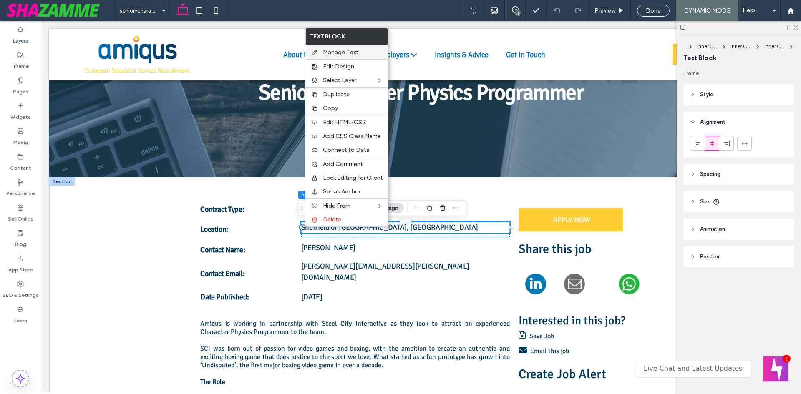
click at [337, 49] on span "Manage Text" at bounding box center [340, 52] width 35 height 7
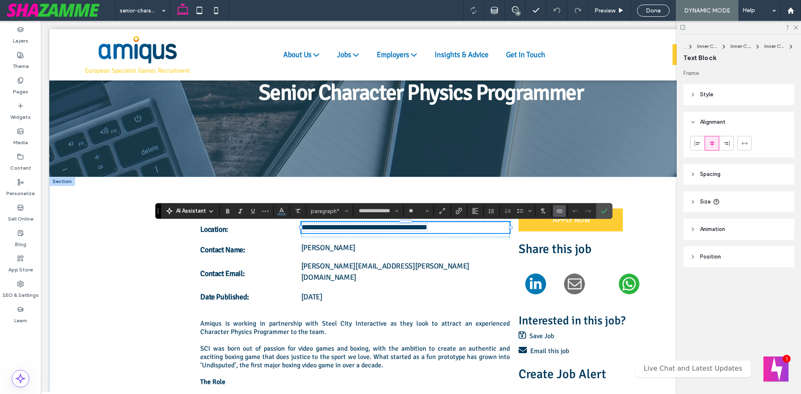
click at [562, 213] on icon "Connect To Data" at bounding box center [559, 211] width 7 height 7
click at [590, 169] on div "Edit Content" at bounding box center [591, 174] width 74 height 16
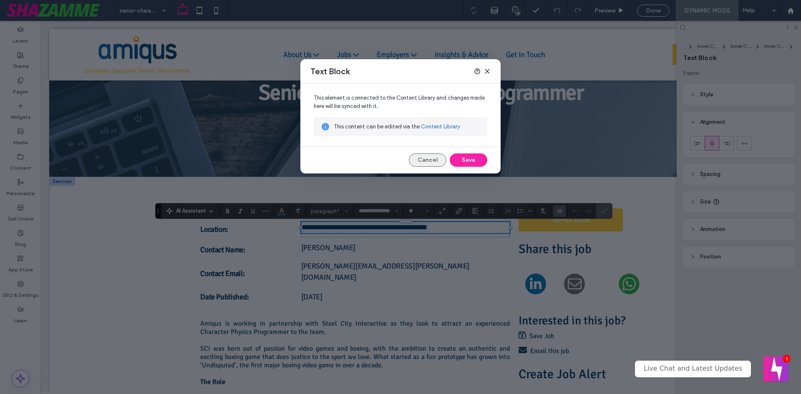
click at [431, 161] on button "Cancel" at bounding box center [428, 160] width 38 height 13
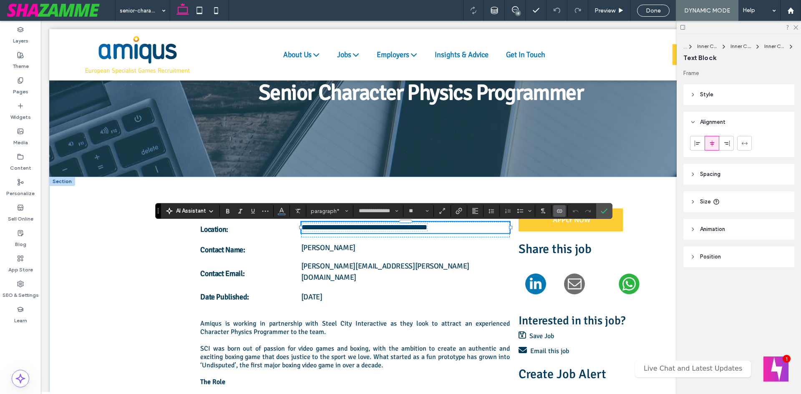
click at [557, 210] on icon "Connect To Data" at bounding box center [559, 211] width 7 height 7
click at [574, 159] on span "Change Connection" at bounding box center [585, 158] width 50 height 8
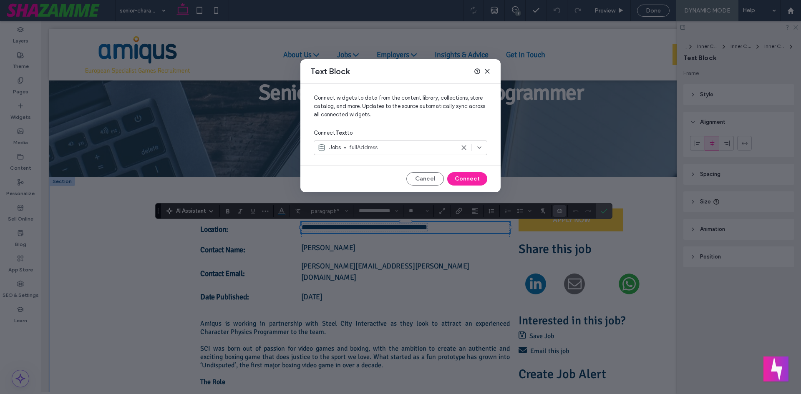
click at [426, 149] on span "fullAddress" at bounding box center [402, 148] width 106 height 8
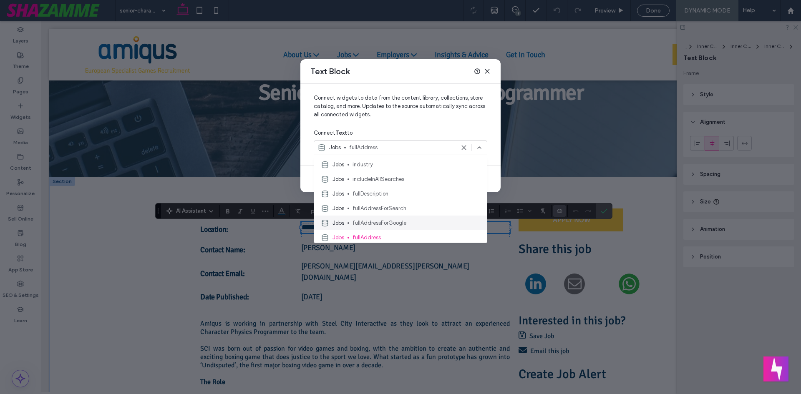
scroll to position [918, 0]
click at [486, 71] on icon at bounding box center [487, 71] width 7 height 7
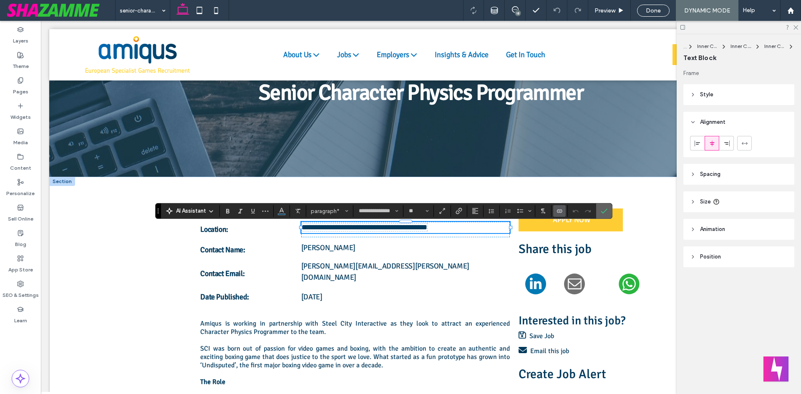
click at [602, 206] on span "Confirm" at bounding box center [603, 211] width 4 height 15
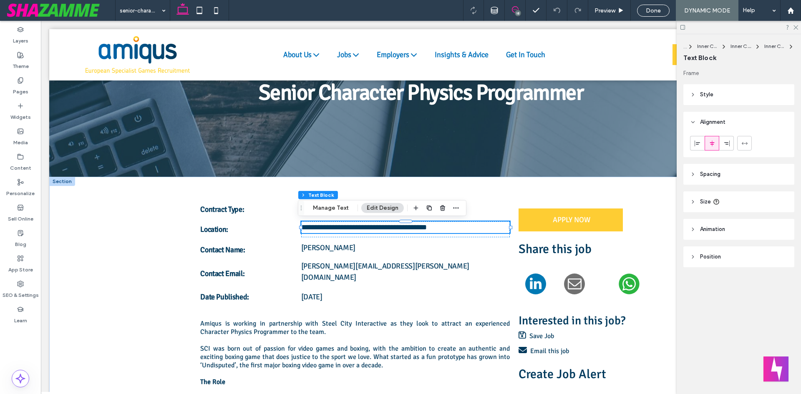
click at [517, 7] on use at bounding box center [515, 9] width 7 height 7
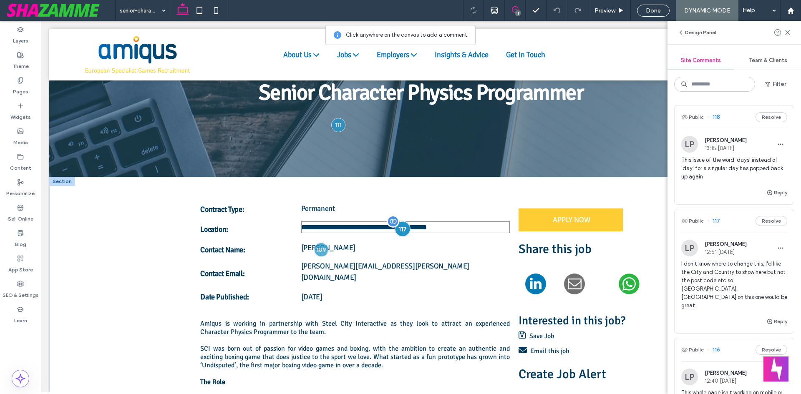
click at [402, 226] on div at bounding box center [402, 228] width 15 height 15
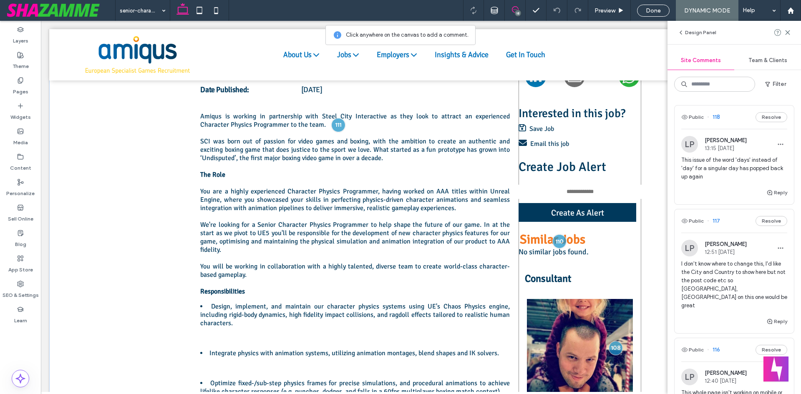
scroll to position [175, 0]
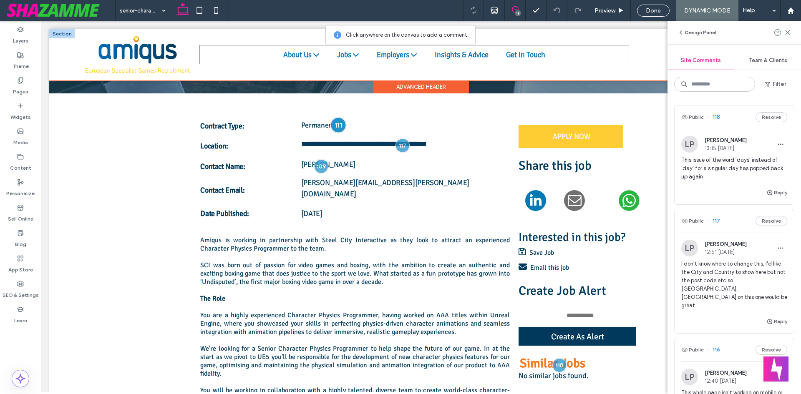
click at [337, 125] on div at bounding box center [337, 124] width 15 height 15
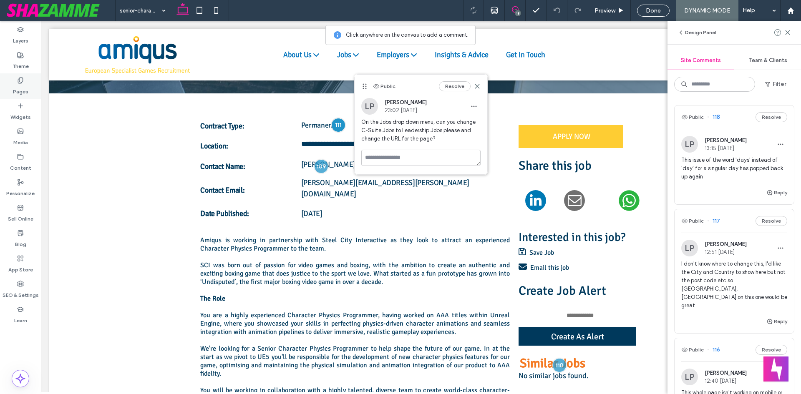
click at [26, 83] on div "Pages" at bounding box center [20, 85] width 41 height 25
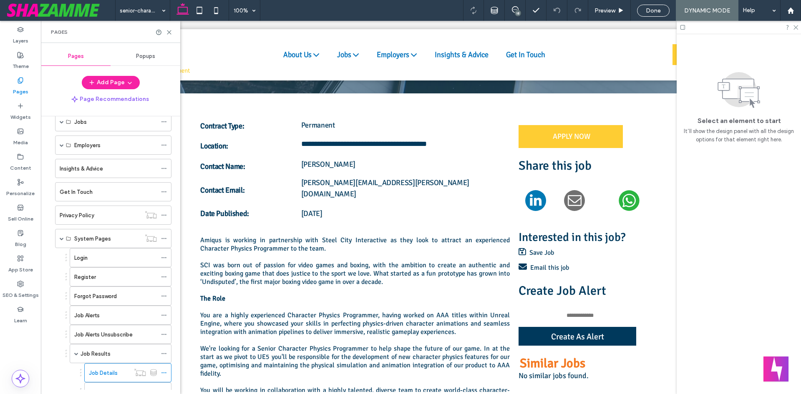
scroll to position [0, 0]
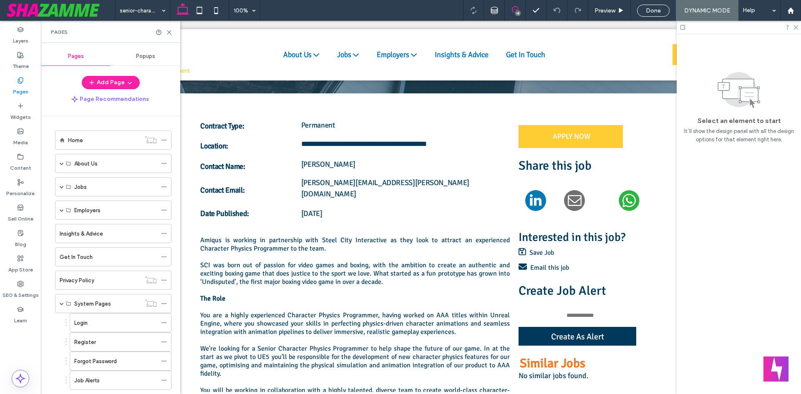
click at [512, 8] on icon at bounding box center [515, 9] width 7 height 7
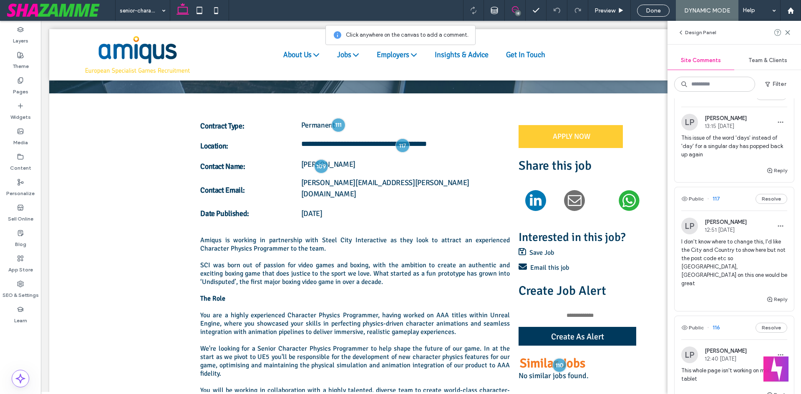
scroll to position [42, 0]
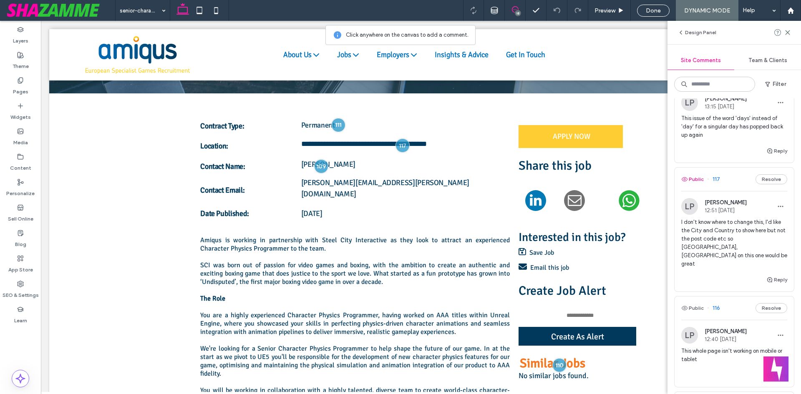
click at [695, 178] on button "Public" at bounding box center [692, 179] width 23 height 10
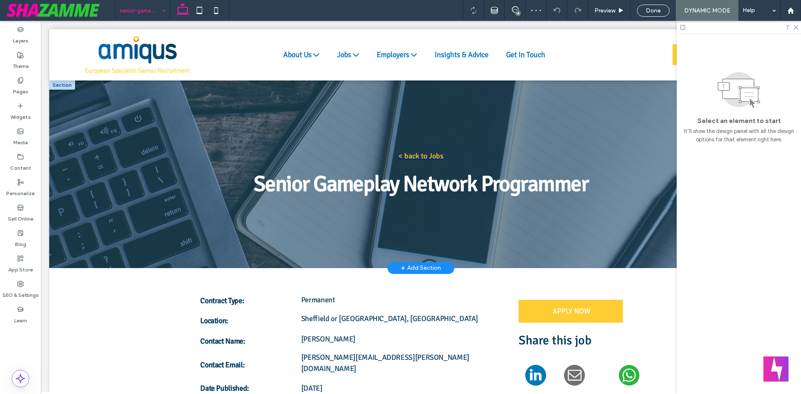
scroll to position [0, 0]
click at [137, 19] on input at bounding box center [141, 10] width 42 height 21
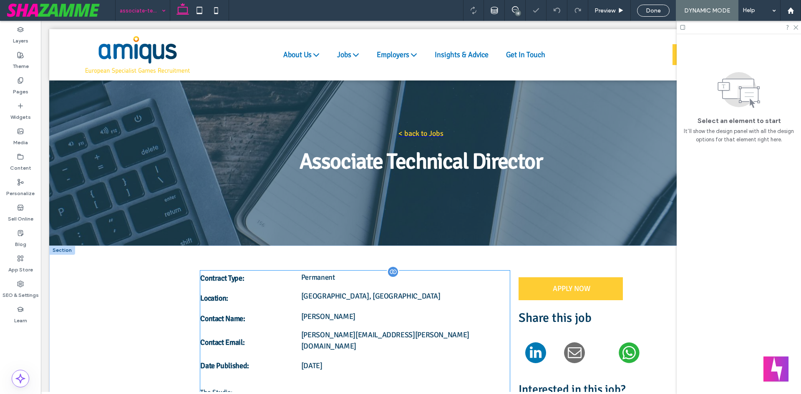
scroll to position [42, 0]
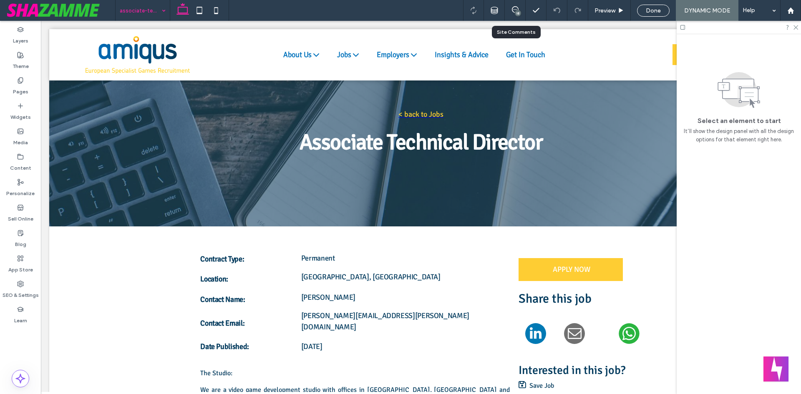
click at [514, 6] on div "18" at bounding box center [515, 10] width 21 height 21
click at [510, 12] on span at bounding box center [515, 9] width 20 height 7
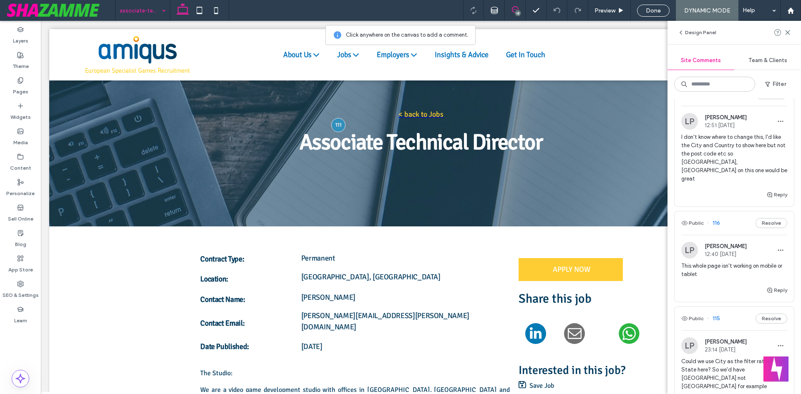
scroll to position [125, 0]
click at [698, 220] on button "Public" at bounding box center [692, 225] width 23 height 10
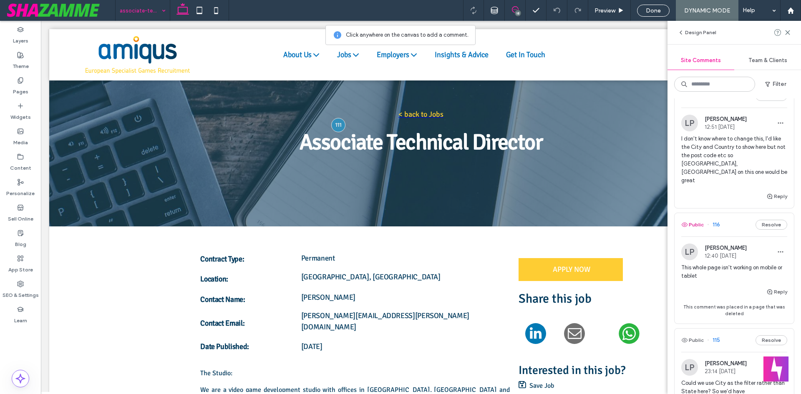
click at [698, 220] on button "Public" at bounding box center [692, 225] width 23 height 10
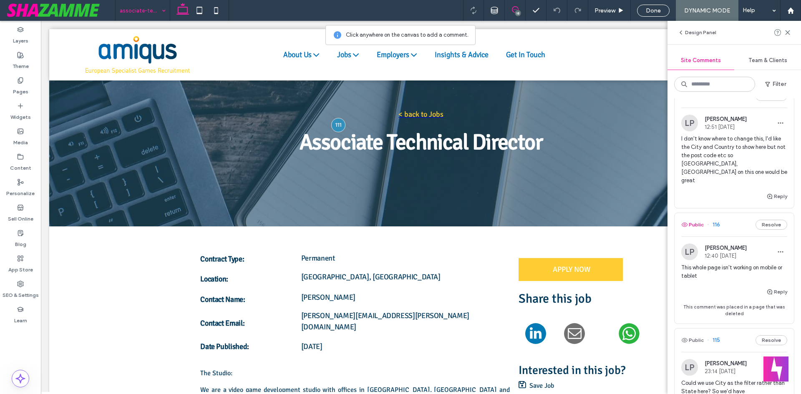
click at [698, 220] on button "Public" at bounding box center [692, 225] width 23 height 10
click at [699, 220] on button "Public" at bounding box center [692, 225] width 23 height 10
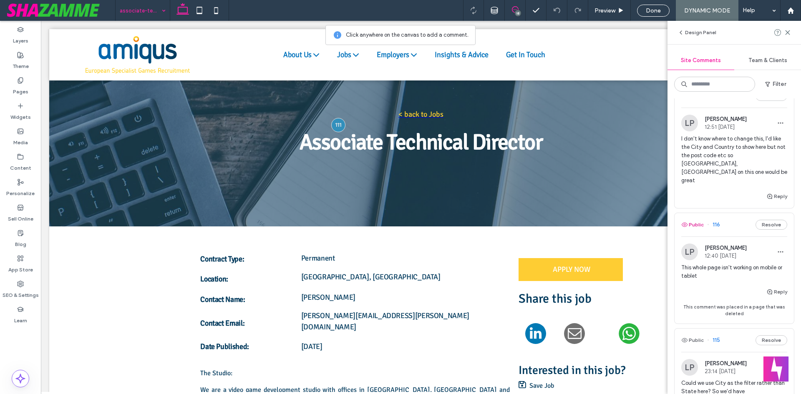
click at [699, 220] on button "Public" at bounding box center [692, 225] width 23 height 10
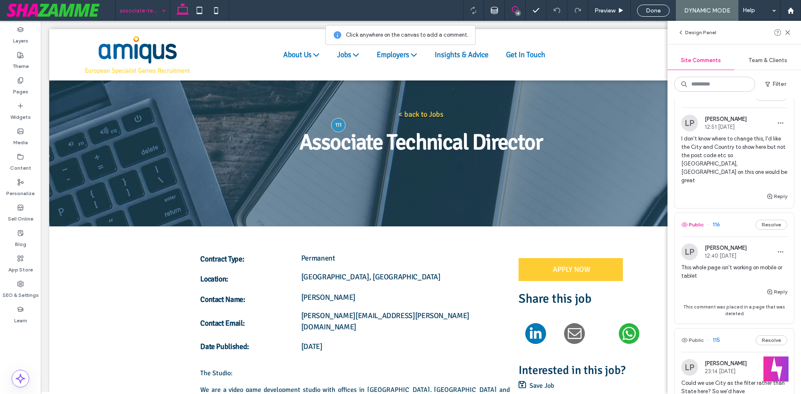
click at [699, 220] on button "Public" at bounding box center [692, 225] width 23 height 10
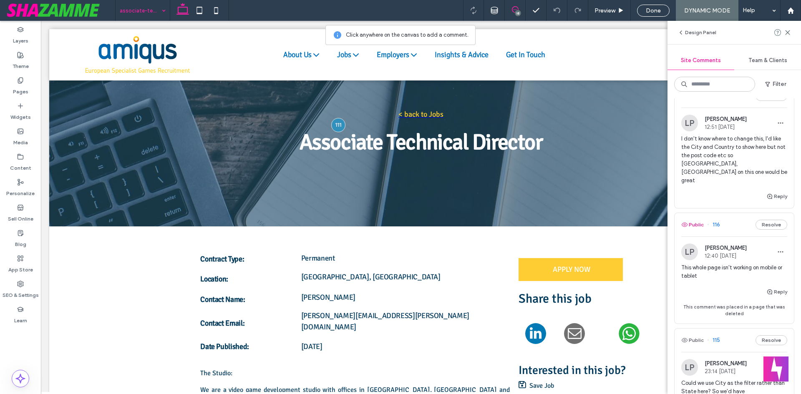
click at [699, 220] on button "Public" at bounding box center [692, 225] width 23 height 10
click at [10, 76] on div "Pages" at bounding box center [20, 85] width 41 height 25
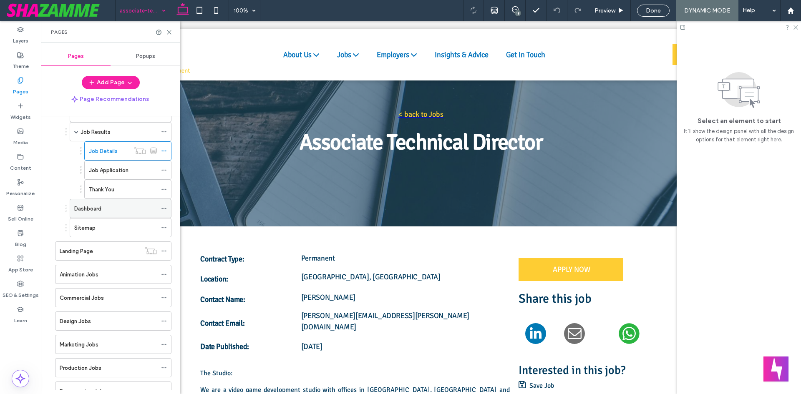
scroll to position [319, 0]
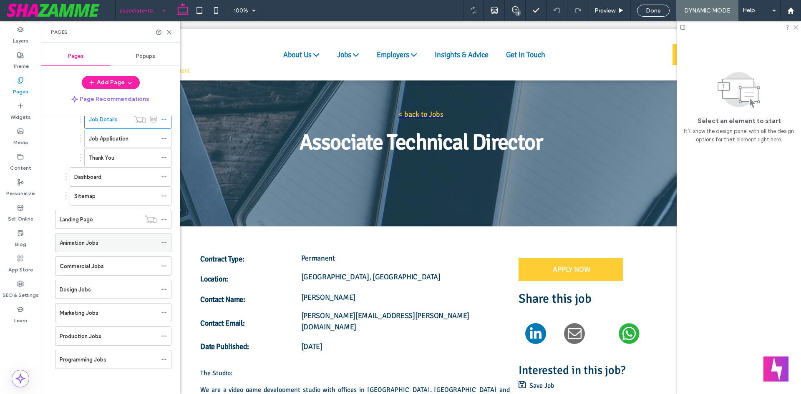
click at [126, 239] on div "Animation Jobs" at bounding box center [108, 243] width 97 height 9
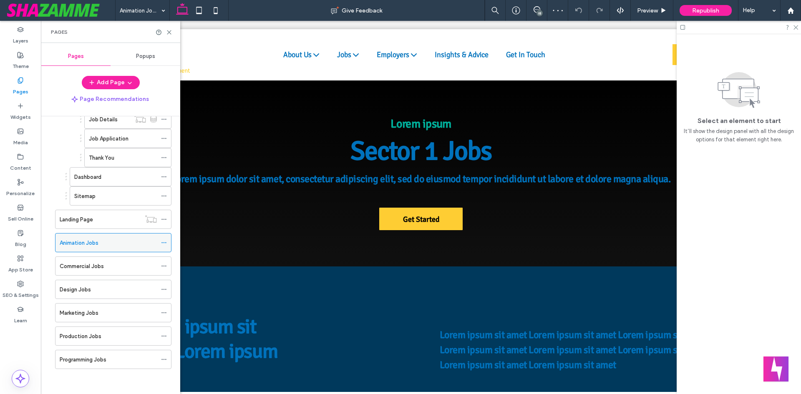
click at [162, 242] on use at bounding box center [163, 242] width 5 height 1
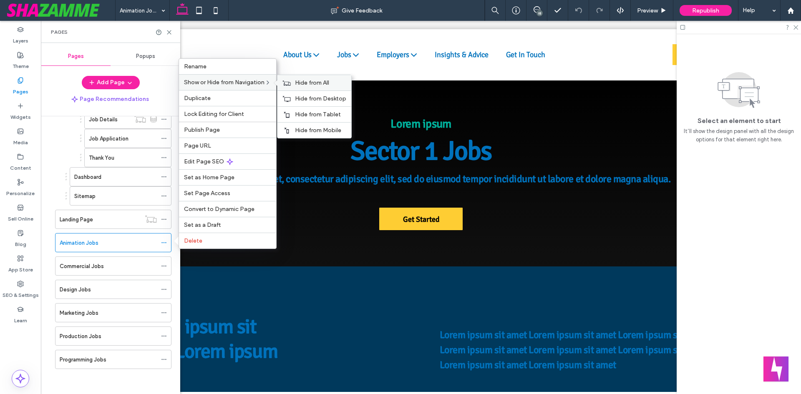
click at [288, 81] on icon at bounding box center [286, 83] width 8 height 6
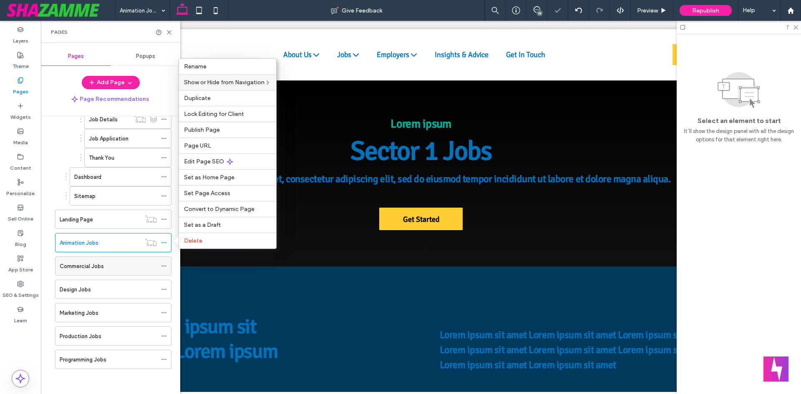
click at [164, 265] on icon at bounding box center [164, 266] width 6 height 6
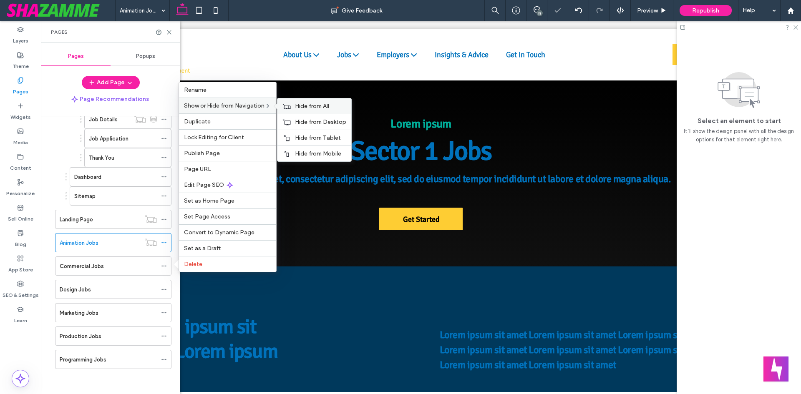
click at [291, 106] on use at bounding box center [287, 105] width 8 height 5
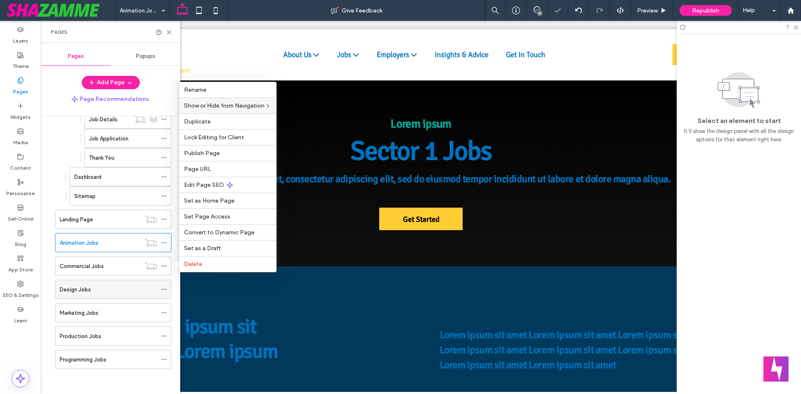
click at [164, 290] on use at bounding box center [163, 289] width 5 height 1
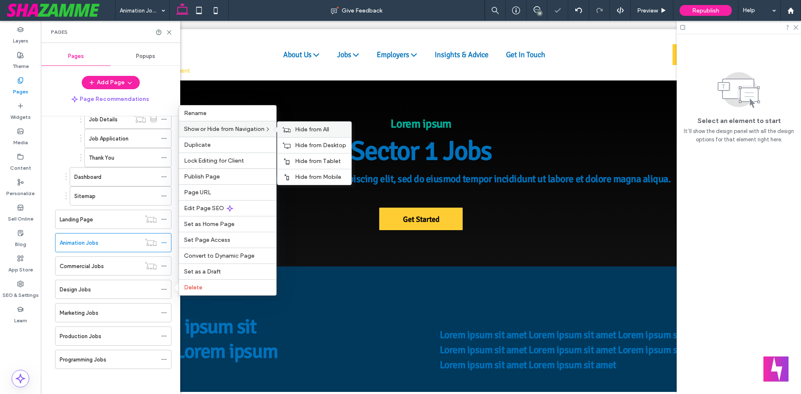
click at [289, 129] on use at bounding box center [287, 129] width 8 height 5
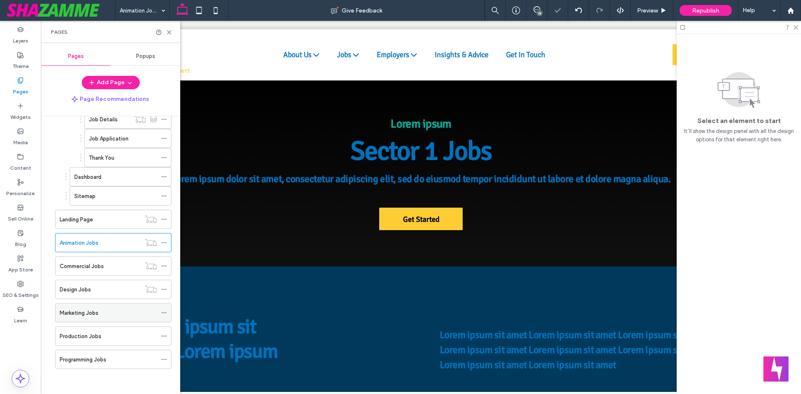
click at [163, 310] on icon at bounding box center [164, 313] width 6 height 6
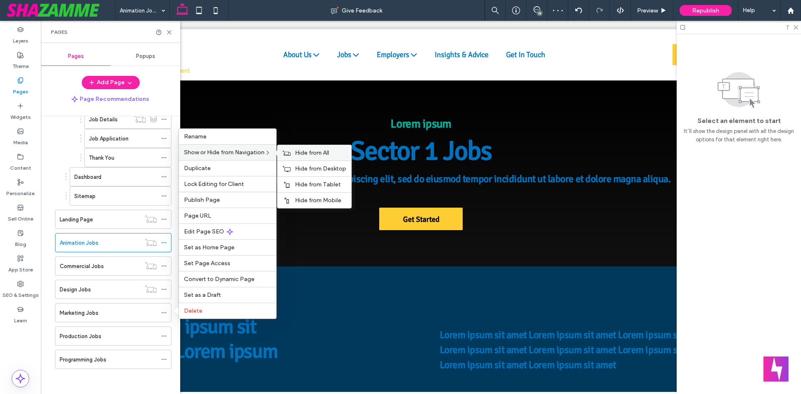
click at [293, 147] on div "Hide from All" at bounding box center [314, 152] width 74 height 15
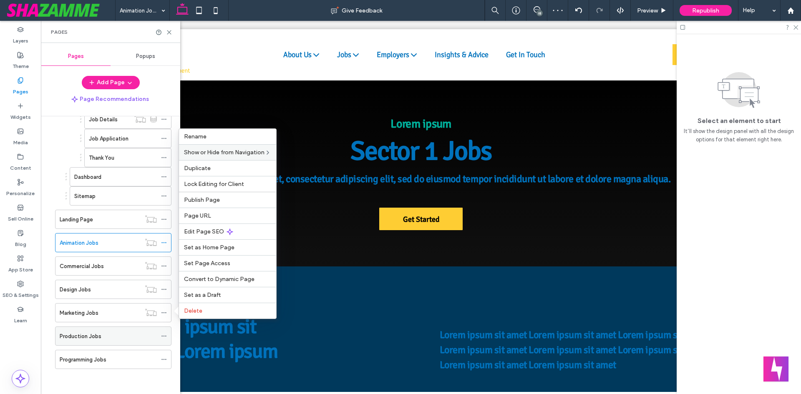
click at [161, 335] on div "Production Jobs" at bounding box center [113, 336] width 116 height 19
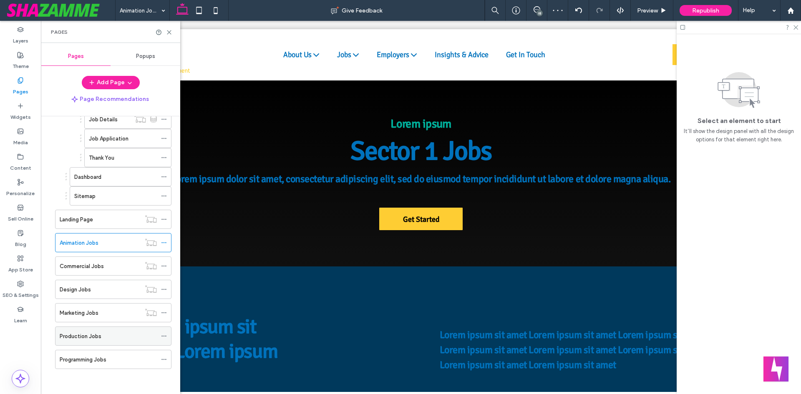
click at [163, 337] on icon at bounding box center [164, 336] width 6 height 6
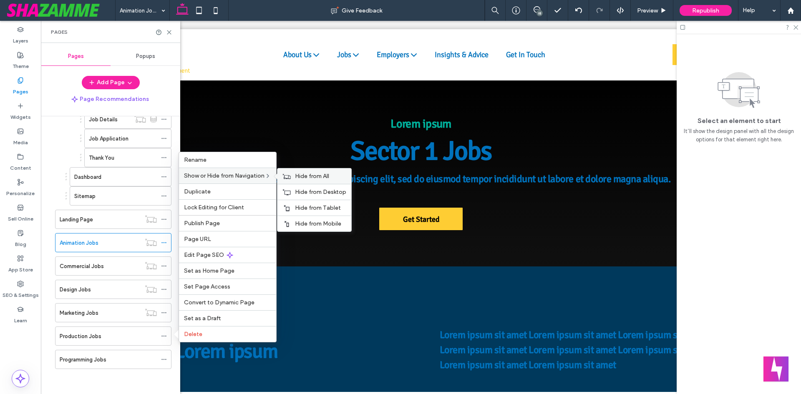
click at [292, 173] on div "Hide from All" at bounding box center [314, 176] width 74 height 15
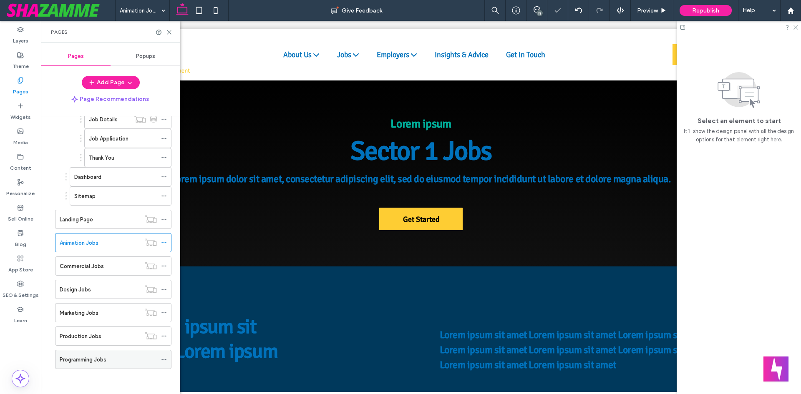
click at [162, 361] on icon at bounding box center [164, 360] width 6 height 6
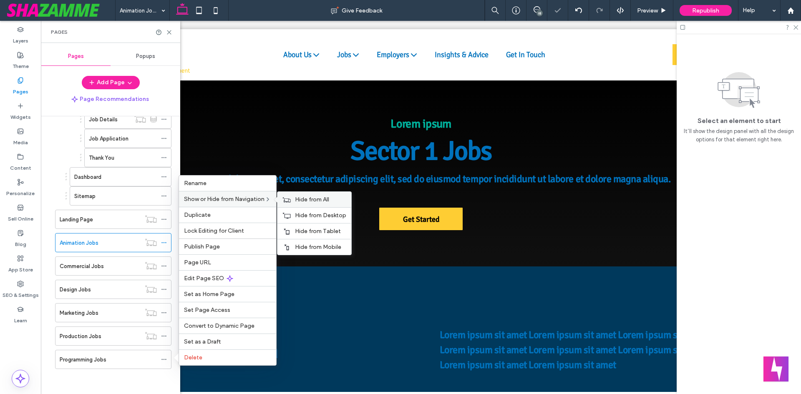
click at [291, 199] on icon at bounding box center [286, 200] width 8 height 6
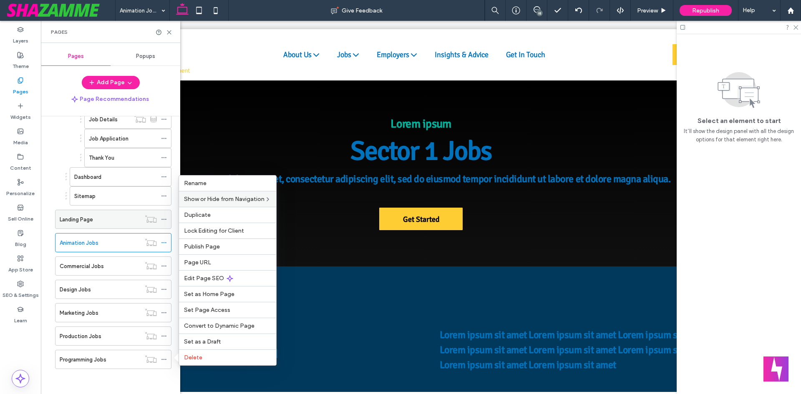
click at [90, 219] on label "Landing Page" at bounding box center [76, 219] width 33 height 15
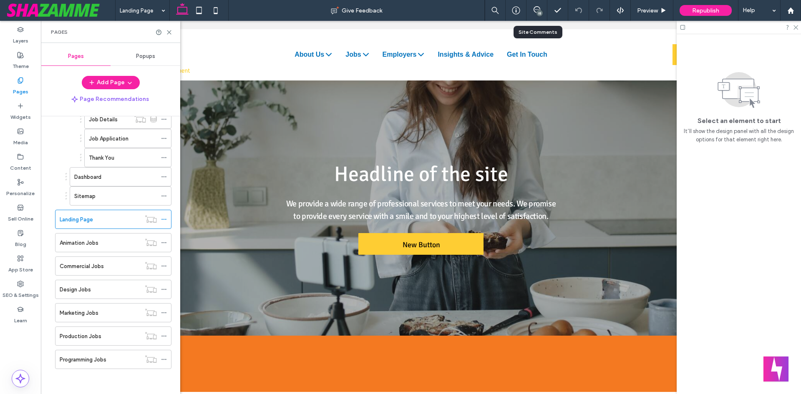
click at [536, 19] on div "18" at bounding box center [537, 10] width 21 height 21
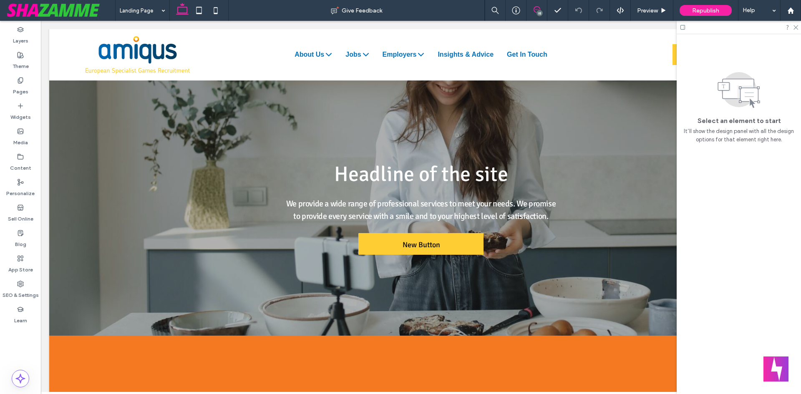
click at [546, 7] on span at bounding box center [537, 9] width 20 height 7
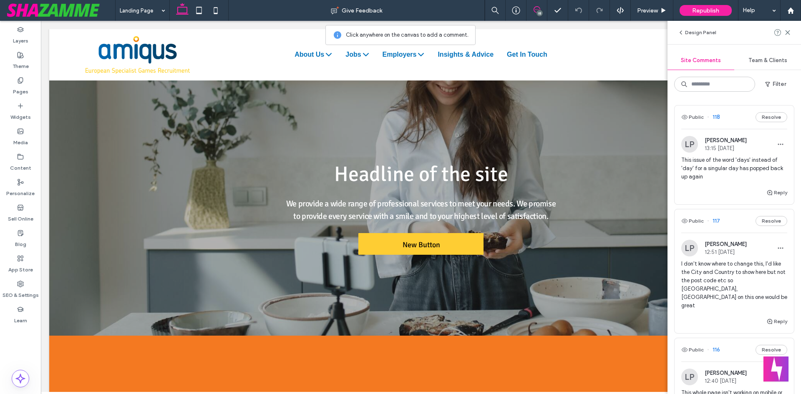
click at [533, 10] on span at bounding box center [537, 9] width 20 height 7
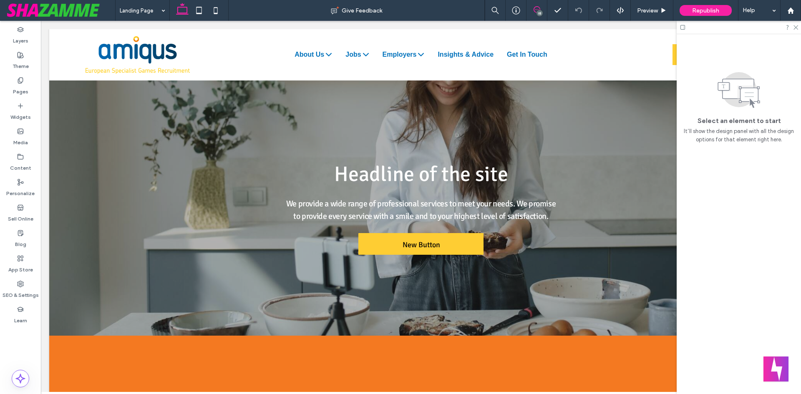
click at [532, 10] on span at bounding box center [537, 9] width 20 height 7
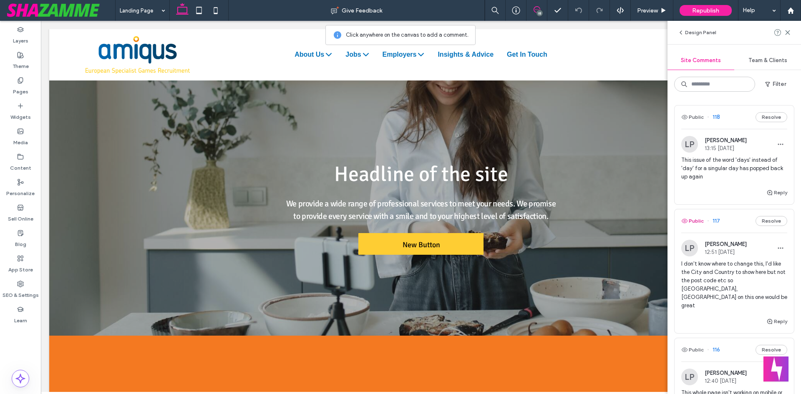
click at [687, 223] on icon "button" at bounding box center [684, 221] width 7 height 7
click at [766, 318] on icon "button" at bounding box center [769, 321] width 7 height 7
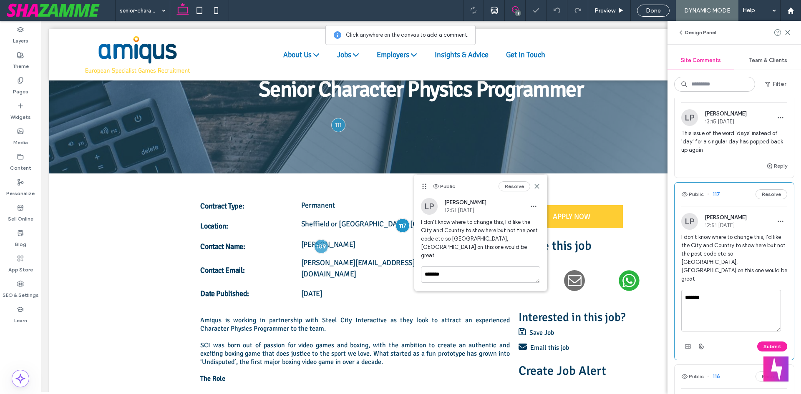
scroll to position [42, 0]
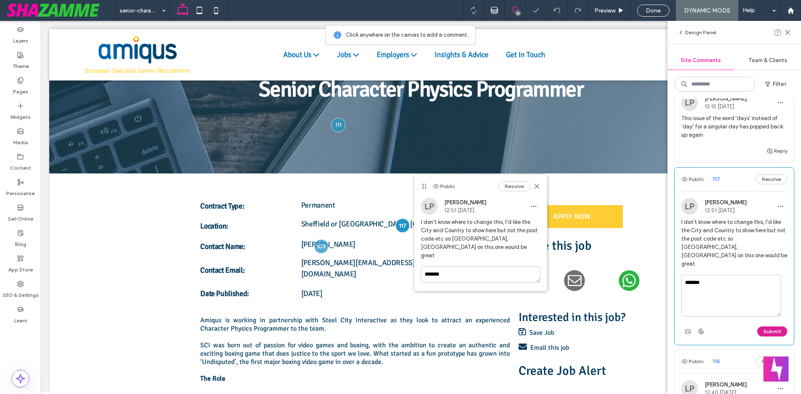
type textarea "*******"
click at [774, 327] on button "Submit" at bounding box center [772, 332] width 30 height 10
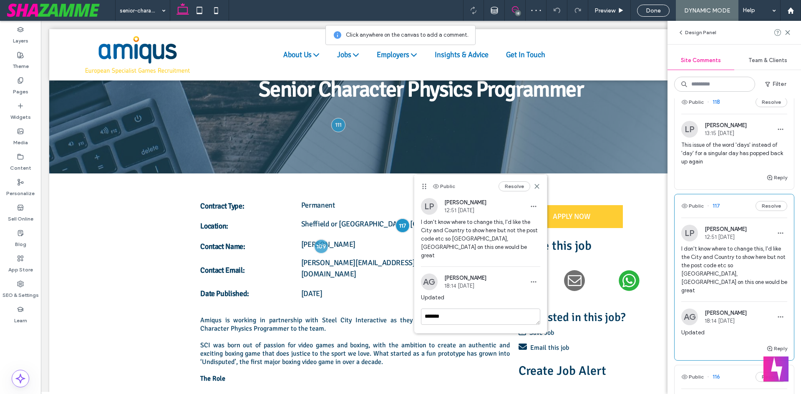
scroll to position [0, 0]
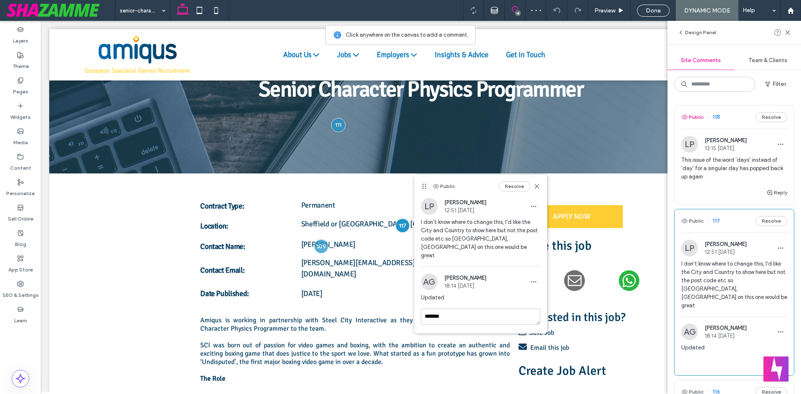
click at [700, 118] on button "Public" at bounding box center [692, 117] width 23 height 10
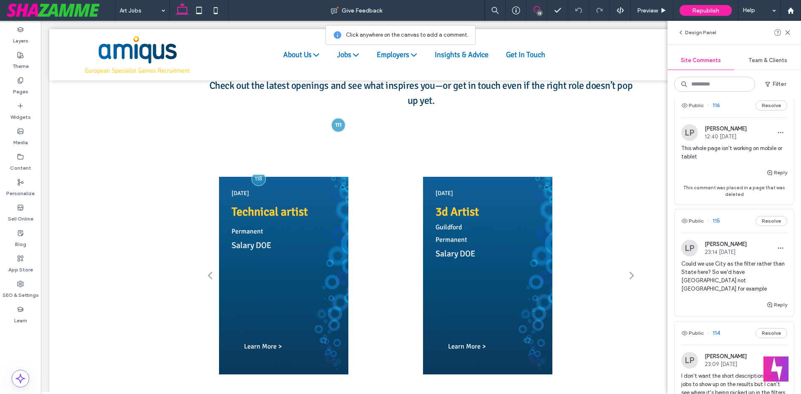
scroll to position [292, 0]
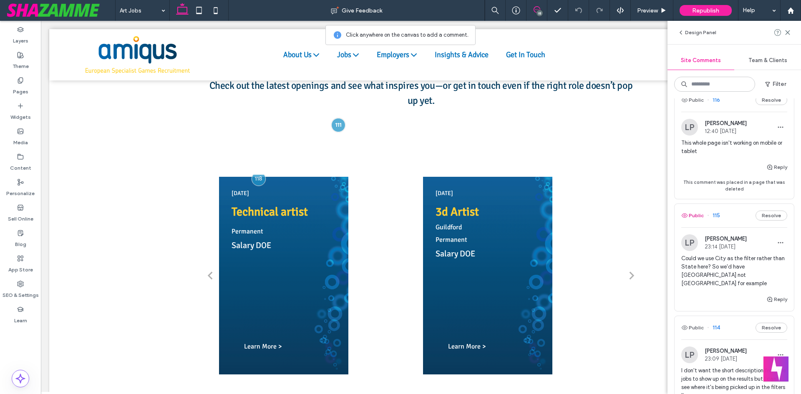
click at [698, 211] on button "Public" at bounding box center [692, 216] width 23 height 10
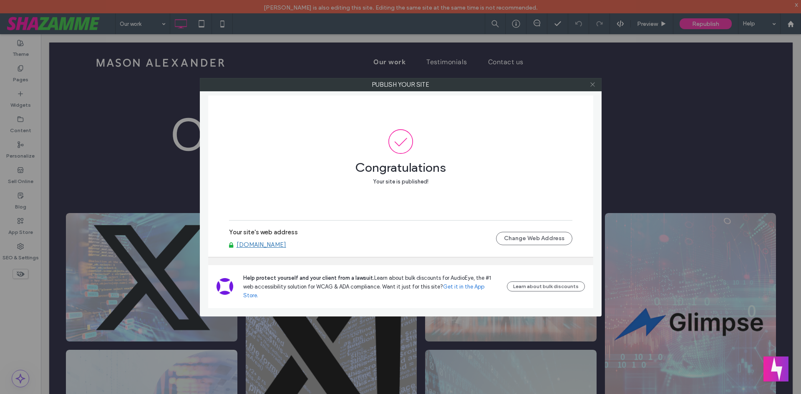
click at [595, 83] on icon at bounding box center [593, 84] width 6 height 6
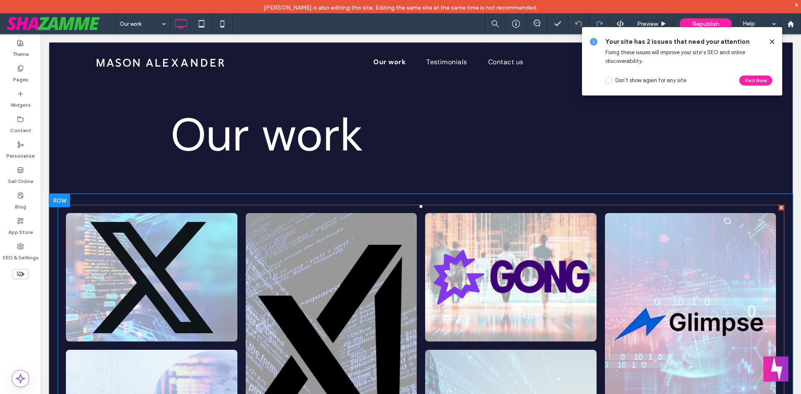
click at [232, 253] on link at bounding box center [151, 277] width 181 height 136
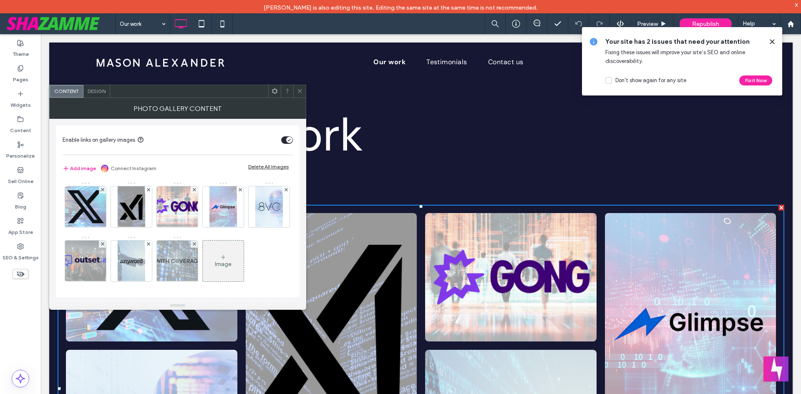
click at [298, 89] on icon at bounding box center [300, 91] width 6 height 6
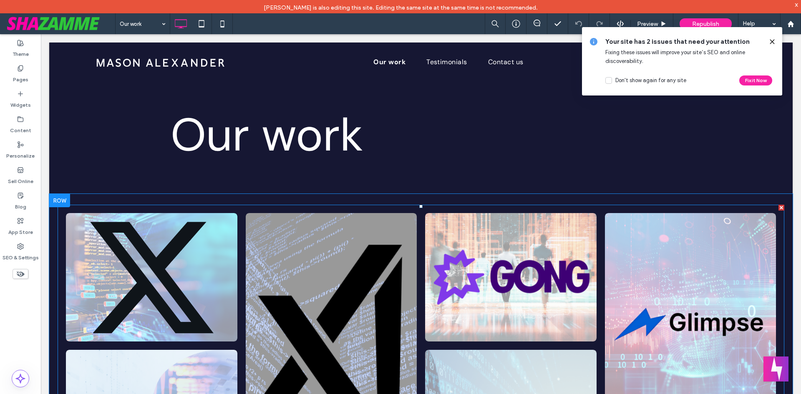
click at [178, 269] on link at bounding box center [151, 277] width 181 height 136
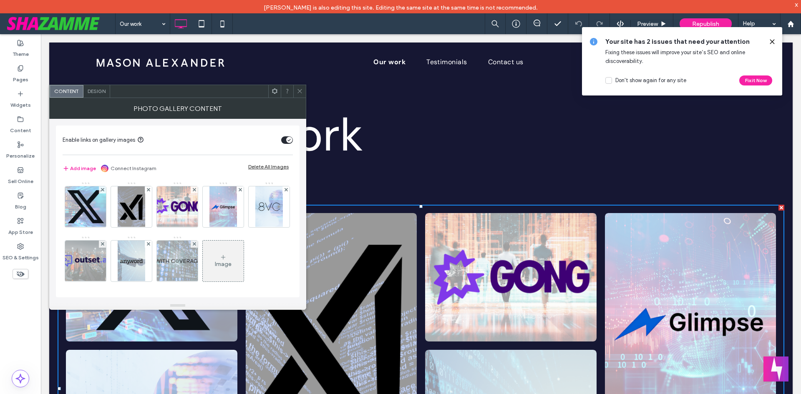
click at [301, 88] on icon at bounding box center [300, 91] width 6 height 6
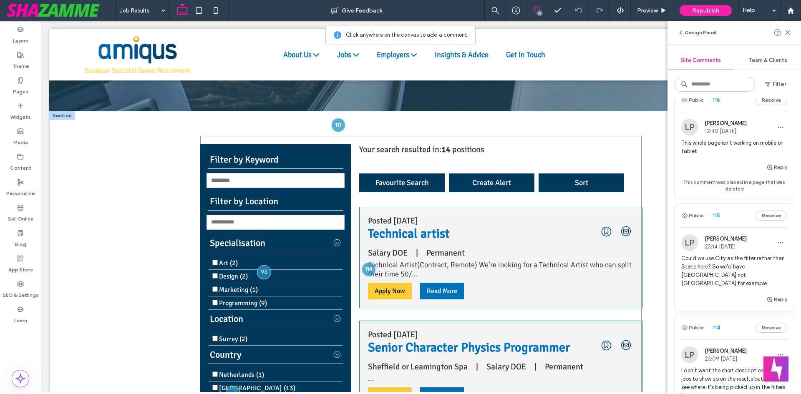
scroll to position [209, 0]
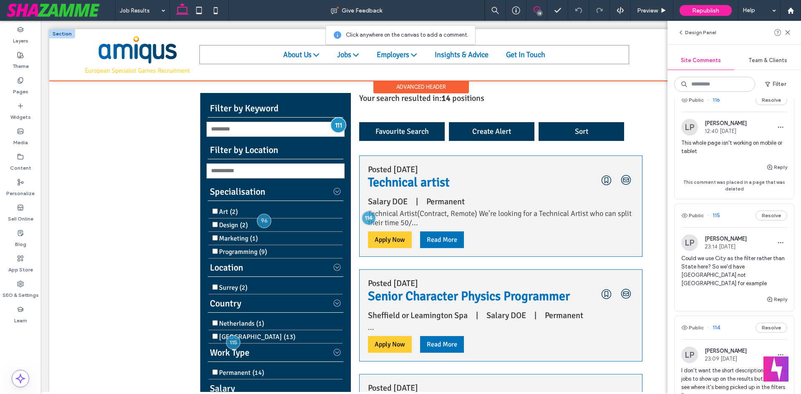
click at [338, 125] on div at bounding box center [337, 124] width 15 height 15
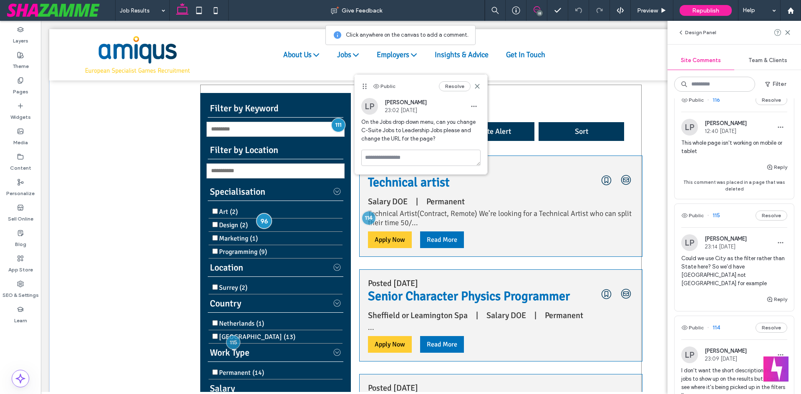
click at [258, 223] on div at bounding box center [263, 220] width 15 height 15
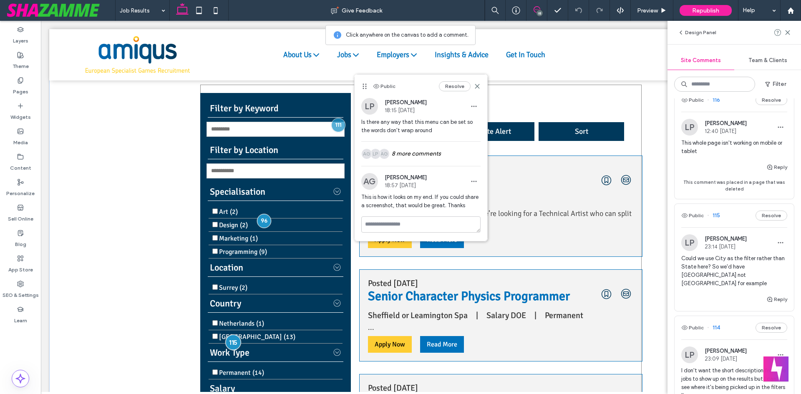
click at [230, 343] on div at bounding box center [232, 342] width 15 height 15
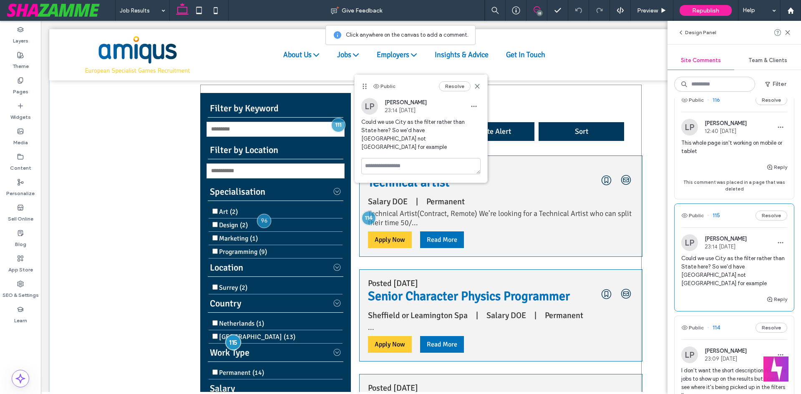
click at [230, 343] on div at bounding box center [232, 342] width 15 height 15
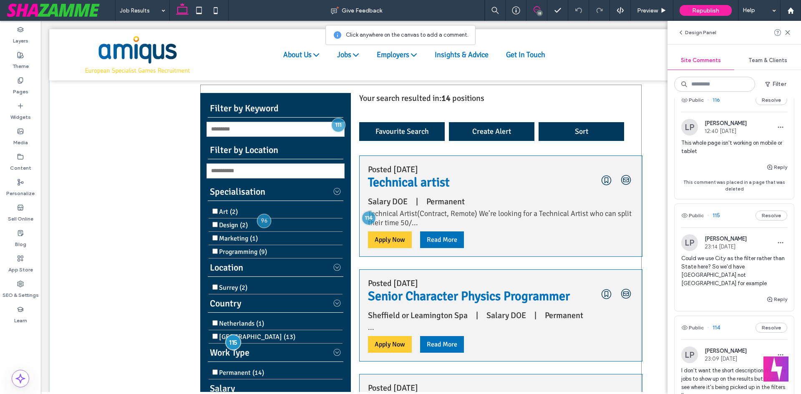
click at [230, 343] on div at bounding box center [232, 342] width 15 height 15
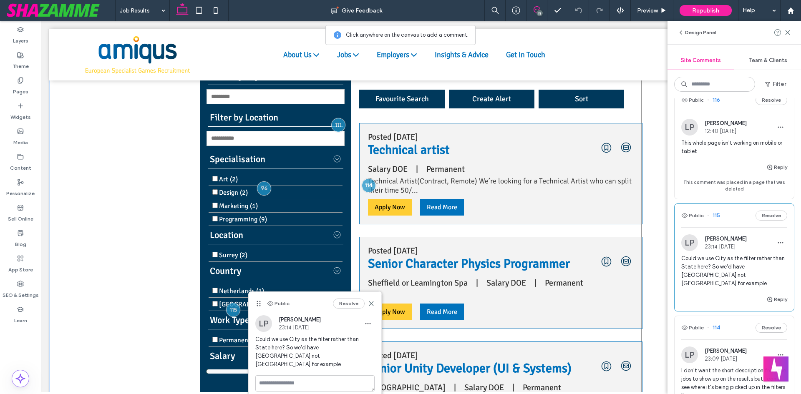
scroll to position [250, 0]
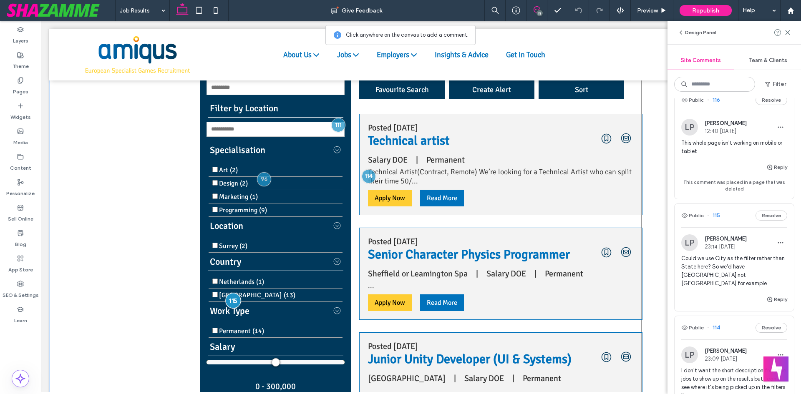
click at [232, 300] on div at bounding box center [232, 300] width 15 height 15
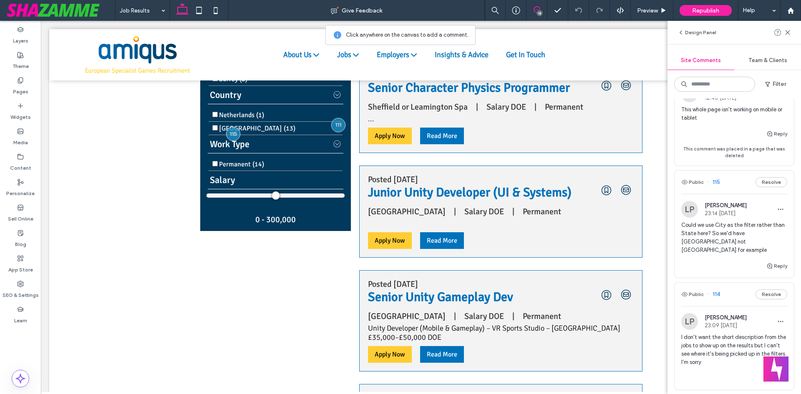
scroll to position [376, 0]
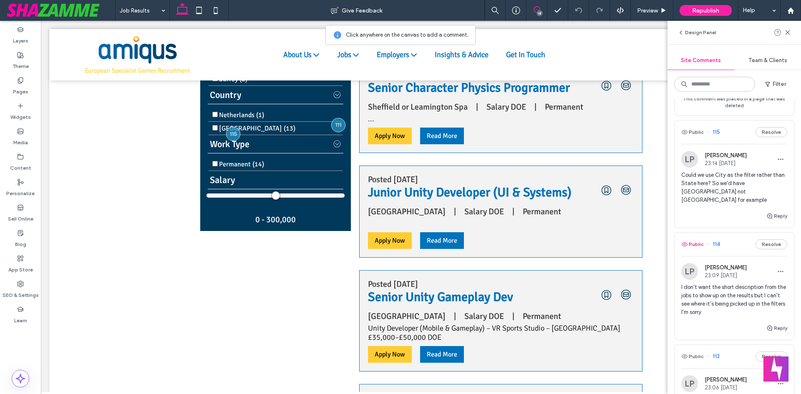
click at [693, 239] on button "Public" at bounding box center [692, 244] width 23 height 10
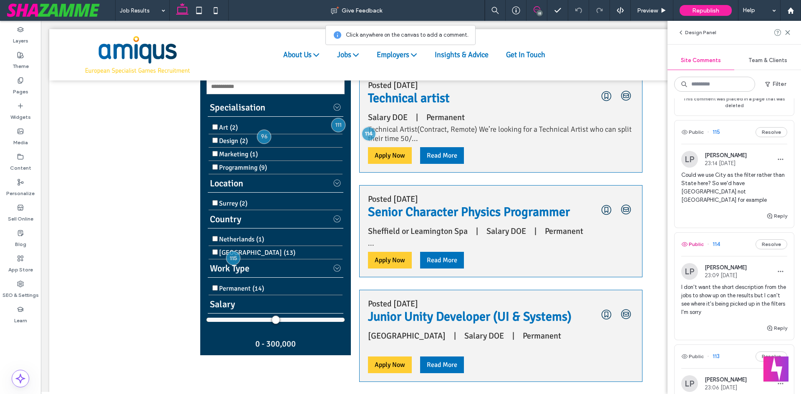
scroll to position [252, 0]
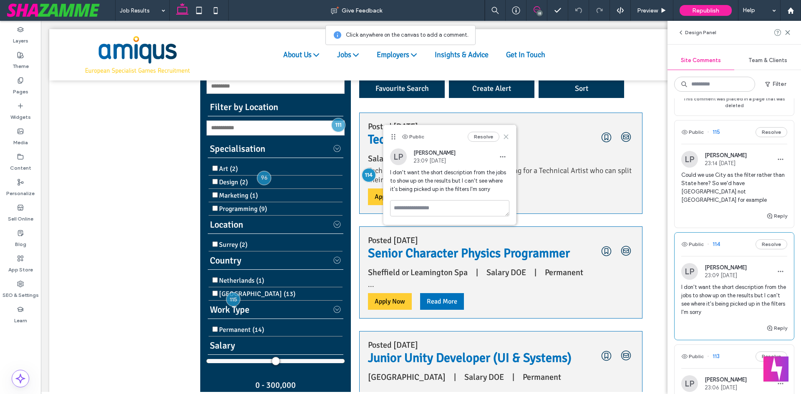
click at [509, 137] on icon at bounding box center [506, 137] width 7 height 7
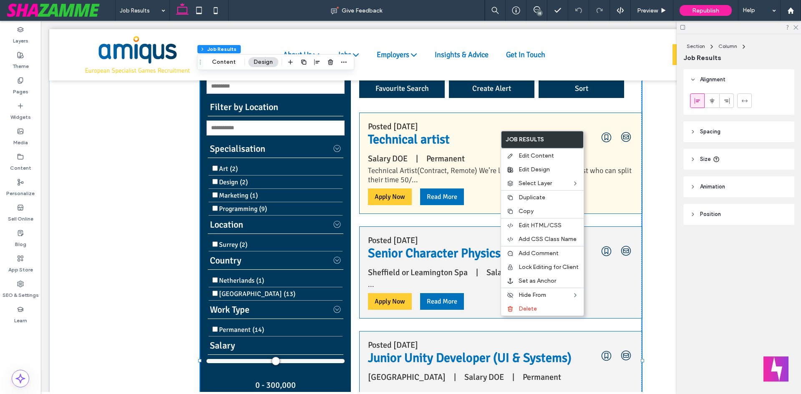
scroll to position [0, 0]
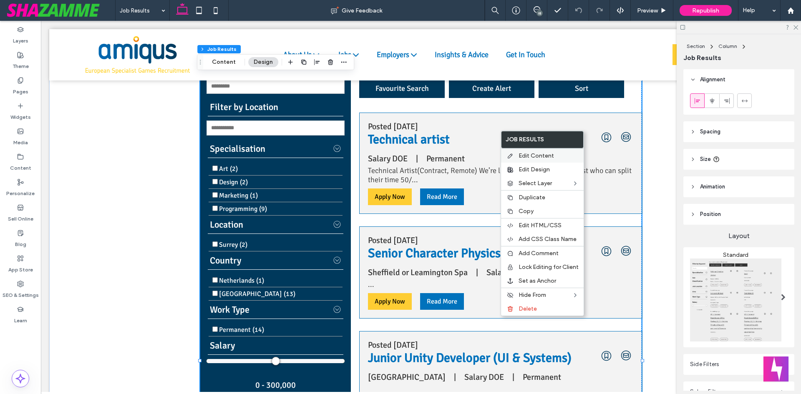
type input "*"
click at [527, 160] on div "Edit Content" at bounding box center [542, 156] width 83 height 14
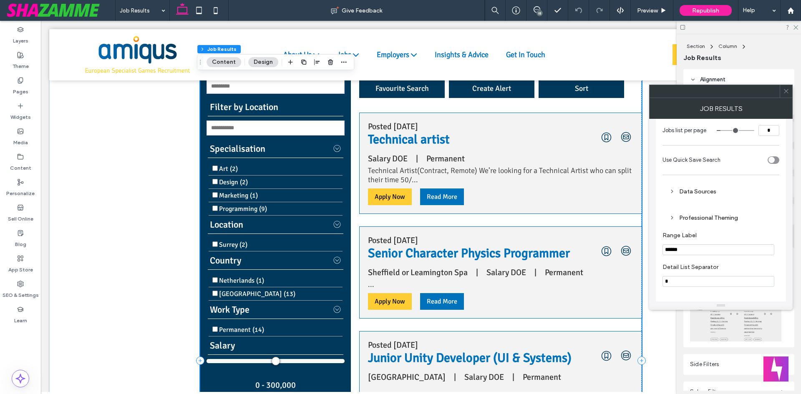
scroll to position [584, 0]
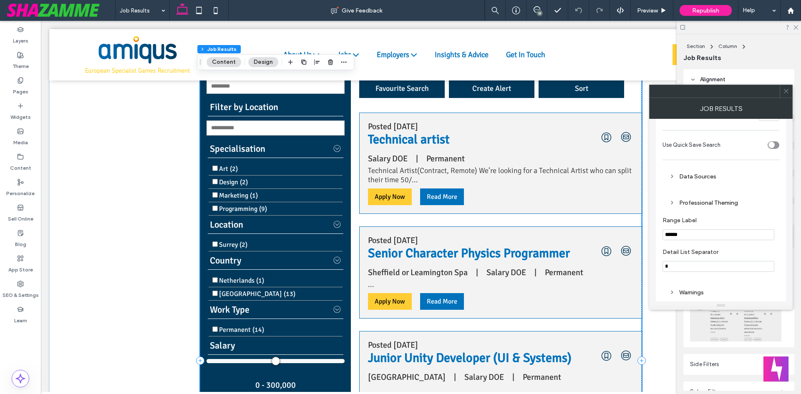
click at [695, 178] on div "Data Sources" at bounding box center [720, 176] width 103 height 7
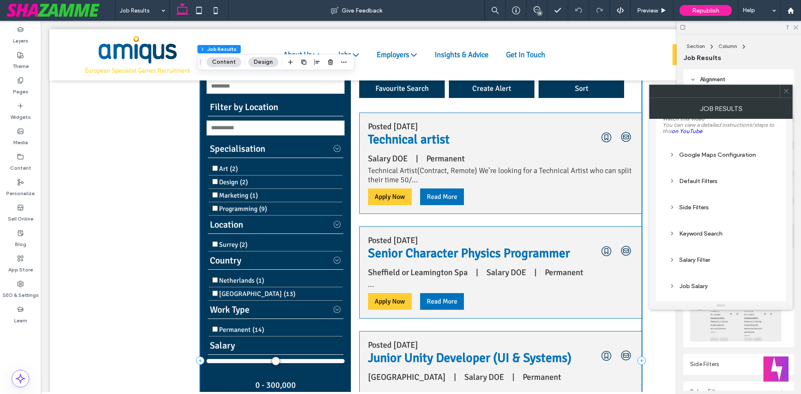
scroll to position [42, 0]
click at [695, 262] on div "Salary Filter" at bounding box center [720, 259] width 103 height 7
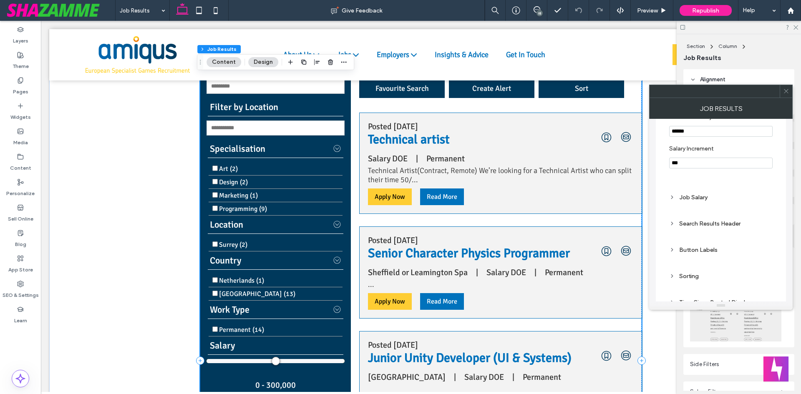
click at [700, 225] on div "Search Results Header" at bounding box center [720, 223] width 103 height 7
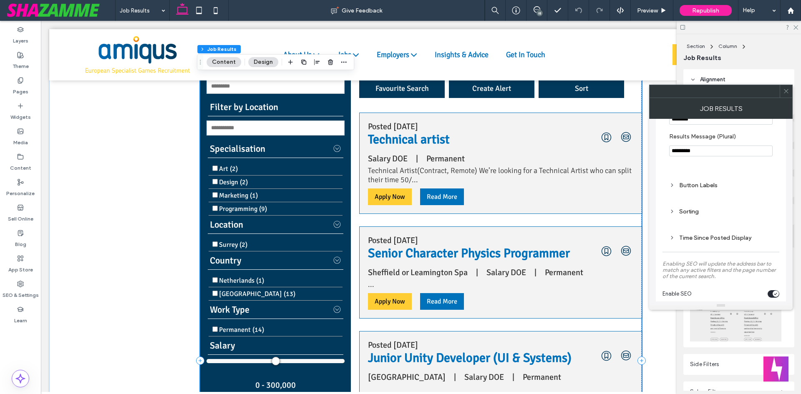
scroll to position [501, 0]
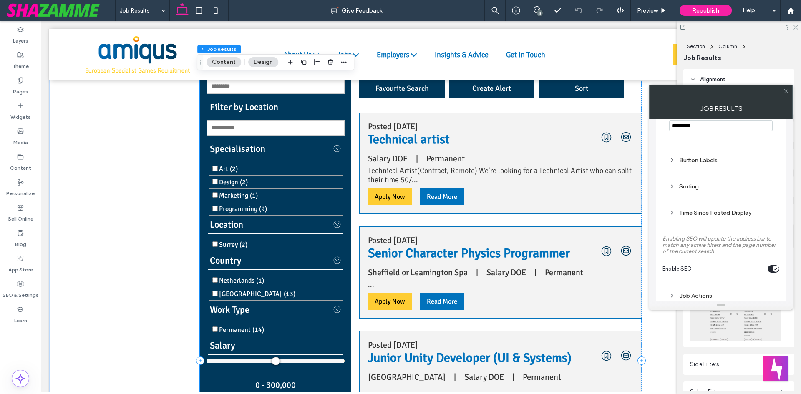
click at [693, 187] on div "Sorting" at bounding box center [720, 186] width 103 height 7
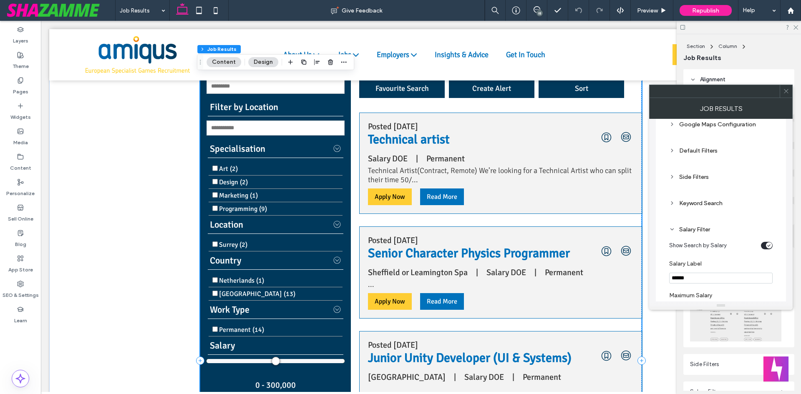
scroll to position [0, 0]
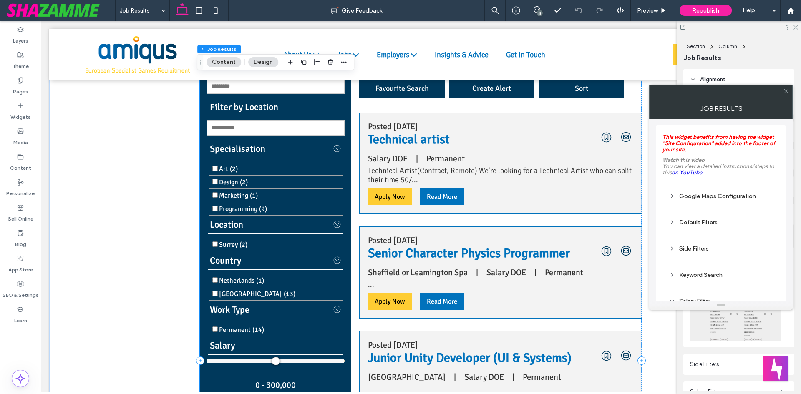
click at [708, 194] on div "Google Maps Configuration" at bounding box center [720, 196] width 103 height 7
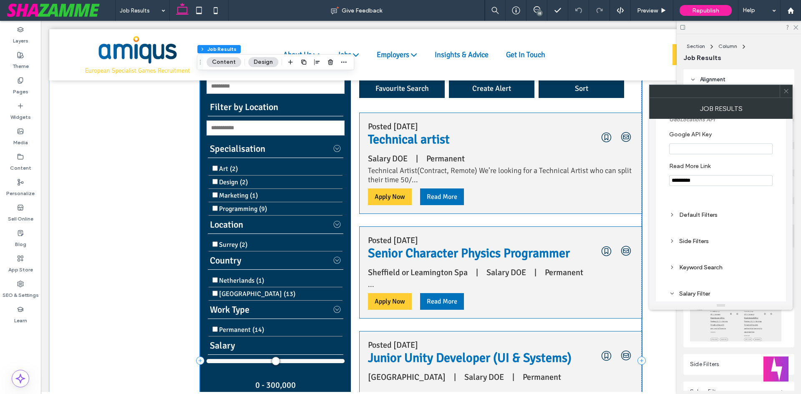
scroll to position [417, 0]
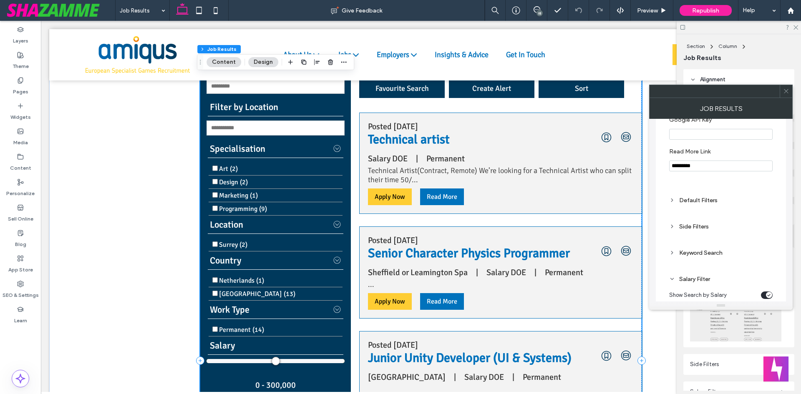
click at [707, 198] on div "Default Filters" at bounding box center [720, 200] width 103 height 7
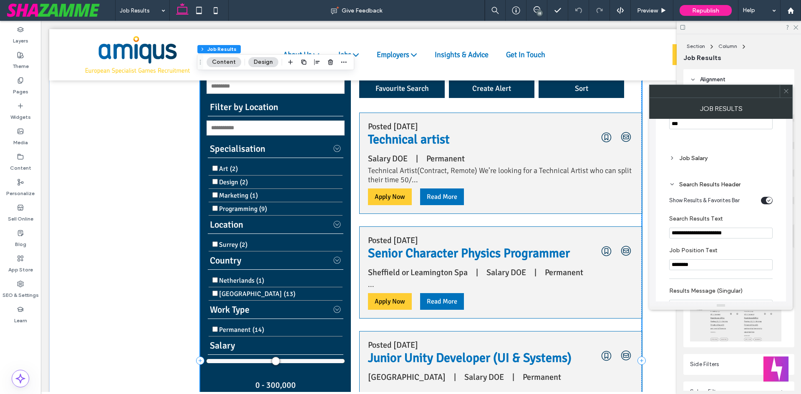
scroll to position [1168, 0]
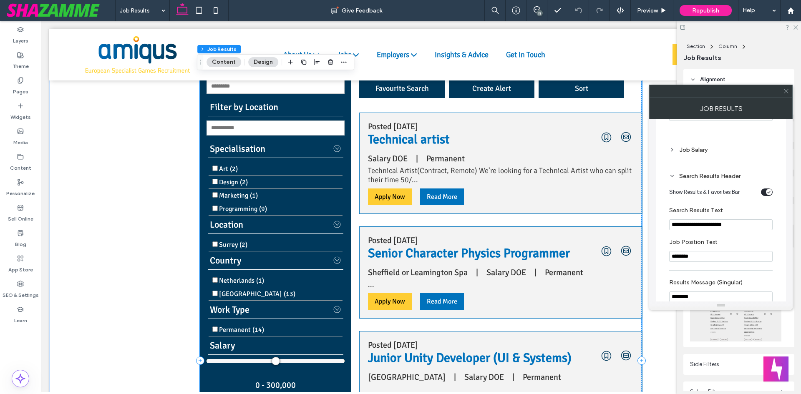
click at [697, 154] on div "Job Salary" at bounding box center [720, 149] width 103 height 7
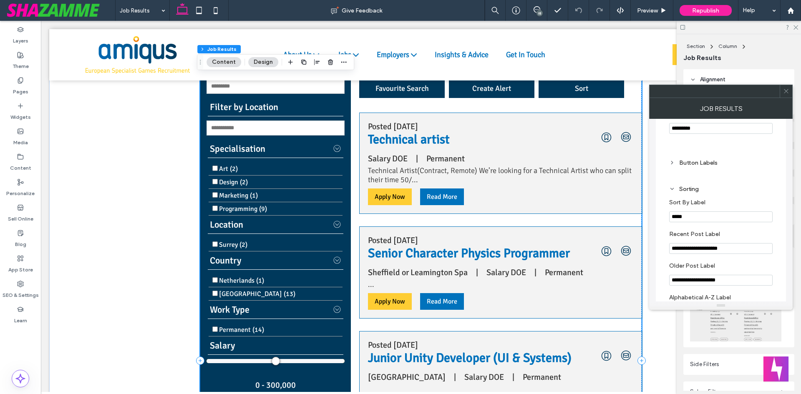
scroll to position [1544, 0]
click at [705, 159] on div "Button Labels" at bounding box center [721, 163] width 117 height 20
click at [706, 164] on div "Button Labels" at bounding box center [720, 162] width 103 height 7
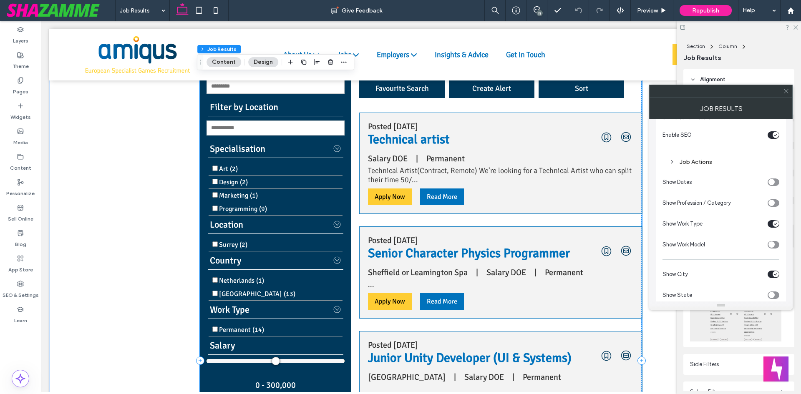
scroll to position [2170, 0]
click at [700, 162] on div "Job Actions" at bounding box center [720, 160] width 103 height 7
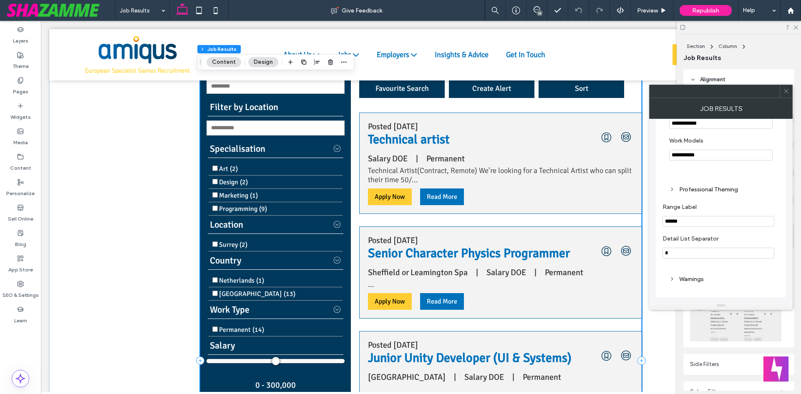
scroll to position [3129, 0]
click at [699, 192] on div "Professional Theming" at bounding box center [720, 189] width 103 height 7
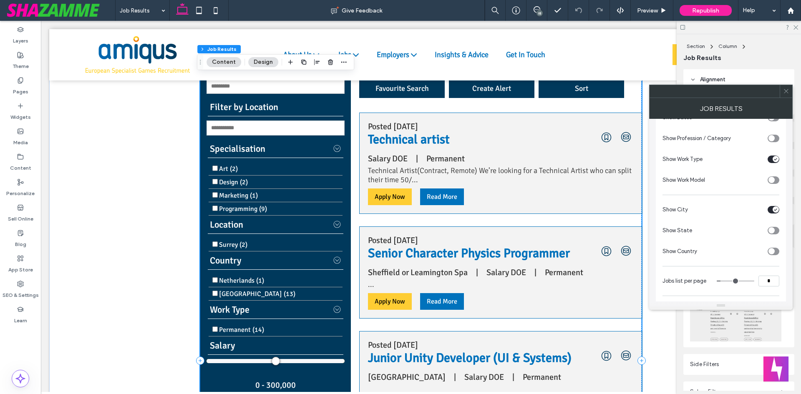
scroll to position [2845, 0]
click at [784, 95] on span at bounding box center [786, 91] width 6 height 13
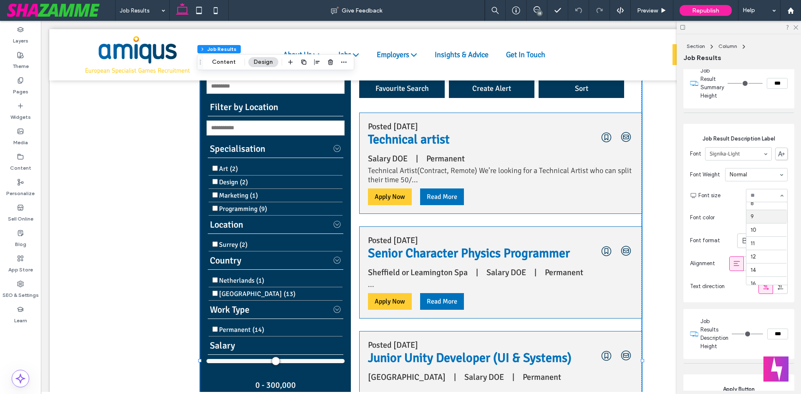
scroll to position [0, 0]
type input "*"
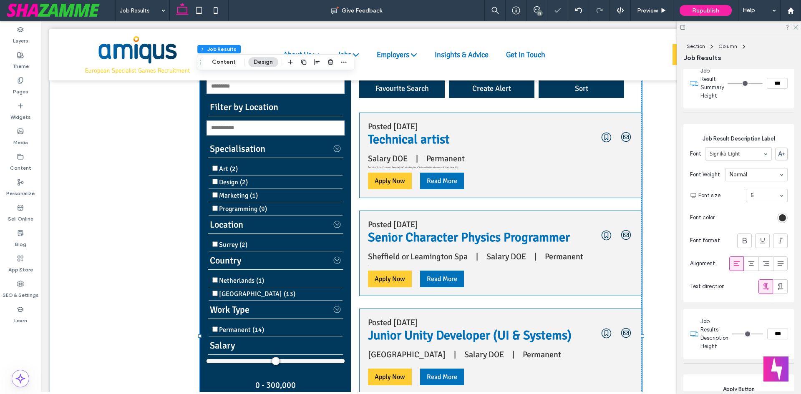
click at [759, 199] on input at bounding box center [765, 196] width 28 height 6
type input "*"
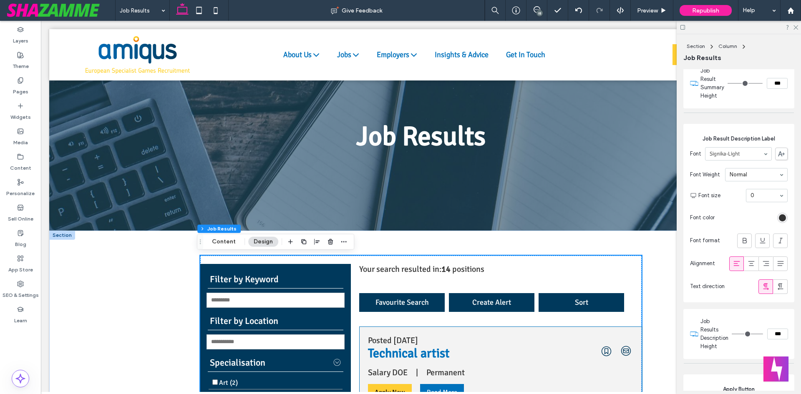
scroll to position [1, 0]
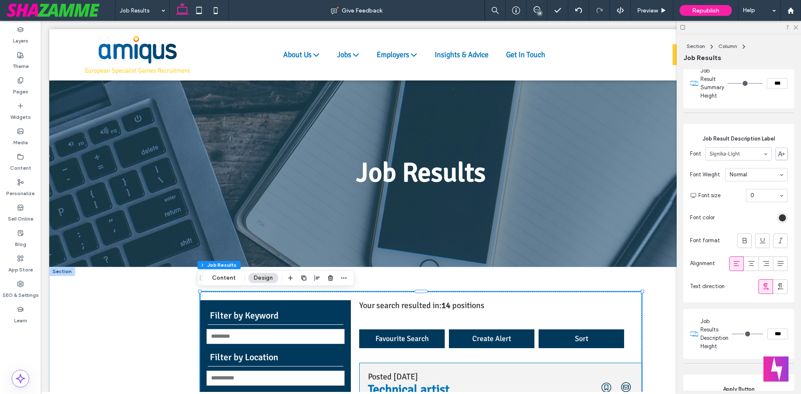
click at [534, 7] on icon at bounding box center [537, 9] width 7 height 7
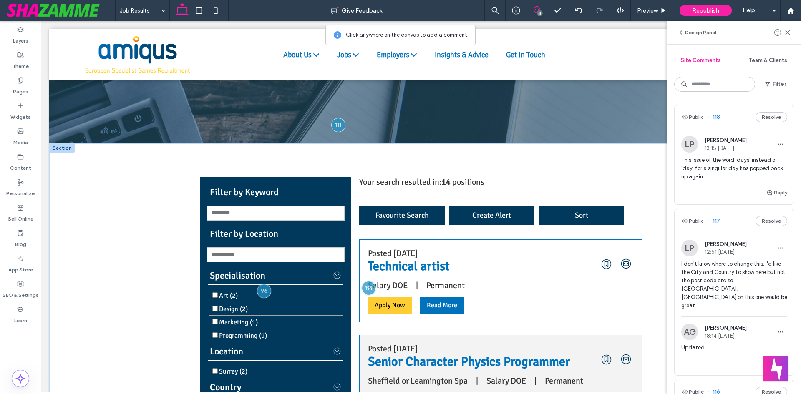
scroll to position [126, 0]
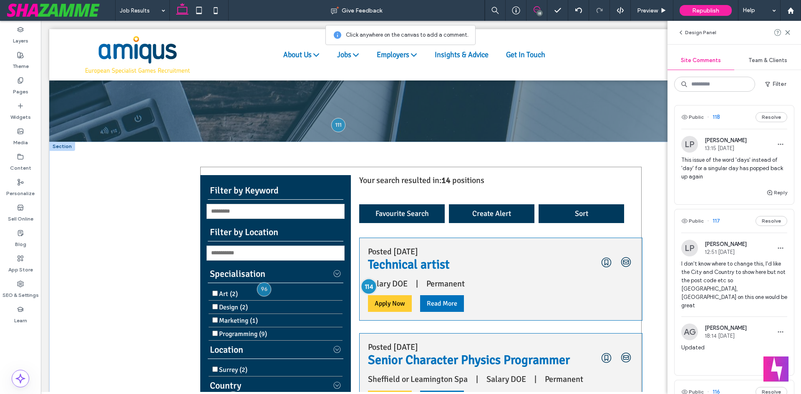
click at [361, 288] on div at bounding box center [368, 286] width 15 height 15
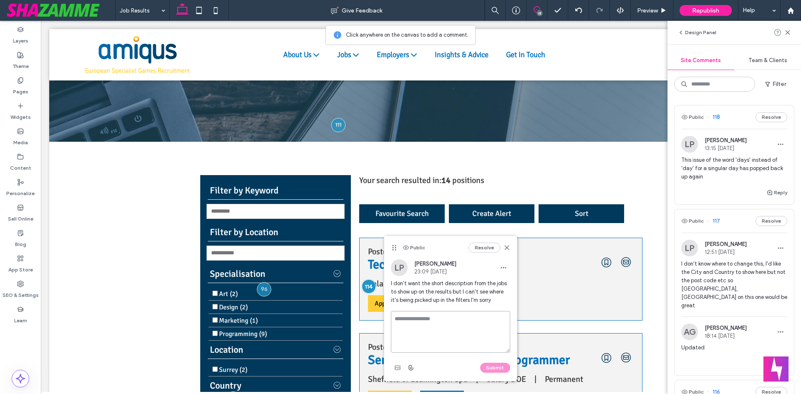
click at [414, 323] on textarea at bounding box center [450, 332] width 119 height 42
type textarea "*******"
click at [487, 365] on button "Submit" at bounding box center [495, 368] width 30 height 10
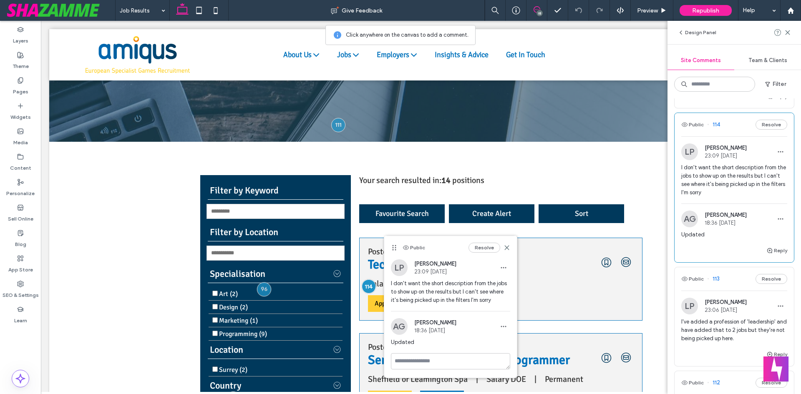
scroll to position [501, 0]
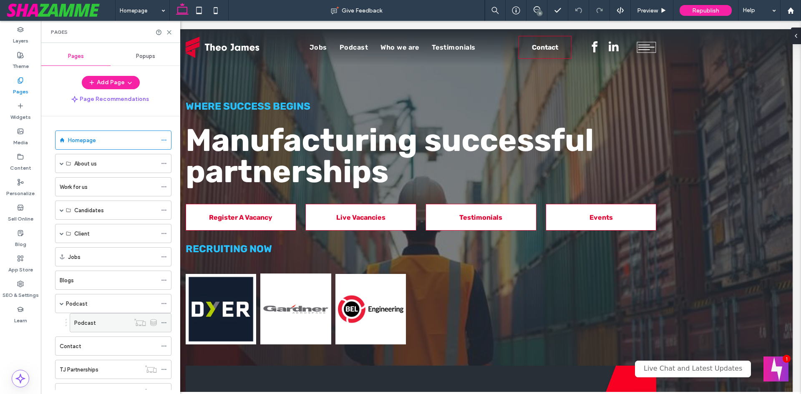
scroll to position [125, 0]
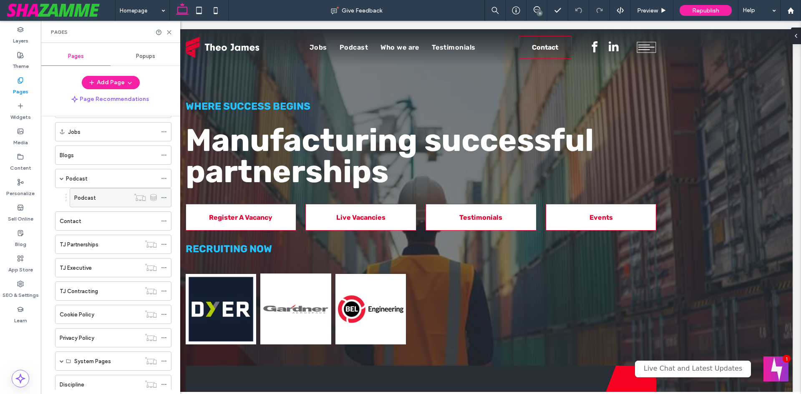
click at [89, 193] on label "Podcast" at bounding box center [85, 198] width 22 height 15
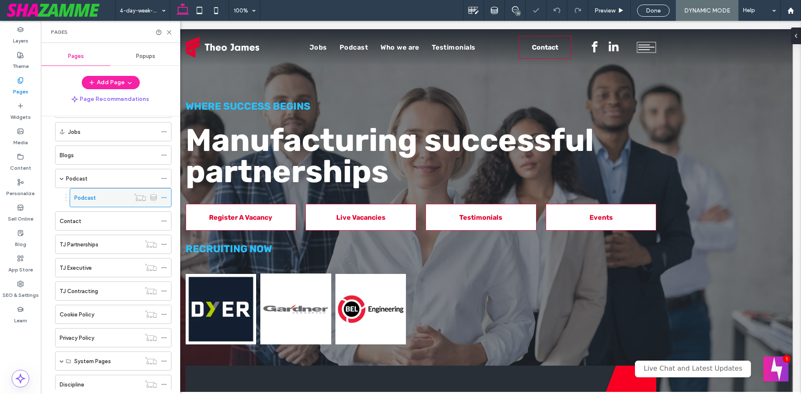
click at [161, 198] on icon at bounding box center [164, 198] width 6 height 6
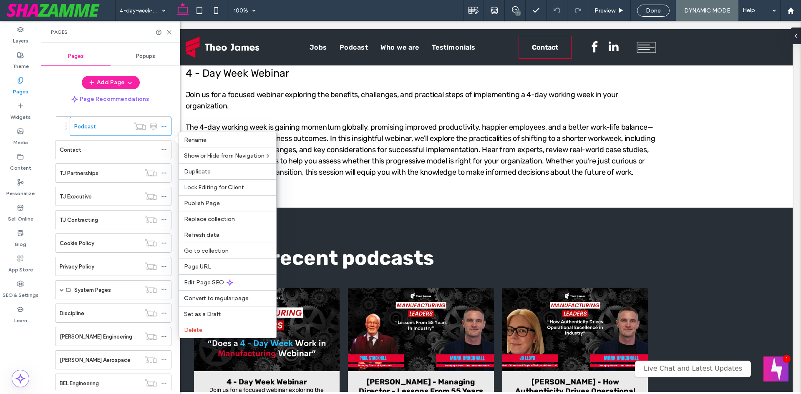
scroll to position [184, 0]
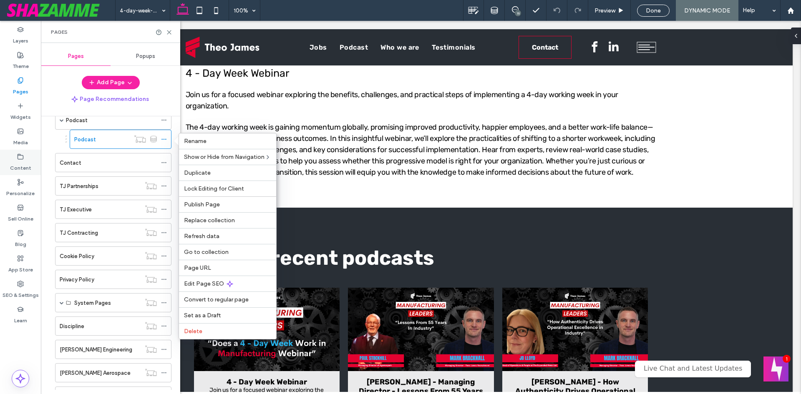
click at [31, 154] on div "Content" at bounding box center [20, 162] width 41 height 25
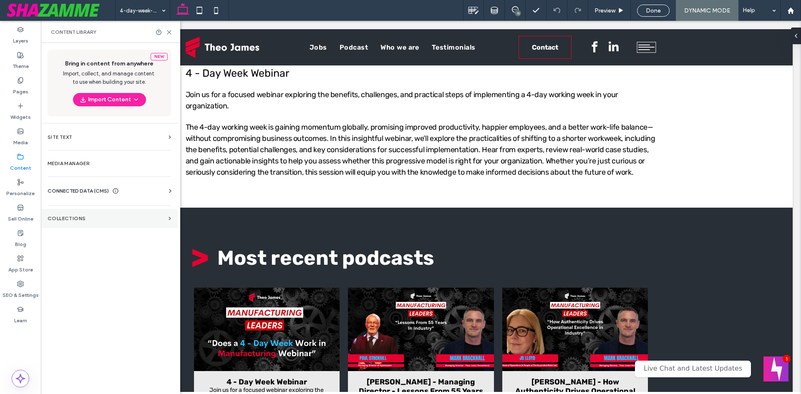
click at [103, 217] on label "Collections" at bounding box center [107, 219] width 118 height 6
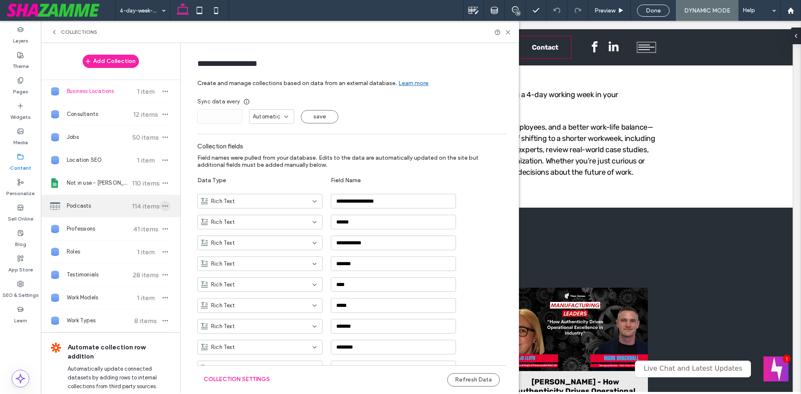
click at [162, 204] on span "button" at bounding box center [165, 206] width 10 height 10
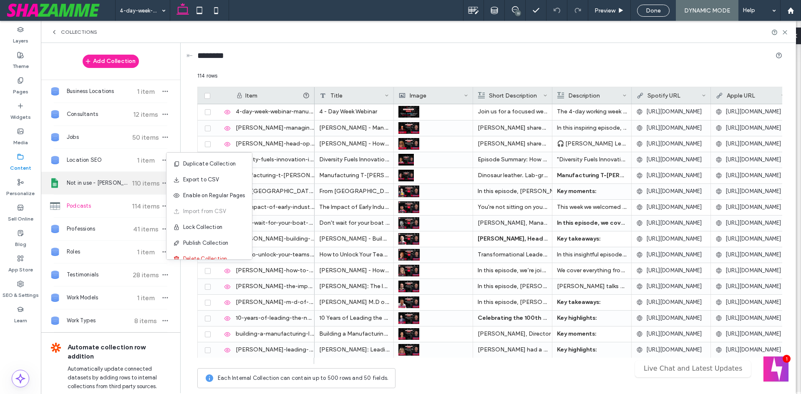
click at [91, 187] on div "Not in use - [PERSON_NAME] - Podcast 110 items" at bounding box center [110, 183] width 139 height 23
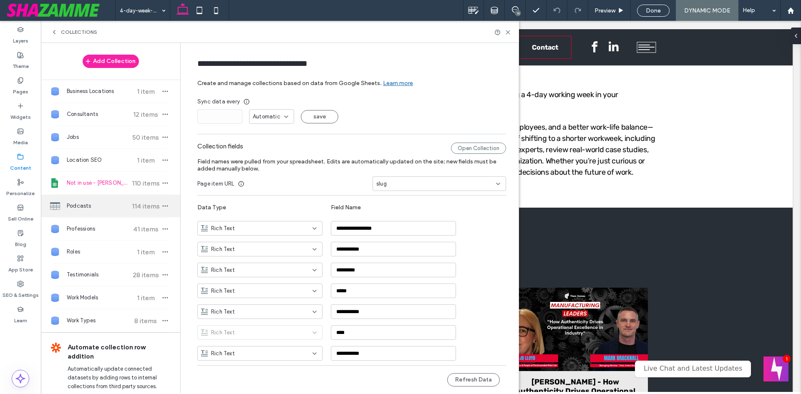
click at [83, 204] on span "Podcasts" at bounding box center [98, 206] width 62 height 8
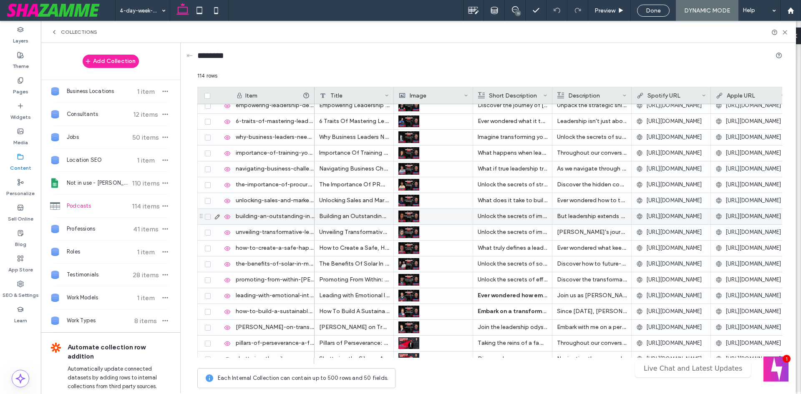
scroll to position [542, 0]
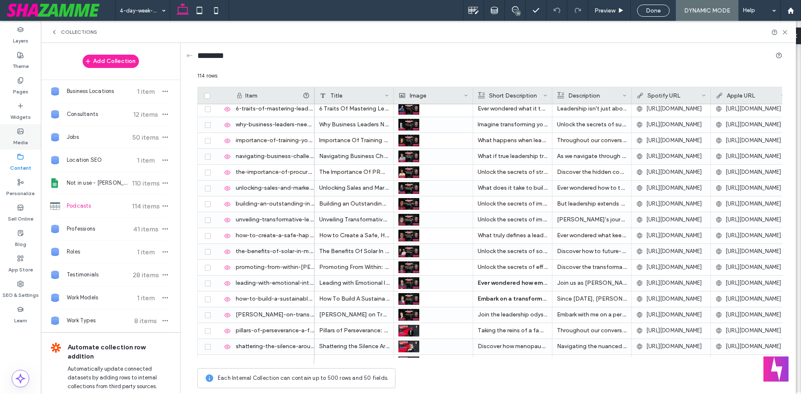
drag, startPoint x: 25, startPoint y: 91, endPoint x: 30, endPoint y: 126, distance: 36.1
click at [25, 91] on label "Pages" at bounding box center [20, 90] width 15 height 12
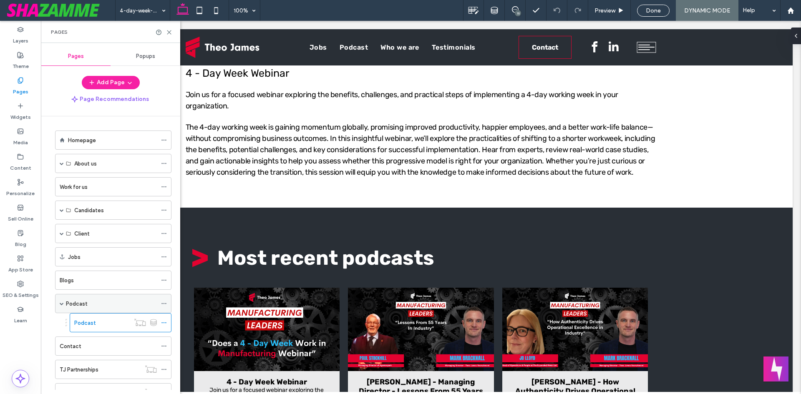
click at [88, 296] on div "Podcast" at bounding box center [111, 304] width 91 height 18
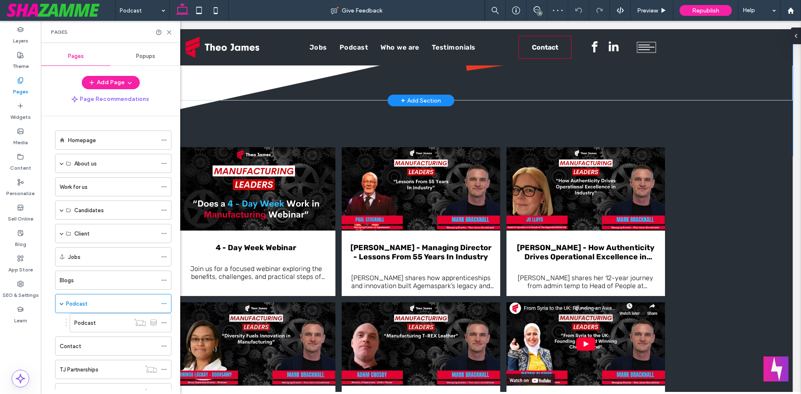
scroll to position [709, 0]
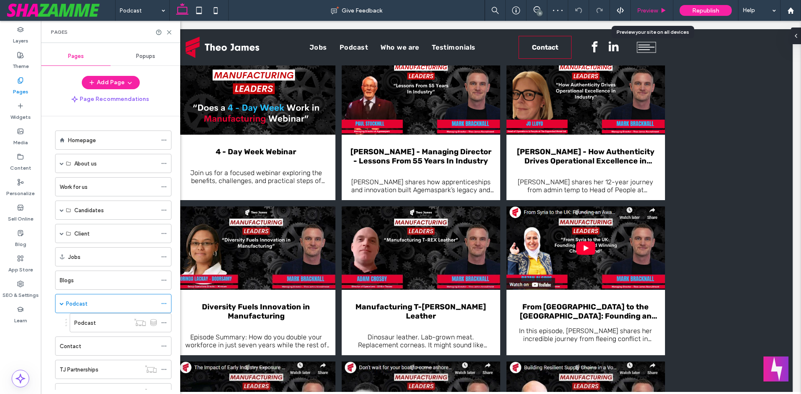
click at [655, 9] on span "Preview" at bounding box center [647, 10] width 21 height 7
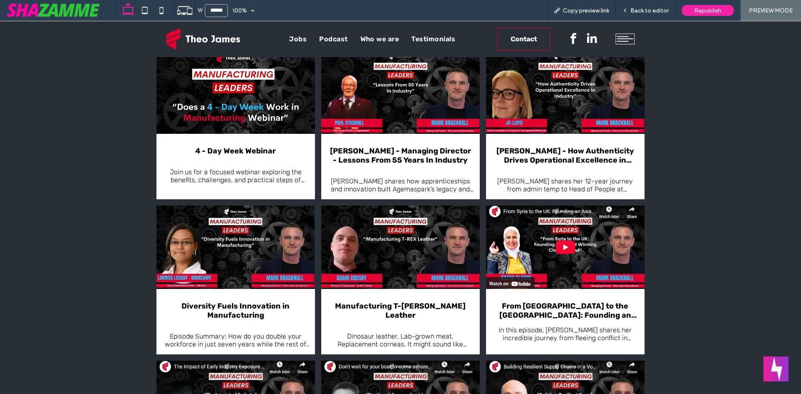
scroll to position [716, 0]
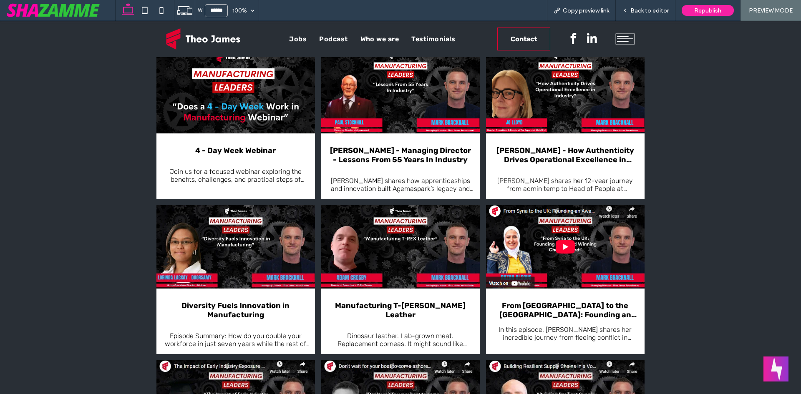
click at [355, 111] on link at bounding box center [400, 91] width 159 height 83
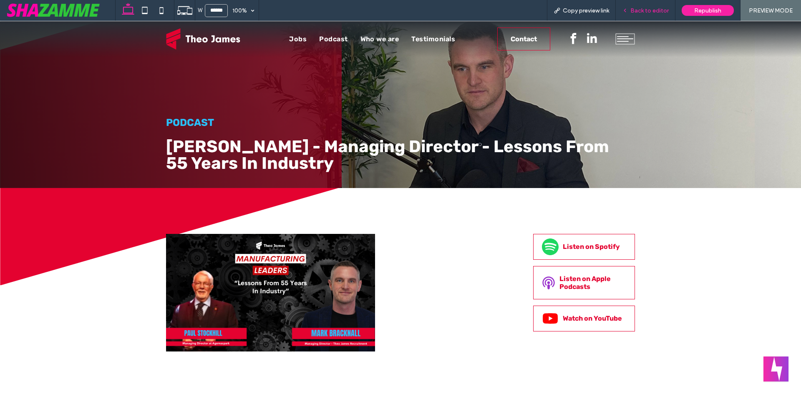
click at [650, 8] on span "Back to editor" at bounding box center [649, 10] width 38 height 7
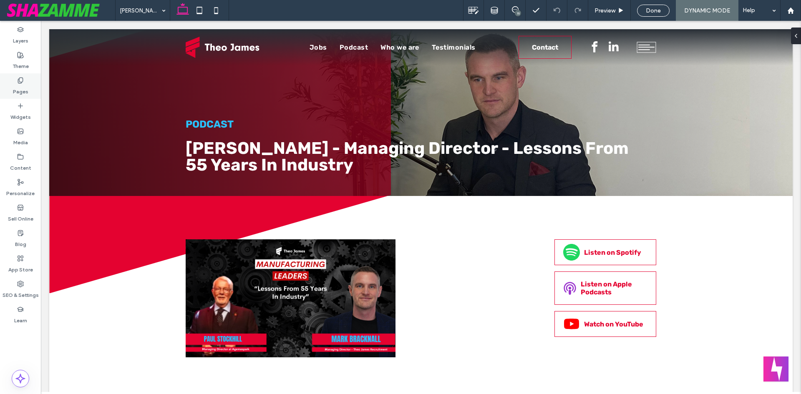
click at [29, 84] on div "Pages" at bounding box center [20, 85] width 41 height 25
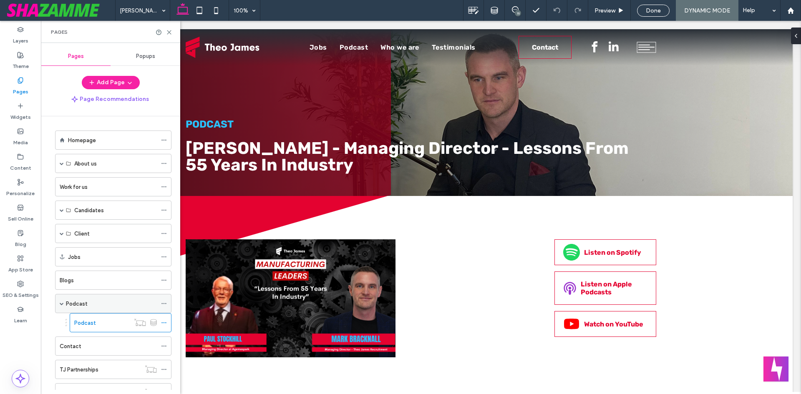
click at [89, 308] on div "Podcast" at bounding box center [111, 304] width 91 height 9
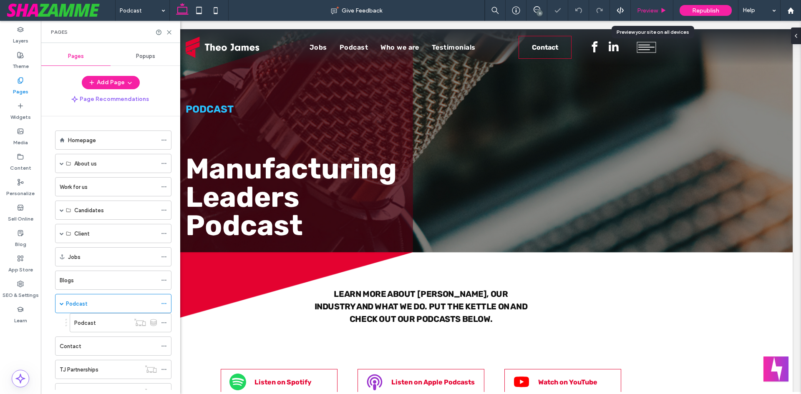
click at [653, 12] on span "Preview" at bounding box center [647, 10] width 21 height 7
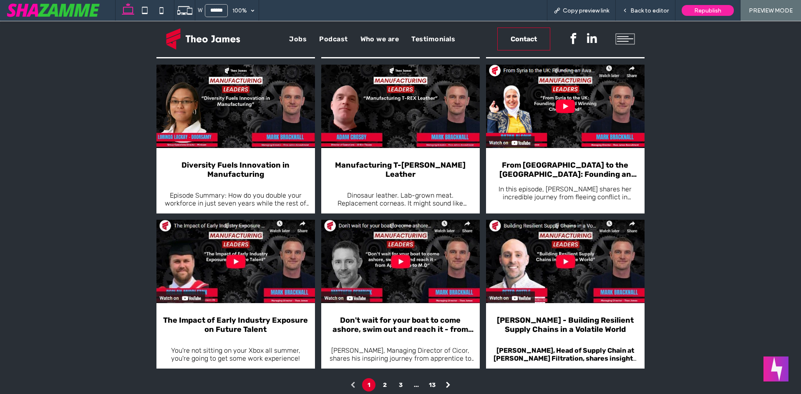
scroll to position [918, 0]
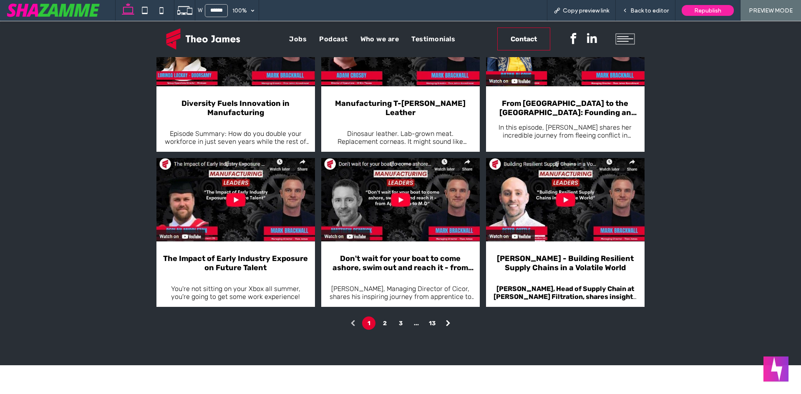
click at [383, 194] on link at bounding box center [400, 199] width 159 height 83
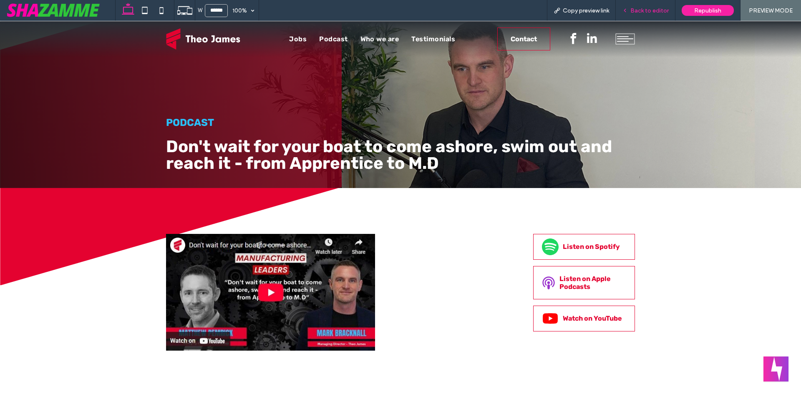
click at [648, 7] on span "Back to editor" at bounding box center [649, 10] width 38 height 7
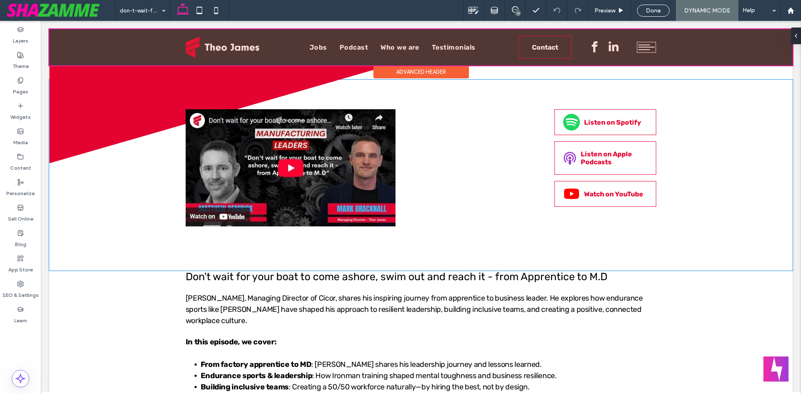
scroll to position [125, 0]
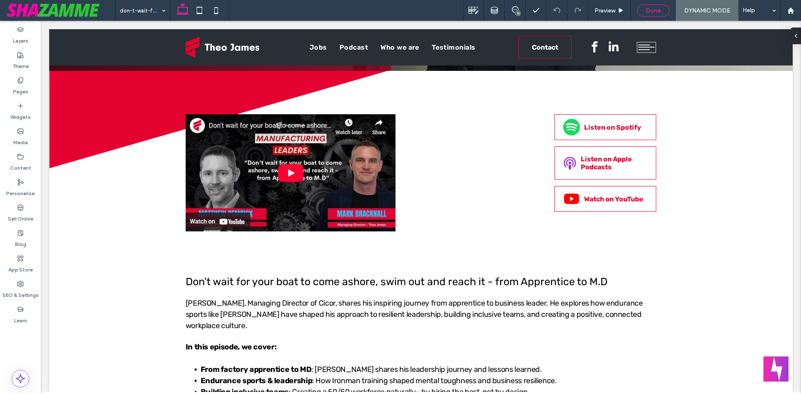
click at [647, 10] on span "Done" at bounding box center [653, 10] width 15 height 7
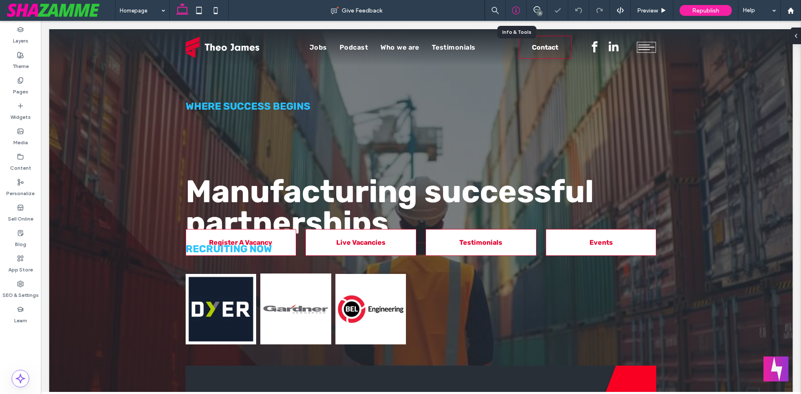
click at [515, 9] on icon at bounding box center [516, 10] width 8 height 8
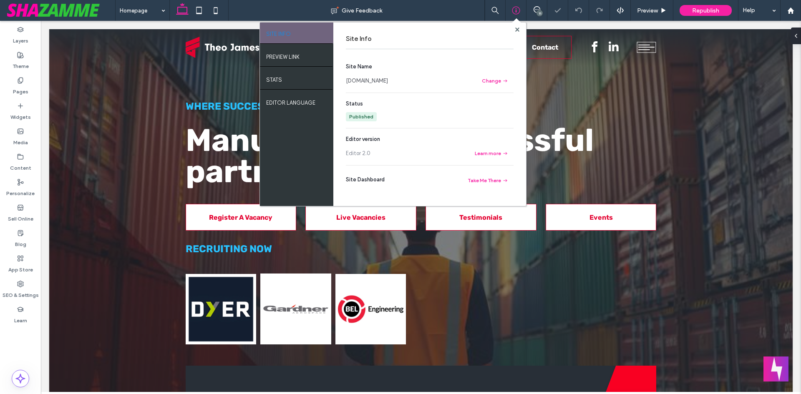
click at [376, 80] on link "[DOMAIN_NAME]" at bounding box center [367, 81] width 42 height 8
